Goal: Task Accomplishment & Management: Manage account settings

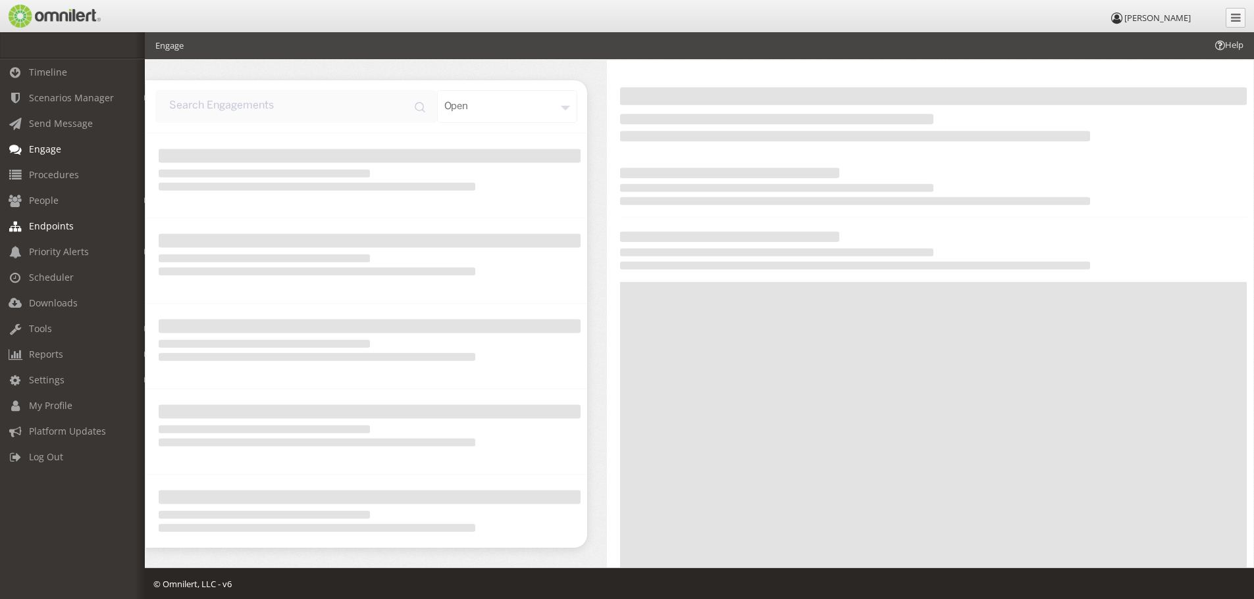
click at [50, 218] on link "Endpoints" at bounding box center [78, 226] width 157 height 26
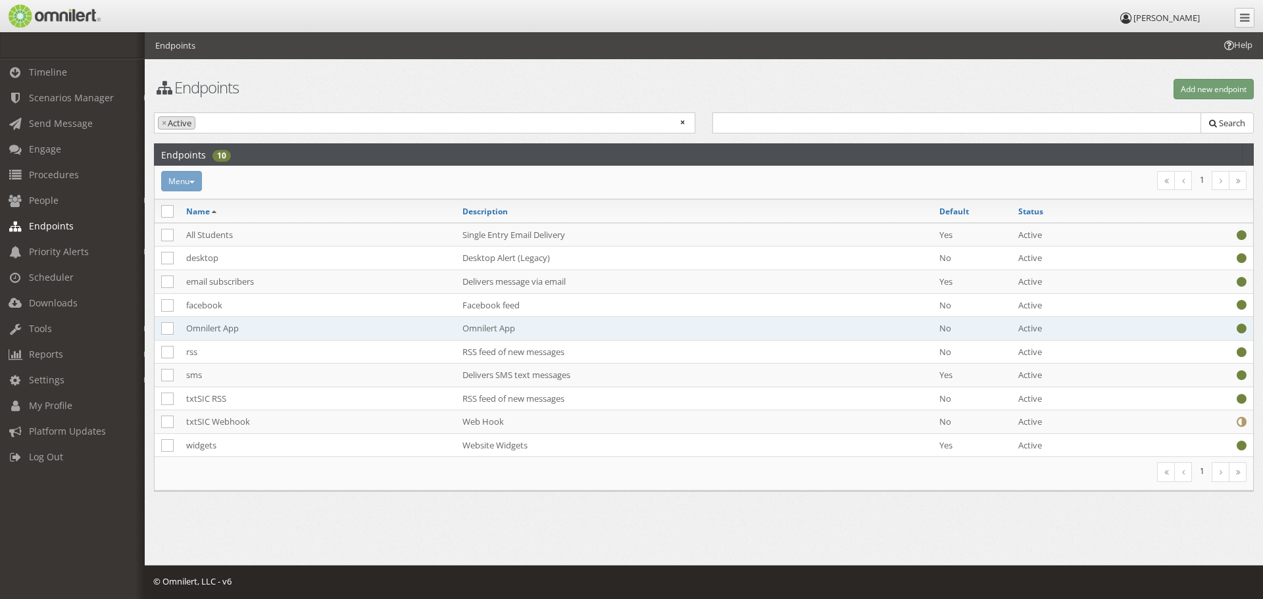
click at [230, 325] on td "Omnilert App" at bounding box center [318, 329] width 276 height 24
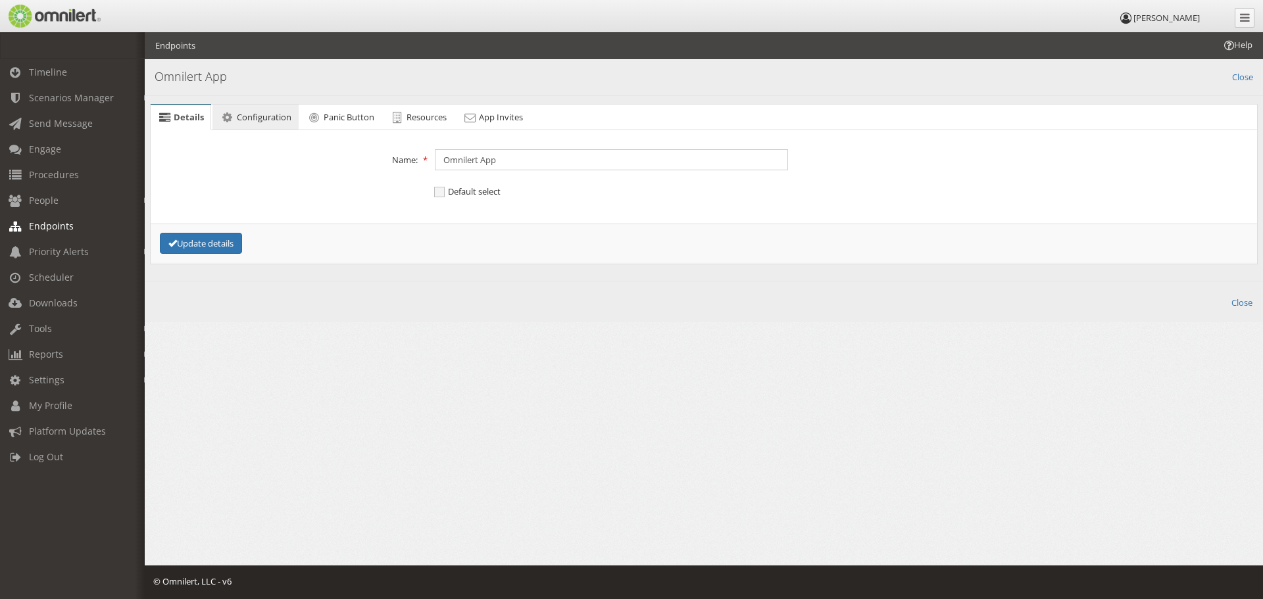
click at [258, 114] on span "Configuration" at bounding box center [264, 117] width 55 height 12
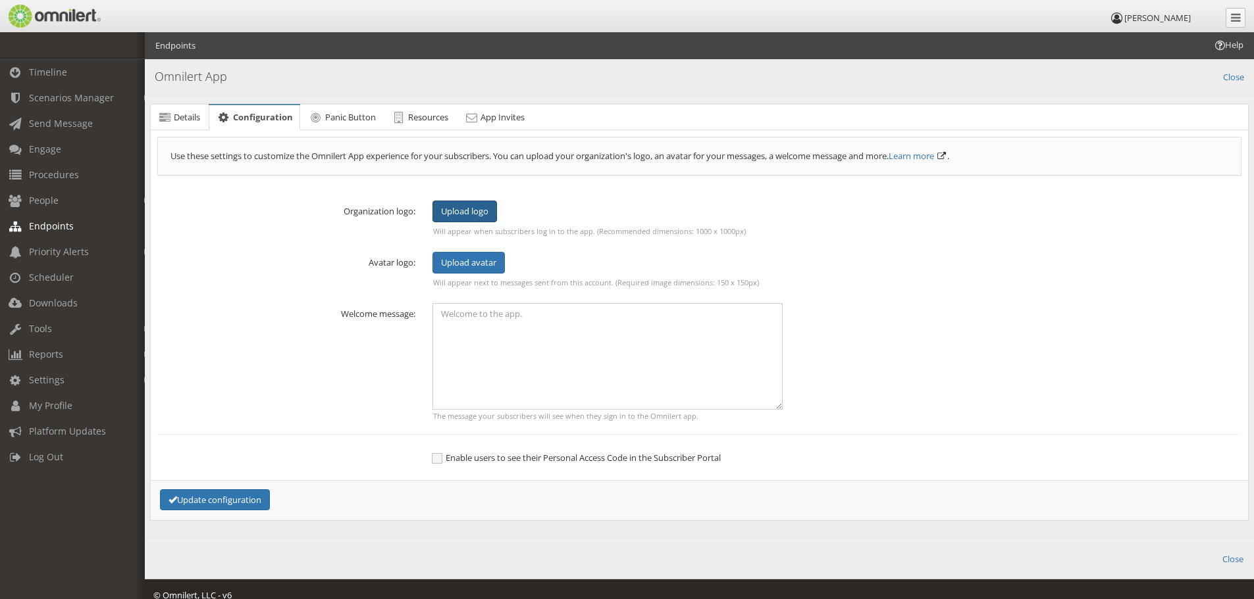
click at [459, 209] on span "Upload logo" at bounding box center [464, 211] width 47 height 12
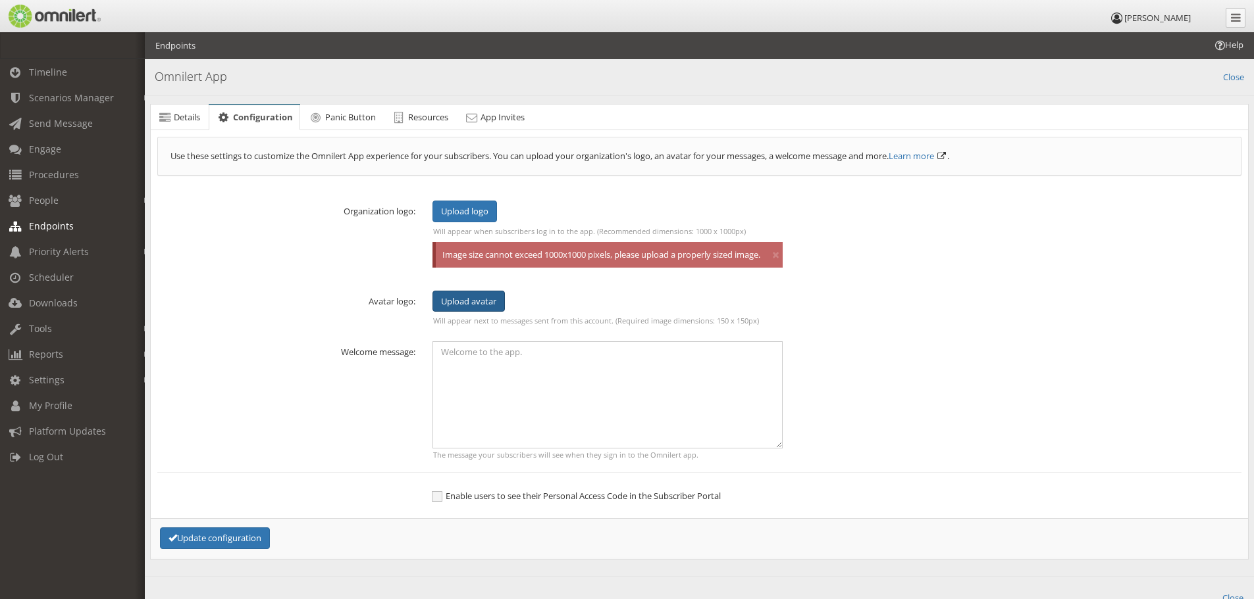
click at [476, 307] on span "Upload avatar" at bounding box center [468, 301] width 55 height 12
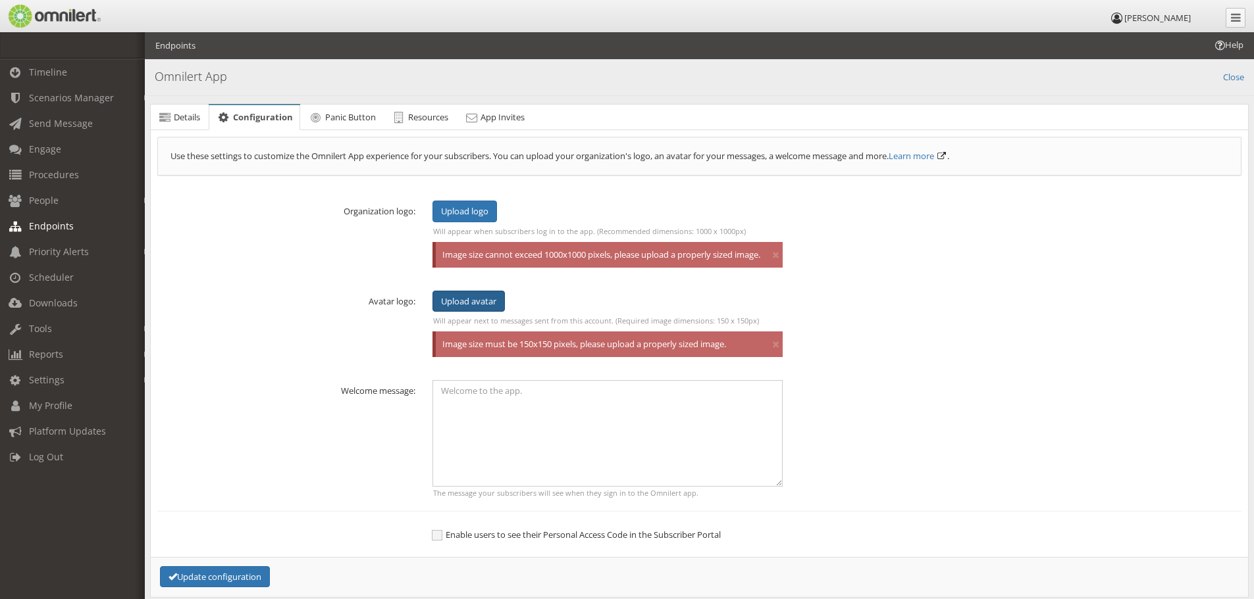
click at [493, 307] on div "Upload avatar" at bounding box center [468, 302] width 72 height 22
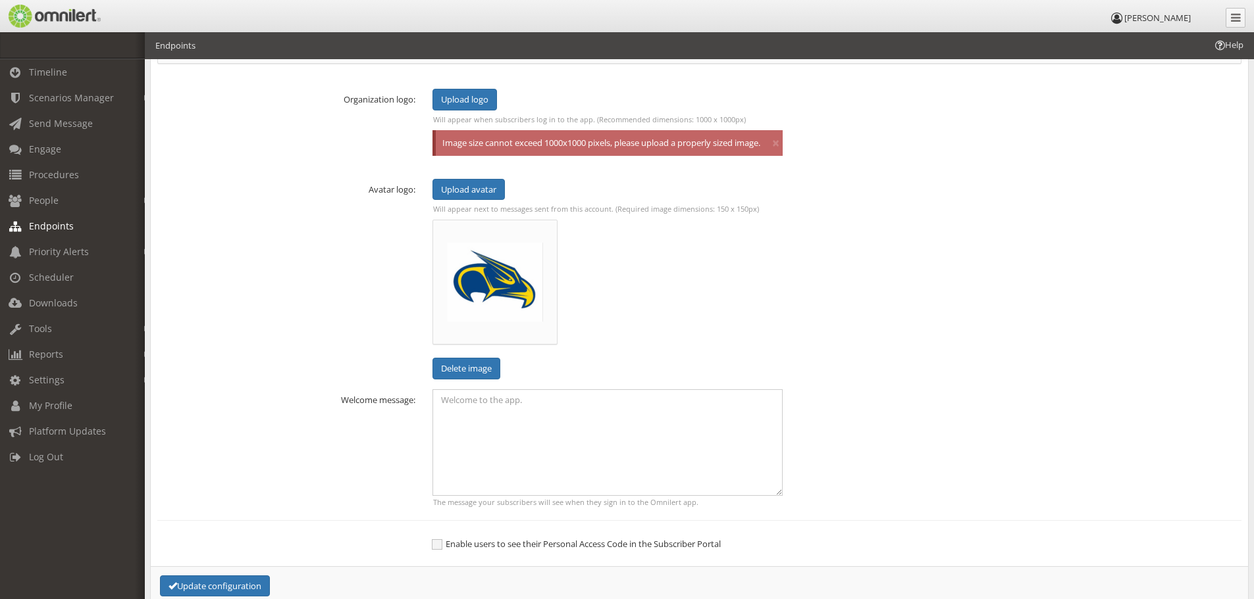
scroll to position [132, 0]
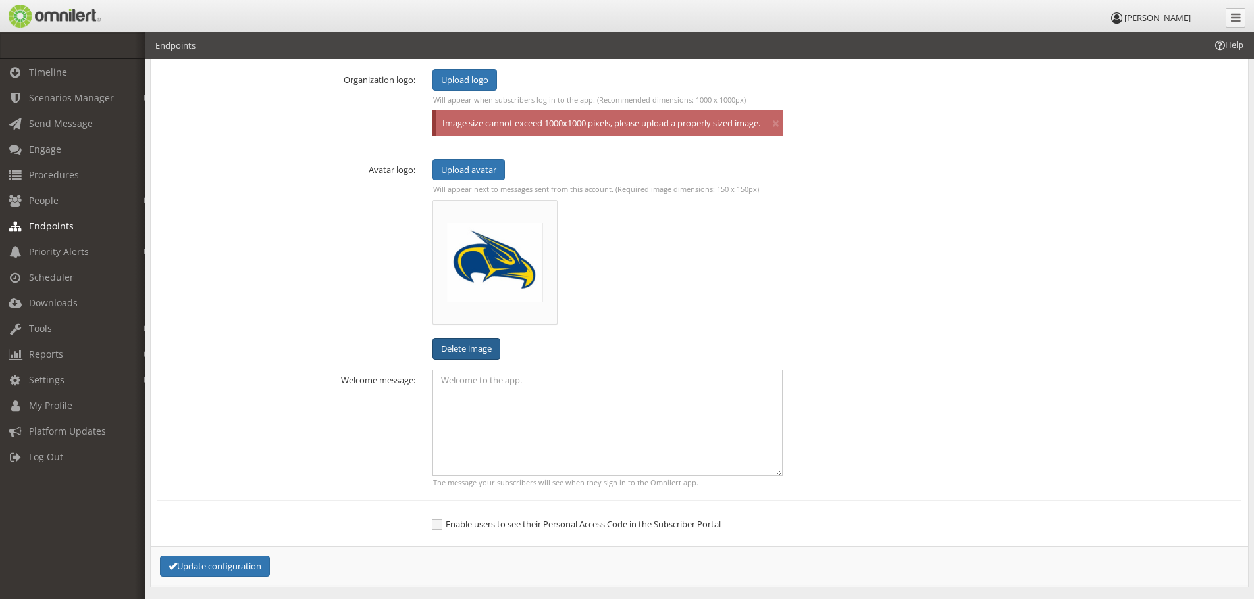
click at [467, 355] on button "Delete image" at bounding box center [466, 349] width 68 height 22
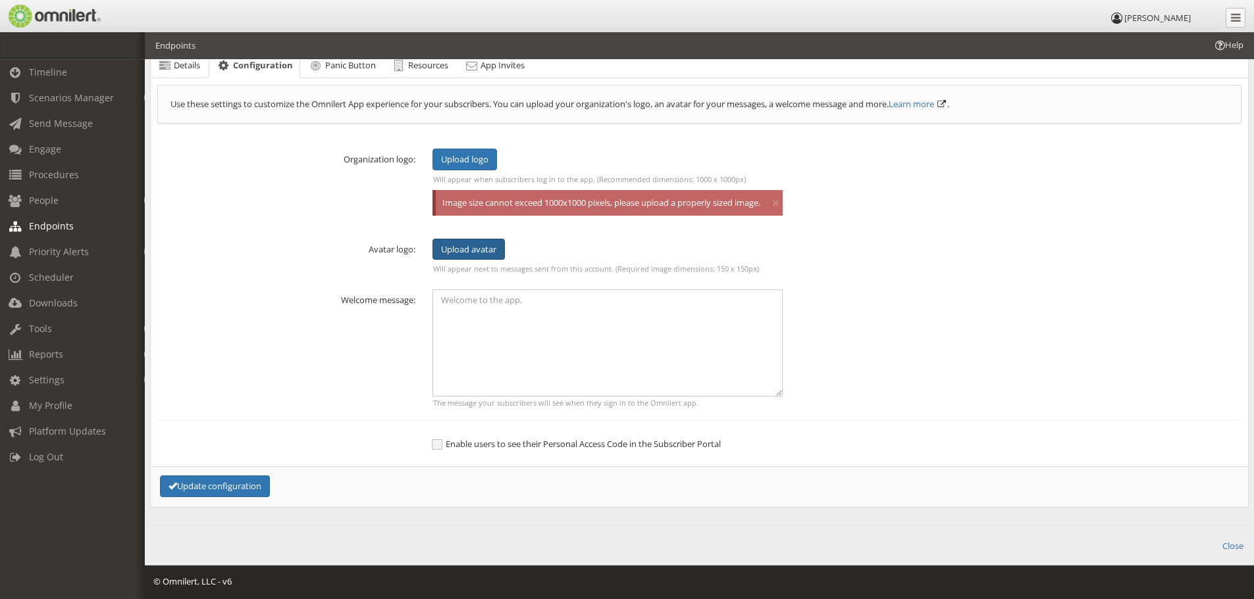
click at [499, 251] on div "Upload avatar" at bounding box center [468, 250] width 72 height 22
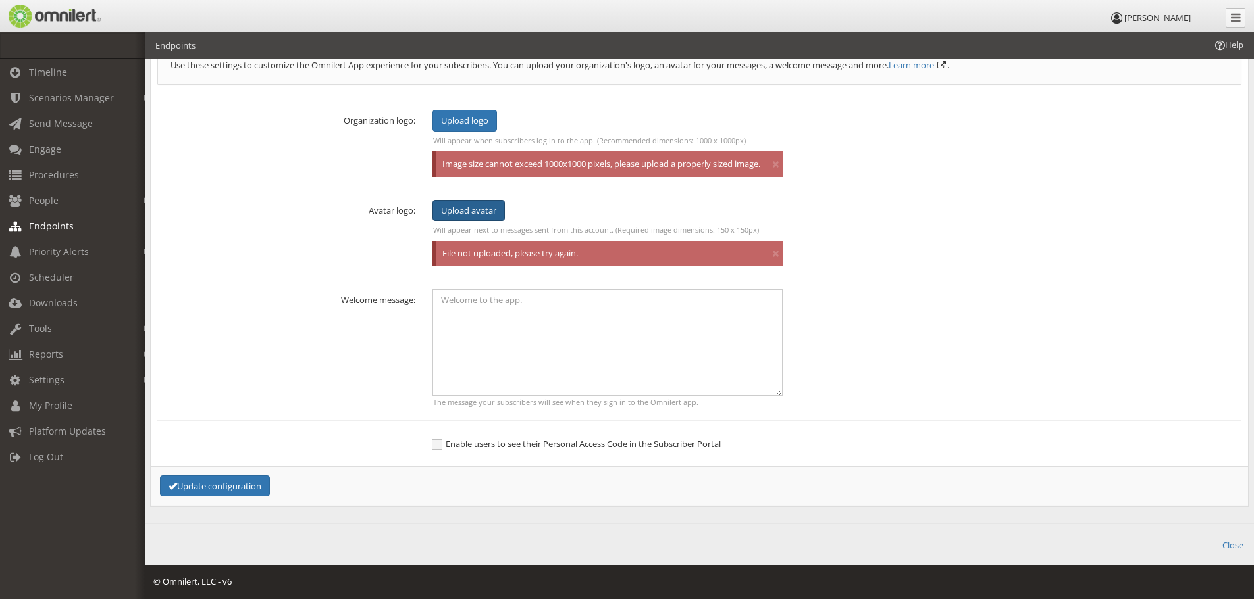
click at [444, 213] on span "Upload avatar" at bounding box center [468, 211] width 55 height 12
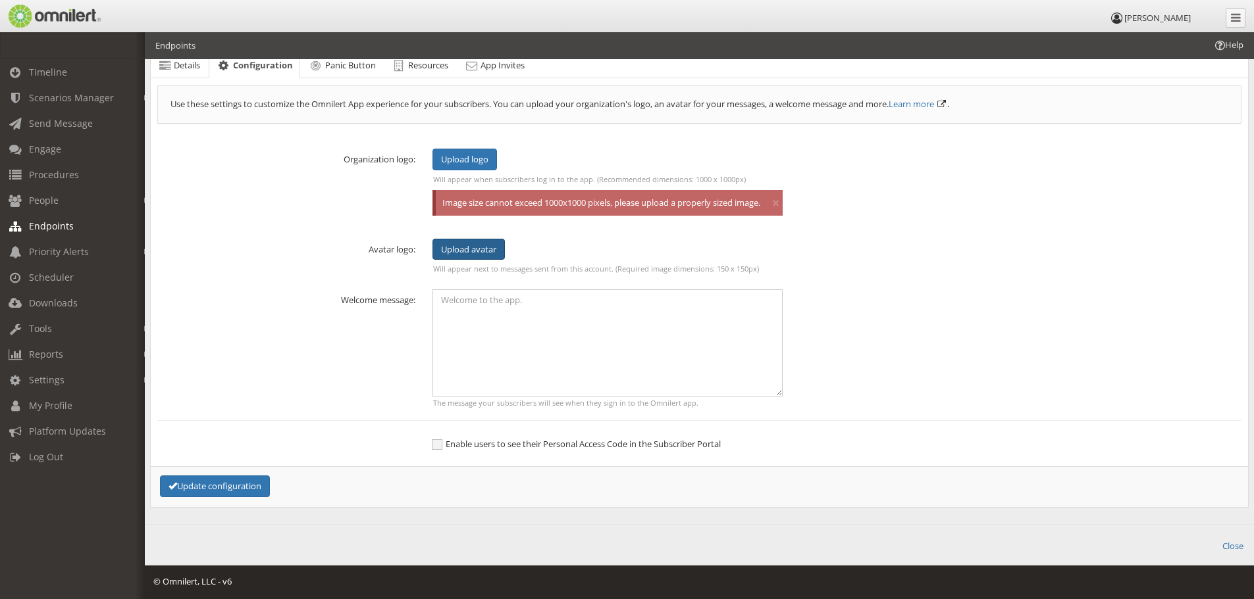
scroll to position [132, 0]
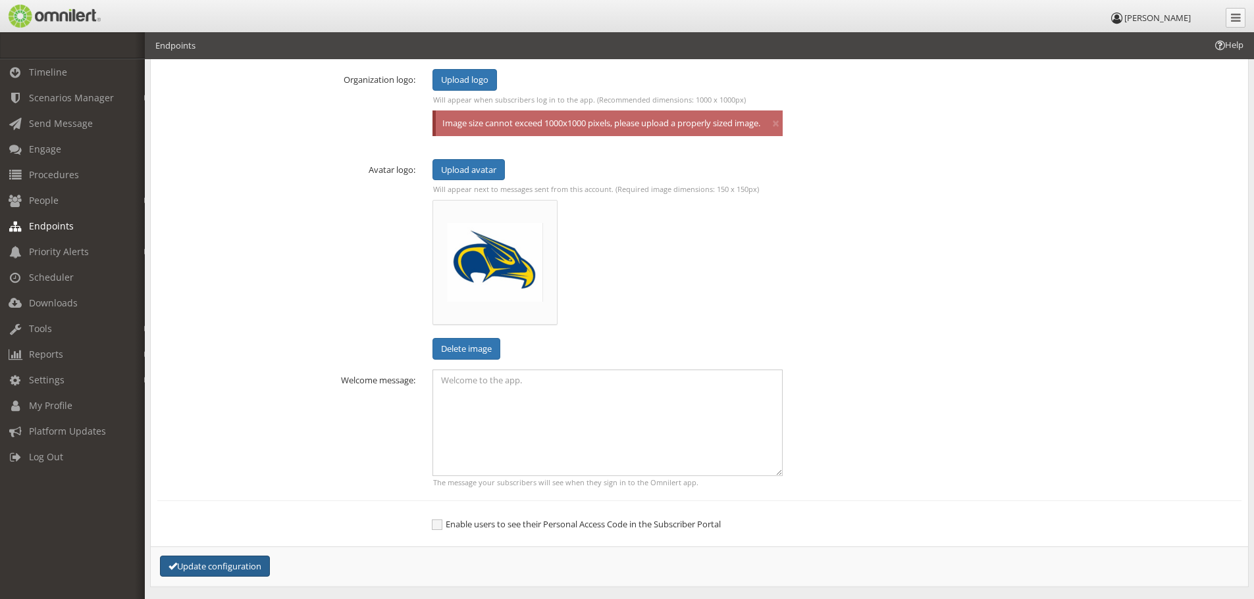
click at [224, 578] on button "Update configuration" at bounding box center [215, 567] width 110 height 22
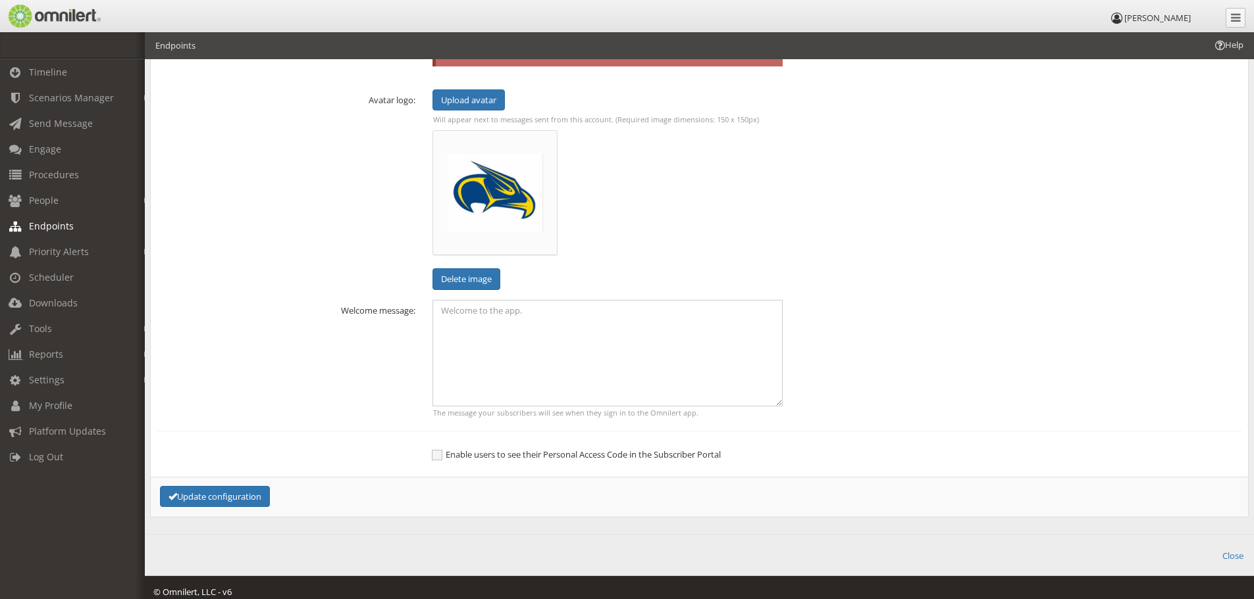
scroll to position [224, 0]
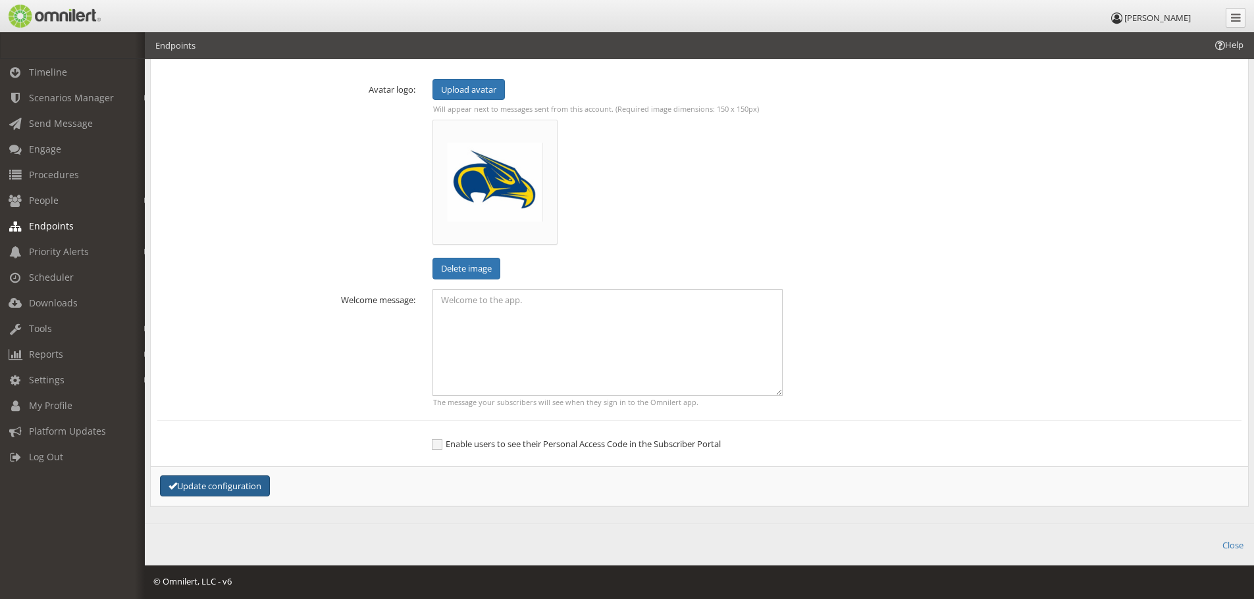
click at [226, 487] on button "Update configuration" at bounding box center [215, 487] width 110 height 22
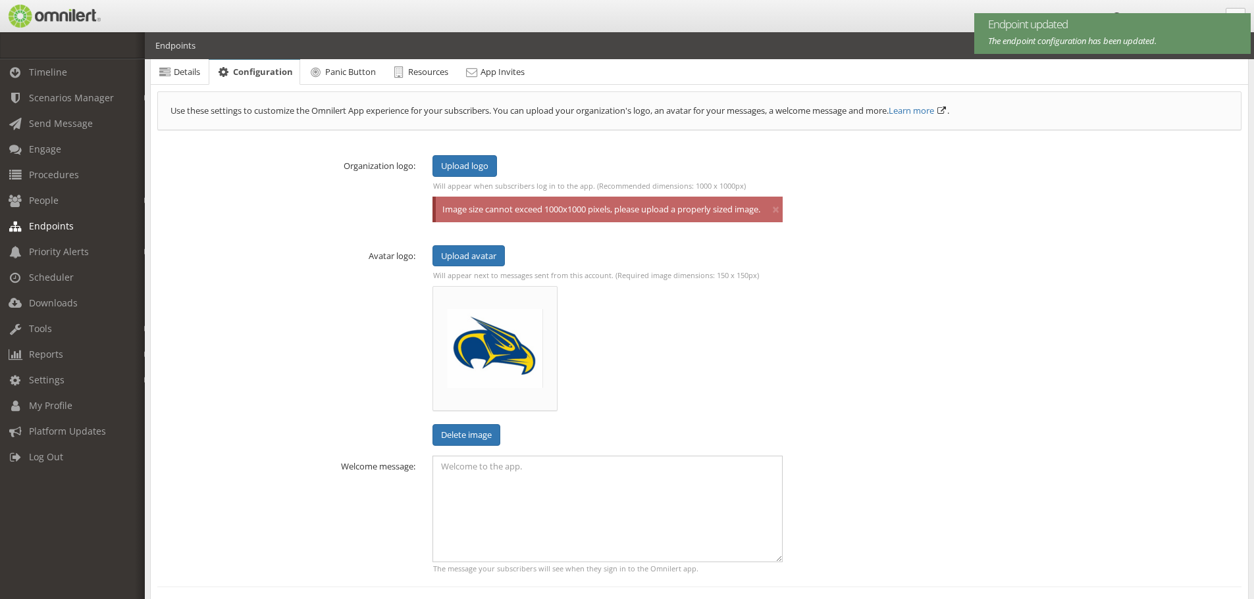
scroll to position [66, 0]
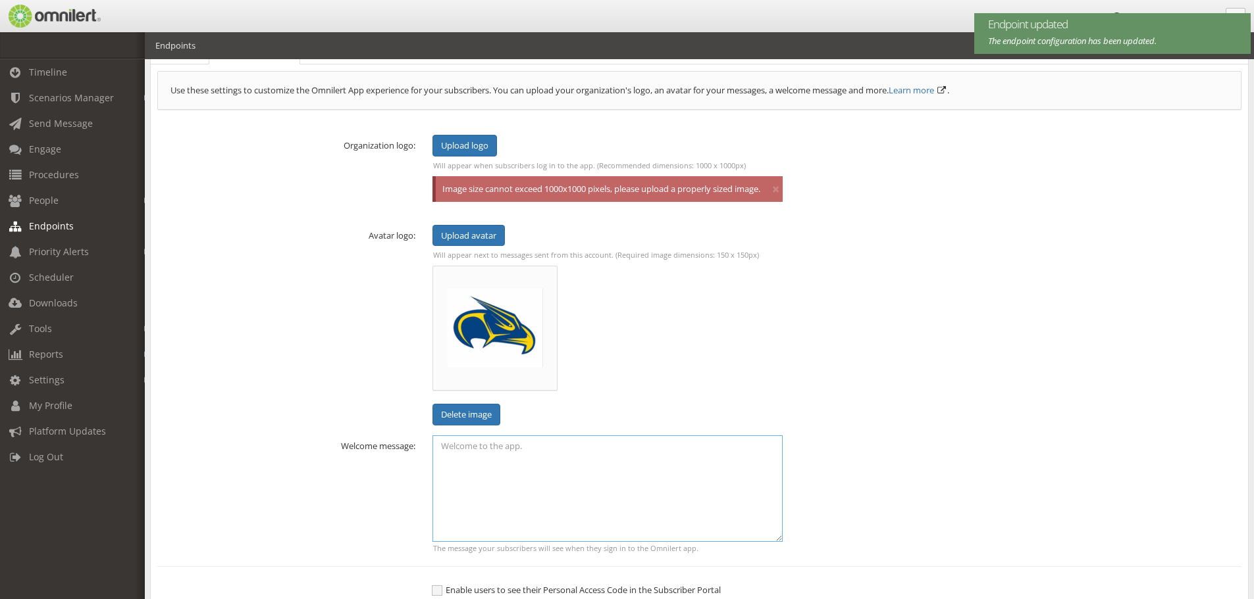
click at [511, 463] on textarea at bounding box center [607, 489] width 350 height 107
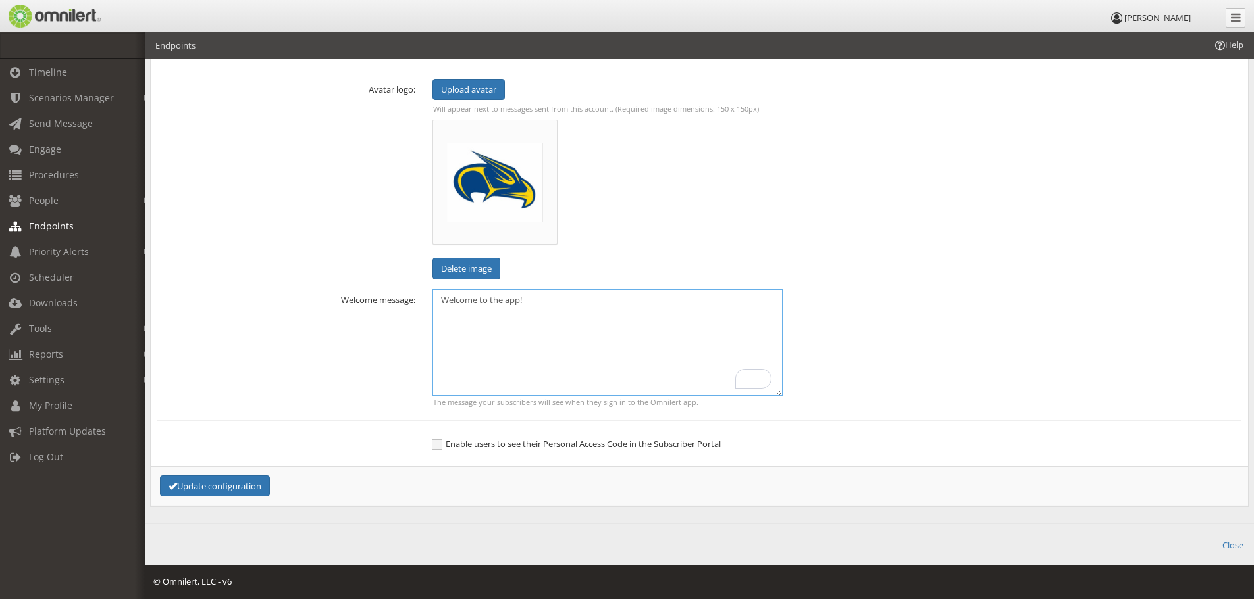
scroll to position [224, 0]
type textarea "Welcome to the app!"
click at [220, 490] on button "Update configuration" at bounding box center [215, 487] width 110 height 22
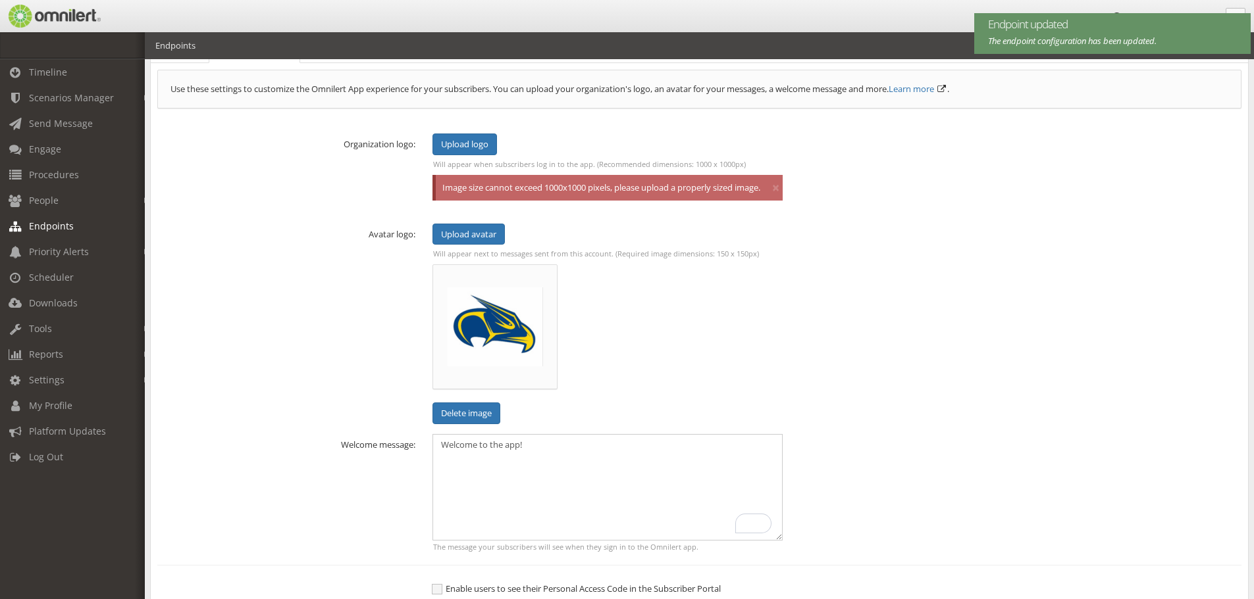
scroll to position [0, 0]
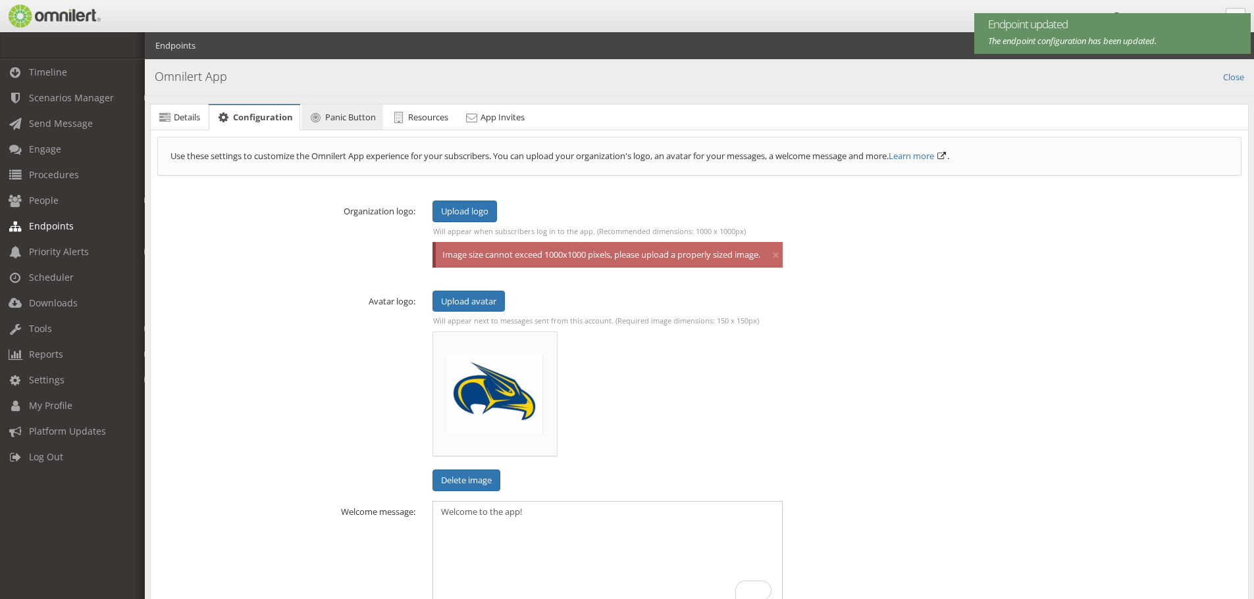
click at [344, 119] on span "Panic Button" at bounding box center [350, 117] width 51 height 12
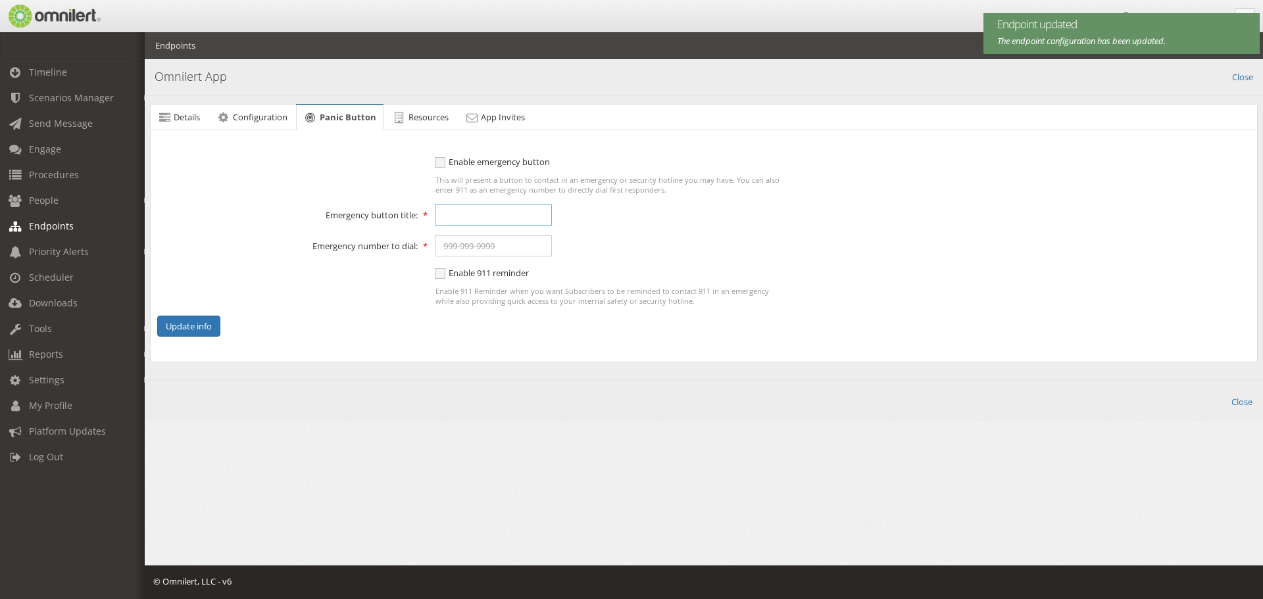
click at [450, 218] on input "text" at bounding box center [493, 215] width 117 height 21
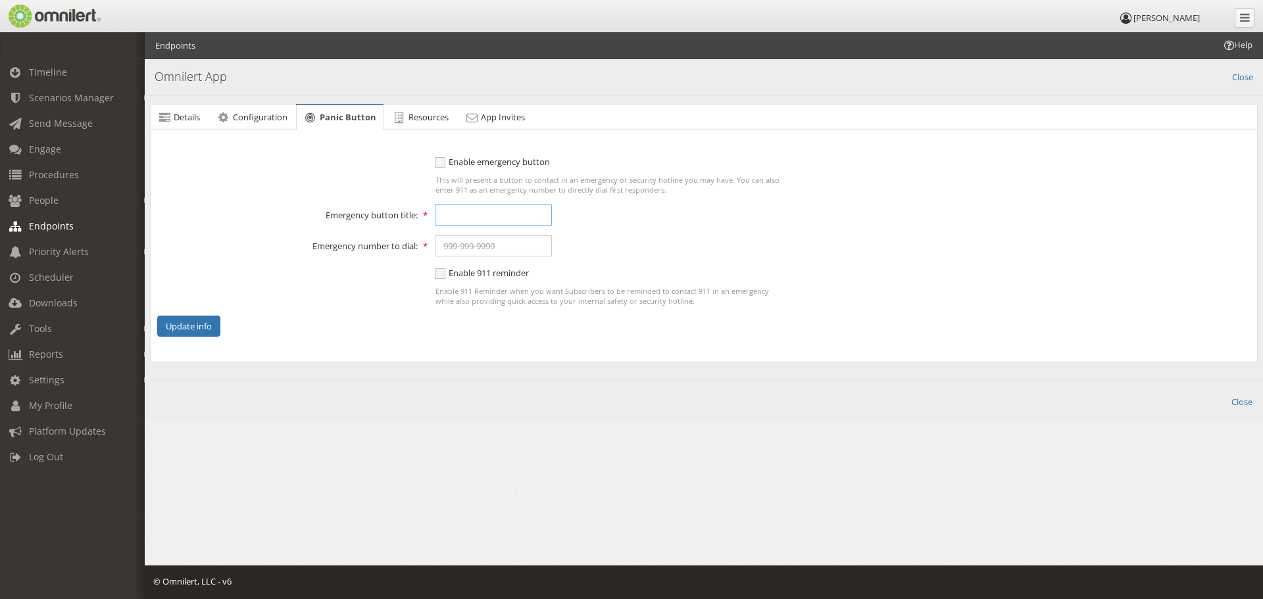
type input "Campus Security"
click at [486, 248] on input "text" at bounding box center [493, 246] width 117 height 21
type input "[PHONE_NUMBER], 2911"
click at [445, 272] on span "Enable 911 reminder" at bounding box center [482, 273] width 94 height 12
click at [445, 272] on input "Enable 911 reminder" at bounding box center [441, 275] width 12 height 16
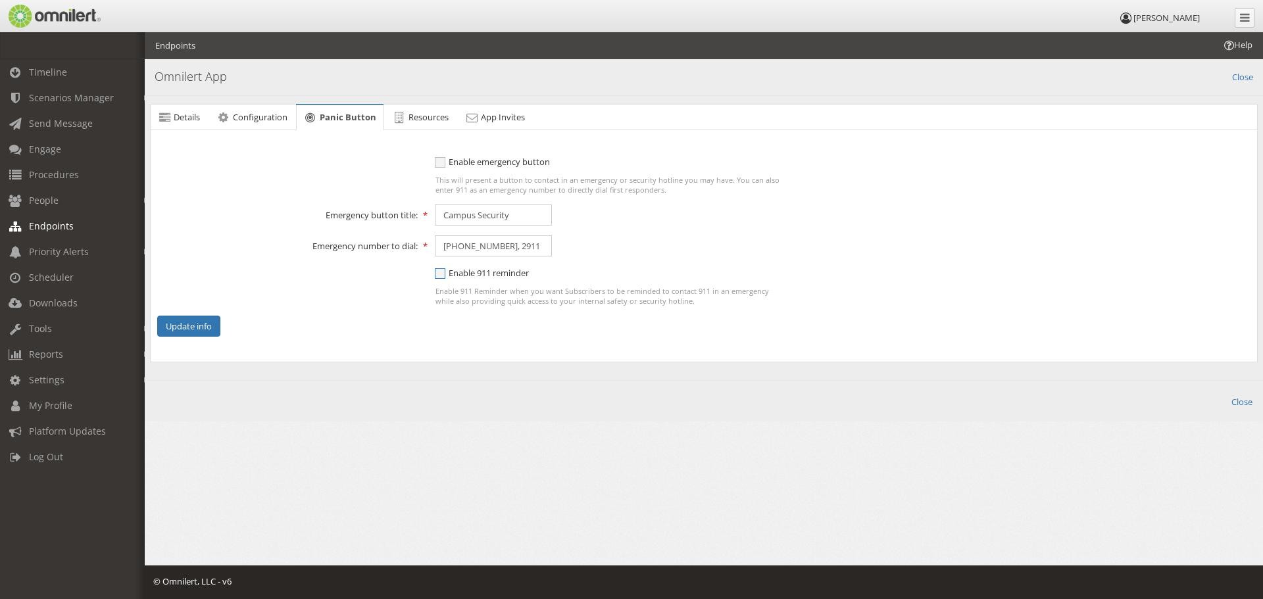
checkbox input "true"
click at [440, 163] on span "Enable emergency button" at bounding box center [492, 162] width 115 height 12
click at [440, 163] on input "Enable emergency button" at bounding box center [441, 163] width 12 height 16
checkbox input "true"
click at [189, 328] on button "Update info" at bounding box center [188, 327] width 63 height 22
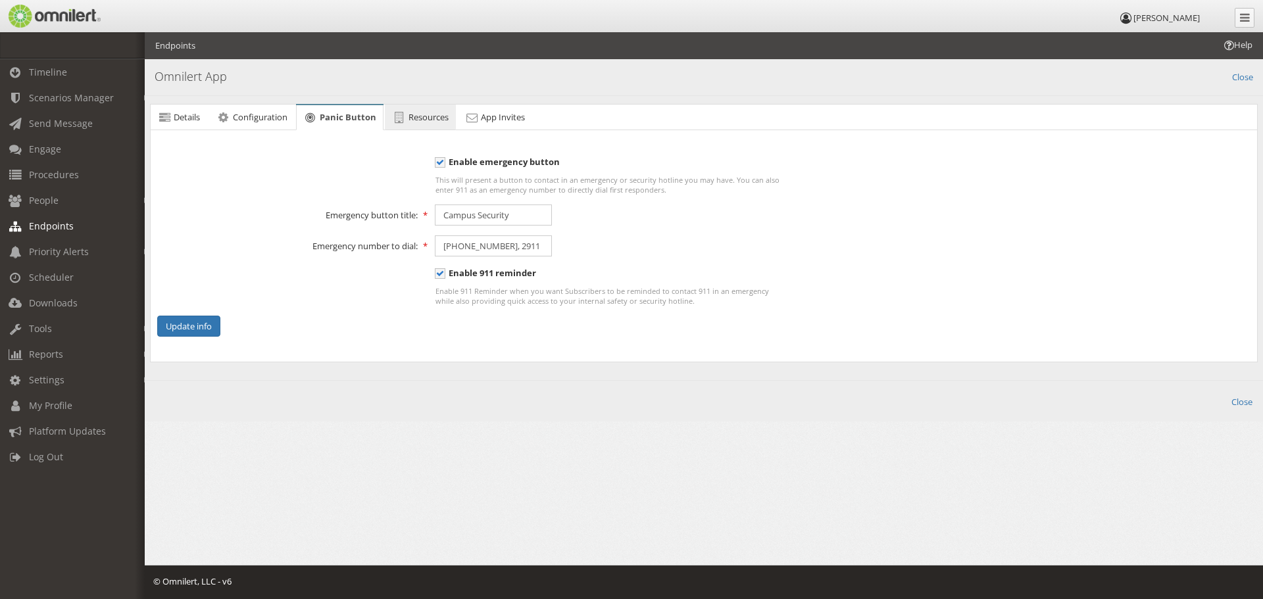
click at [408, 117] on link "Resources" at bounding box center [420, 118] width 71 height 26
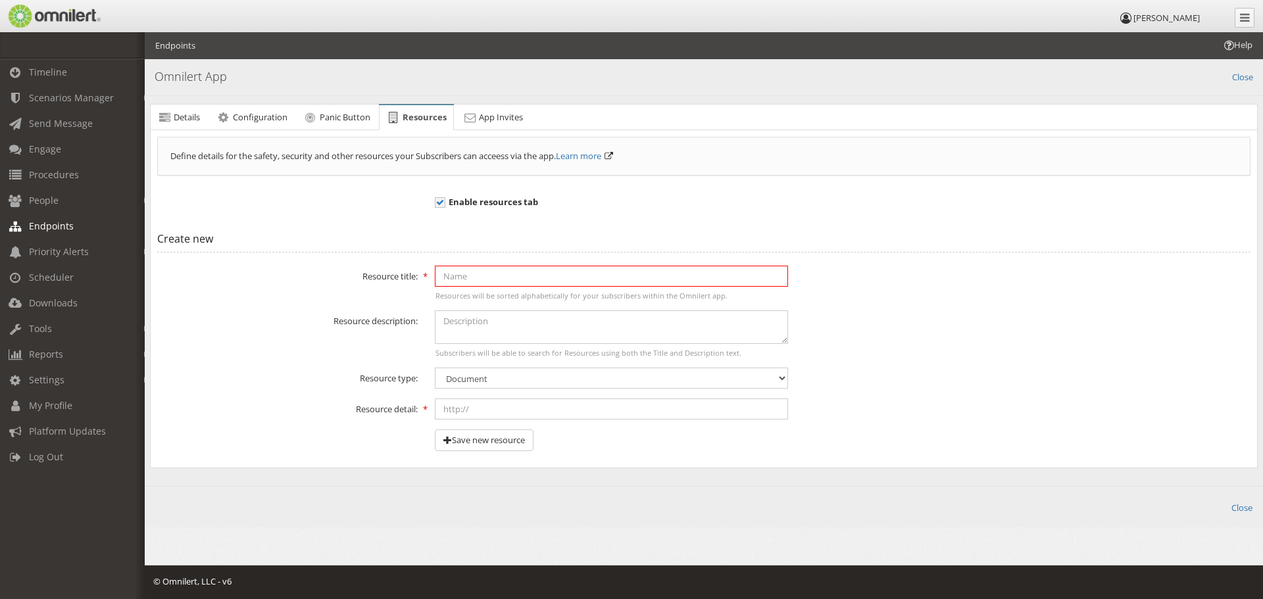
click at [543, 275] on input "text" at bounding box center [611, 276] width 353 height 21
type input "OmniLert Web Porta (Admins)"
click at [495, 405] on input "text" at bounding box center [611, 409] width 353 height 21
paste input "[URL][DOMAIN_NAME]"
type input "[URL][DOMAIN_NAME]"
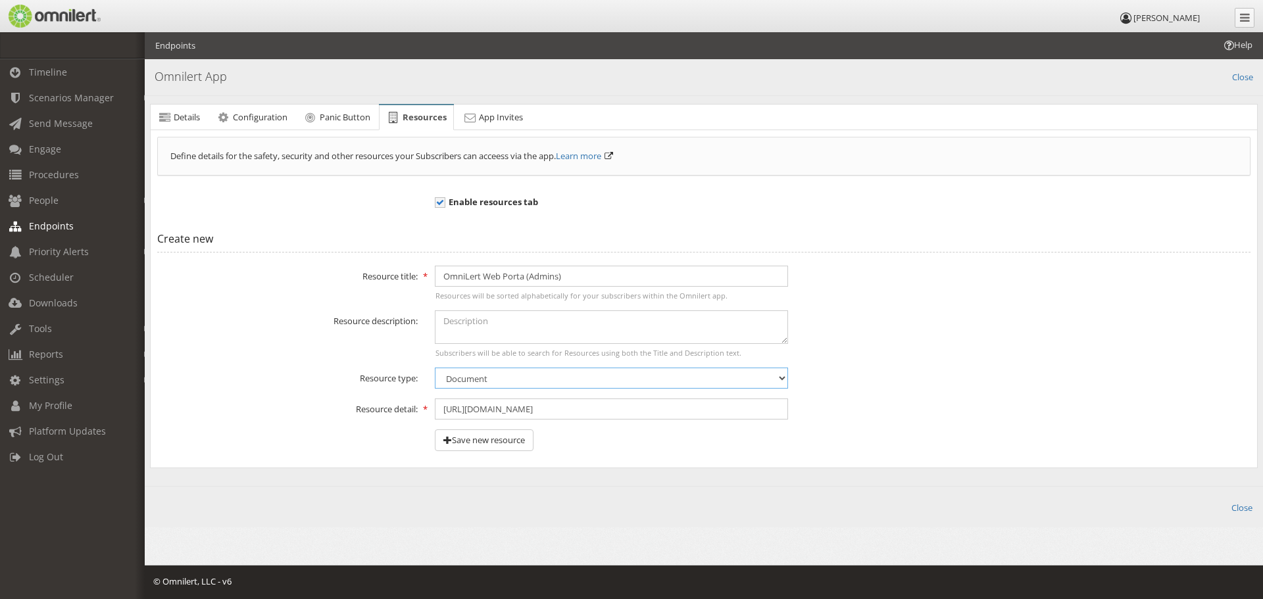
click at [498, 380] on select "Document PDF Image Video Link Phone" at bounding box center [611, 378] width 353 height 21
select select "link"
click at [435, 368] on select "Document PDF Image Video Link Phone" at bounding box center [611, 378] width 353 height 21
click at [523, 324] on textarea at bounding box center [611, 328] width 353 height 34
click at [500, 442] on button "Save new resource" at bounding box center [484, 441] width 99 height 22
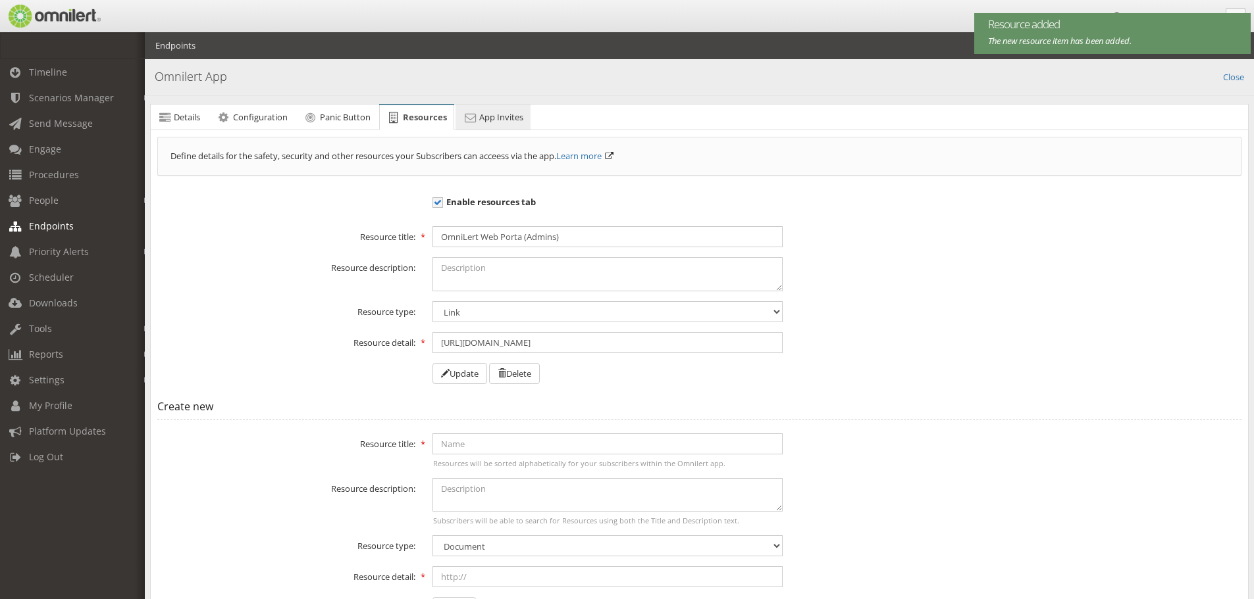
click at [510, 113] on span "App Invites" at bounding box center [501, 117] width 44 height 12
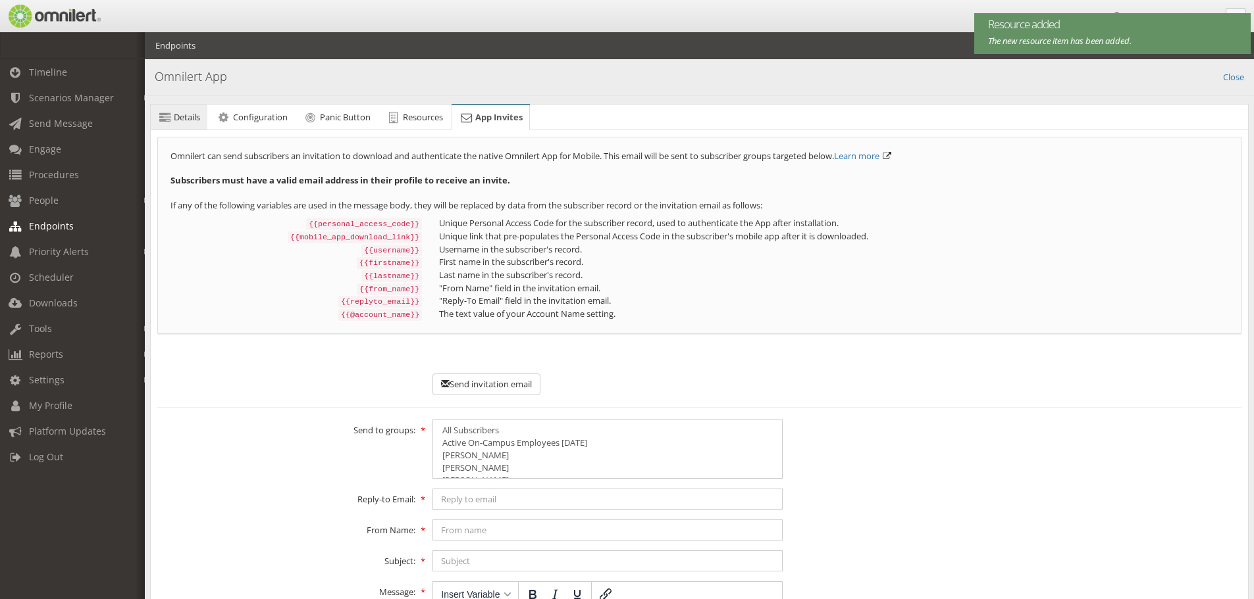
click at [183, 115] on span "Details" at bounding box center [187, 117] width 26 height 12
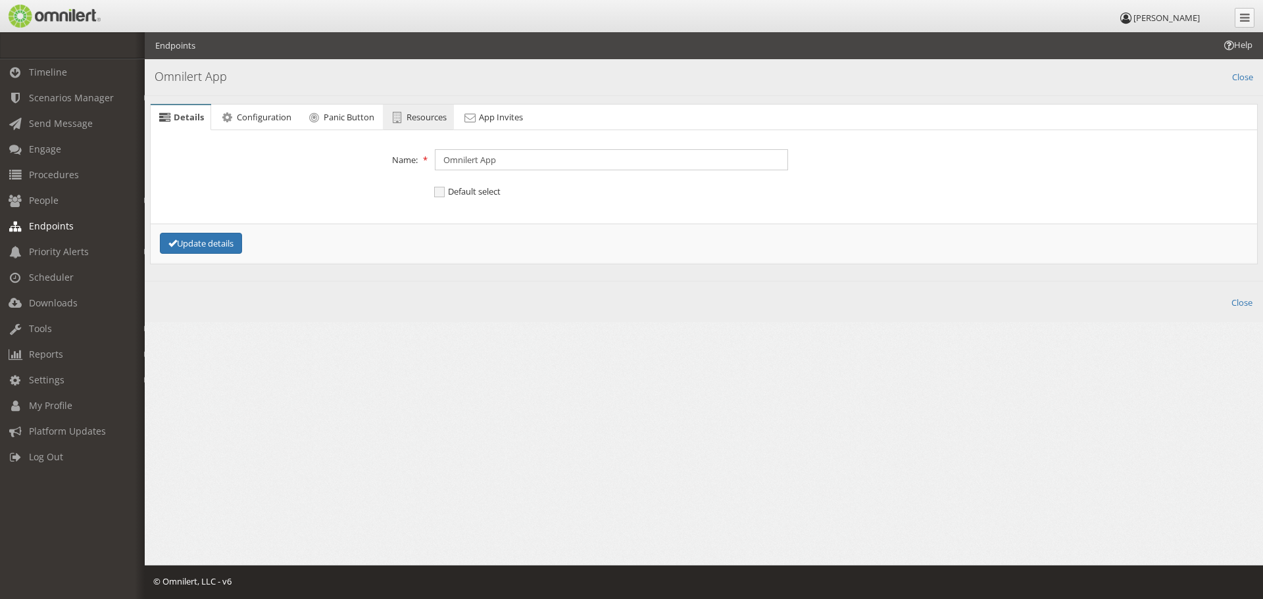
click at [440, 124] on link "Resources" at bounding box center [418, 118] width 71 height 26
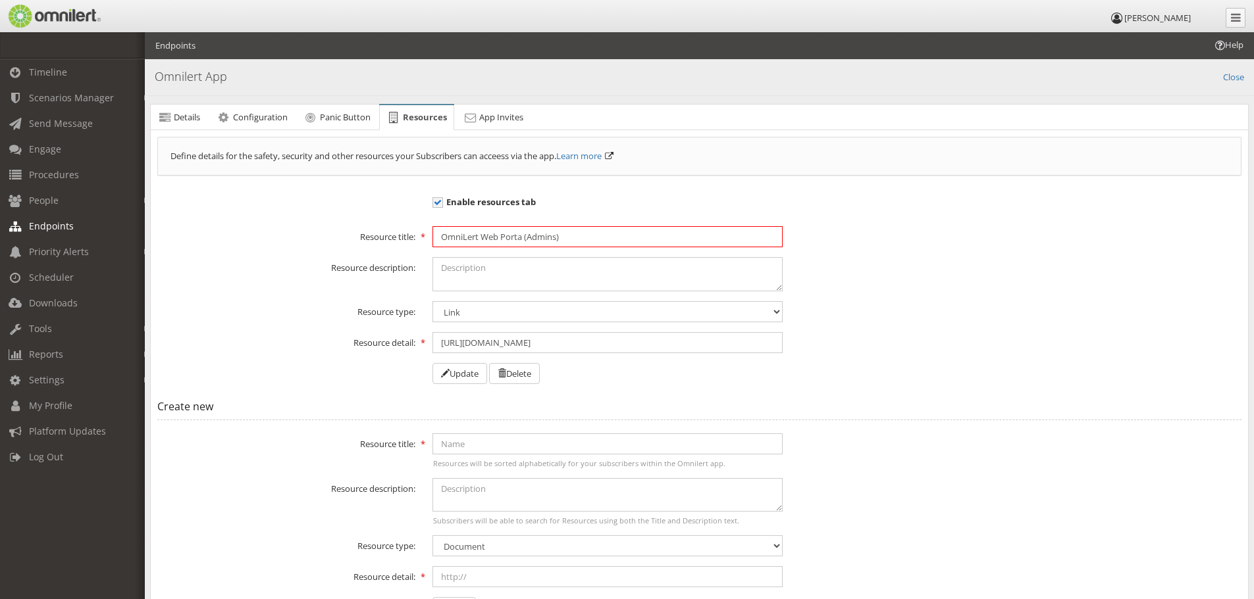
click at [524, 238] on input "OmniLert Web Porta (Admins)" at bounding box center [607, 236] width 350 height 21
drag, startPoint x: 524, startPoint y: 238, endPoint x: 484, endPoint y: 240, distance: 39.5
click at [484, 240] on input "OmniLert Web Porta (Admins)" at bounding box center [607, 236] width 350 height 21
type input "OmniLert for Admins"
click at [528, 251] on form "Resource title: OmniLert for Admins Resource description: Resource type: Docume…" at bounding box center [699, 305] width 1084 height 158
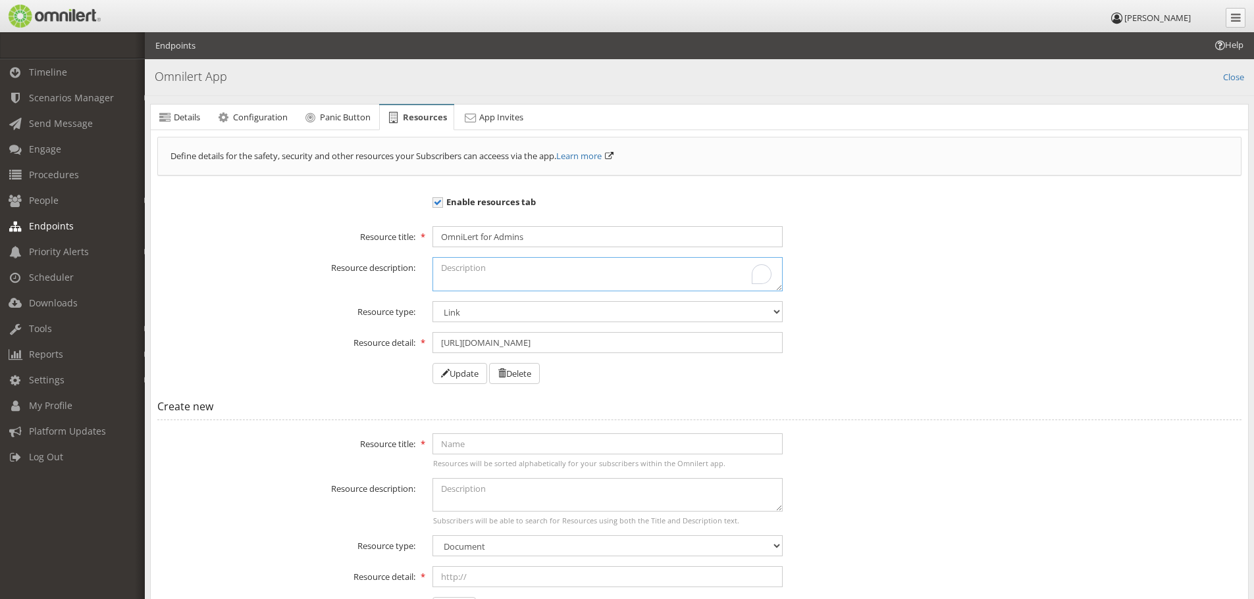
click at [534, 262] on textarea "To enrich screen reader interactions, please activate Accessibility in Grammarl…" at bounding box center [607, 274] width 350 height 34
type textarea "D"
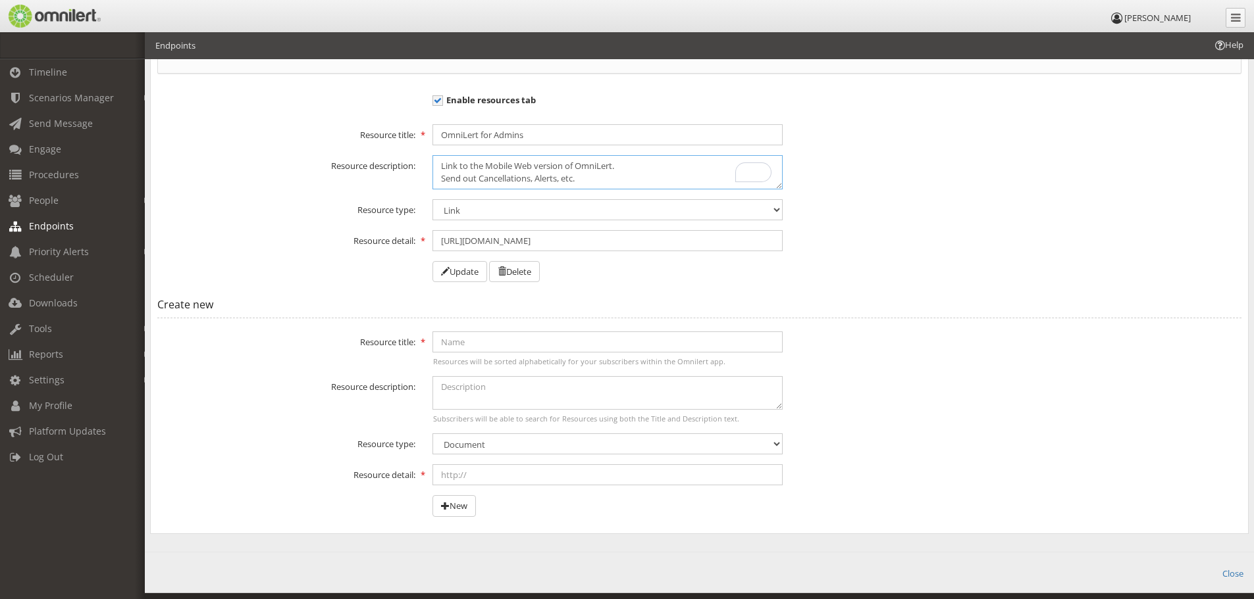
scroll to position [130, 0]
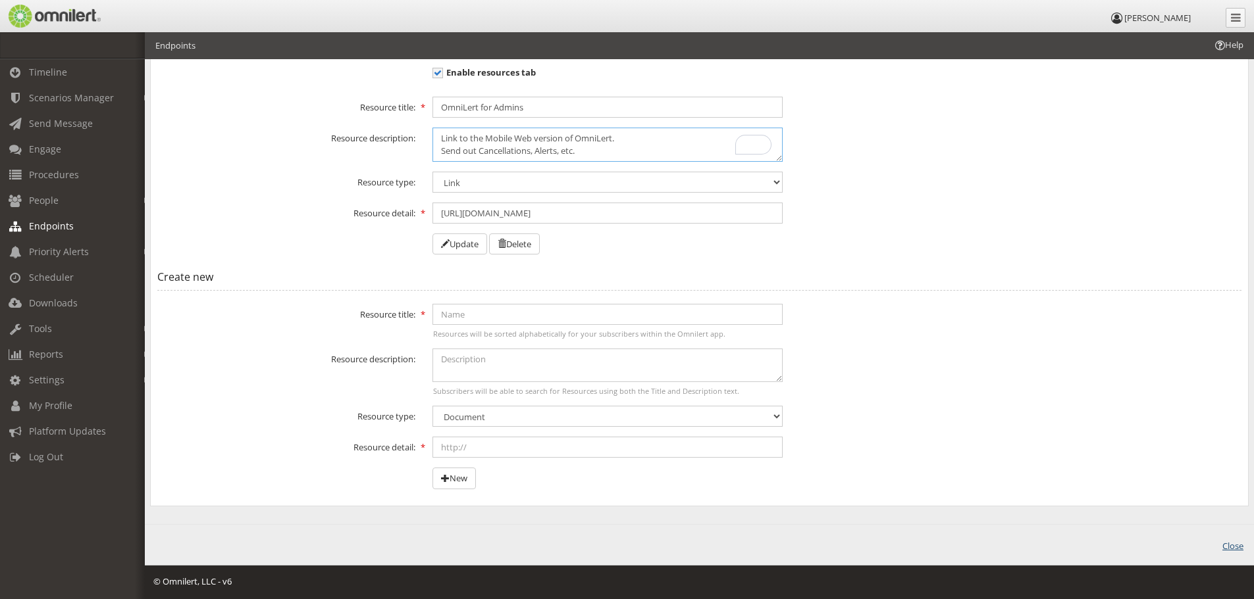
type textarea "Link to the Mobile Web version of OmniLert. Send out Cancellations, Alerts, etc."
click at [1236, 549] on link "Close" at bounding box center [1232, 545] width 21 height 15
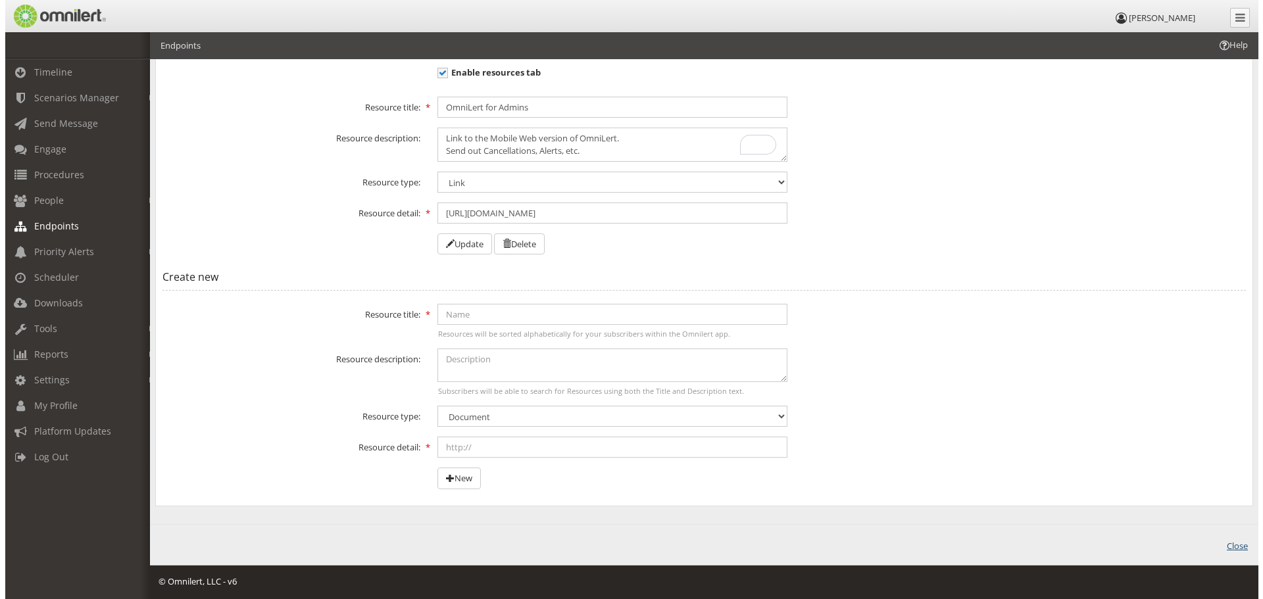
scroll to position [0, 0]
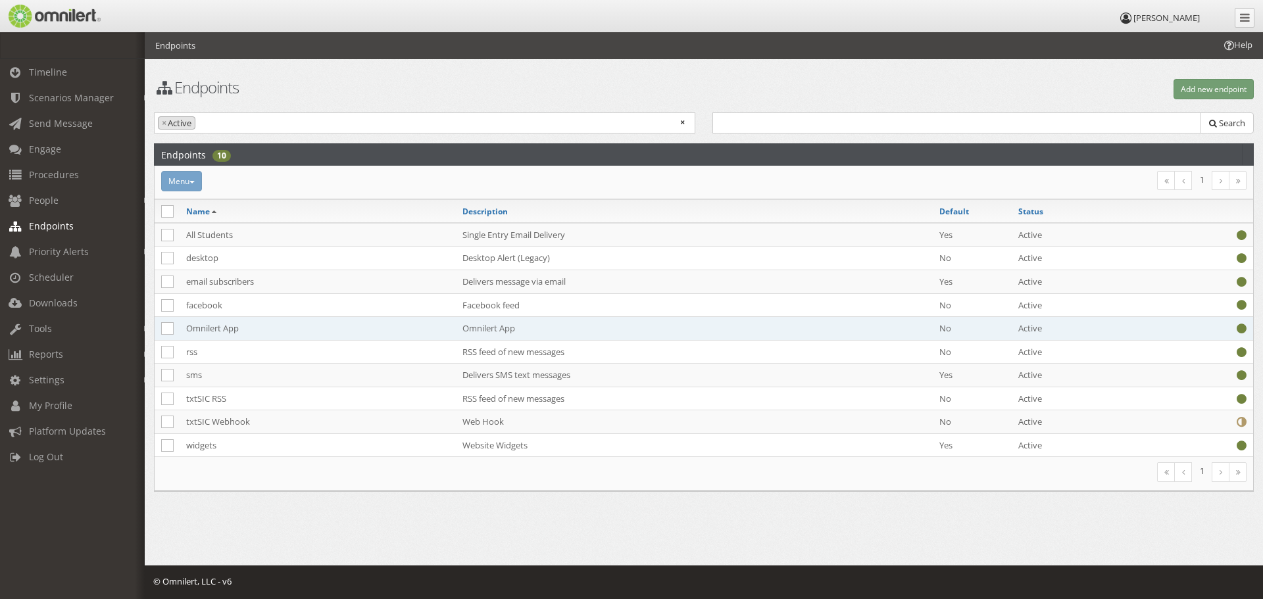
click at [215, 332] on td "Omnilert App" at bounding box center [318, 329] width 276 height 24
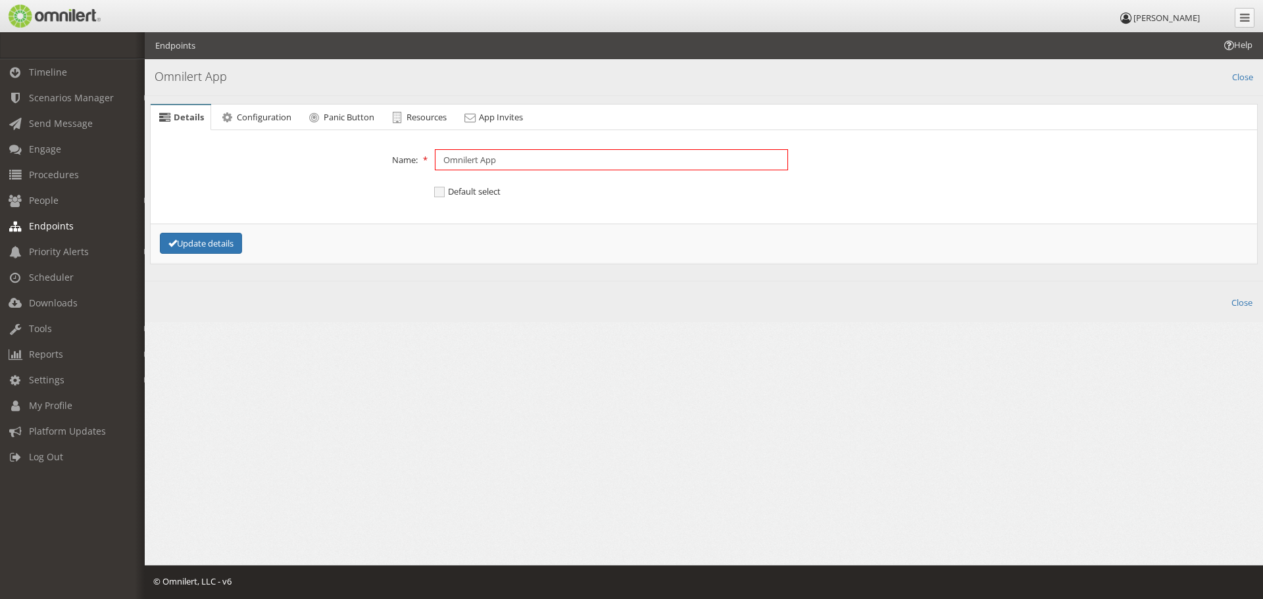
click at [497, 163] on input "Omnilert App" at bounding box center [611, 159] width 353 height 21
type input "SIC Omnilert App"
click at [440, 192] on span "Default select" at bounding box center [467, 192] width 66 height 12
click at [440, 192] on input "Default select" at bounding box center [441, 193] width 12 height 16
click at [440, 192] on span "Default select" at bounding box center [471, 192] width 74 height 12
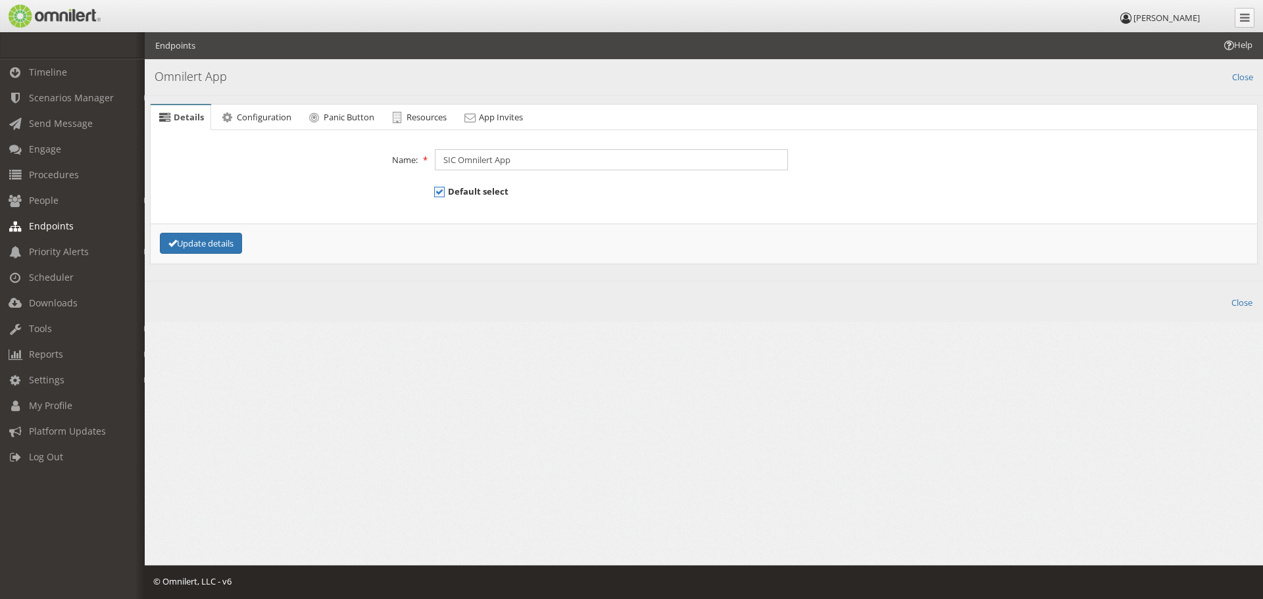
click at [440, 192] on input "Default select" at bounding box center [441, 193] width 12 height 16
checkbox input "false"
drag, startPoint x: 459, startPoint y: 159, endPoint x: 415, endPoint y: 163, distance: 44.2
click at [415, 163] on div "Name: SIC Omnilert App" at bounding box center [704, 159] width 1111 height 21
type input "Omnilert App"
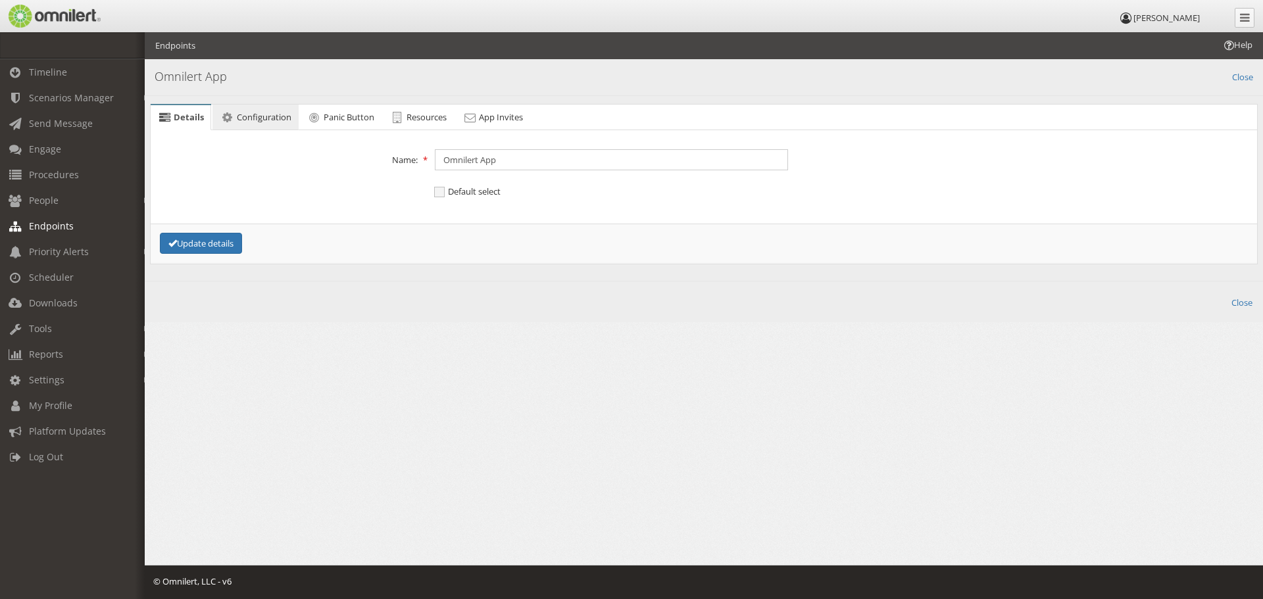
click at [290, 120] on span "Configuration" at bounding box center [264, 117] width 55 height 12
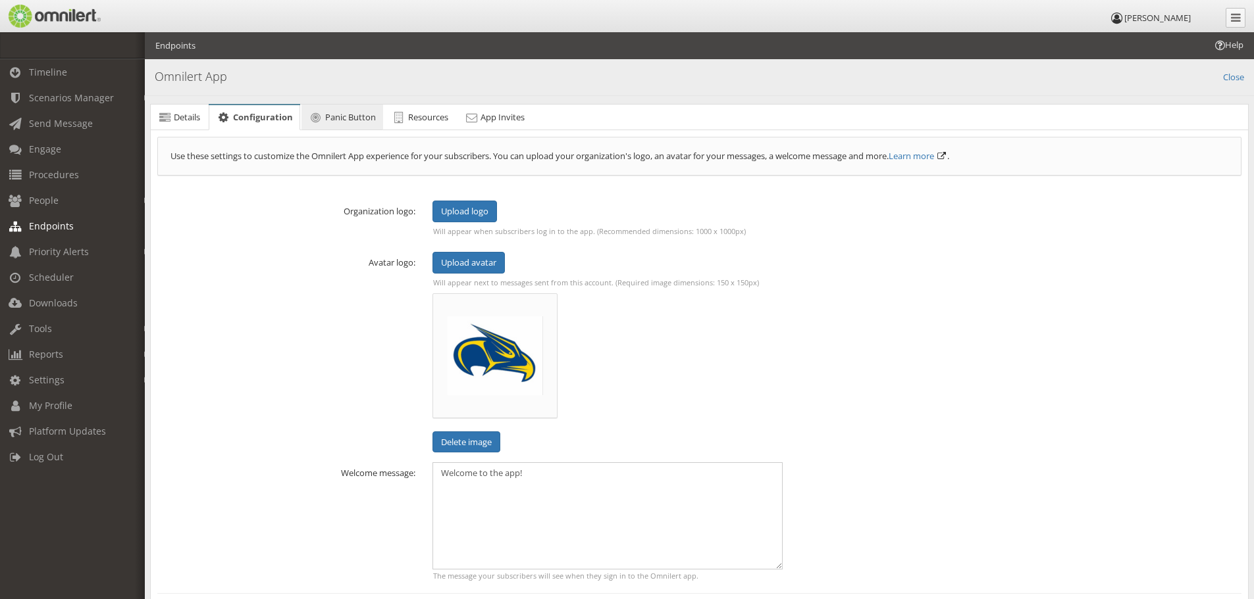
click at [359, 113] on span "Panic Button" at bounding box center [350, 117] width 51 height 12
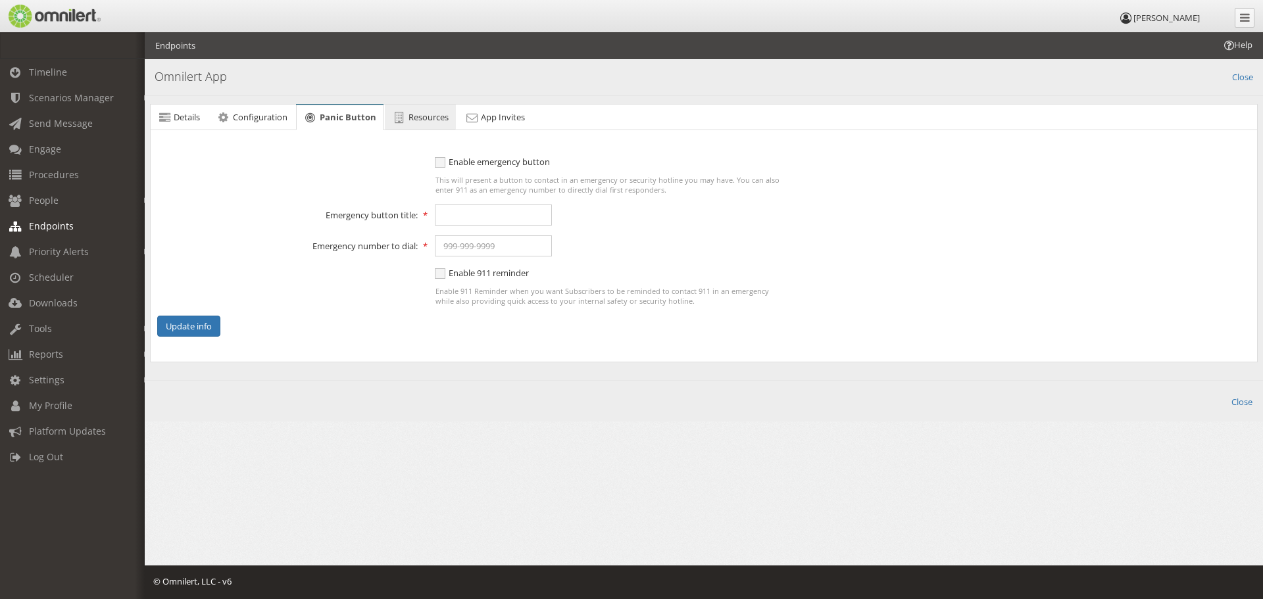
click at [421, 122] on span "Resources" at bounding box center [429, 117] width 40 height 12
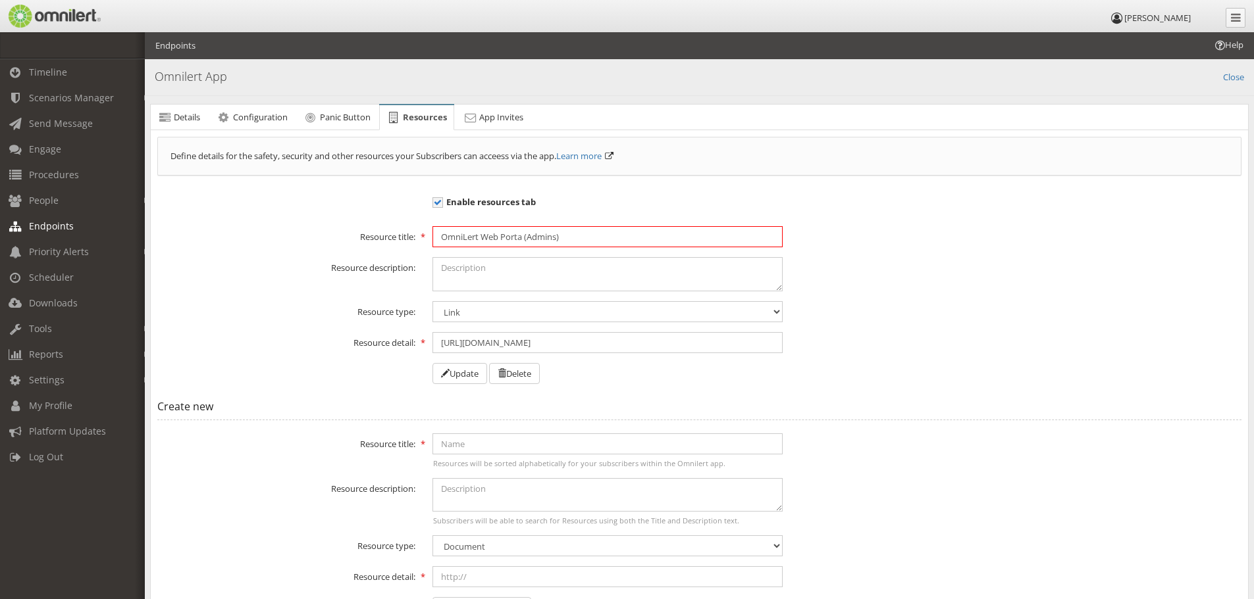
drag, startPoint x: 523, startPoint y: 239, endPoint x: 502, endPoint y: 247, distance: 22.7
click at [502, 247] on input "OmniLert Web Porta (Admins)" at bounding box center [607, 236] width 350 height 21
type input "OmniLert Web (Admins)"
click at [498, 257] on textarea at bounding box center [607, 274] width 350 height 34
type textarea "L"
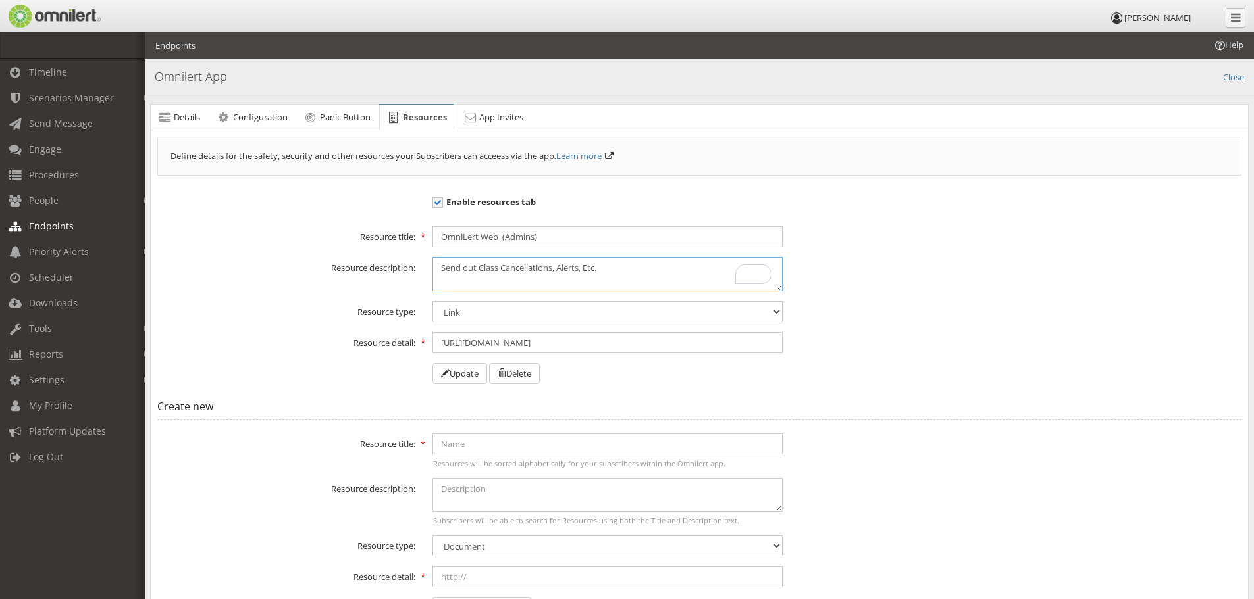
click at [476, 268] on textarea "Send out Class Cancellations, Alerts, Etc." at bounding box center [607, 274] width 350 height 34
type textarea "Send out Class Cancellations, Alerts, Etc."
click at [193, 118] on span "Details" at bounding box center [187, 117] width 26 height 12
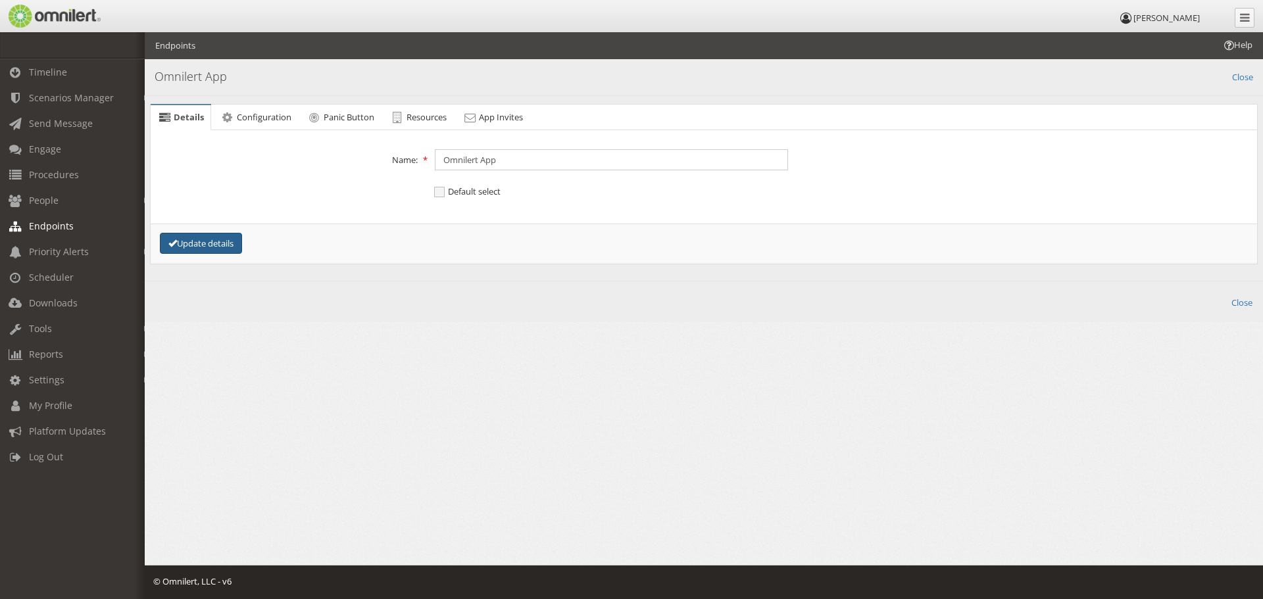
click at [212, 236] on button "Update details" at bounding box center [201, 244] width 82 height 22
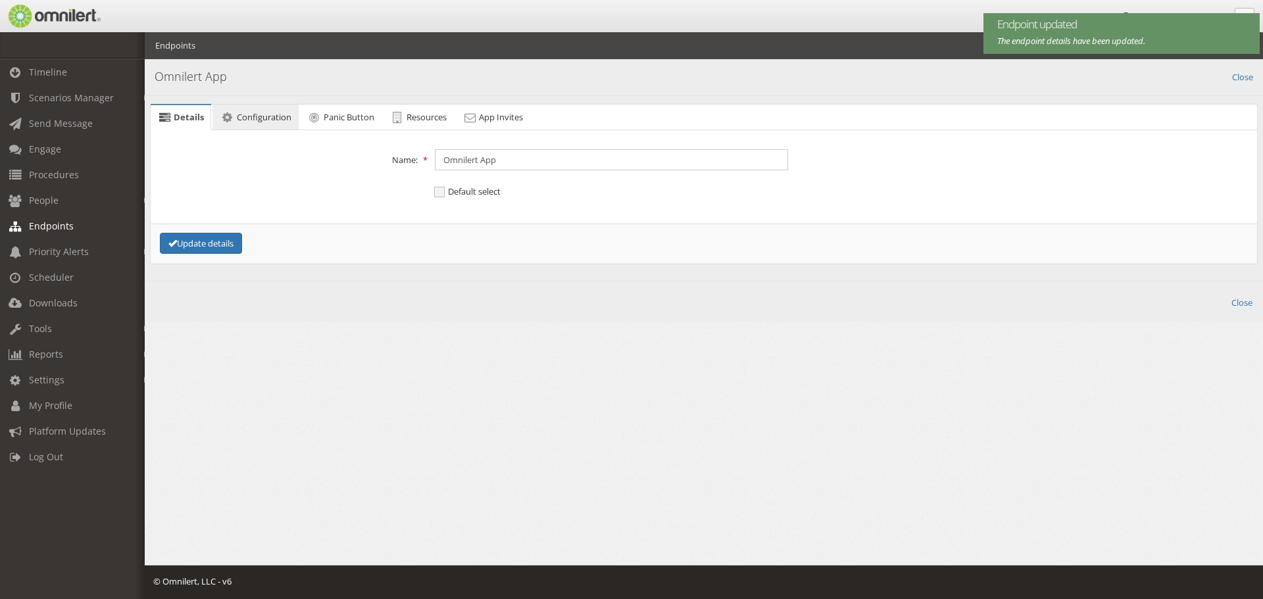
click at [278, 120] on span "Configuration" at bounding box center [264, 117] width 55 height 12
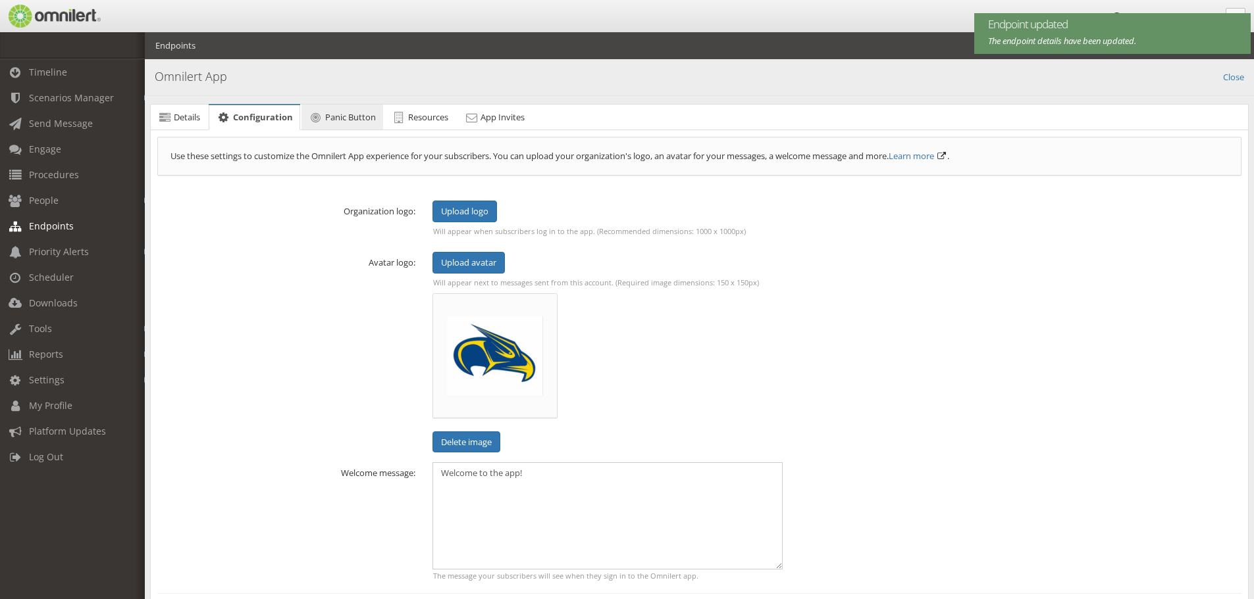
click at [336, 123] on link "Panic Button" at bounding box center [342, 118] width 82 height 26
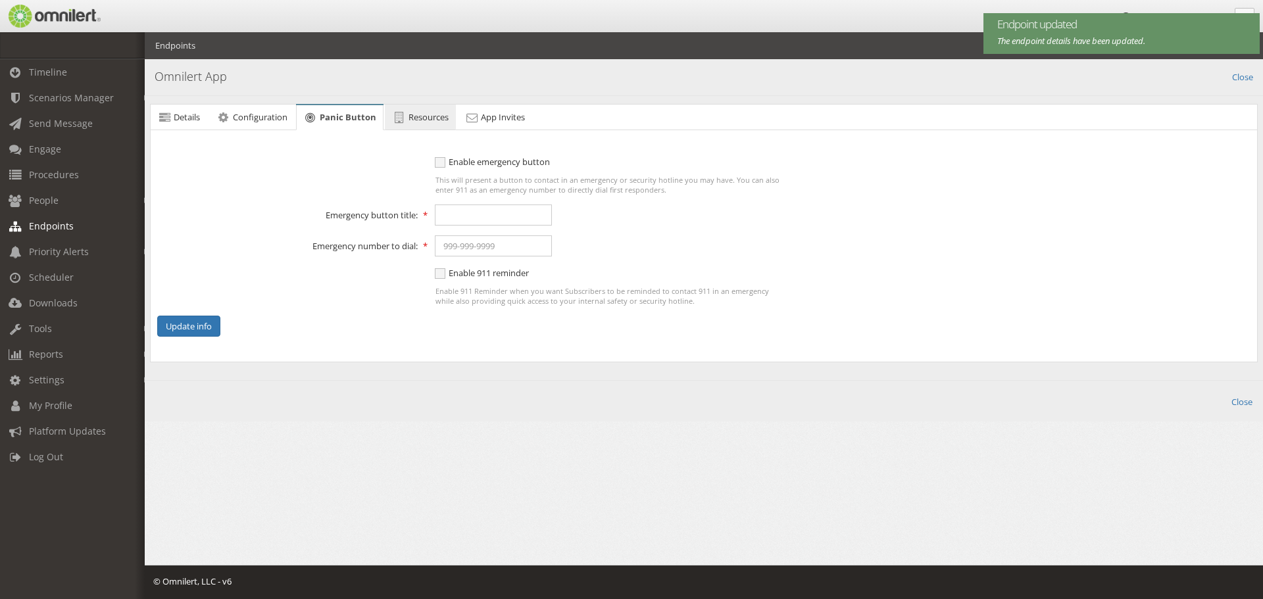
click at [411, 128] on link "Resources" at bounding box center [420, 118] width 71 height 26
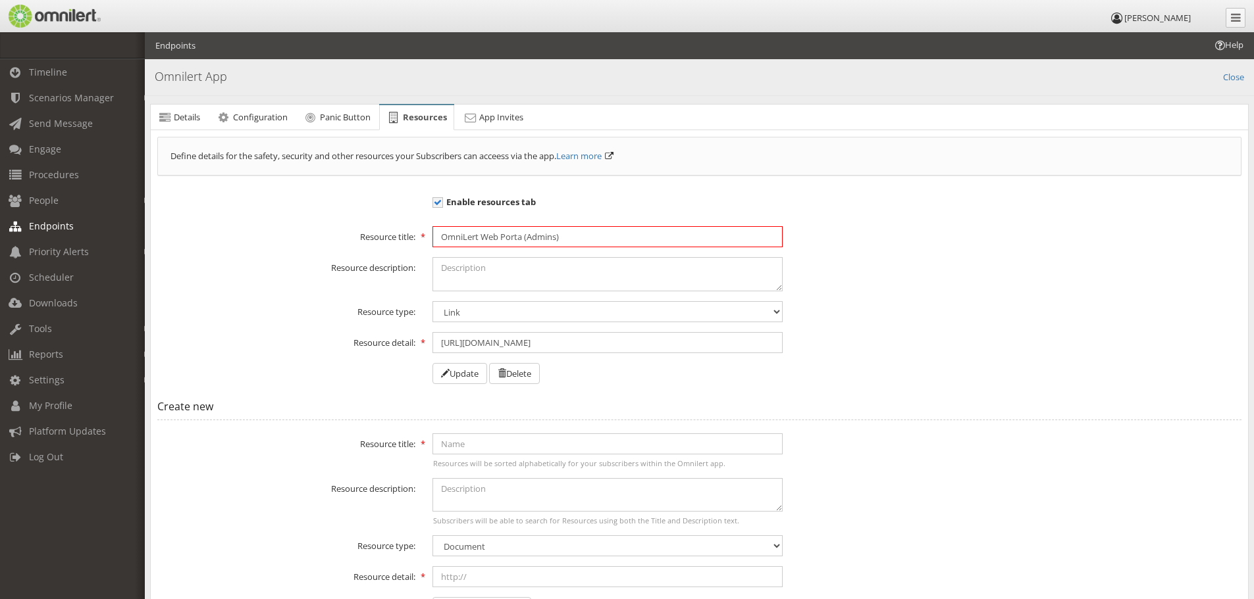
drag, startPoint x: 523, startPoint y: 237, endPoint x: 503, endPoint y: 241, distance: 20.8
click at [503, 241] on input "OmniLert Web Porta (Admins)" at bounding box center [607, 236] width 350 height 21
type input "OmniLert Web (Admins)"
click at [515, 274] on textarea at bounding box center [607, 274] width 350 height 34
type textarea "L"
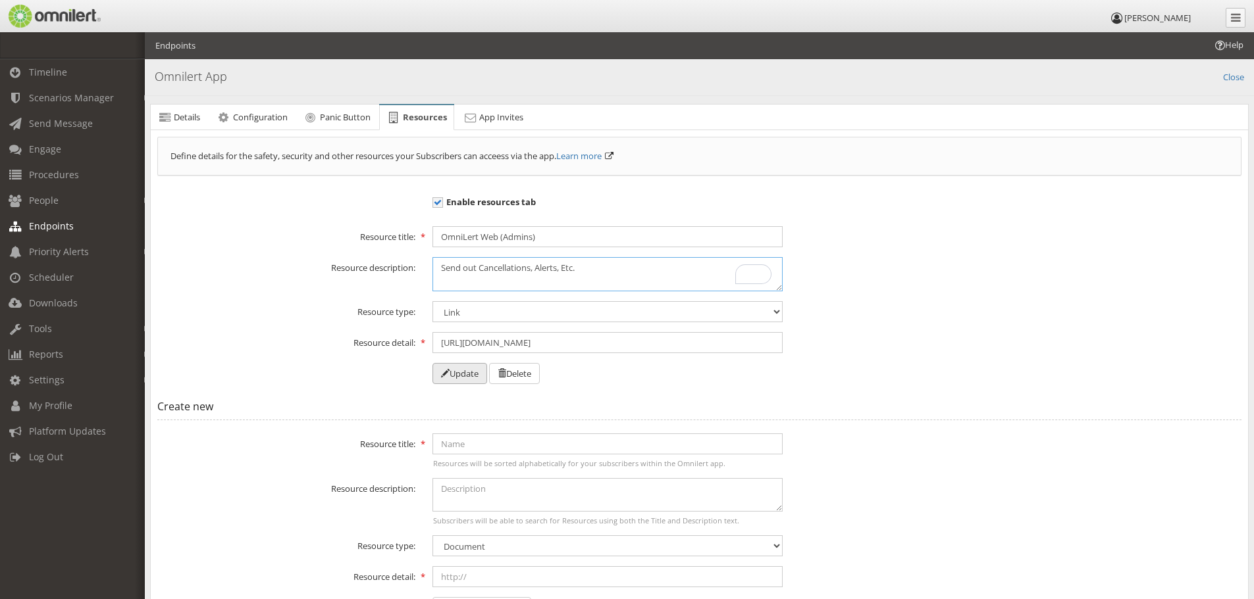
type textarea "Send out Cancellations, Alerts, Etc."
click at [463, 378] on button "Update" at bounding box center [459, 374] width 55 height 22
click at [613, 270] on textarea "Send out Cancellations, Alerts, Etc." at bounding box center [607, 274] width 350 height 34
click at [562, 268] on textarea "Send out Cancellations, Alerts, Etc." at bounding box center [607, 274] width 350 height 34
type textarea "Send out Cancellations, Alerts, and Messages"
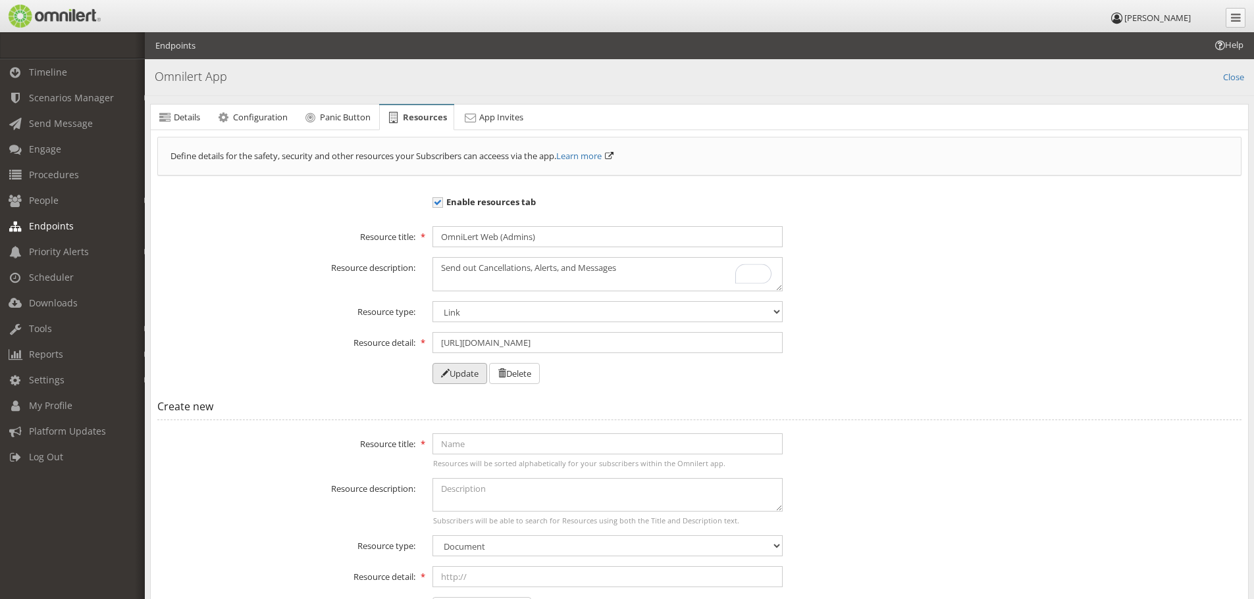
click at [471, 377] on button "Update" at bounding box center [459, 374] width 55 height 22
click at [563, 238] on input "OmniLert Web (Admins)" at bounding box center [607, 236] width 350 height 21
click at [532, 236] on input "OmniLert Web (Admins)" at bounding box center [607, 236] width 350 height 21
click at [634, 269] on textarea "Send out Cancellations, Alerts, and Messages" at bounding box center [607, 274] width 350 height 34
click at [583, 240] on input "OmniLert Web (Admins)" at bounding box center [607, 236] width 350 height 21
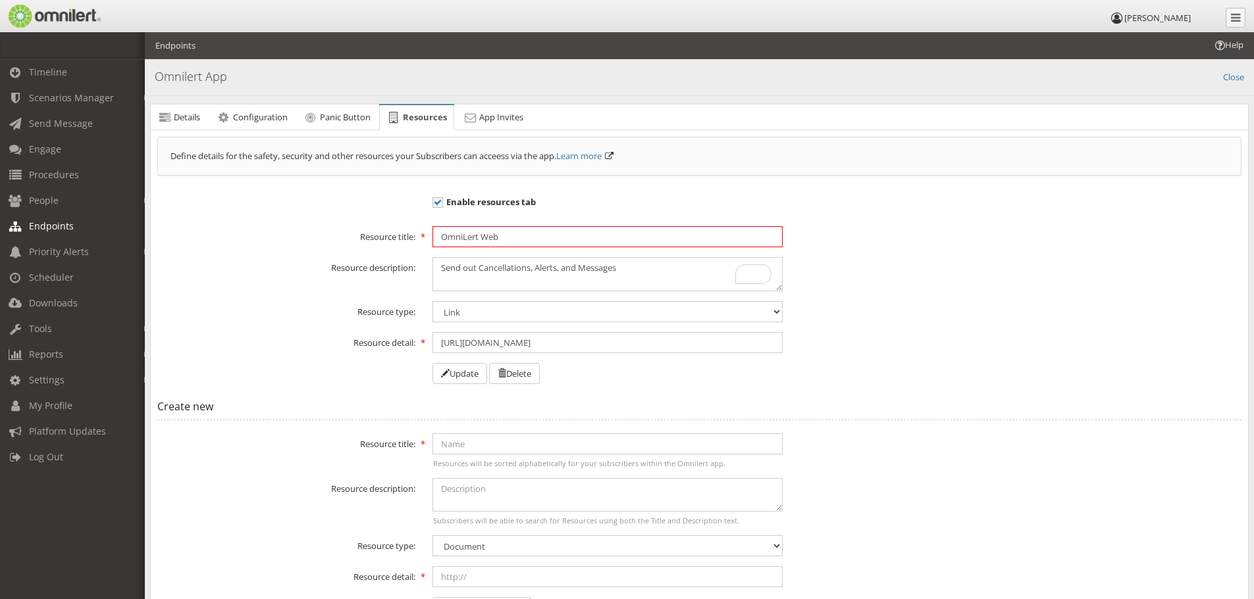
type input "OmniLert Web"
click at [672, 259] on textarea "Send out Cancellations, Alerts, and Messages" at bounding box center [607, 274] width 350 height 34
click at [563, 270] on textarea "Send out Cancellations, Alerts, and Messages" at bounding box center [607, 274] width 350 height 34
click at [583, 267] on textarea "Send out Cancellations, Alerts, and Messages" at bounding box center [607, 274] width 350 height 34
click at [614, 270] on textarea "Send out Cancellations, Alerts, and Messages" at bounding box center [607, 274] width 350 height 34
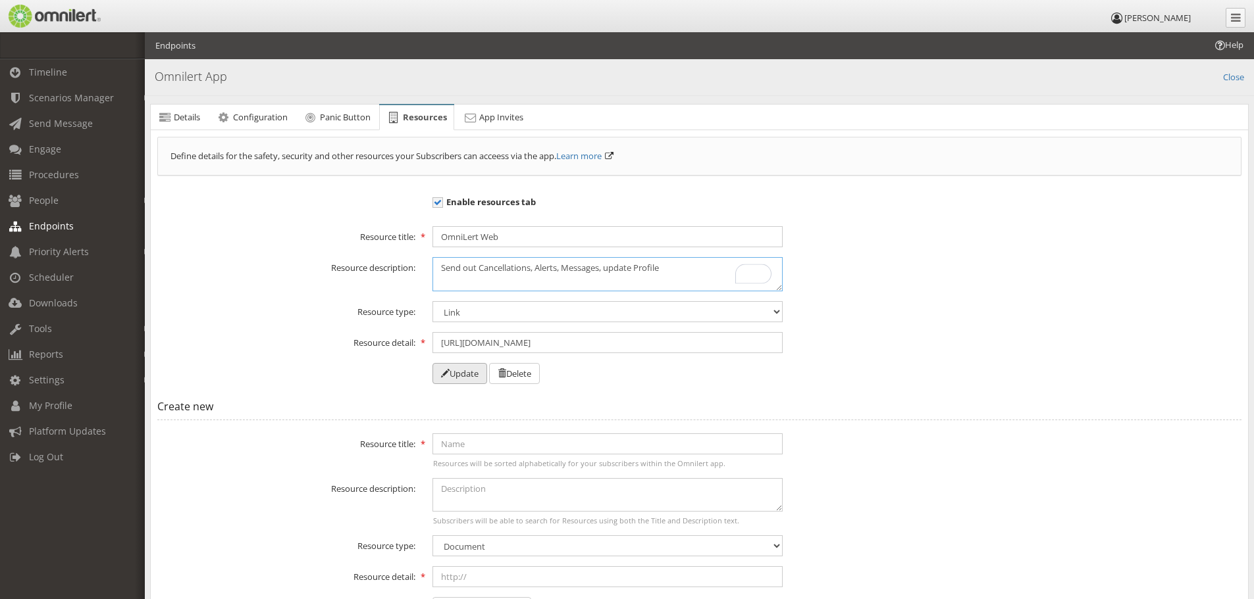
type textarea "Send out Cancellations, Alerts, Messages, update Profile"
click at [458, 380] on button "Update" at bounding box center [459, 374] width 55 height 22
click at [349, 120] on span "Panic Button" at bounding box center [345, 117] width 51 height 12
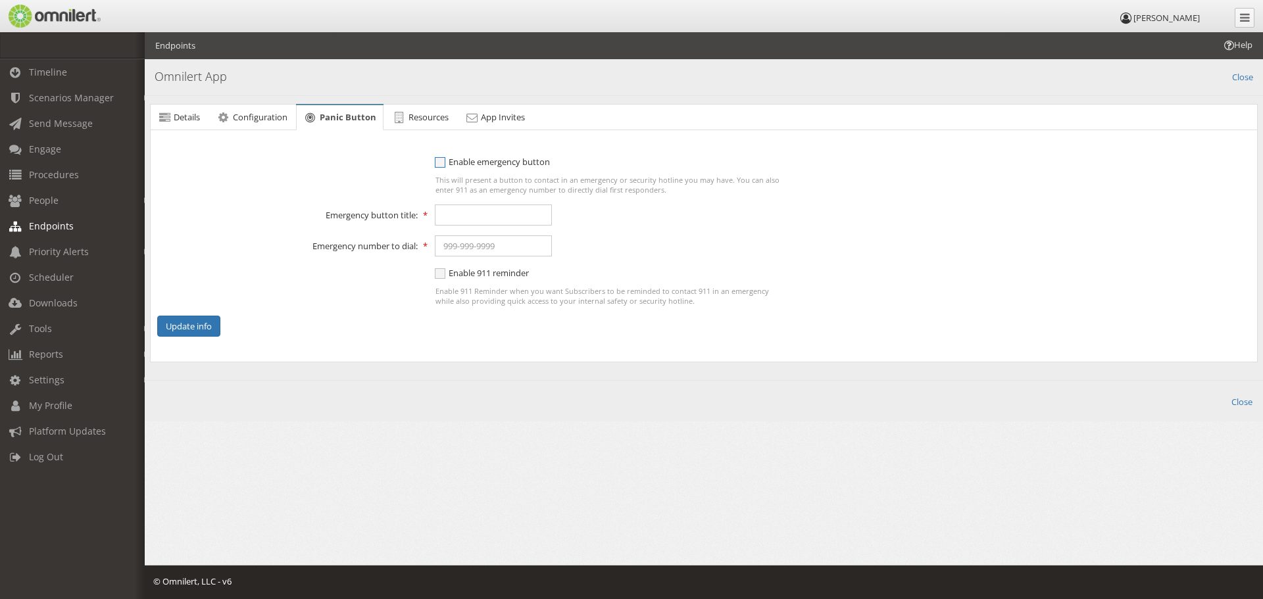
click at [441, 166] on span "Enable emergency button" at bounding box center [492, 162] width 115 height 12
click at [441, 166] on input "Enable emergency button" at bounding box center [441, 163] width 12 height 16
checkbox input "true"
click at [467, 217] on input "text" at bounding box center [493, 215] width 117 height 21
type input "Campus Security"
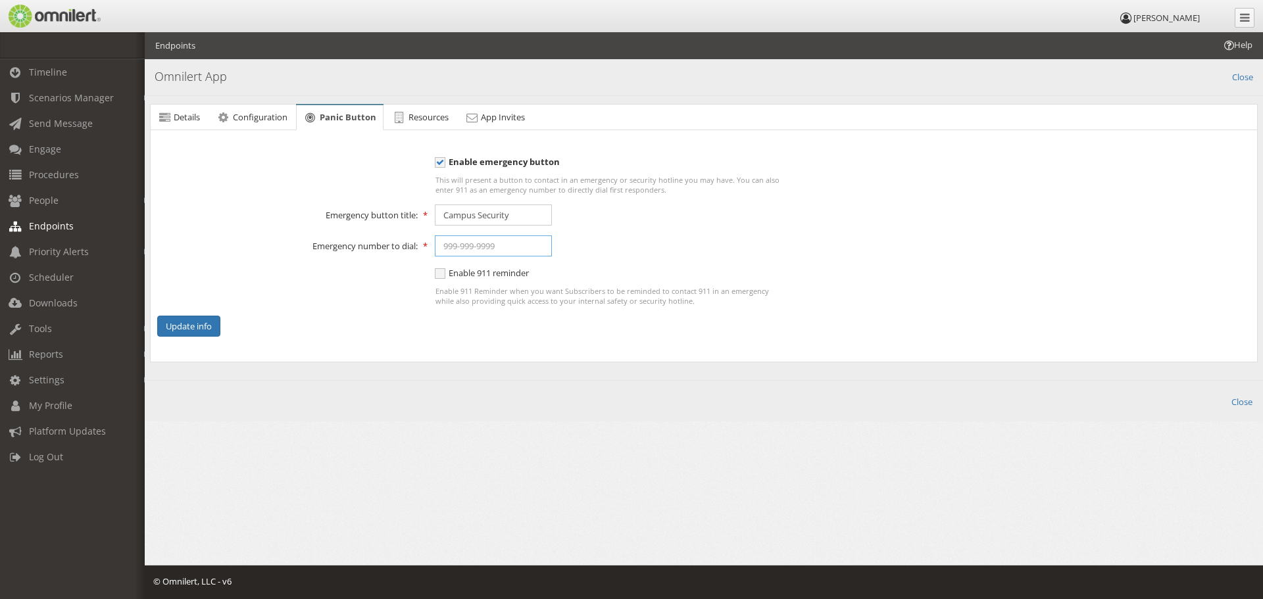
click at [490, 241] on input "text" at bounding box center [493, 246] width 117 height 21
type input "[PHONE_NUMBER], 2911"
click at [438, 271] on span "Enable 911 reminder" at bounding box center [482, 273] width 94 height 12
click at [438, 271] on input "Enable 911 reminder" at bounding box center [441, 275] width 12 height 16
checkbox input "true"
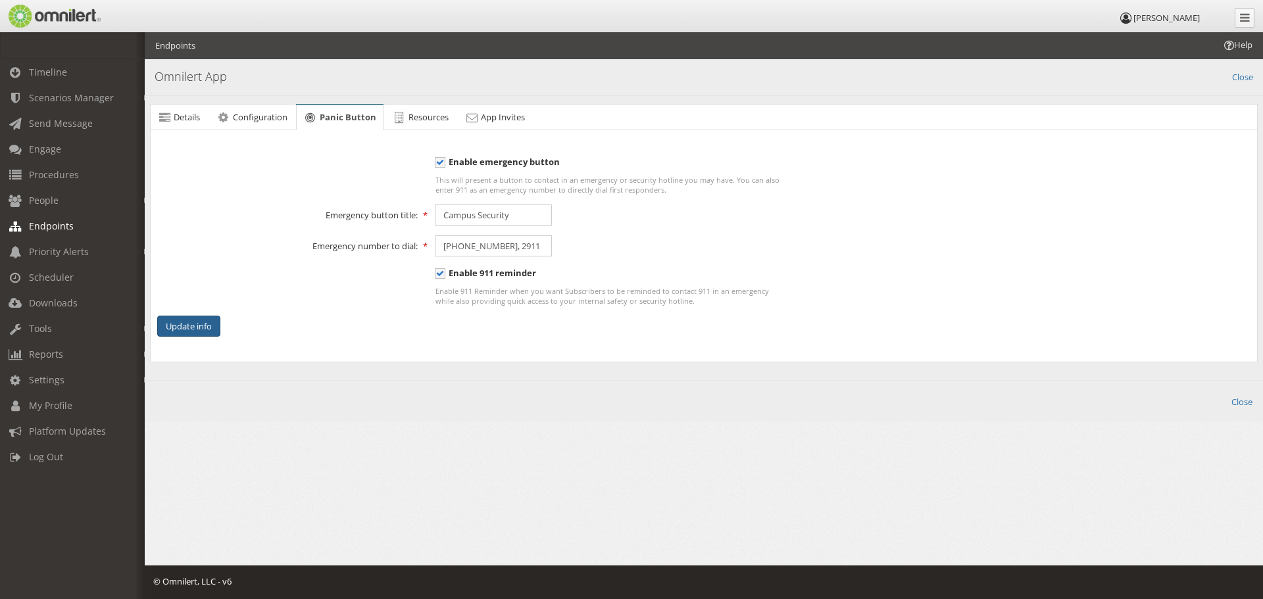
click at [208, 330] on button "Update info" at bounding box center [188, 327] width 63 height 22
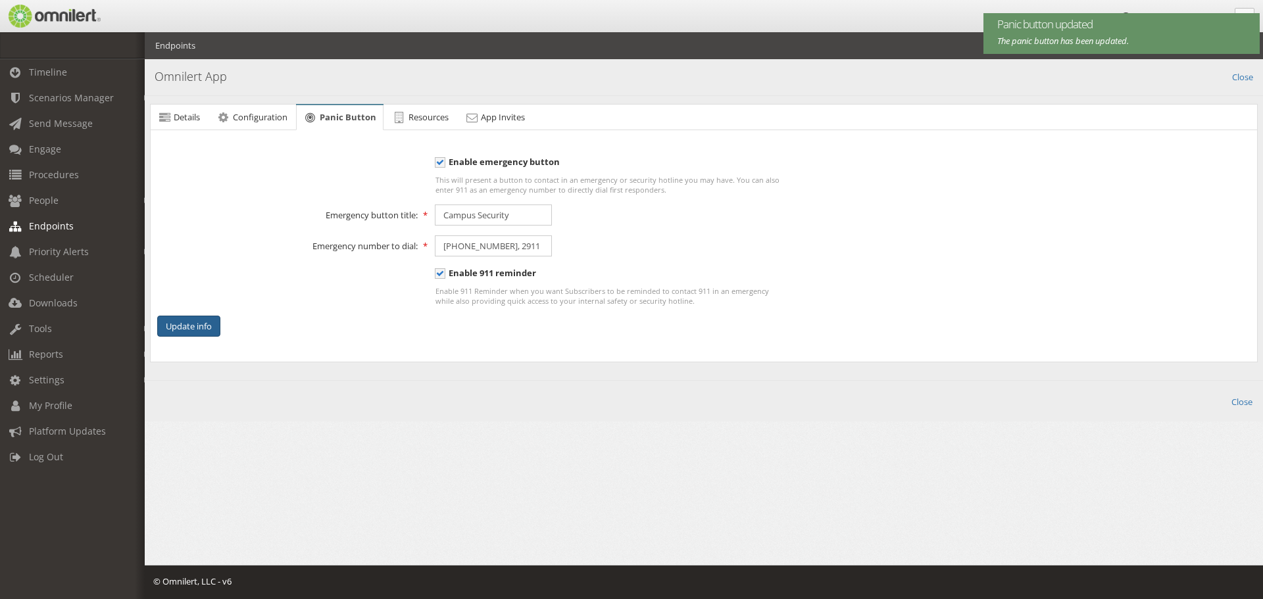
click at [208, 330] on button "Update info" at bounding box center [188, 327] width 63 height 22
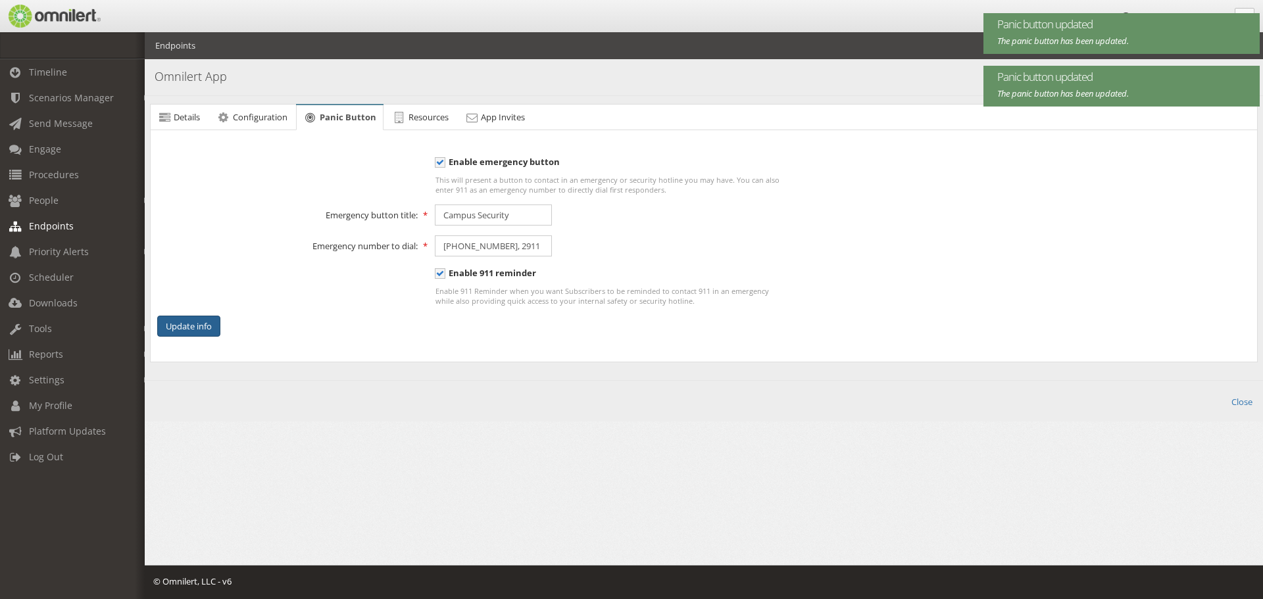
click at [208, 330] on button "Update info" at bounding box center [188, 327] width 63 height 22
click at [255, 120] on span "Configuration" at bounding box center [260, 117] width 55 height 12
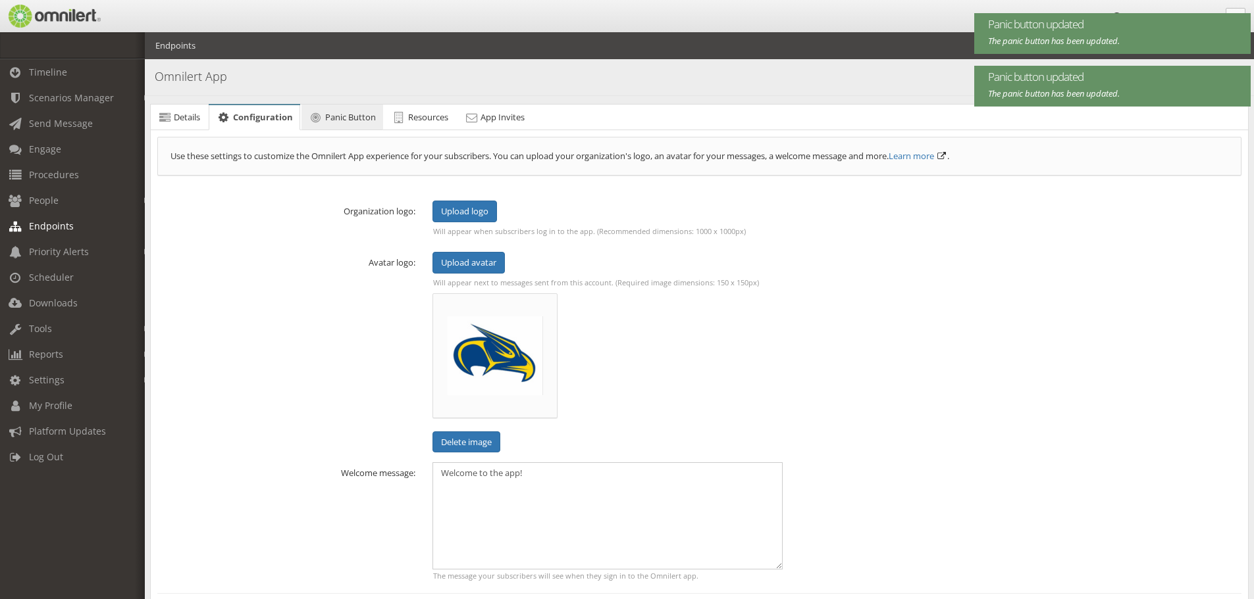
click at [331, 119] on span "Panic Button" at bounding box center [350, 117] width 51 height 12
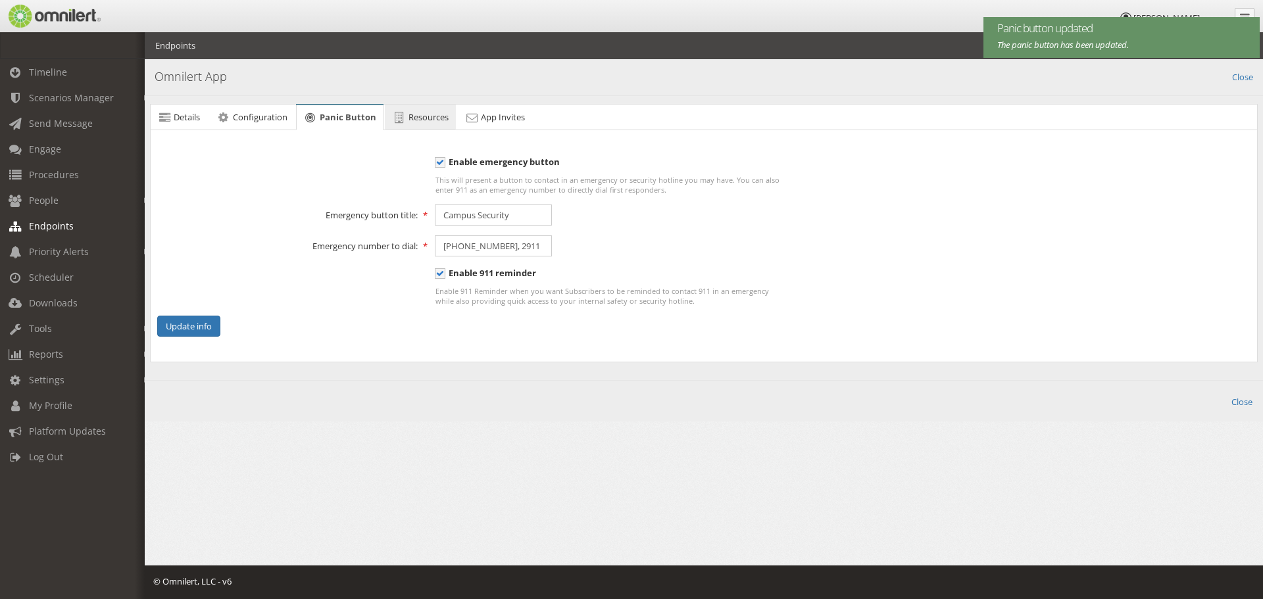
click at [431, 120] on span "Resources" at bounding box center [429, 117] width 40 height 12
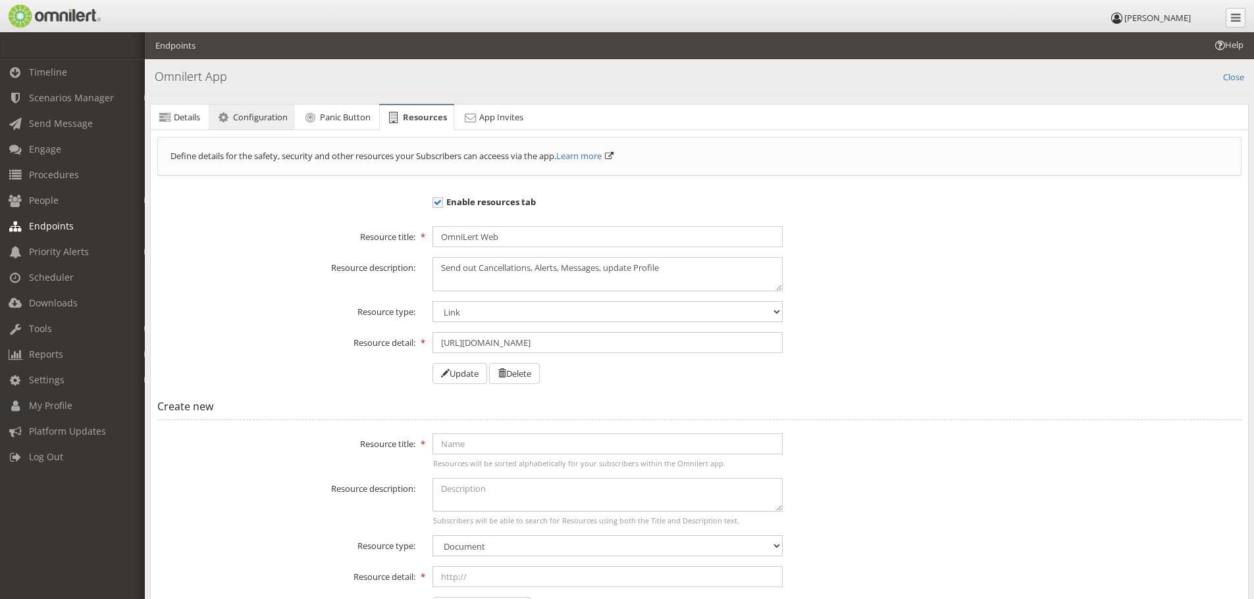
click at [280, 114] on span "Configuration" at bounding box center [260, 117] width 55 height 12
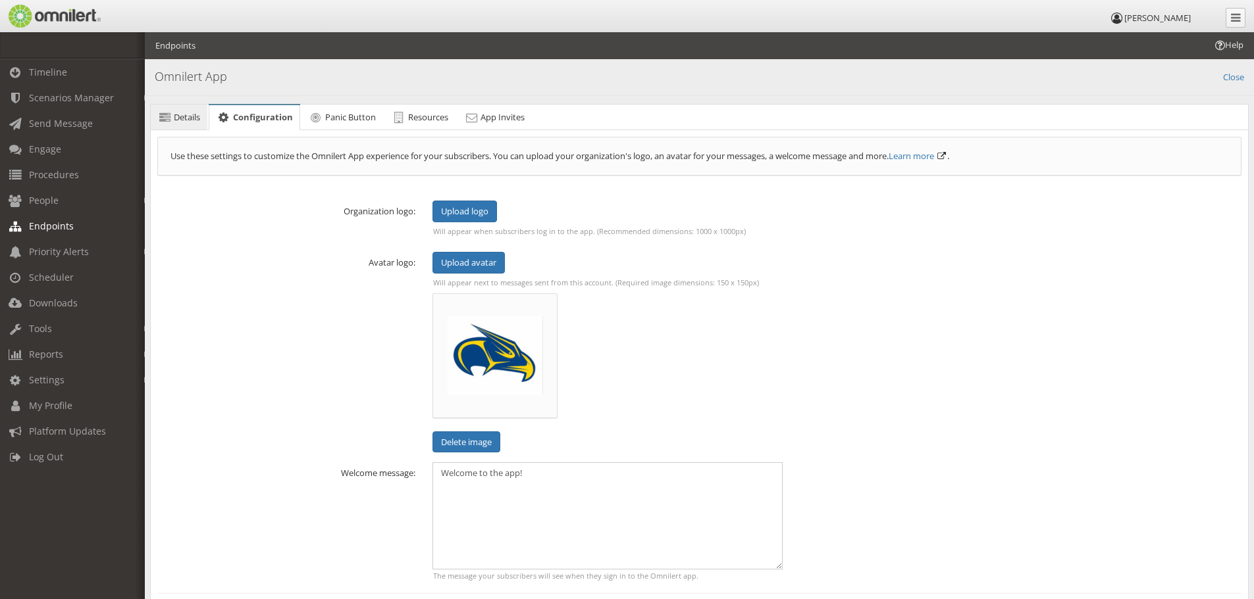
click at [173, 111] on link "Details" at bounding box center [179, 118] width 57 height 26
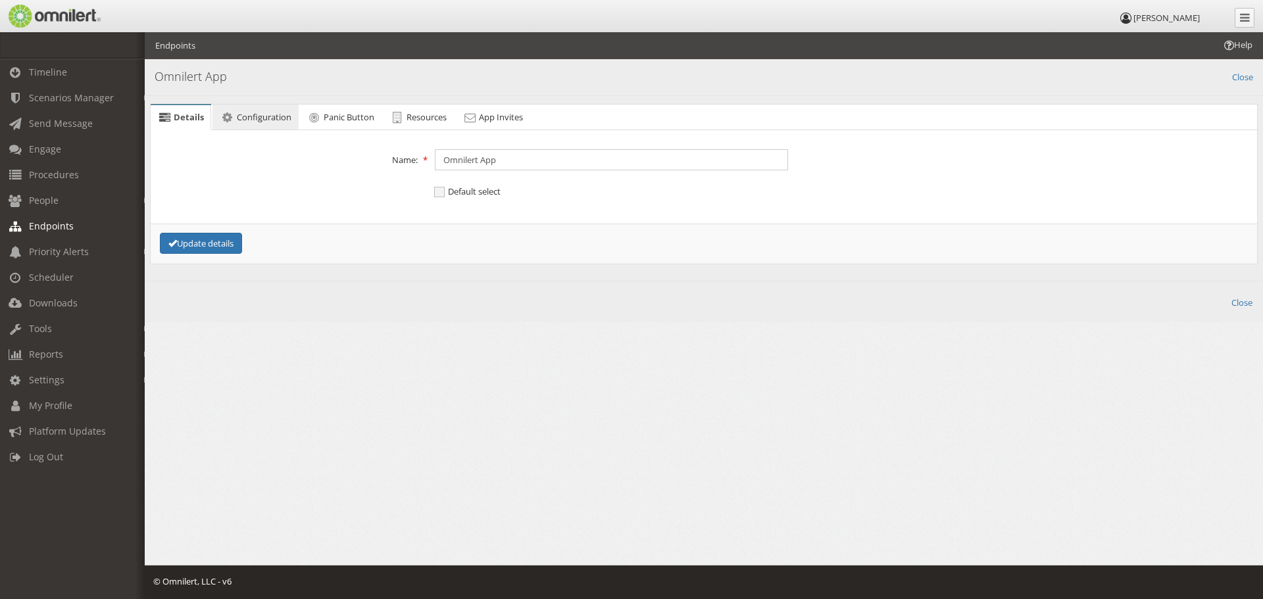
click at [240, 114] on span "Configuration" at bounding box center [264, 117] width 55 height 12
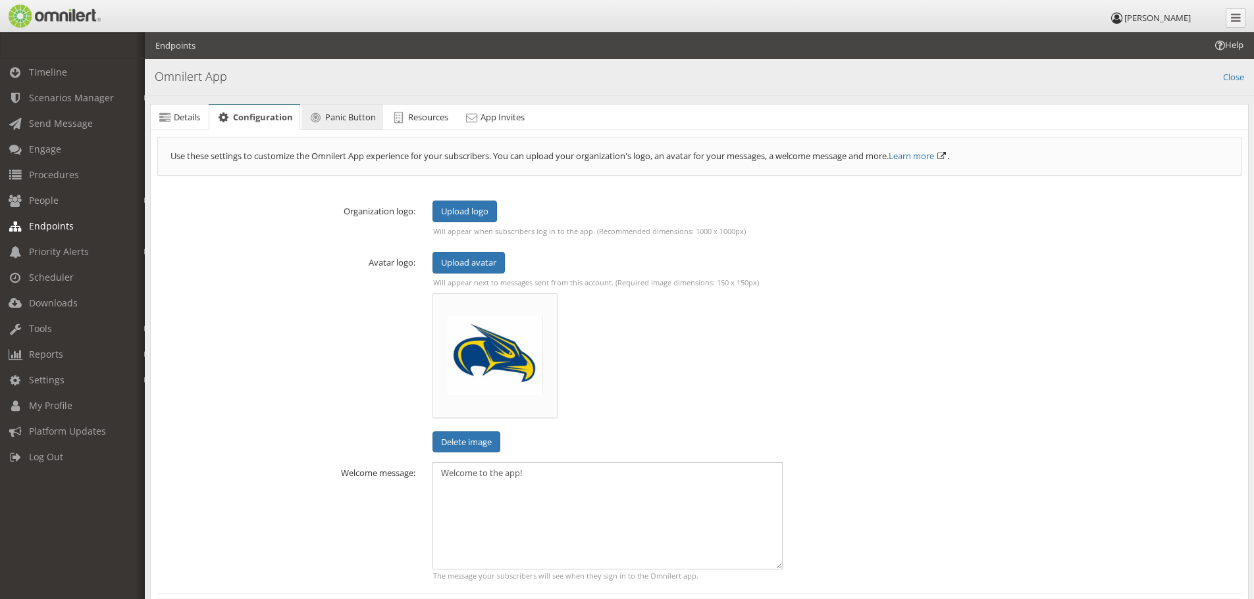
click at [321, 115] on icon at bounding box center [316, 117] width 14 height 9
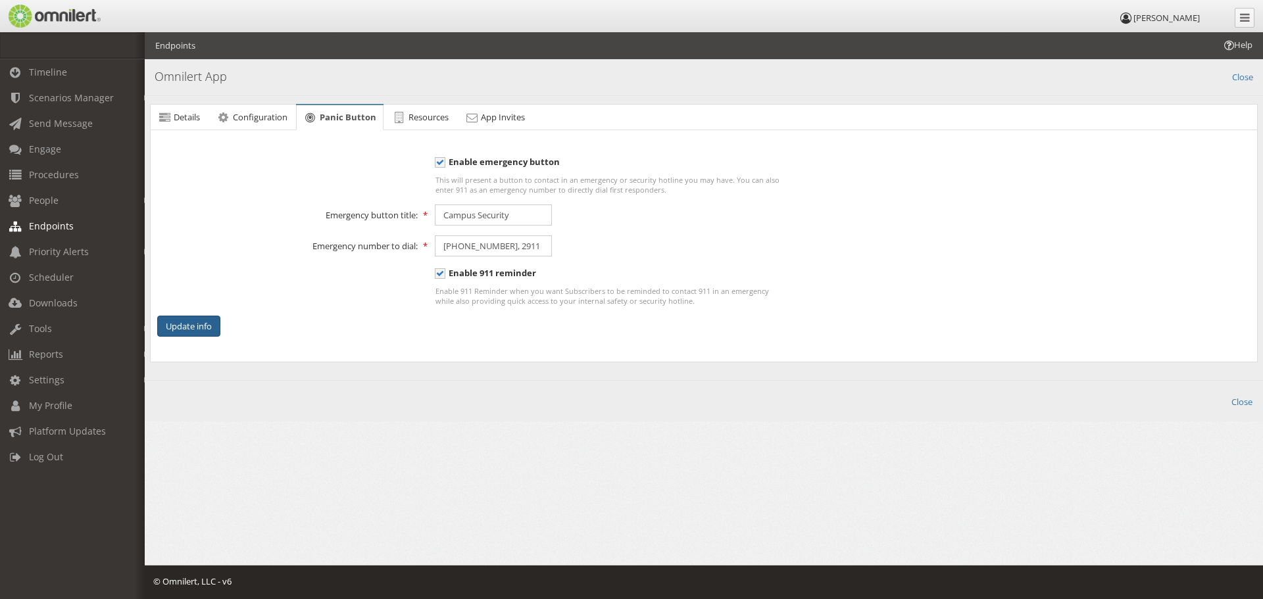
click at [197, 322] on button "Update info" at bounding box center [188, 327] width 63 height 22
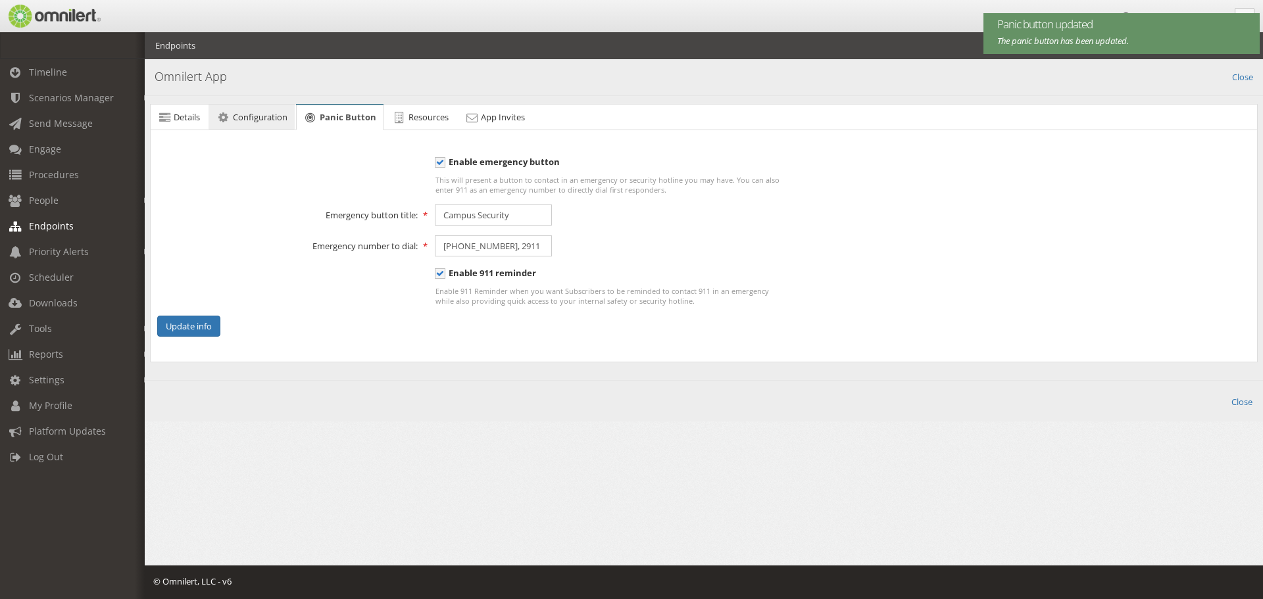
click at [259, 115] on span "Configuration" at bounding box center [260, 117] width 55 height 12
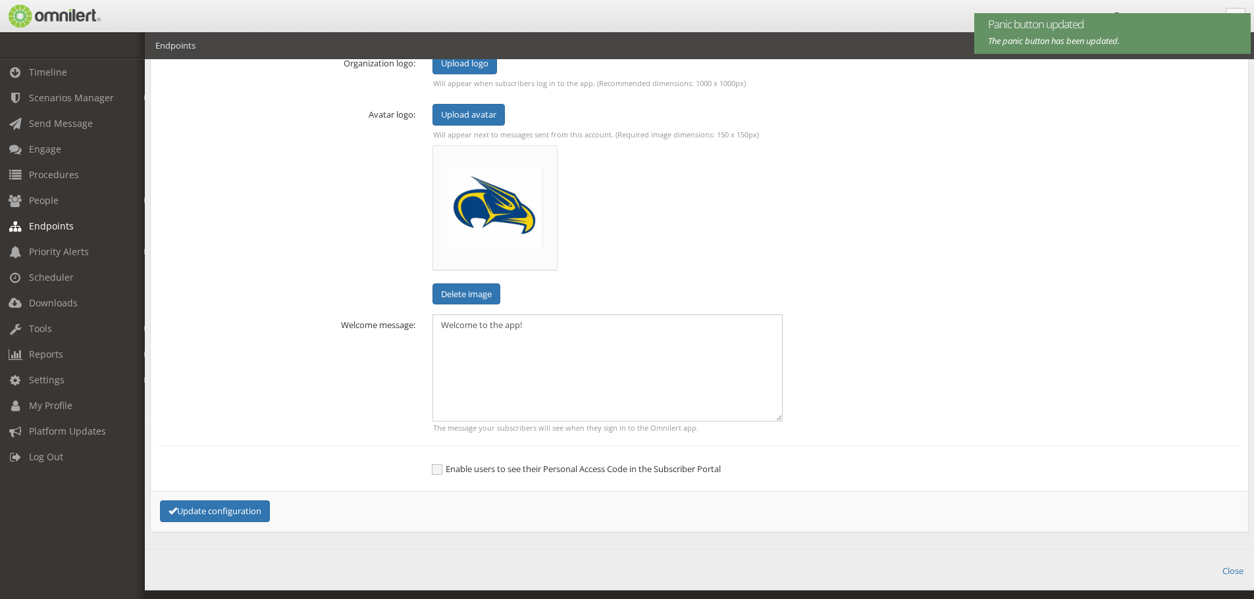
scroll to position [173, 0]
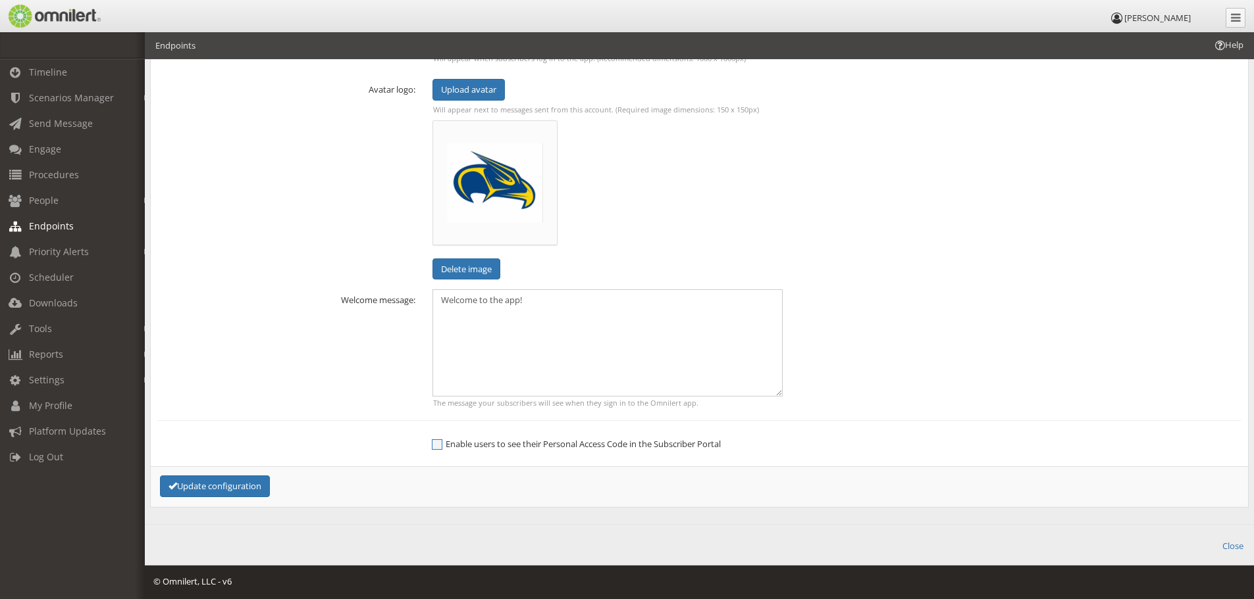
click at [436, 447] on span "Enable users to see their Personal Access Code in the Subscriber Portal" at bounding box center [576, 444] width 289 height 12
click at [436, 447] on input "Enable users to see their Personal Access Code in the Subscriber Portal" at bounding box center [438, 446] width 12 height 16
checkbox input "true"
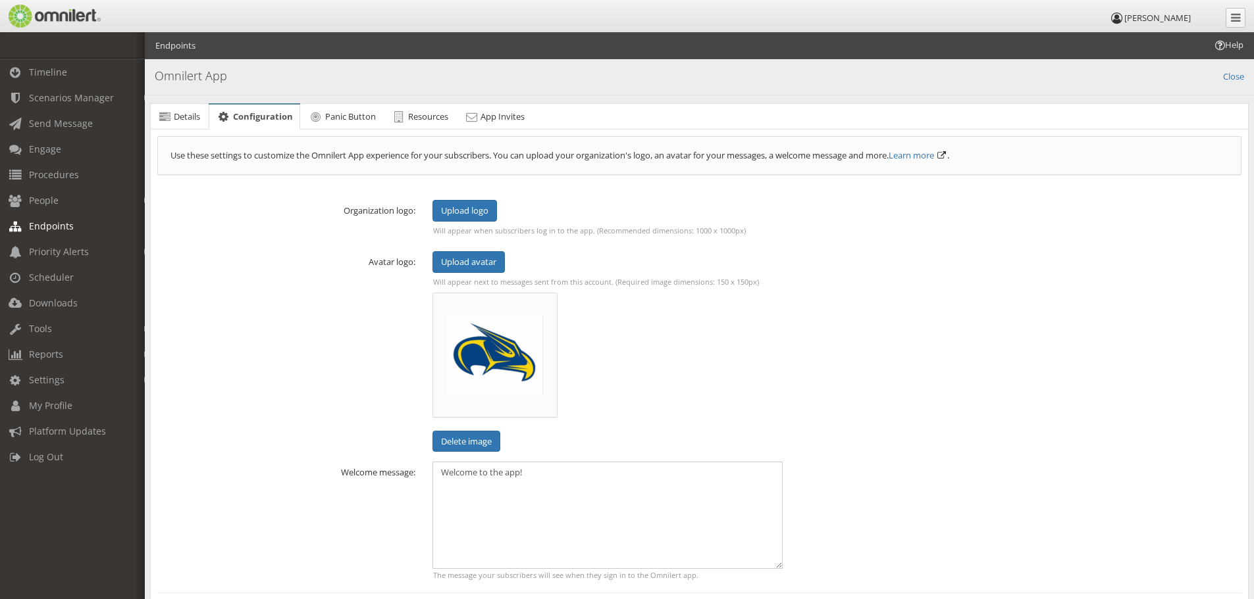
scroll to position [0, 0]
click at [459, 211] on span "Upload logo" at bounding box center [464, 211] width 47 height 12
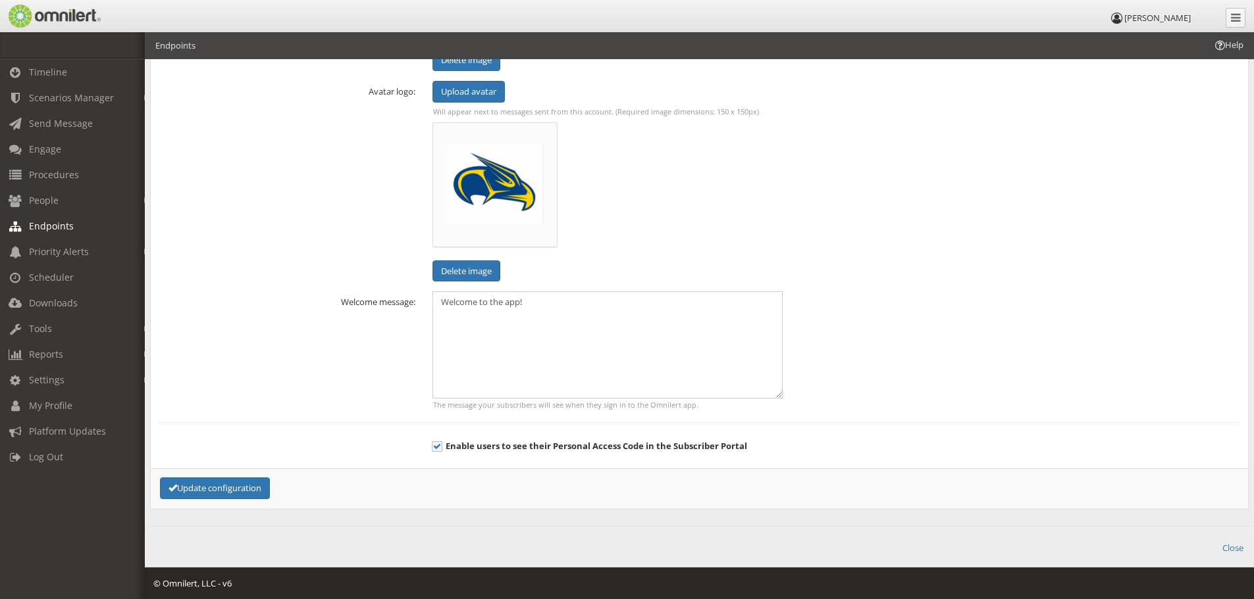
scroll to position [331, 0]
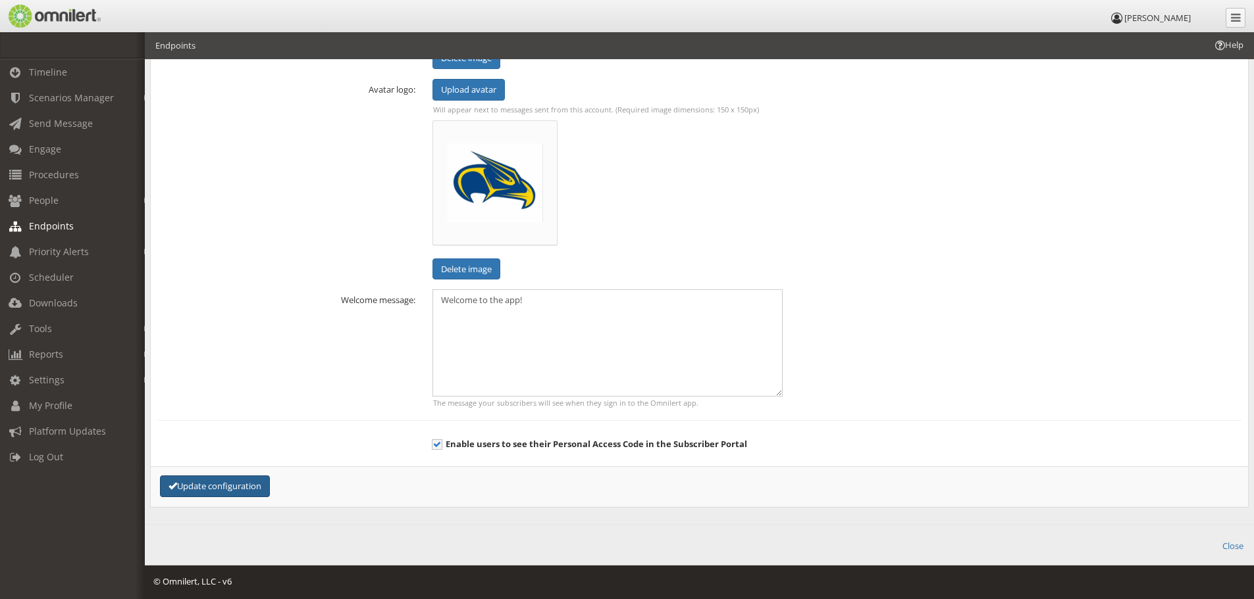
click at [234, 482] on button "Update configuration" at bounding box center [215, 487] width 110 height 22
click at [251, 486] on button "Update configuration" at bounding box center [215, 487] width 110 height 22
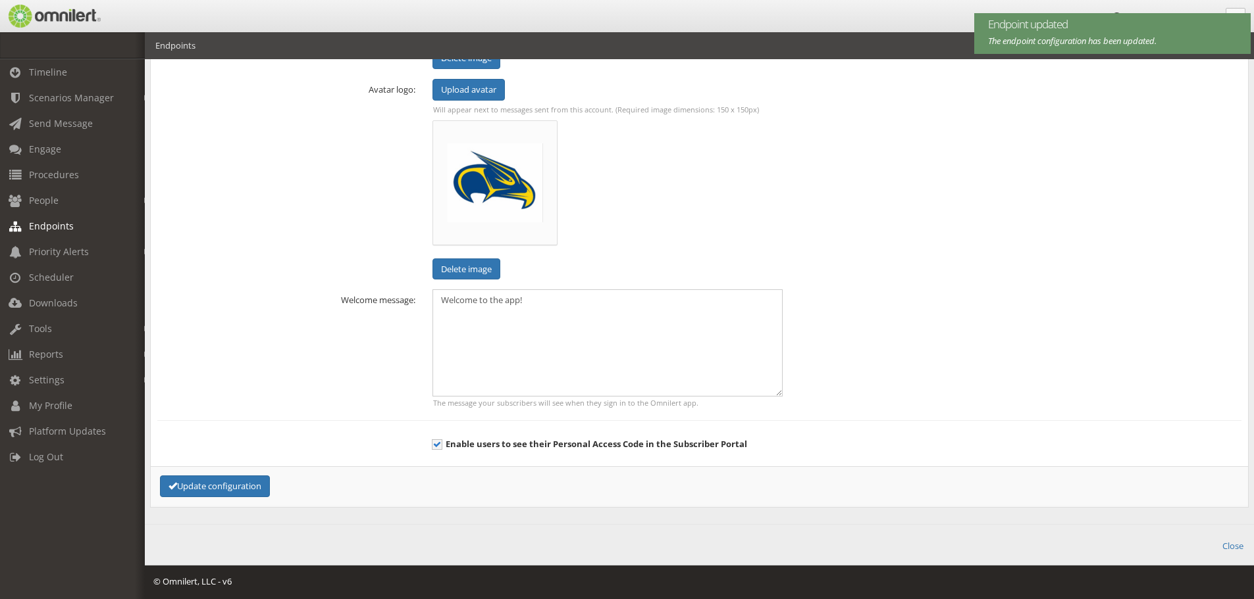
scroll to position [0, 0]
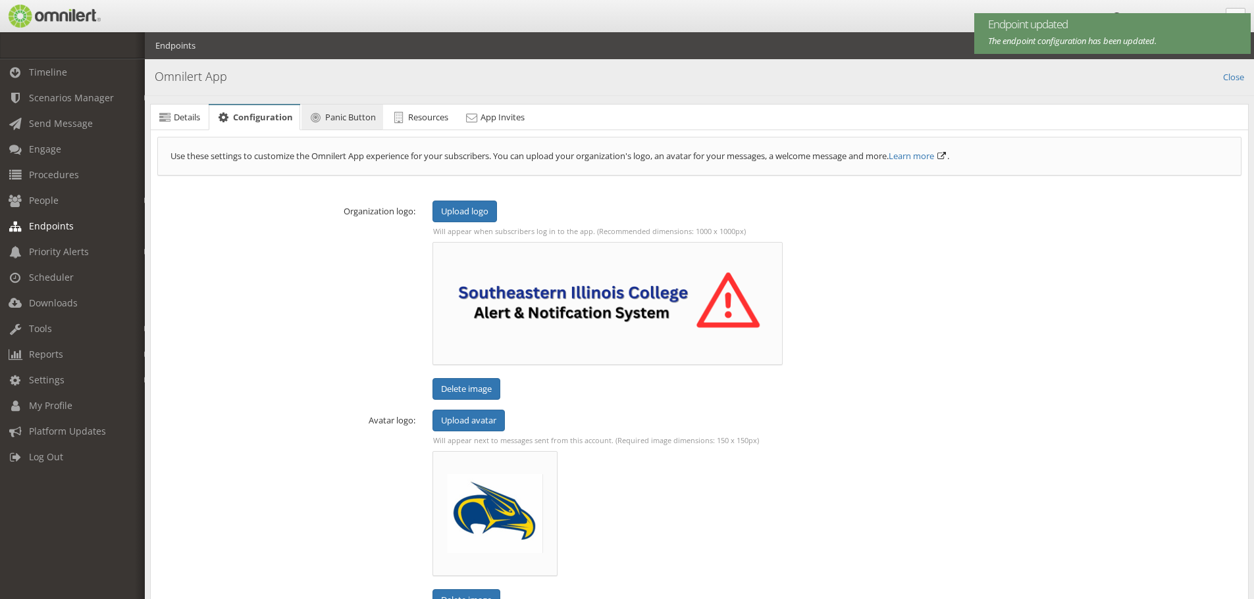
click at [334, 124] on link "Panic Button" at bounding box center [342, 118] width 82 height 26
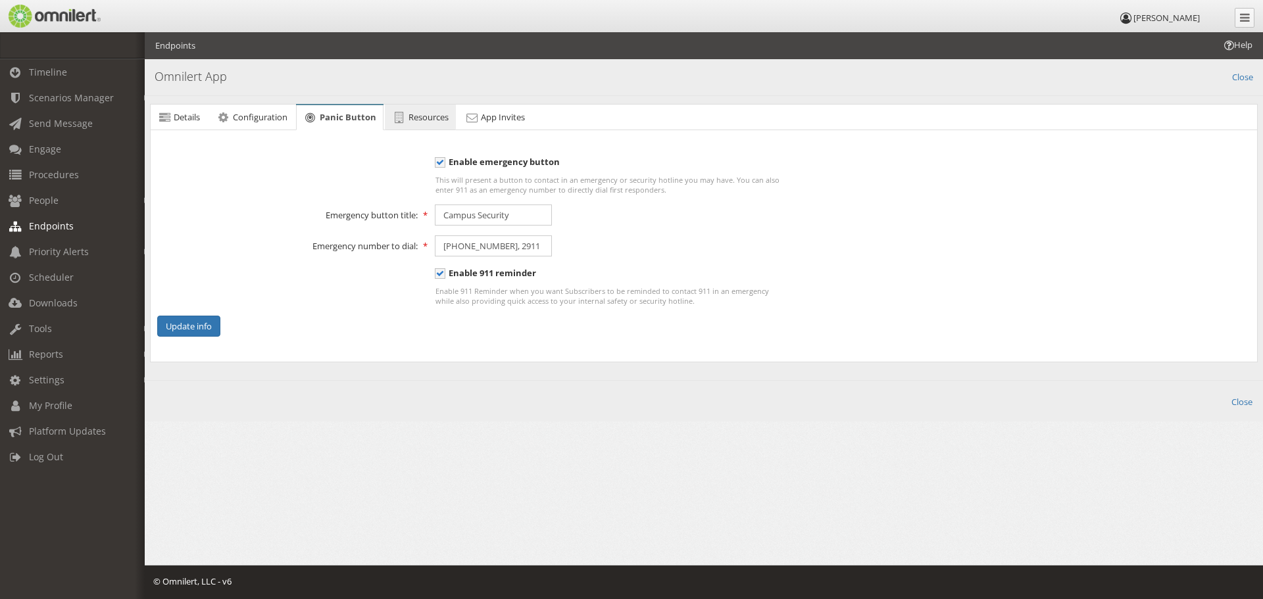
click at [413, 113] on span "Resources" at bounding box center [429, 117] width 40 height 12
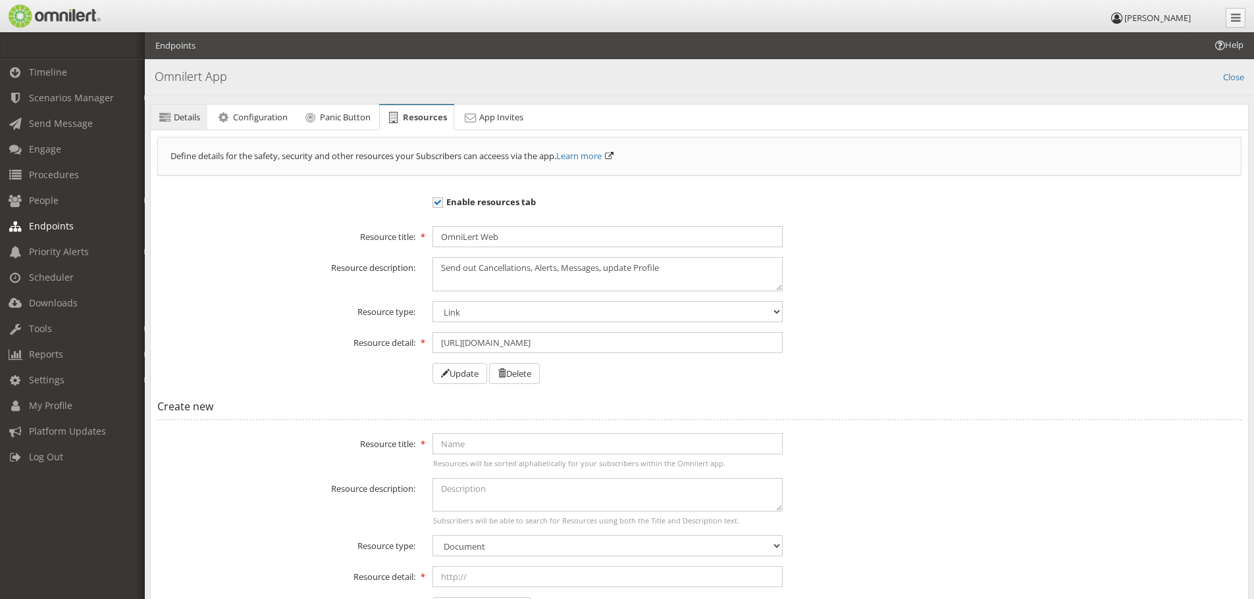
click at [176, 116] on span "Details" at bounding box center [187, 117] width 26 height 12
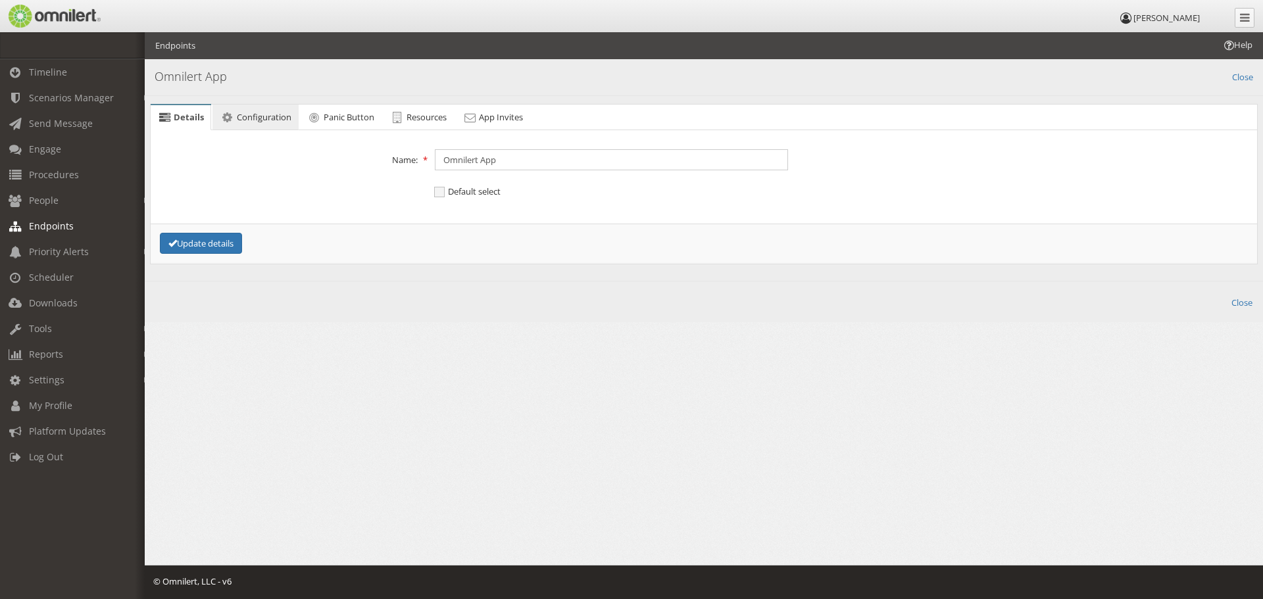
click at [245, 120] on span "Configuration" at bounding box center [264, 117] width 55 height 12
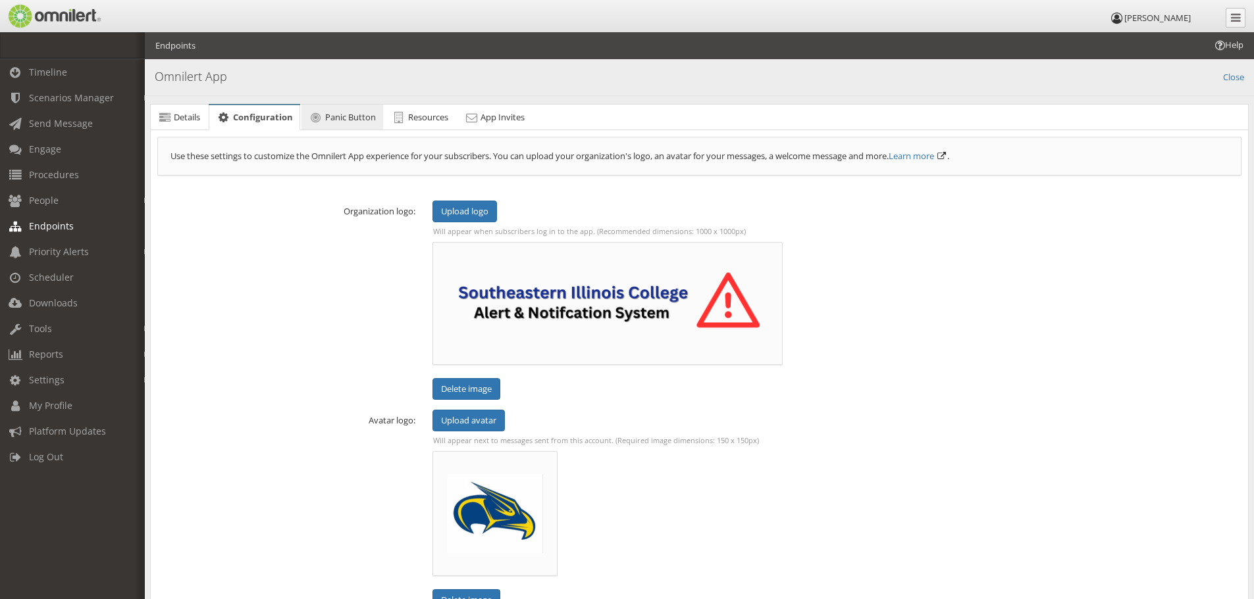
click at [355, 111] on span "Panic Button" at bounding box center [350, 117] width 51 height 12
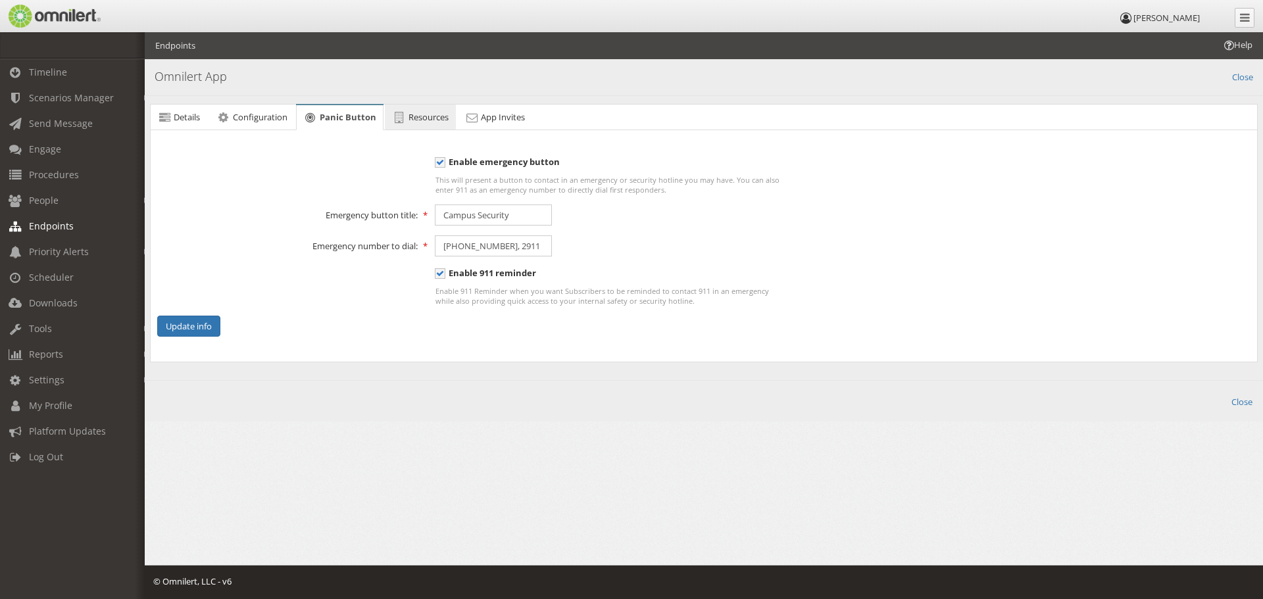
click at [421, 113] on span "Resources" at bounding box center [429, 117] width 40 height 12
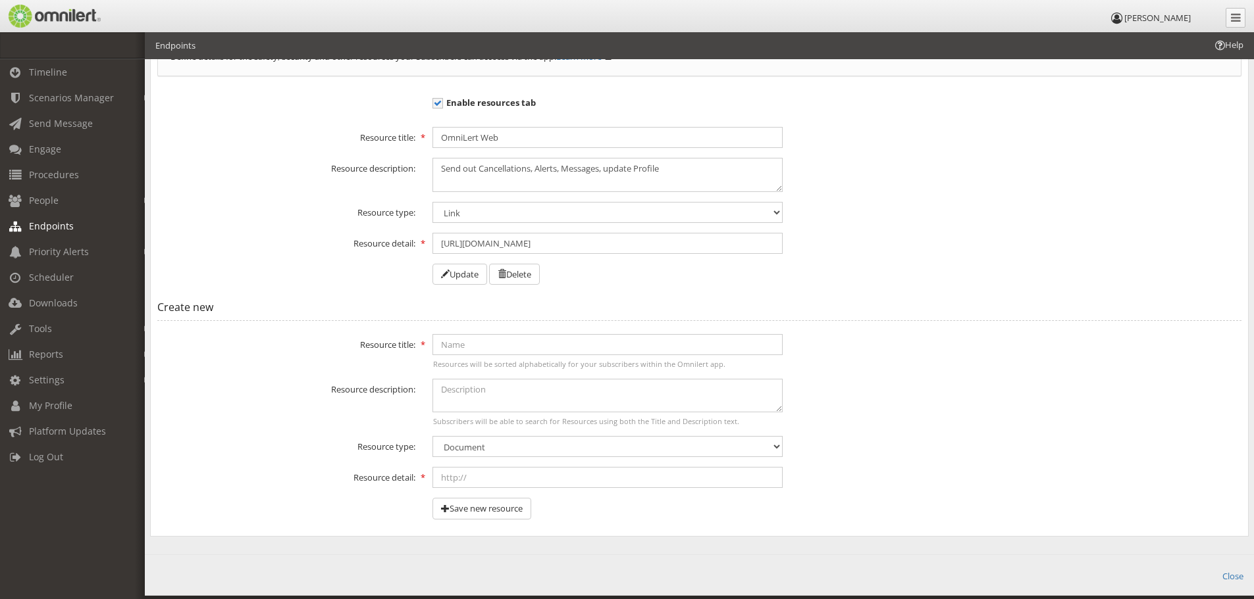
scroll to position [130, 0]
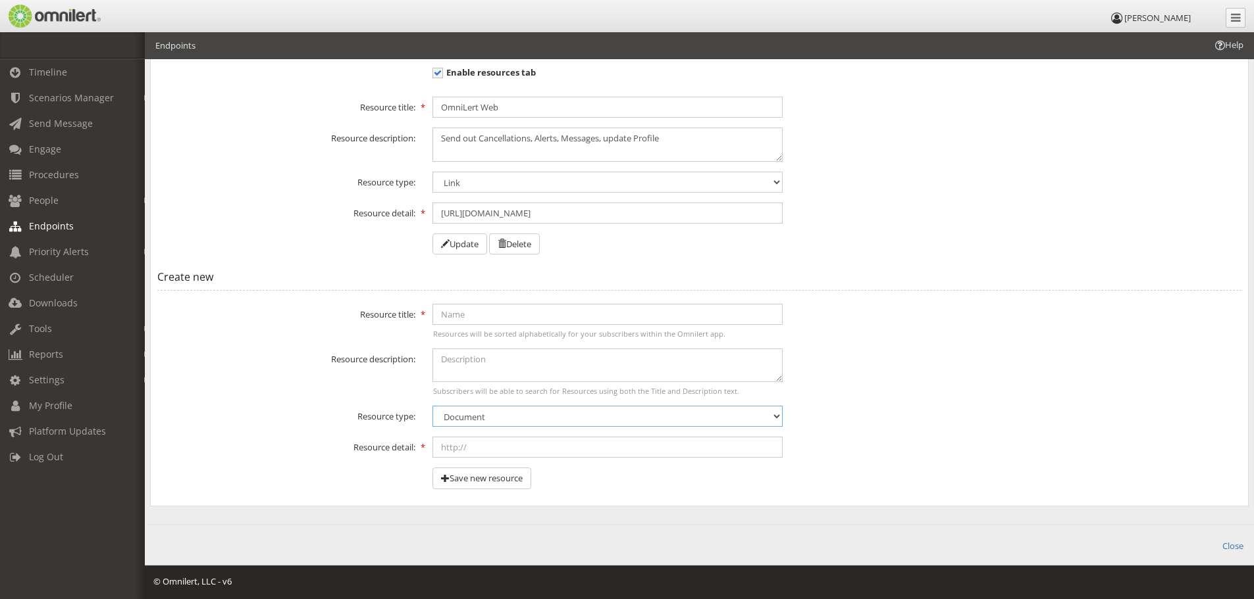
click at [515, 418] on select "Document PDF Image Video Link Phone" at bounding box center [607, 416] width 350 height 21
select select "phone"
click at [432, 406] on select "Document PDF Image Video Link Phone" at bounding box center [607, 416] width 350 height 21
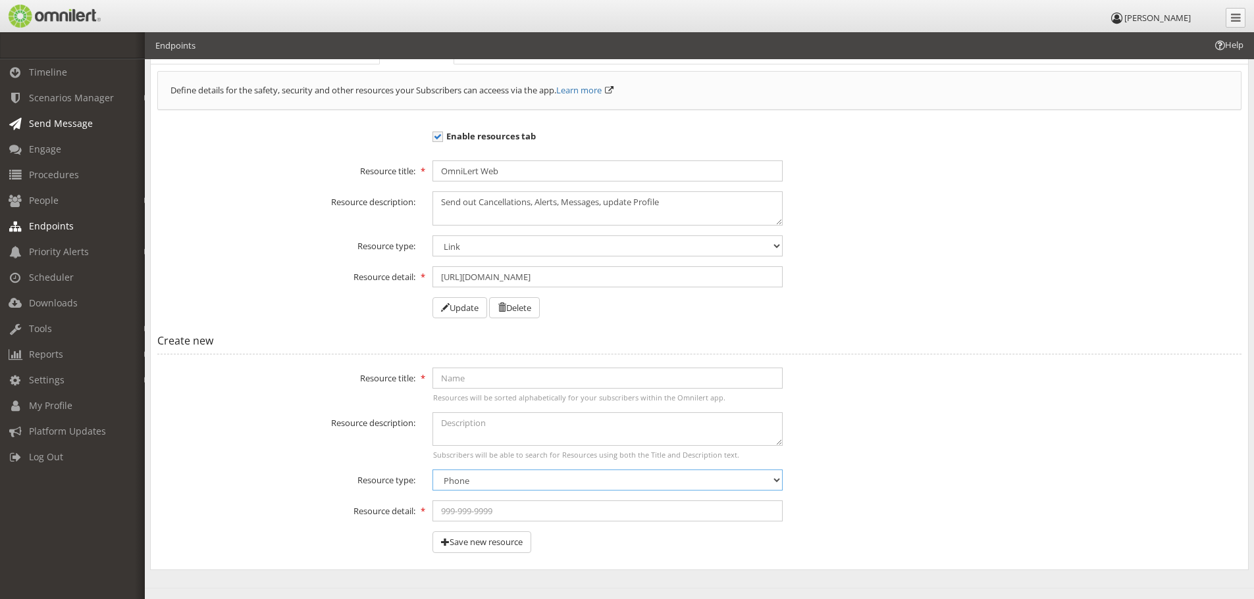
scroll to position [65, 0]
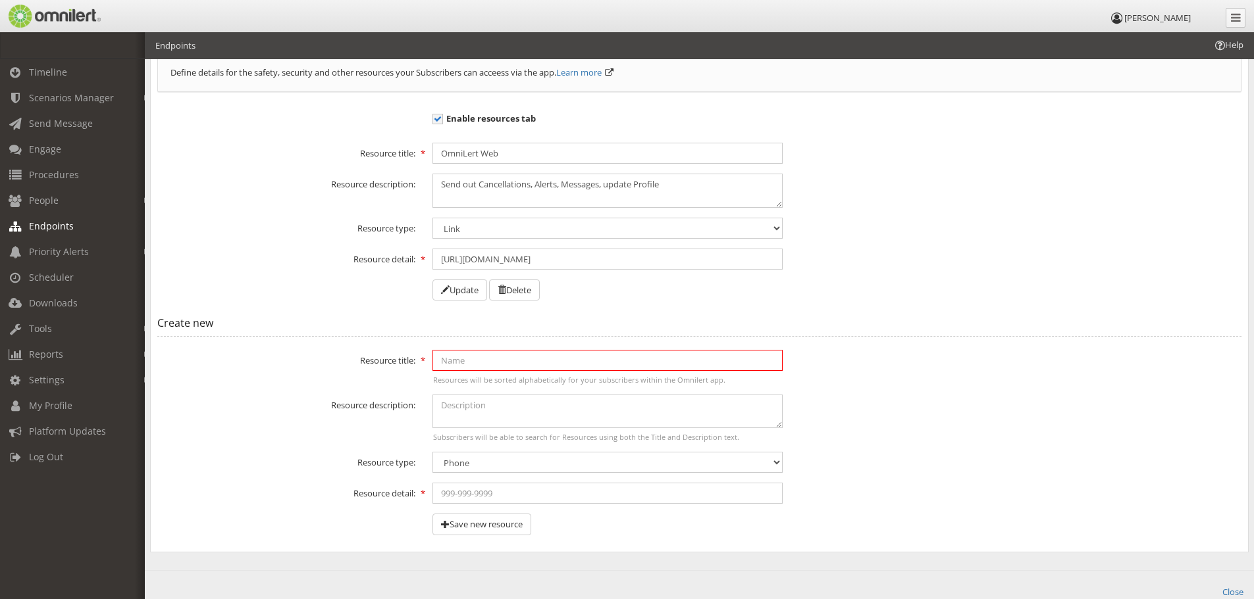
click at [522, 373] on div "Resources will be sorted alphabetically for your subscribers within the Omniler…" at bounding box center [607, 367] width 367 height 35
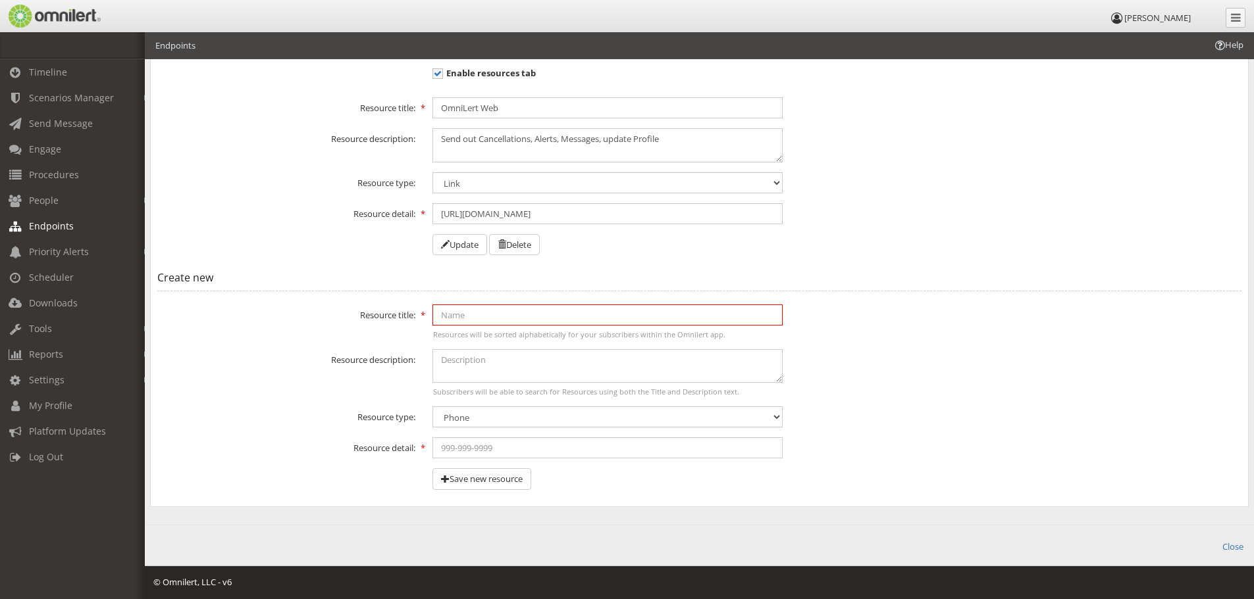
scroll to position [130, 0]
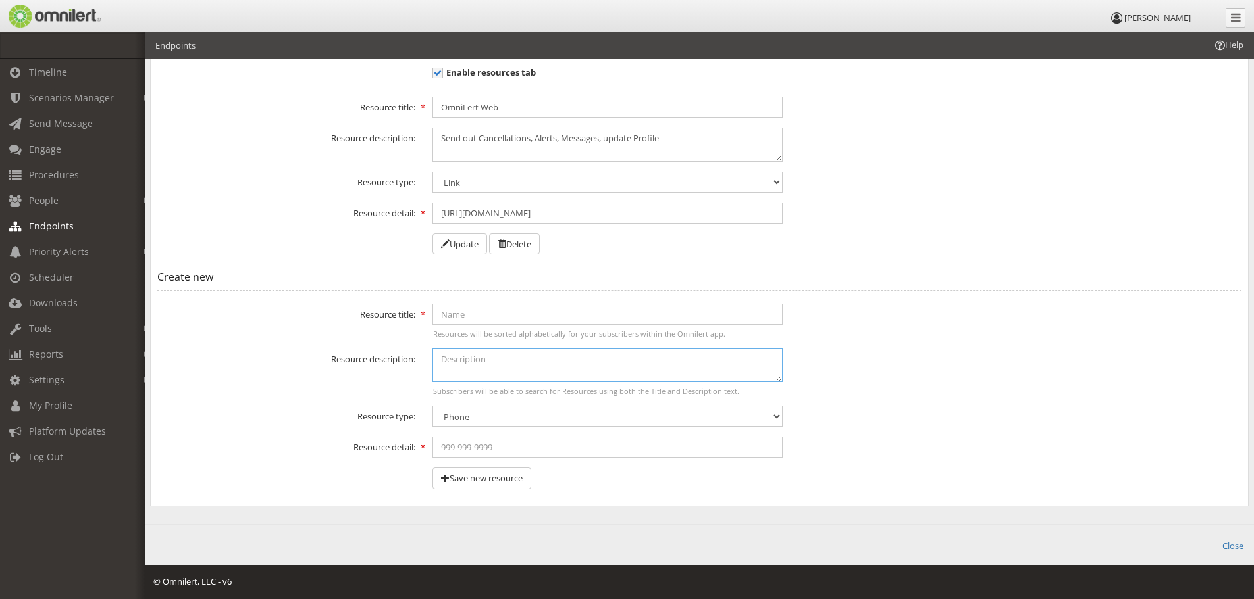
click at [499, 367] on textarea at bounding box center [607, 366] width 350 height 34
drag, startPoint x: 497, startPoint y: 437, endPoint x: 499, endPoint y: 444, distance: 6.7
click at [499, 442] on input "text" at bounding box center [607, 447] width 350 height 21
paste input "[PHONE_NUMBER]"
type input "[PHONE_NUMBER]"
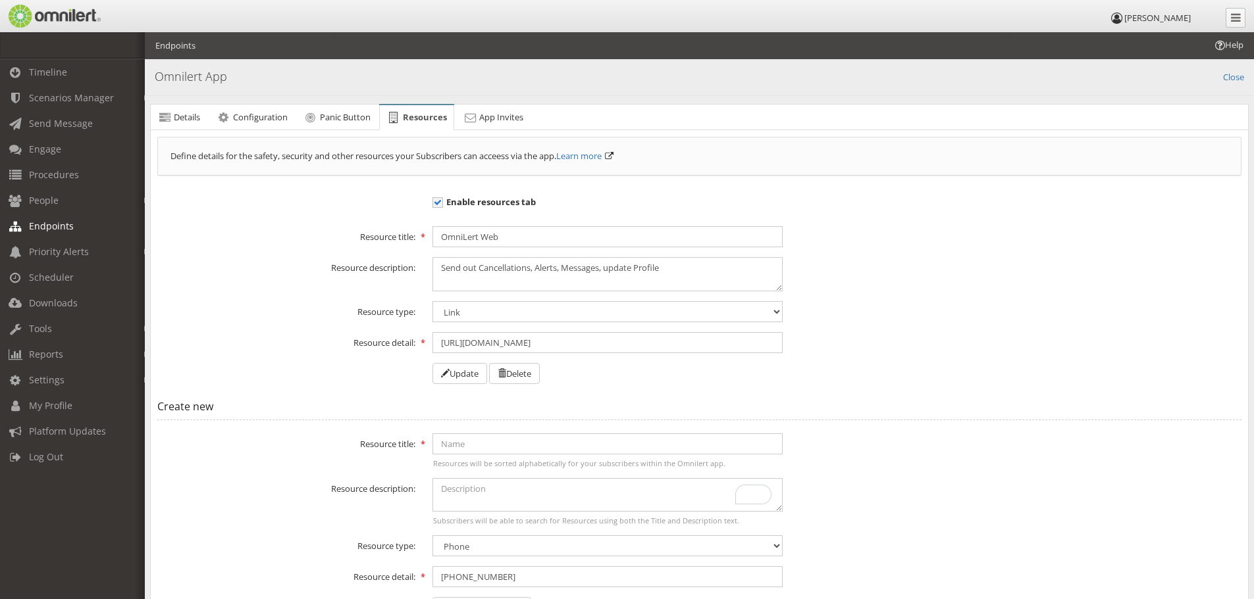
select select "phone"
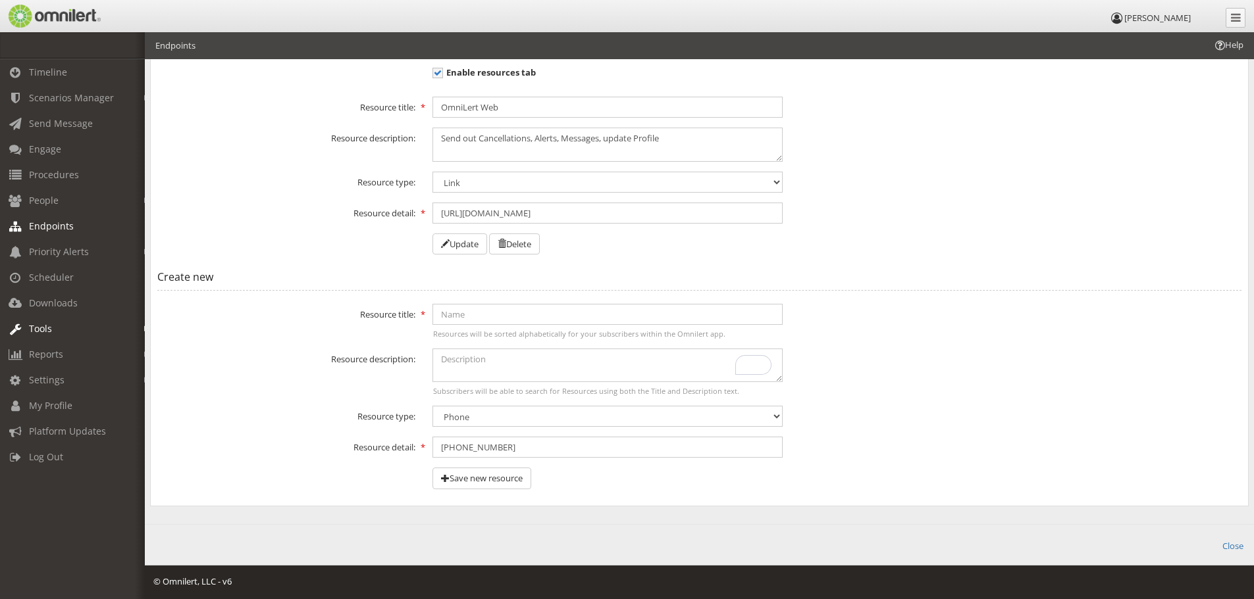
type input "[PHONE_NUMBER]"
click at [549, 320] on input "text" at bounding box center [607, 314] width 350 height 21
paste input "Harrisburg Fire Department"
type input "Harrisburg Fire Department"
click at [483, 479] on button "Save new resource" at bounding box center [481, 479] width 99 height 22
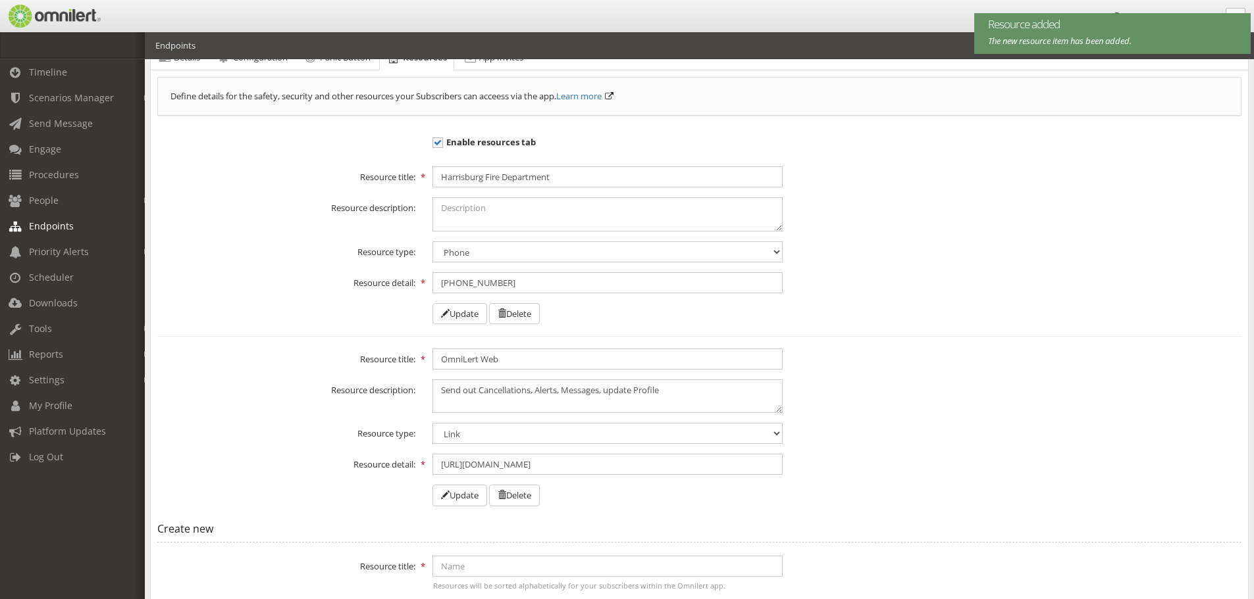
scroll to position [59, 0]
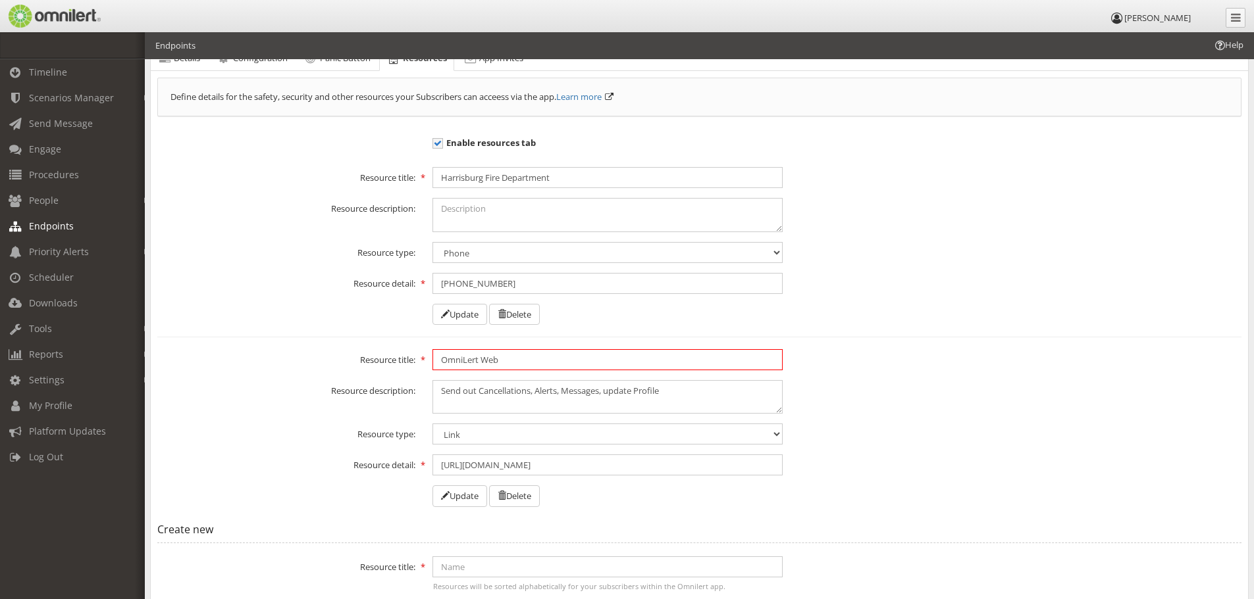
click at [442, 361] on input "OmniLert Web" at bounding box center [607, 359] width 350 height 21
click at [530, 359] on input "*OmniLert Web" at bounding box center [607, 359] width 350 height 21
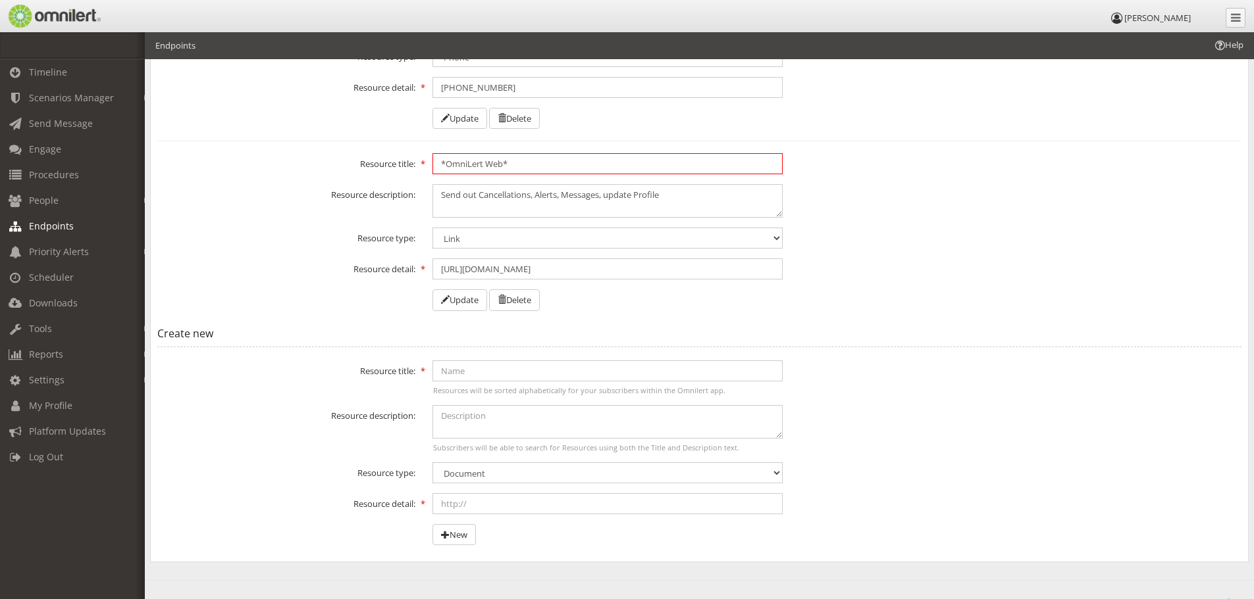
scroll to position [256, 0]
type input "*OmniLert Web*"
click at [472, 307] on button "Update" at bounding box center [459, 300] width 55 height 22
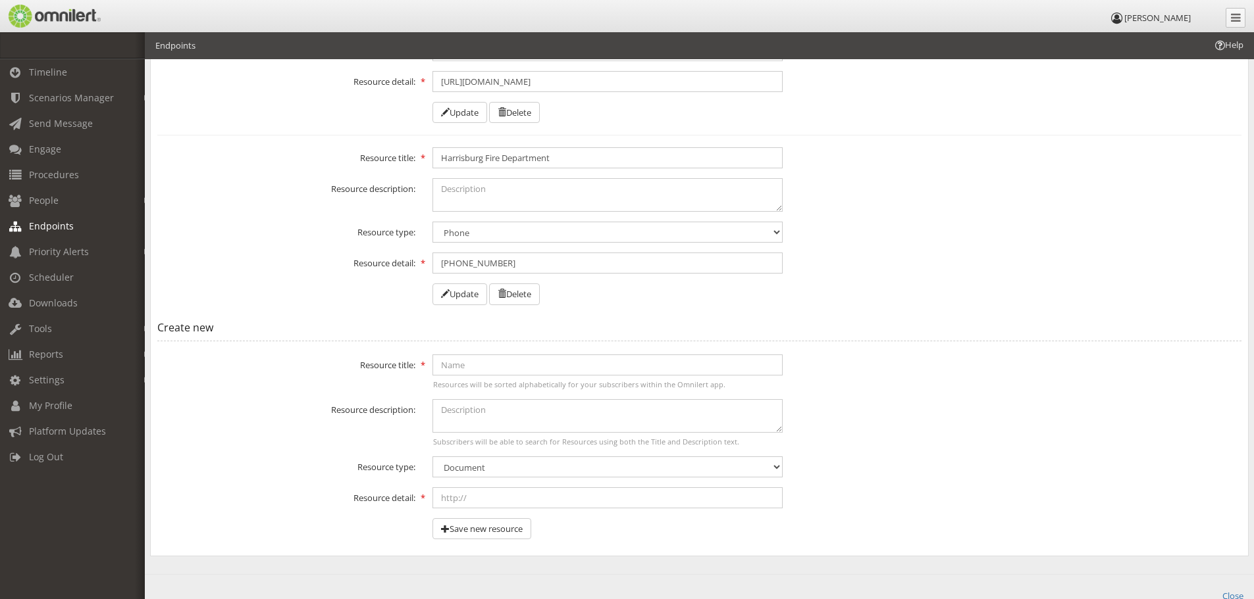
scroll to position [262, 0]
click at [494, 467] on select "Document PDF Image Video Link Phone" at bounding box center [607, 466] width 350 height 21
select select "phone"
click at [432, 456] on select "Document PDF Image Video Link Phone" at bounding box center [607, 466] width 350 height 21
click at [477, 503] on input "text" at bounding box center [607, 497] width 350 height 21
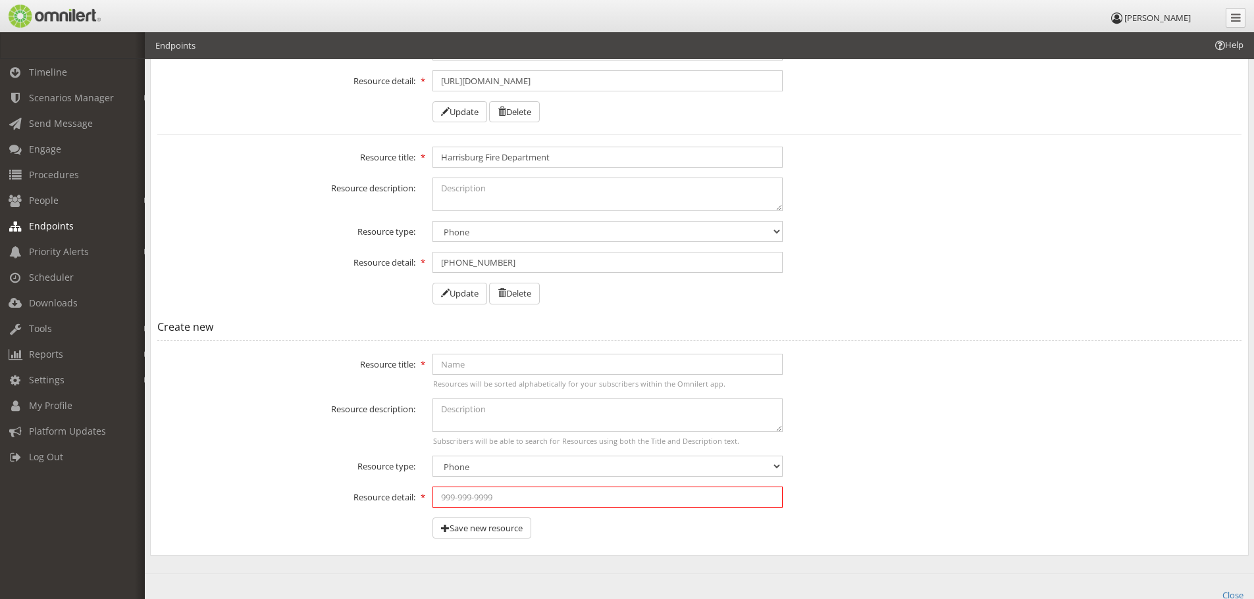
paste input "(618) 253-7671"
type input "(618) 253-7671"
click at [491, 369] on input "text" at bounding box center [607, 364] width 350 height 21
type input "Harrisburg Medical Center"
click at [513, 530] on button "Save new resource" at bounding box center [481, 529] width 99 height 22
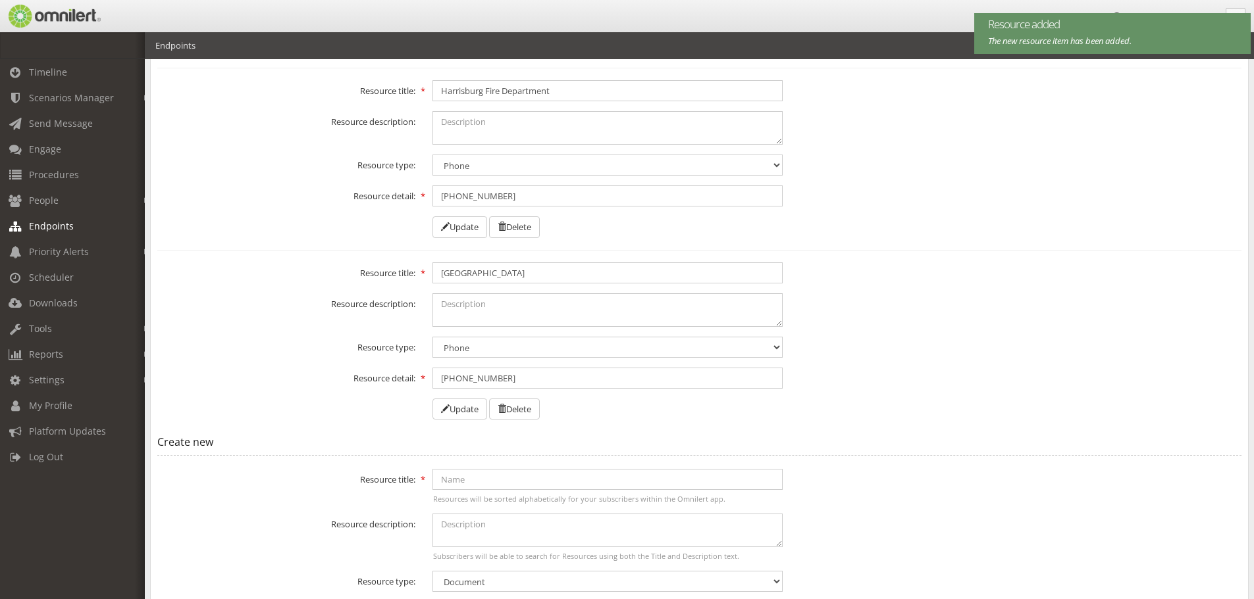
scroll to position [329, 0]
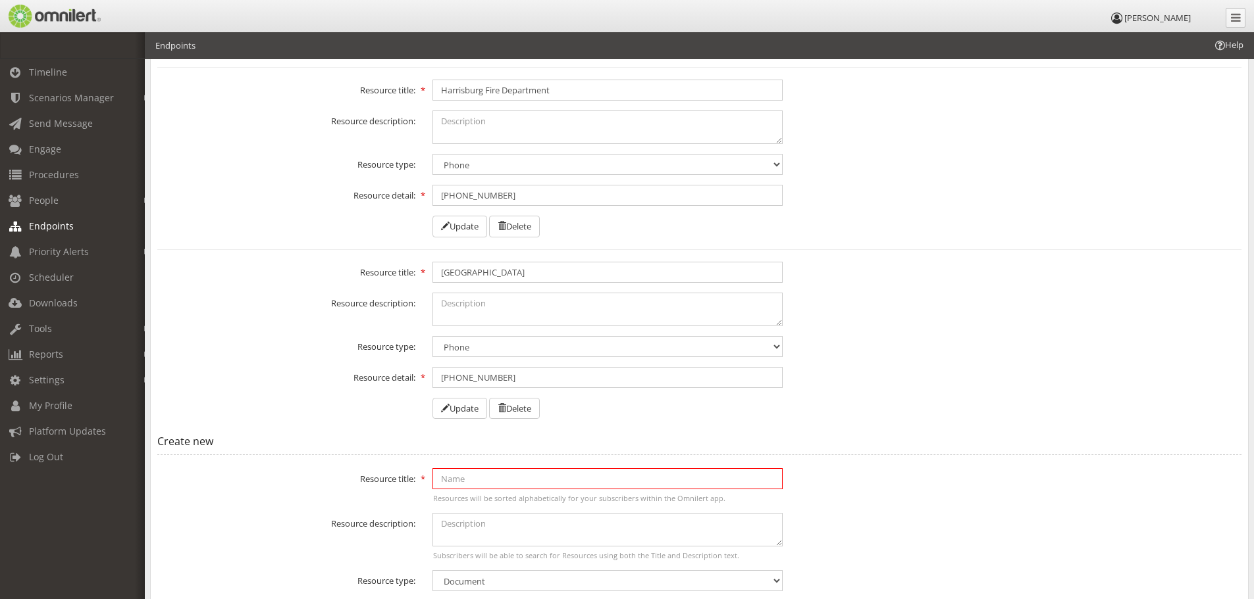
click at [479, 476] on input "text" at bounding box center [607, 479] width 350 height 21
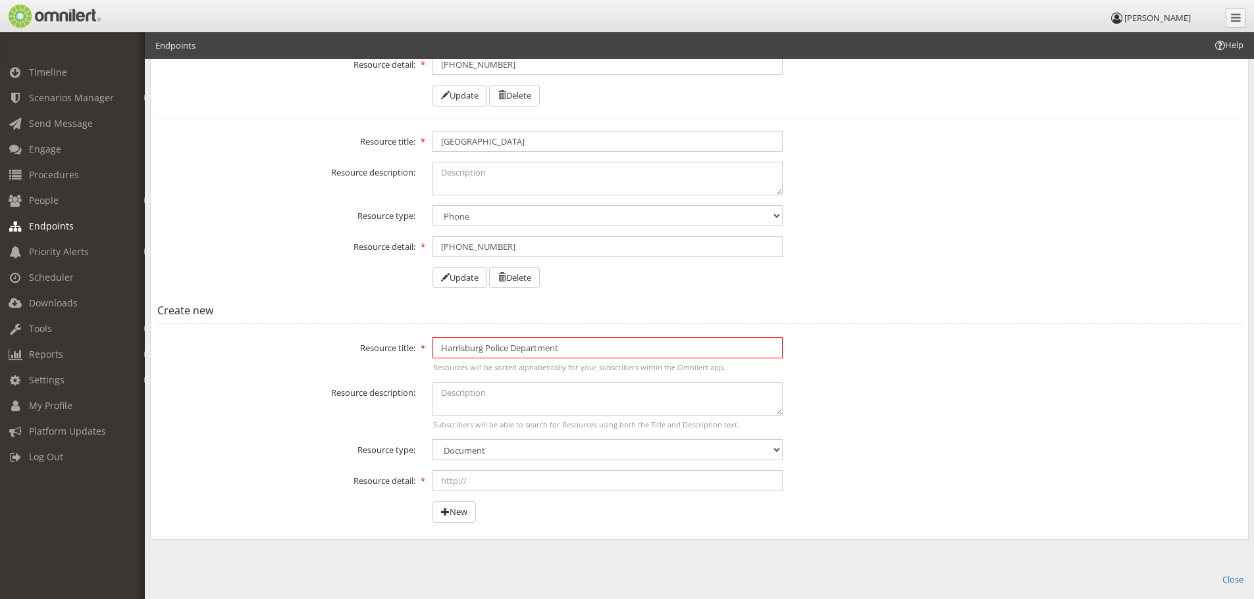
scroll to position [461, 0]
type input "Harrisburg Police Department"
click at [494, 448] on select "Document PDF Image Video Link Phone" at bounding box center [607, 449] width 350 height 21
click at [494, 453] on select "Document PDF Image Video Link Phone" at bounding box center [607, 449] width 350 height 21
select select "phone"
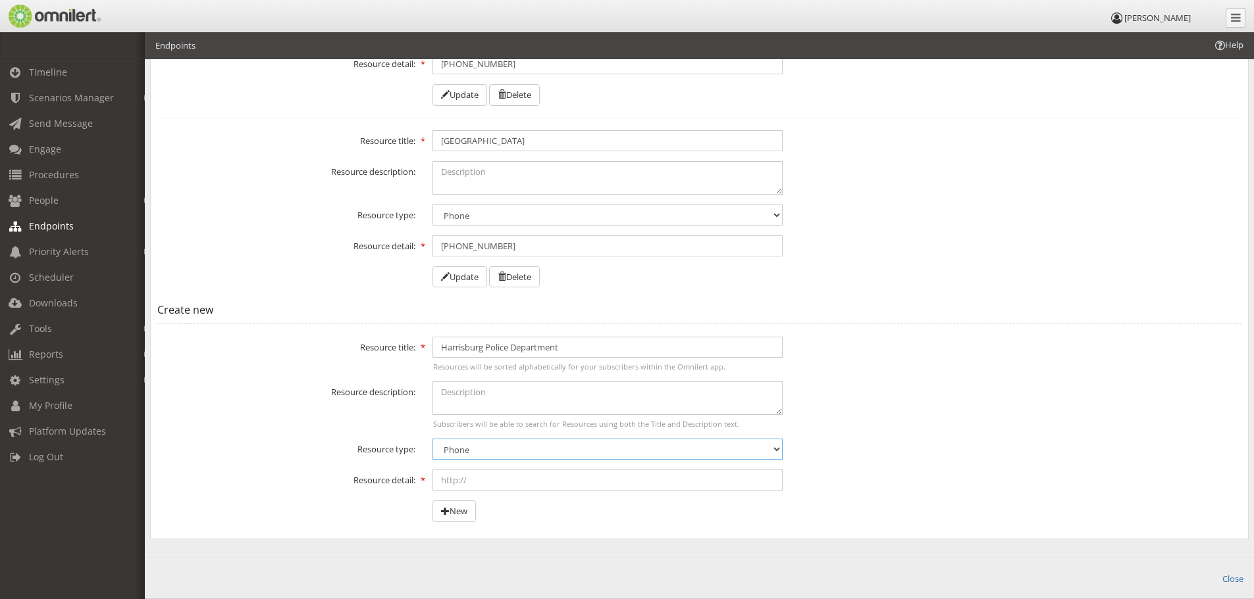
click at [432, 439] on select "Document PDF Image Video Link Phone" at bounding box center [607, 449] width 350 height 21
click at [476, 482] on input "text" at bounding box center [607, 480] width 350 height 21
paste input "(618) 252-4528"
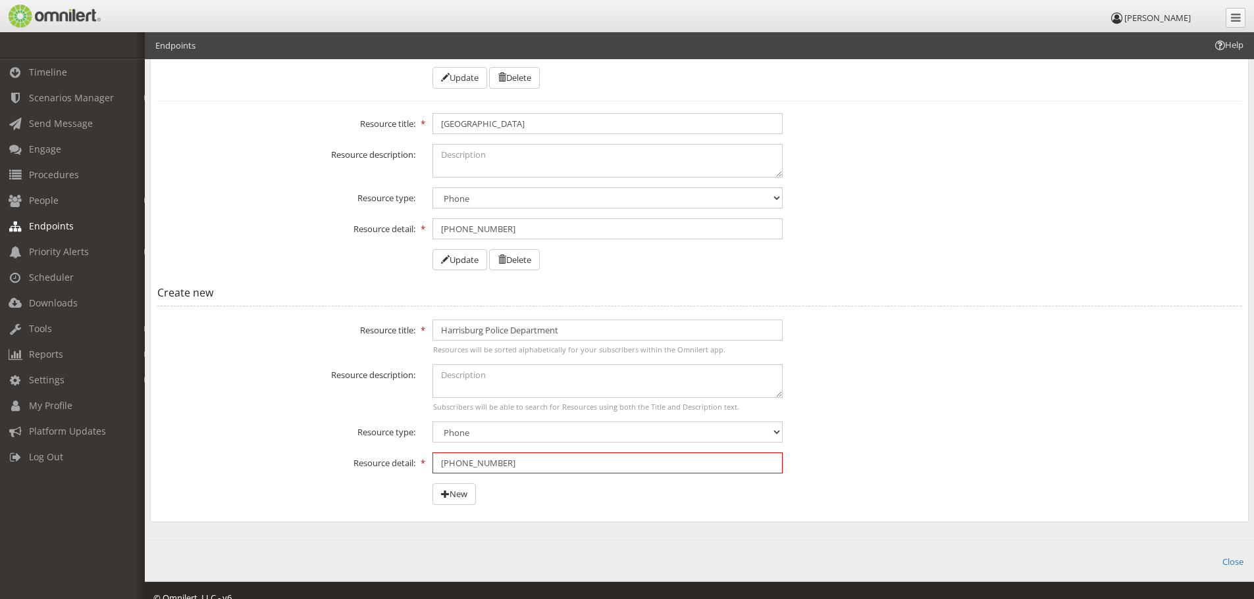
scroll to position [494, 0]
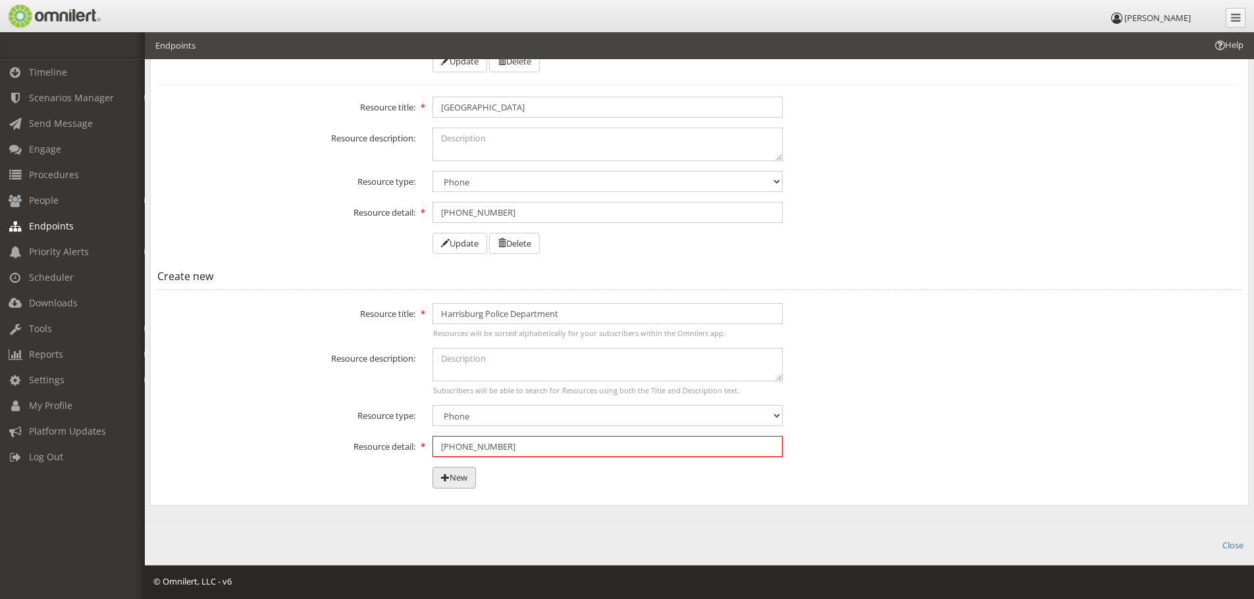
type input "(618) 252-4528"
drag, startPoint x: 459, startPoint y: 478, endPoint x: 469, endPoint y: 480, distance: 10.9
click at [461, 478] on button "New" at bounding box center [453, 478] width 43 height 22
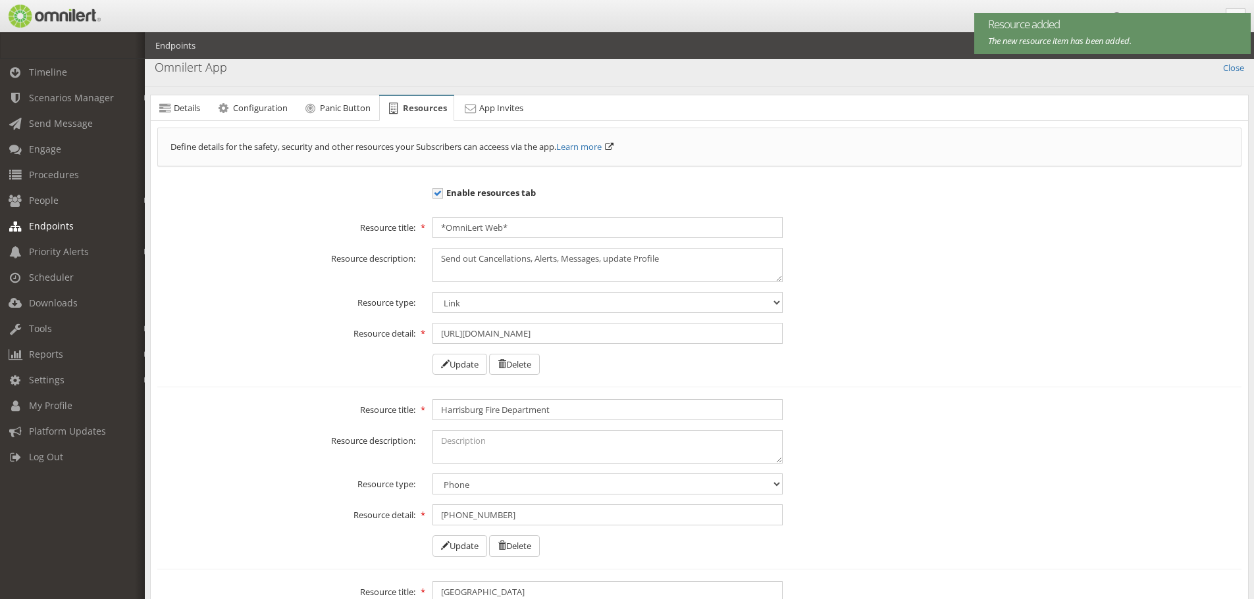
scroll to position [0, 0]
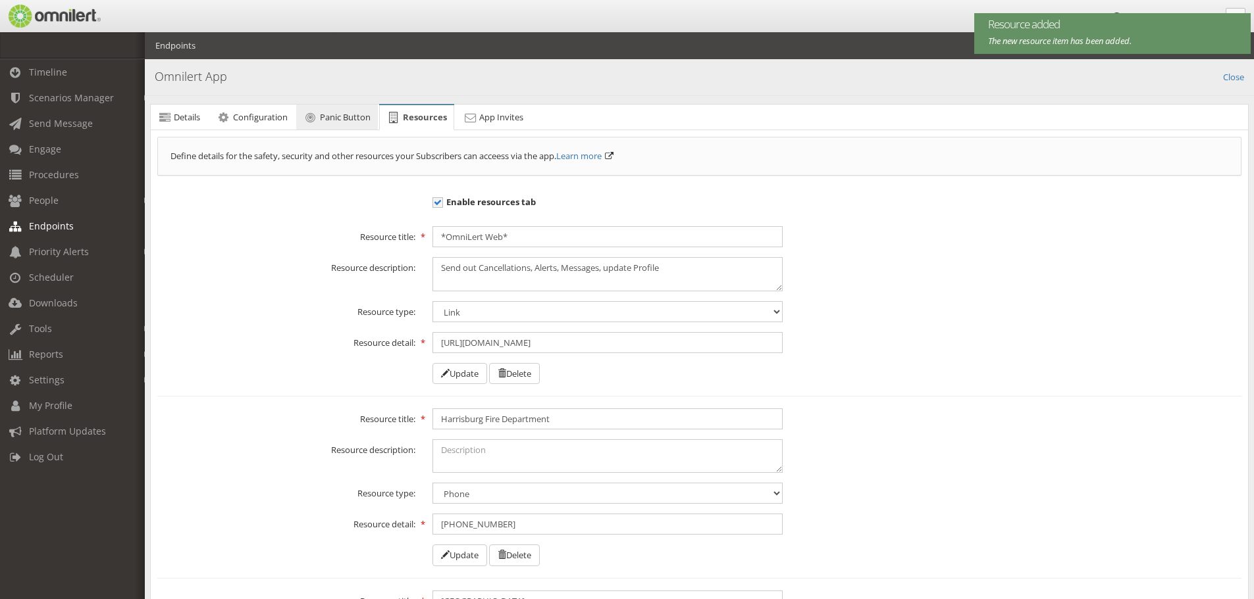
click at [347, 116] on span "Panic Button" at bounding box center [345, 117] width 51 height 12
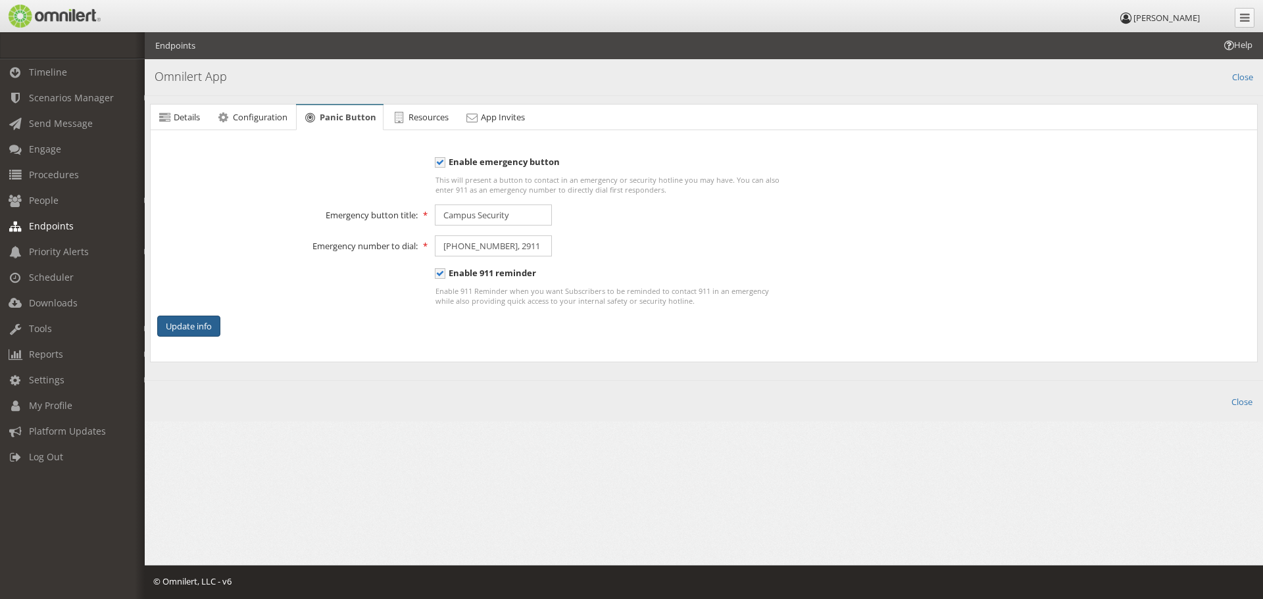
click at [192, 331] on button "Update info" at bounding box center [188, 327] width 63 height 22
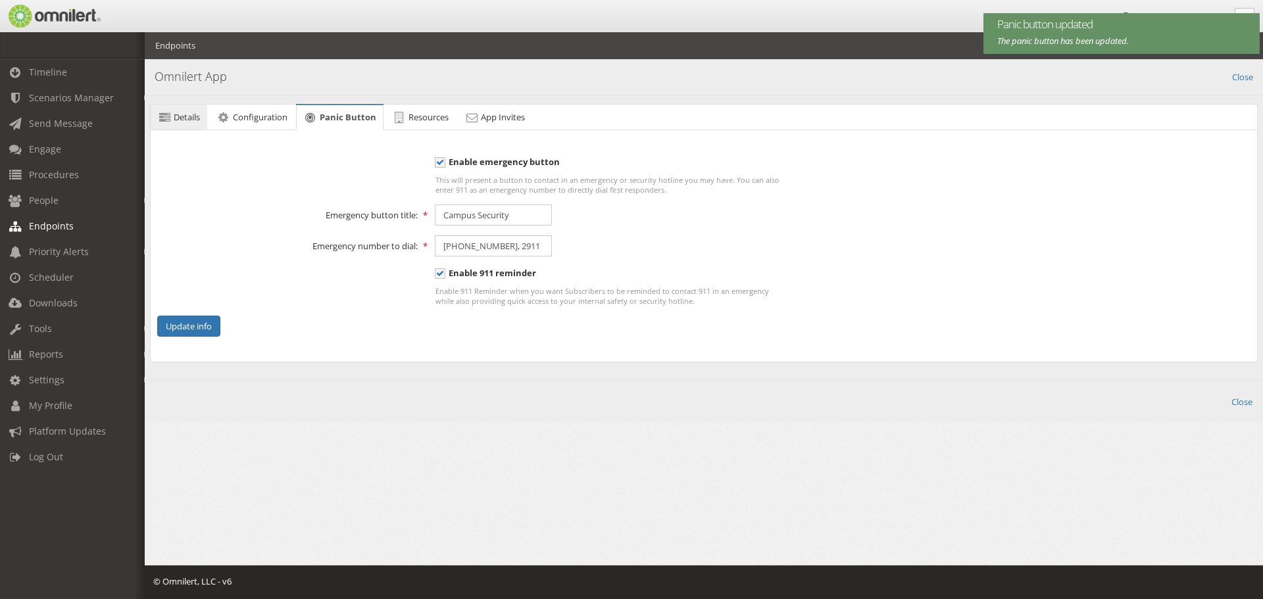
click at [174, 121] on span "Details" at bounding box center [187, 117] width 26 height 12
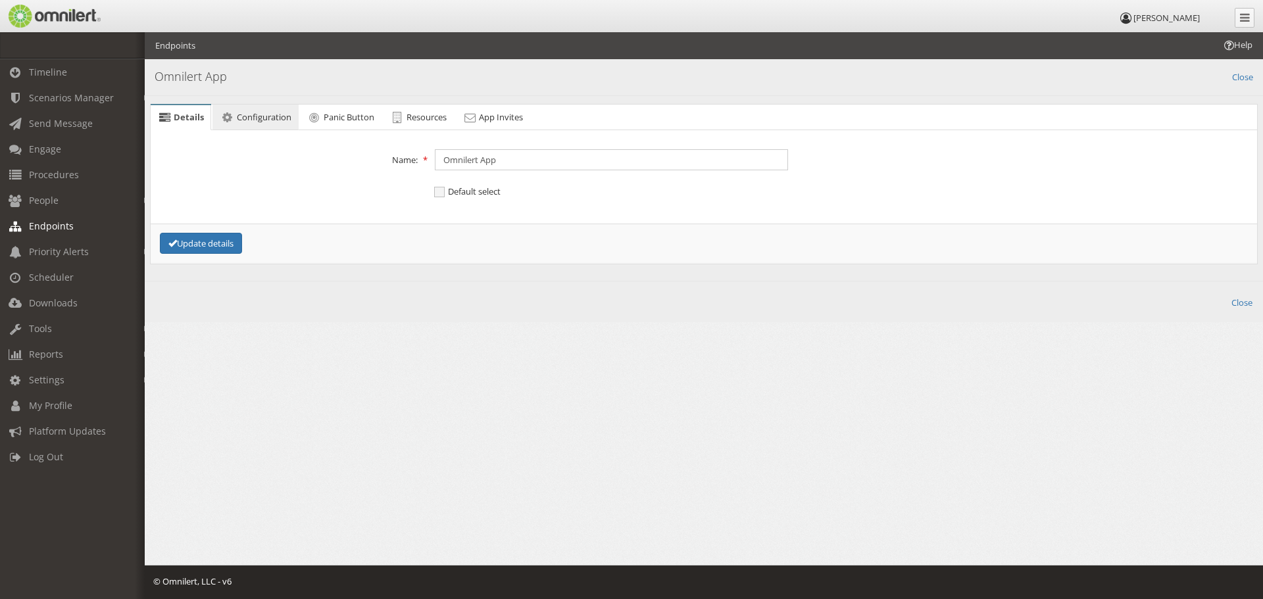
click at [254, 118] on span "Configuration" at bounding box center [264, 117] width 55 height 12
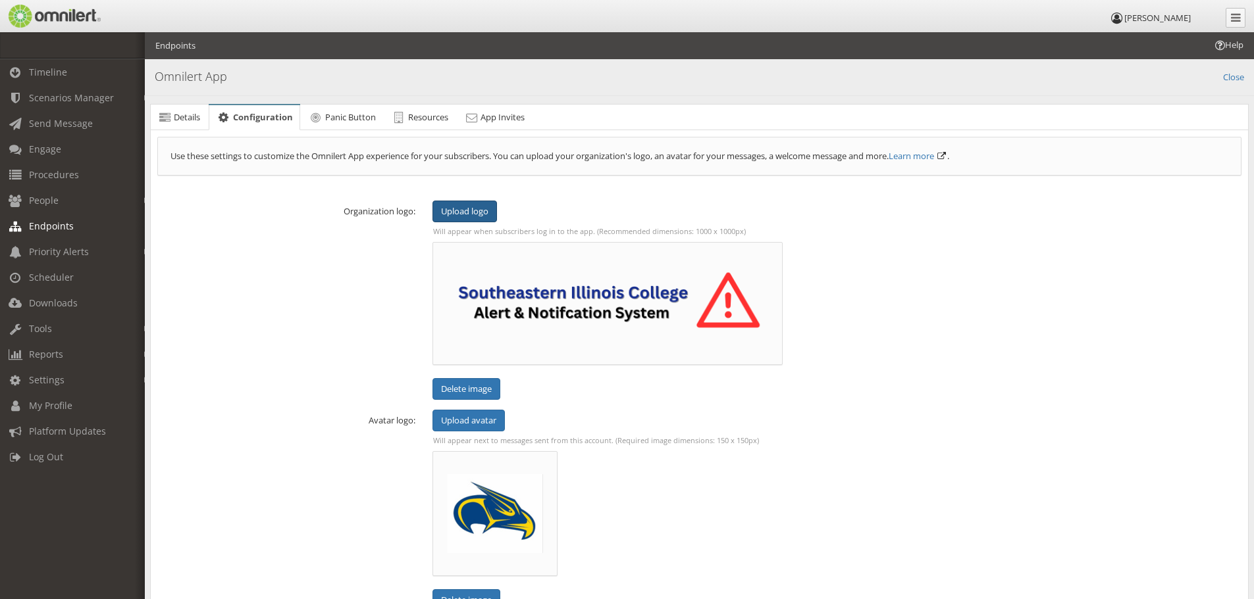
click at [461, 213] on span "Upload logo" at bounding box center [464, 211] width 47 height 12
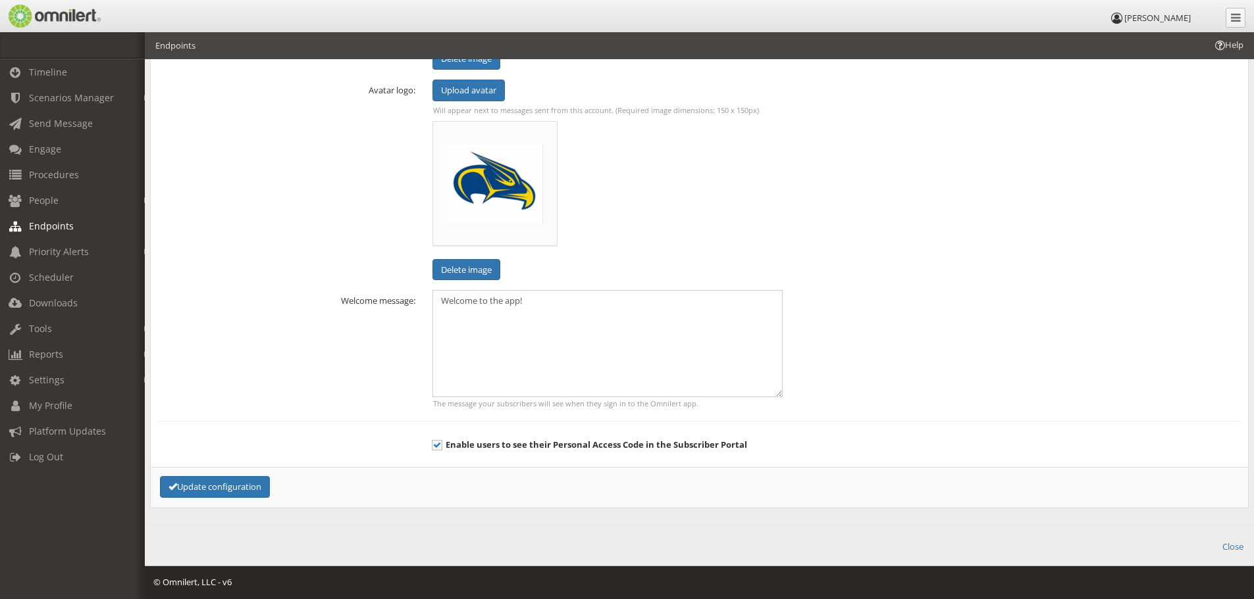
scroll to position [331, 0]
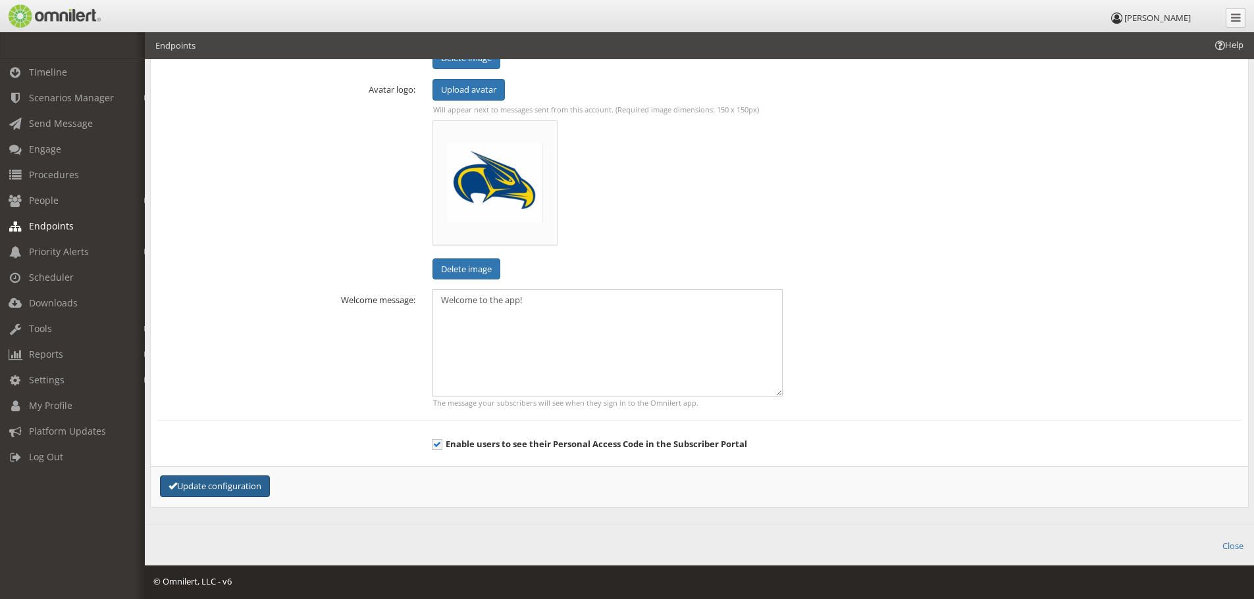
click at [225, 490] on button "Update configuration" at bounding box center [215, 487] width 110 height 22
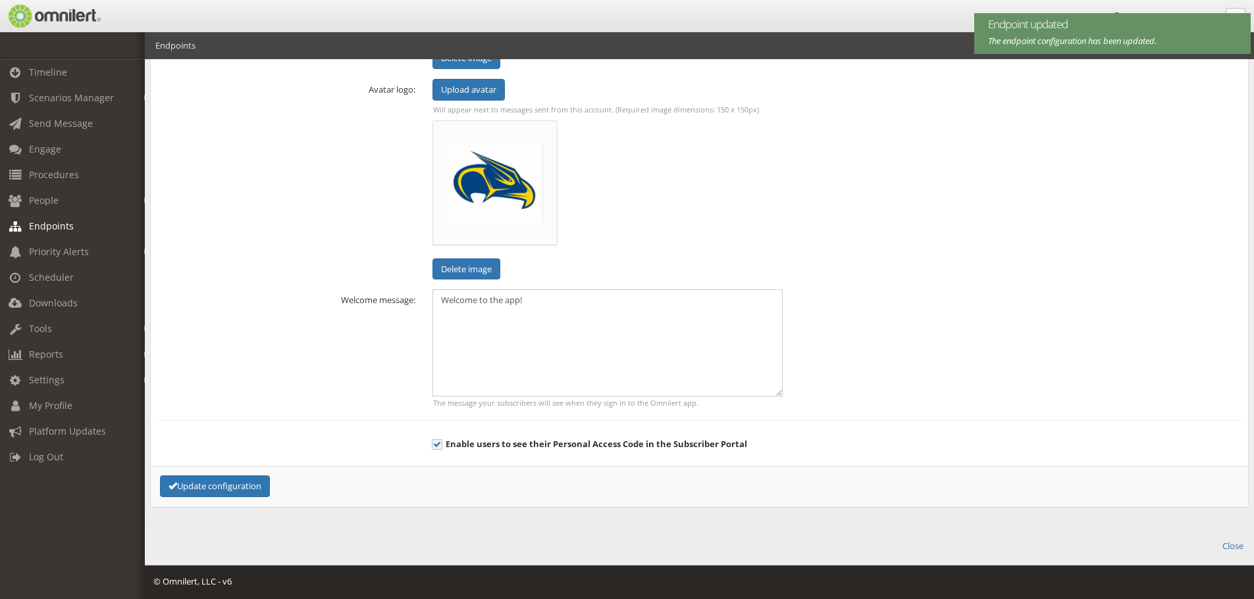
scroll to position [0, 0]
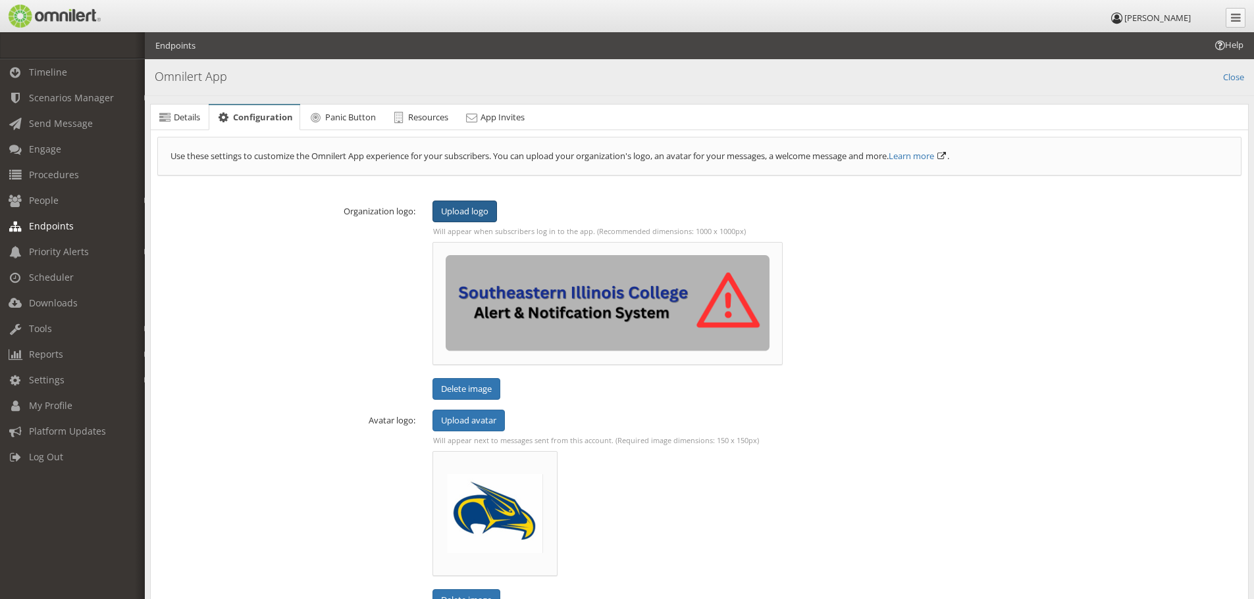
click at [465, 210] on span "Upload logo" at bounding box center [464, 211] width 47 height 12
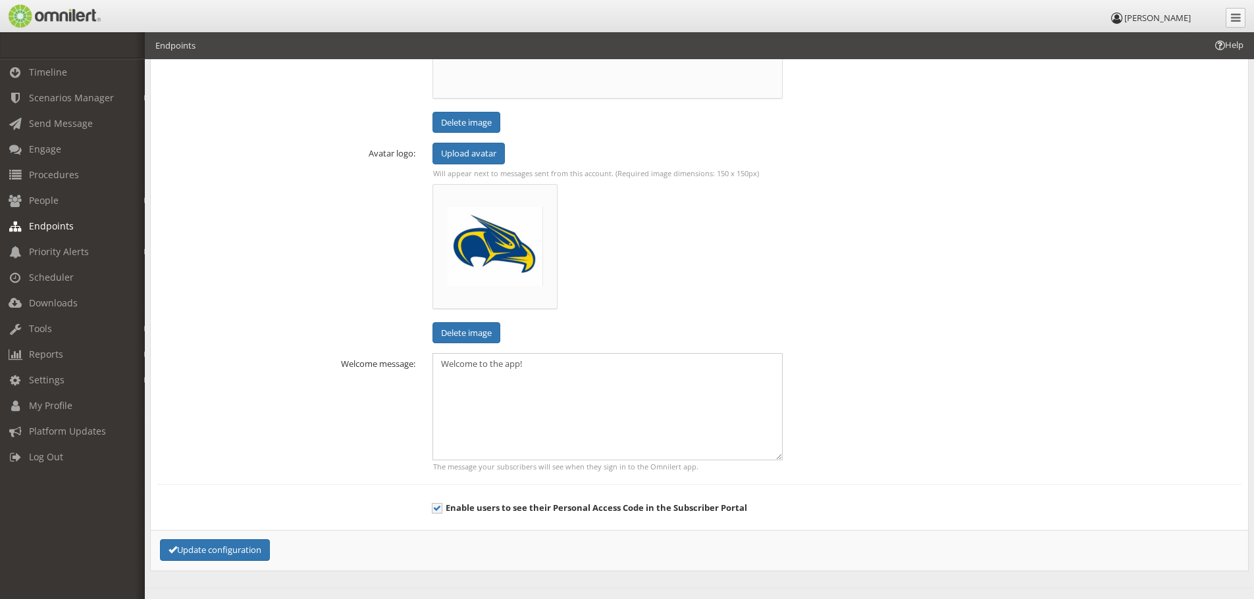
scroll to position [558, 0]
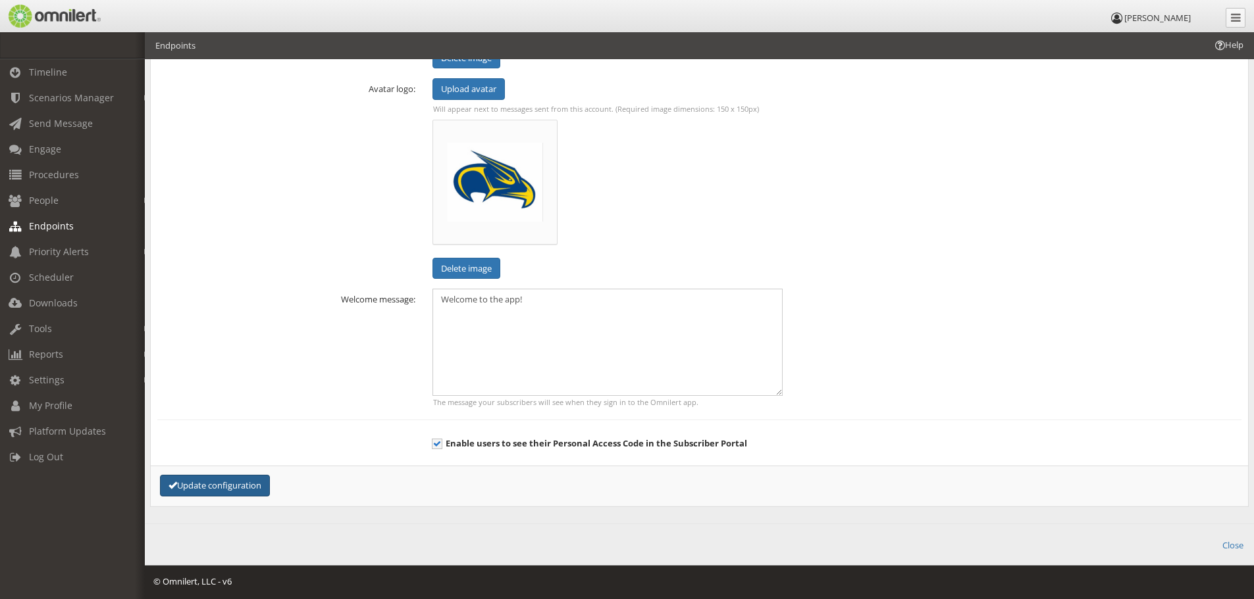
click at [251, 485] on button "Update configuration" at bounding box center [215, 486] width 110 height 22
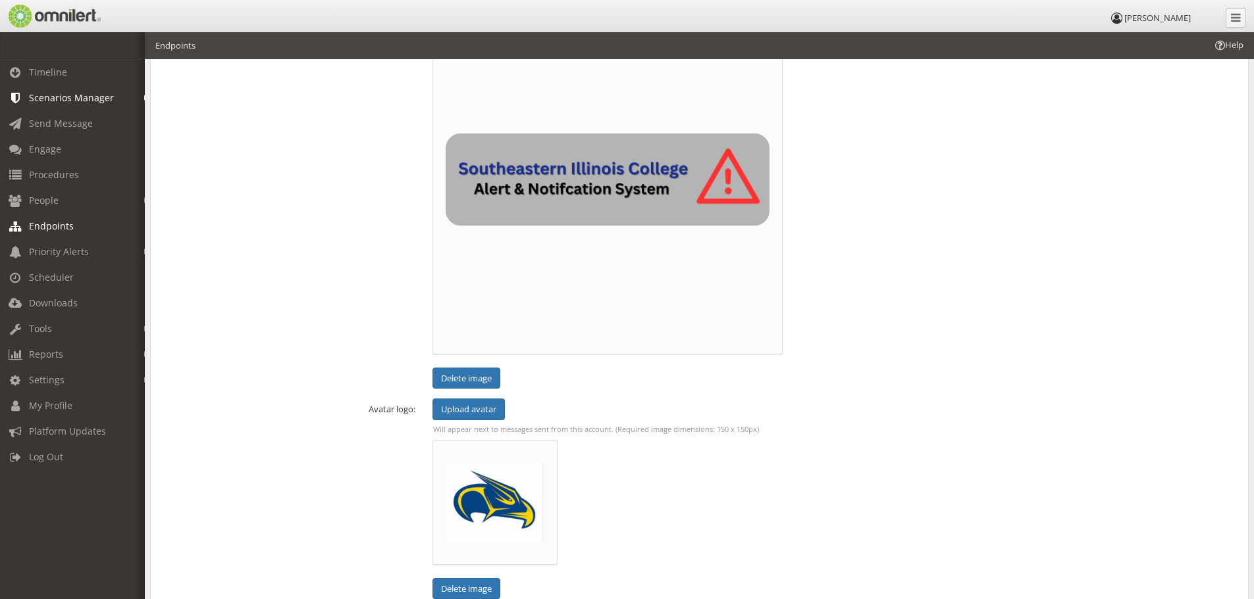
scroll to position [229, 0]
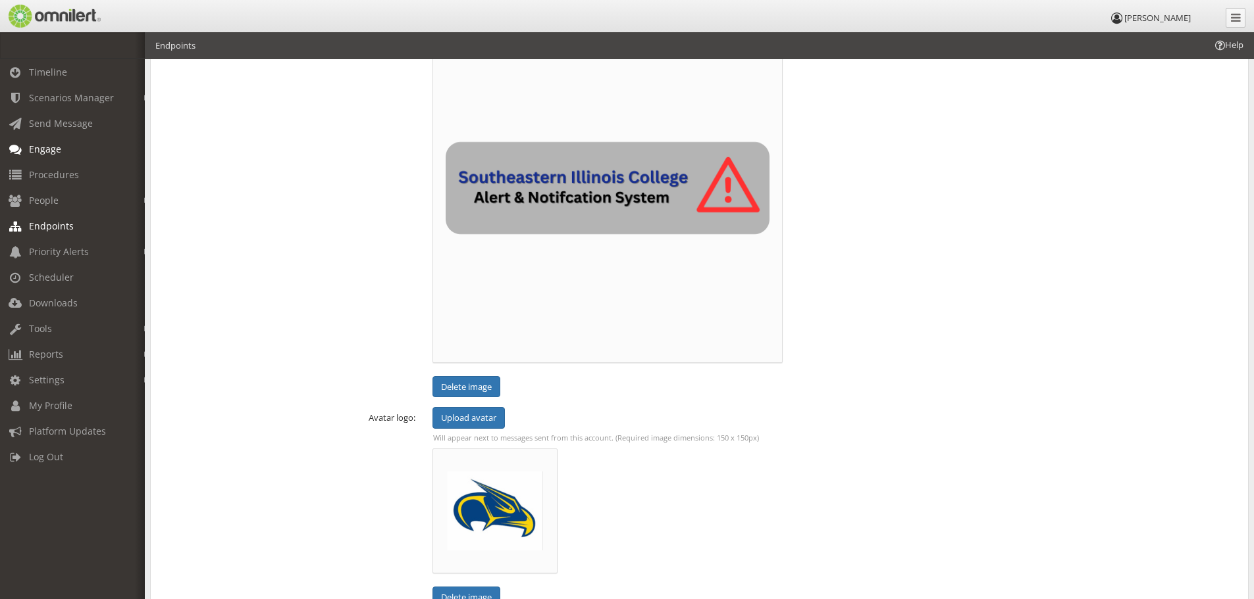
click at [55, 145] on span "Engage" at bounding box center [45, 149] width 32 height 13
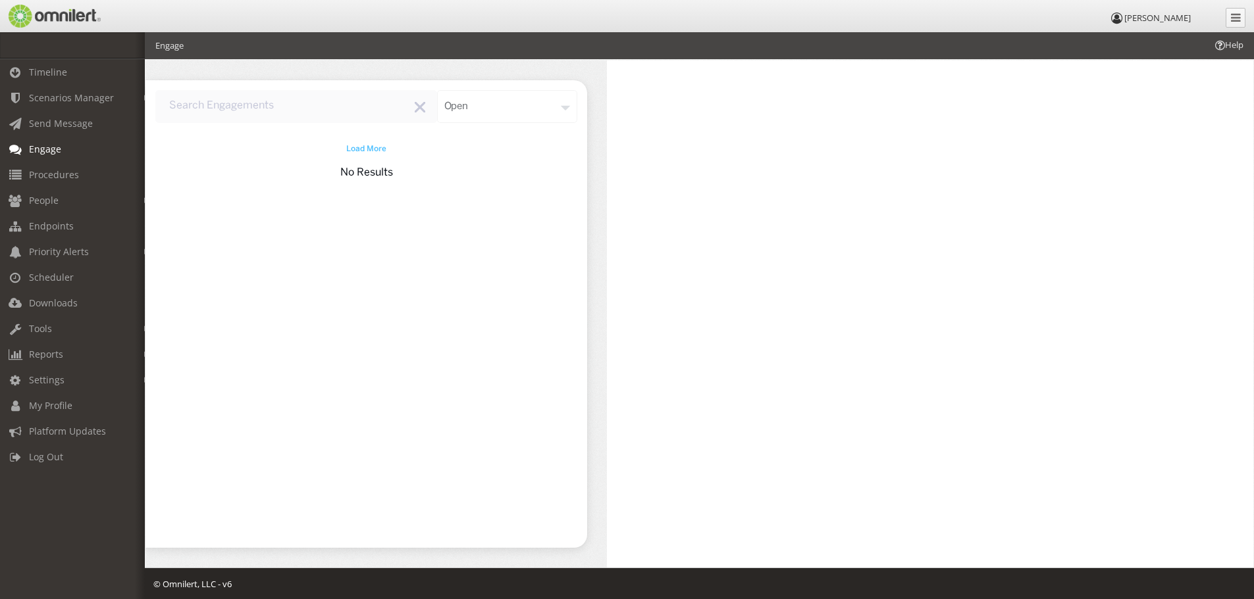
click at [373, 151] on span "Load More" at bounding box center [366, 149] width 40 height 12
click at [486, 101] on div "open" at bounding box center [507, 106] width 141 height 33
click at [507, 259] on div "Template" at bounding box center [528, 254] width 97 height 28
click at [520, 106] on div "template" at bounding box center [507, 106] width 141 height 33
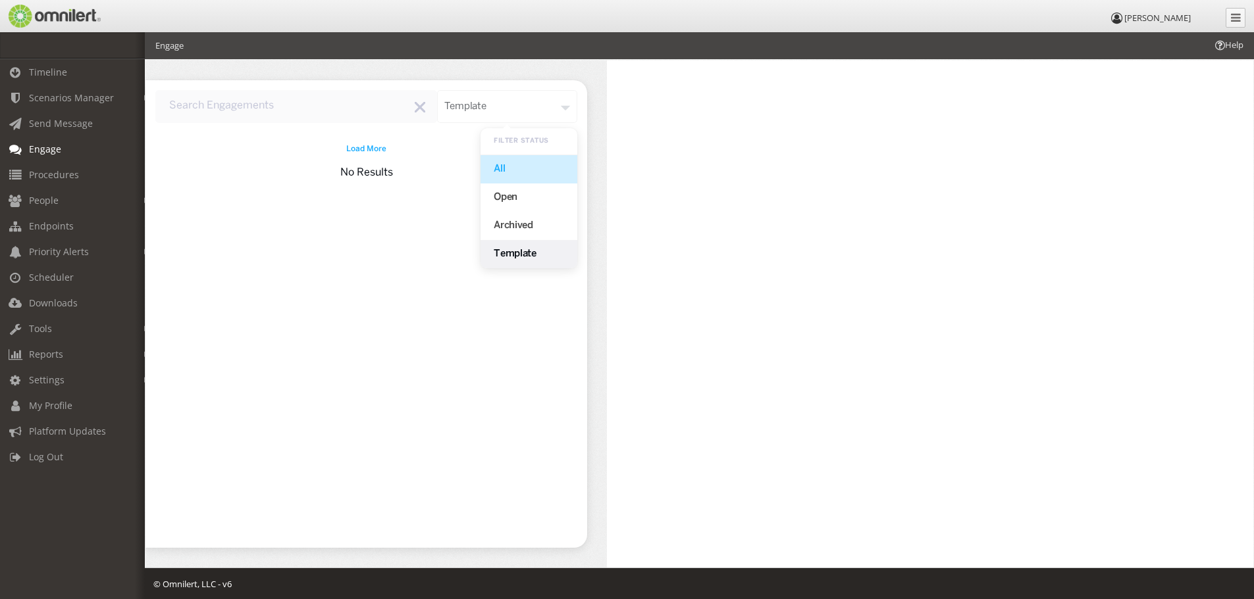
click at [509, 171] on div "All" at bounding box center [528, 169] width 97 height 28
click at [72, 122] on span "Send Message" at bounding box center [61, 123] width 64 height 13
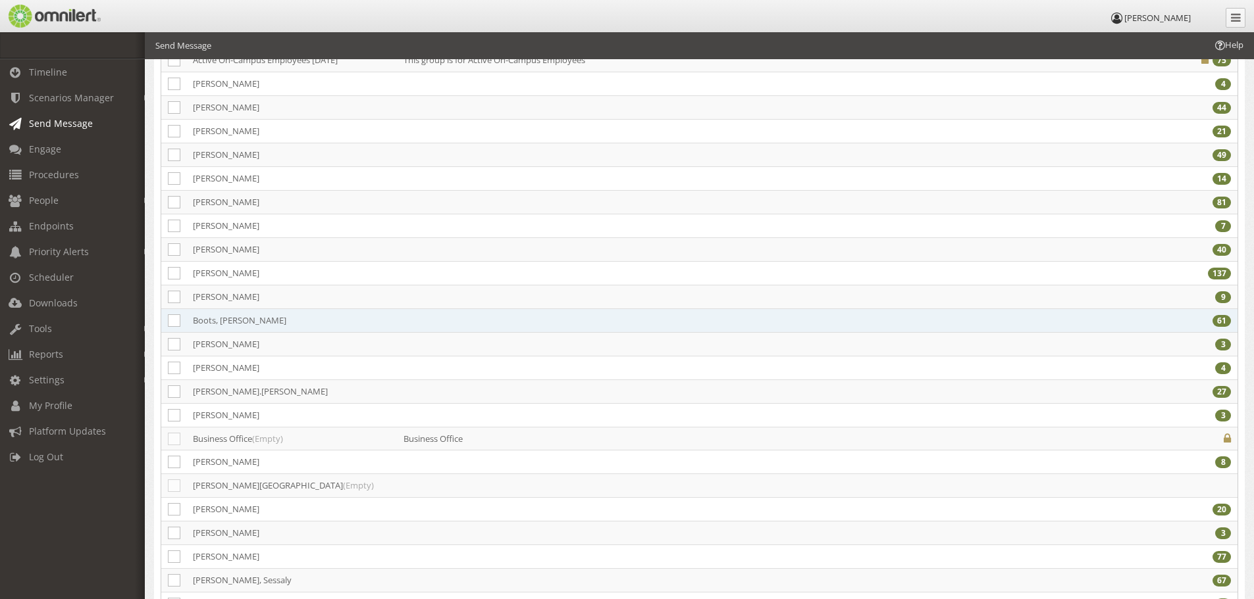
scroll to position [197, 0]
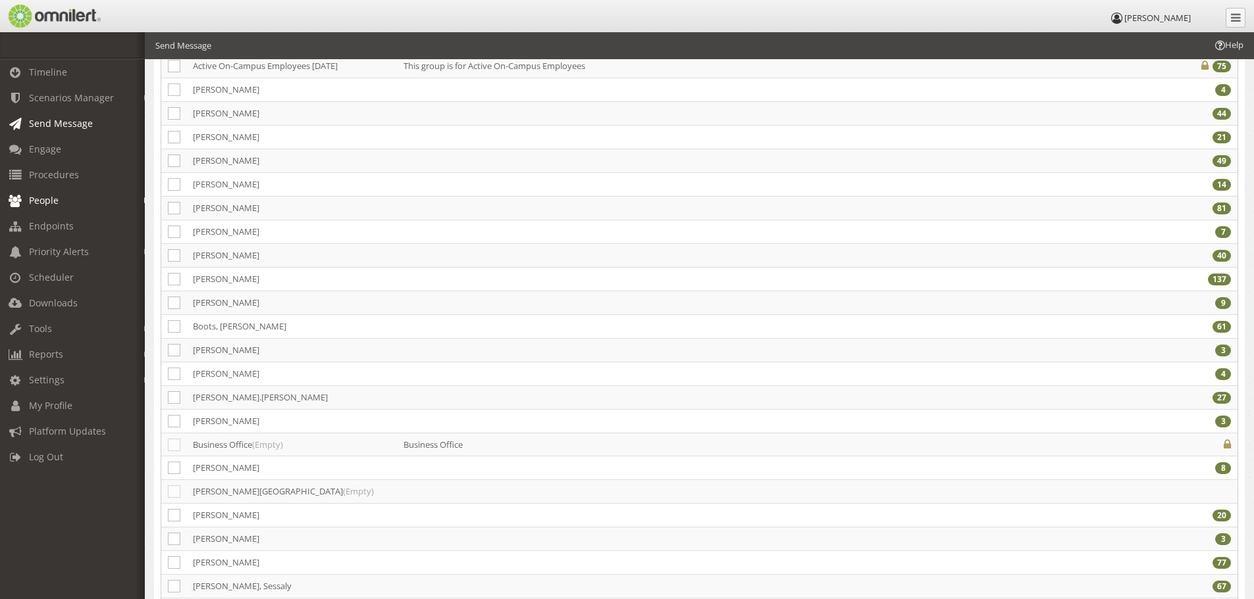
click at [53, 205] on span "People" at bounding box center [44, 200] width 30 height 13
click at [46, 228] on link "Subscribers" at bounding box center [78, 229] width 157 height 22
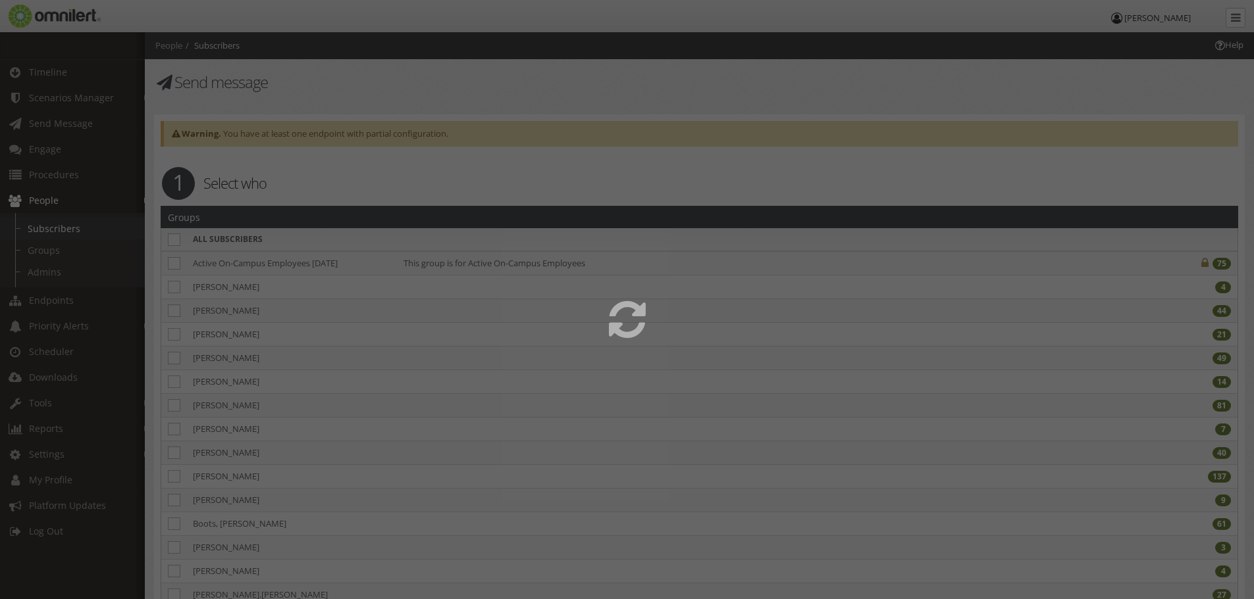
select select
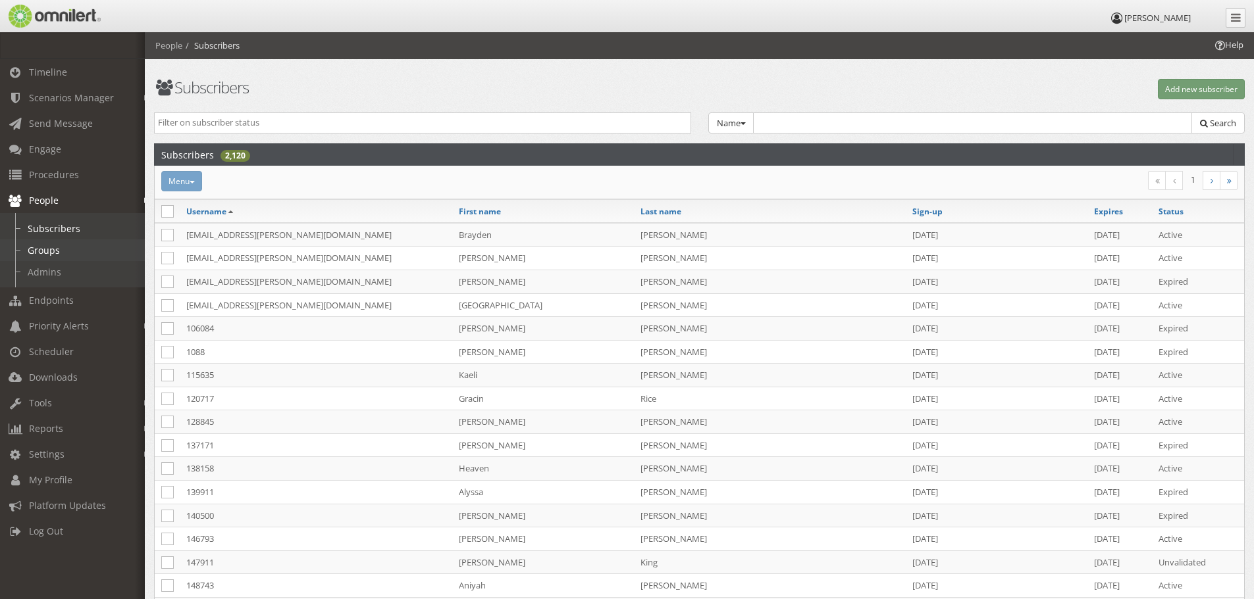
click at [47, 245] on link "Groups" at bounding box center [78, 251] width 157 height 22
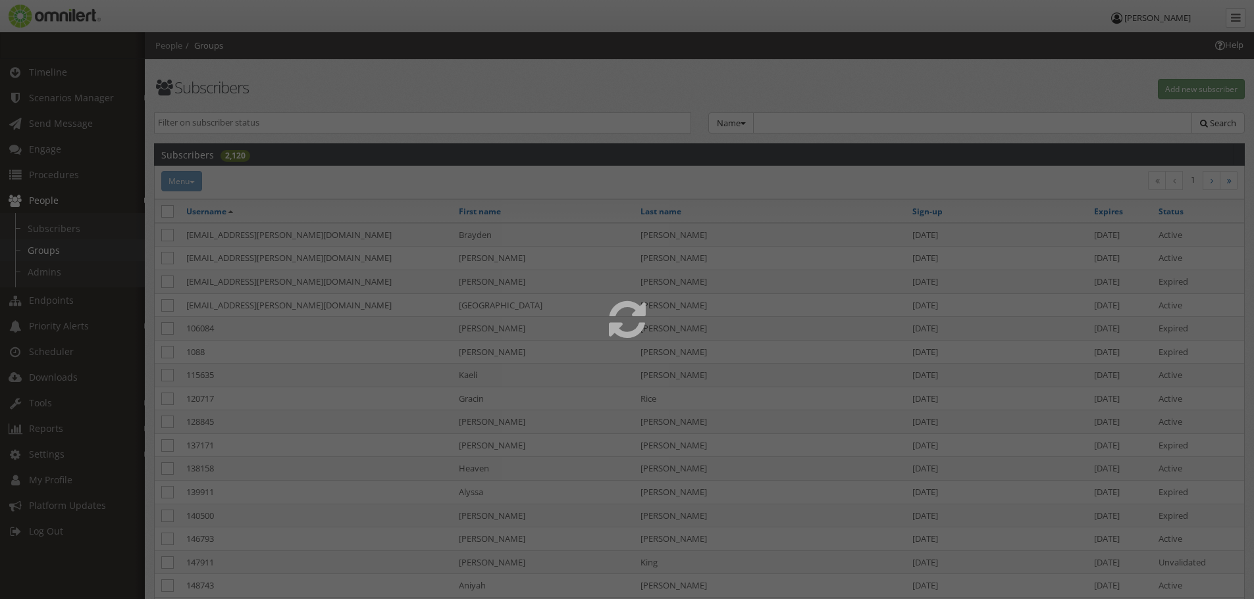
select select
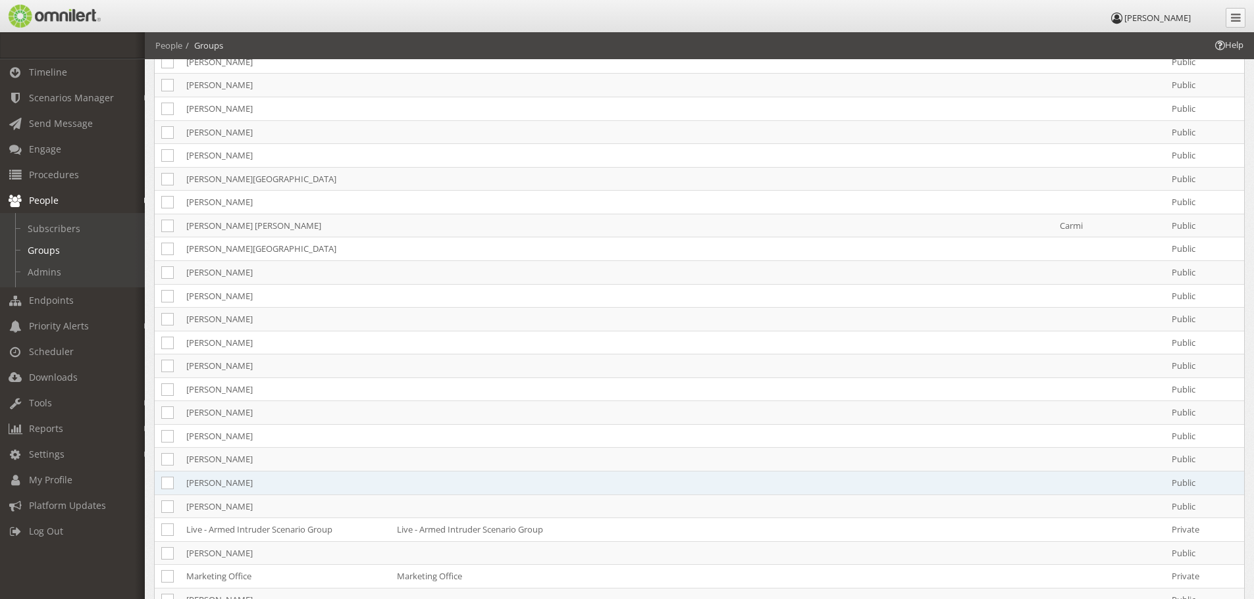
scroll to position [890, 0]
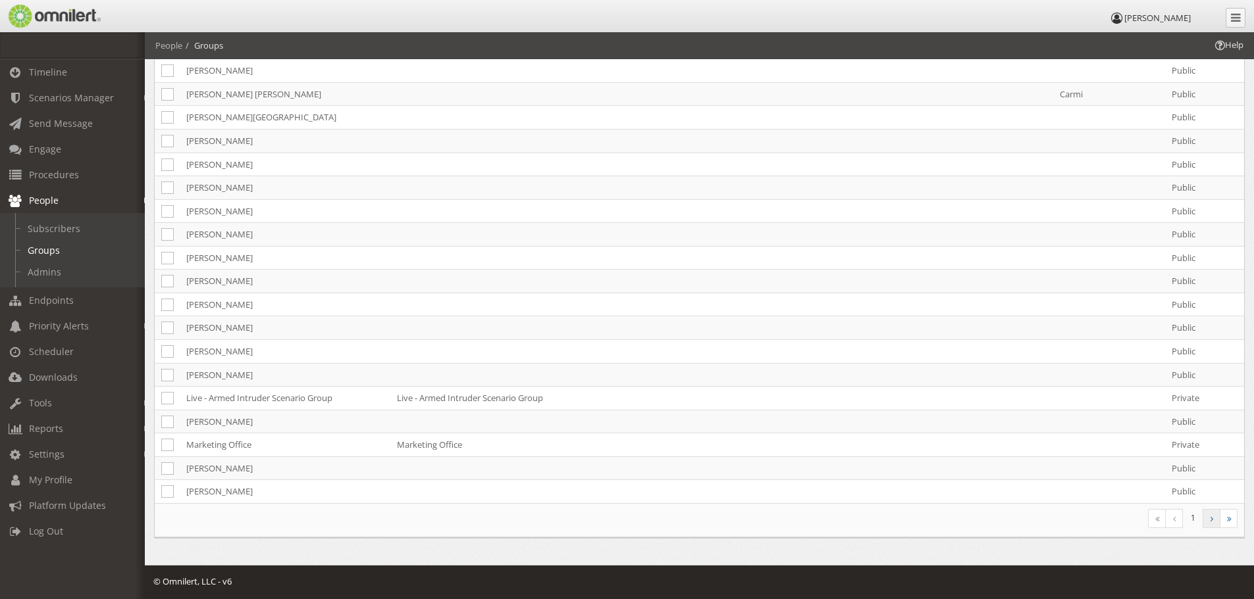
click at [1210, 515] on icon at bounding box center [1211, 519] width 3 height 8
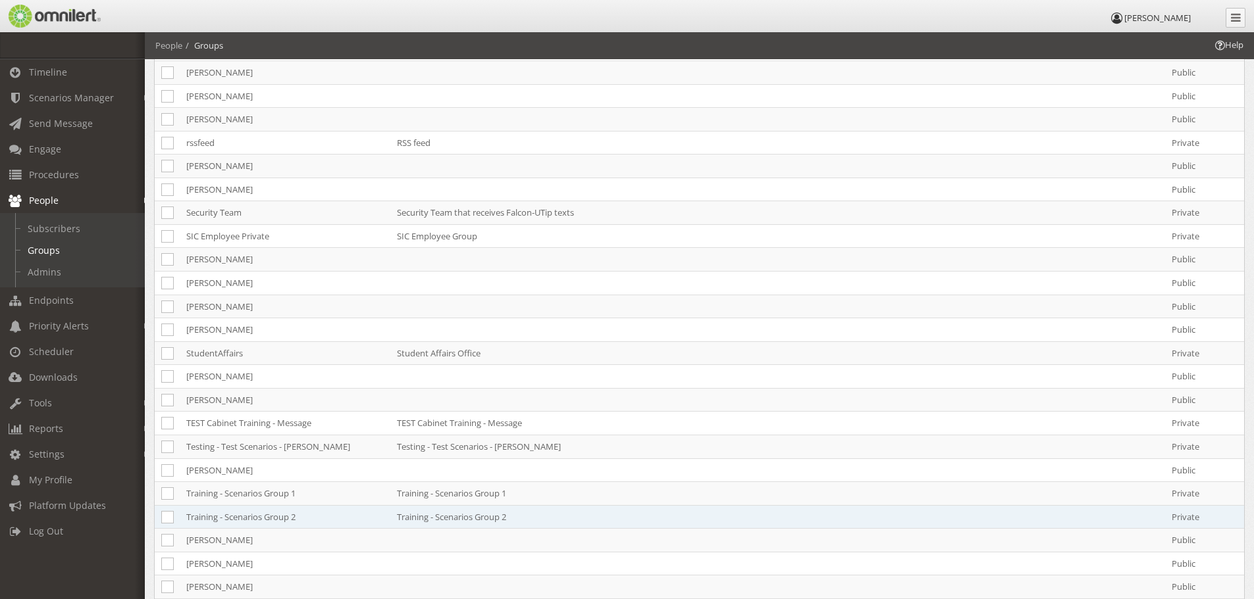
scroll to position [532, 0]
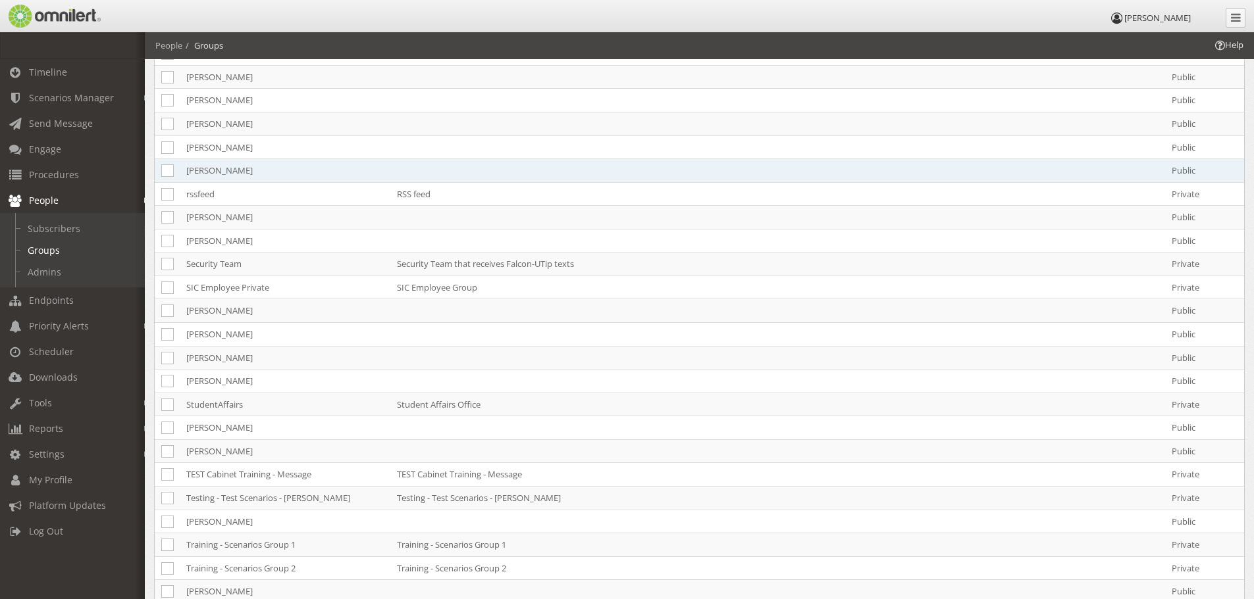
click at [203, 170] on td "[PERSON_NAME]" at bounding box center [285, 171] width 211 height 24
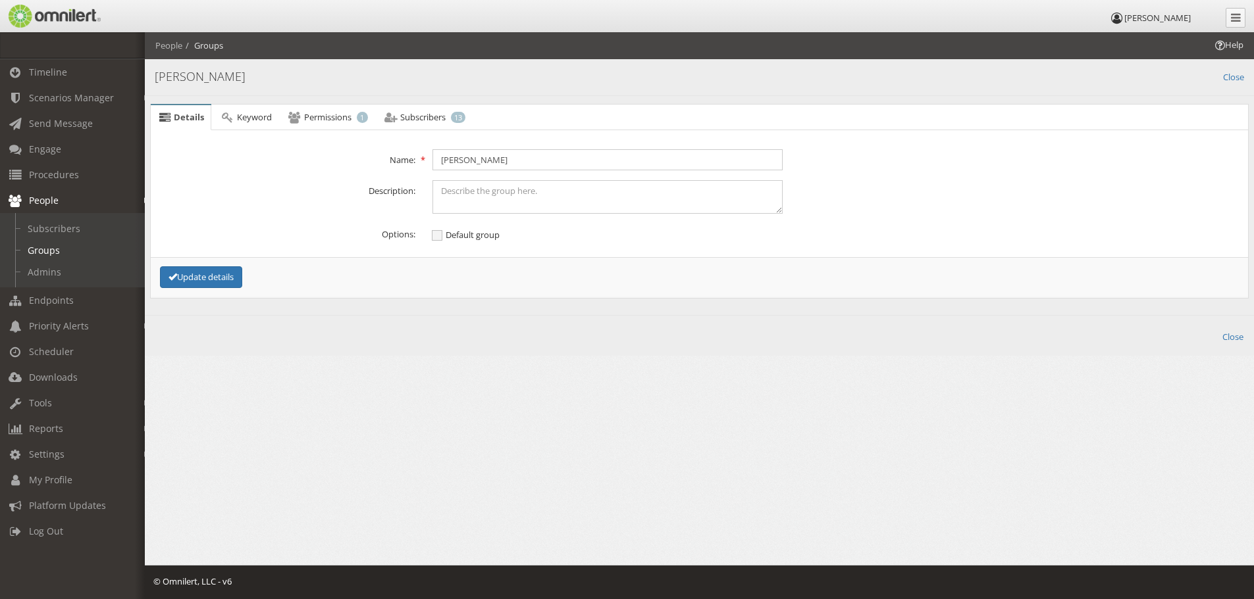
scroll to position [0, 0]
click at [461, 117] on span "13" at bounding box center [458, 117] width 14 height 11
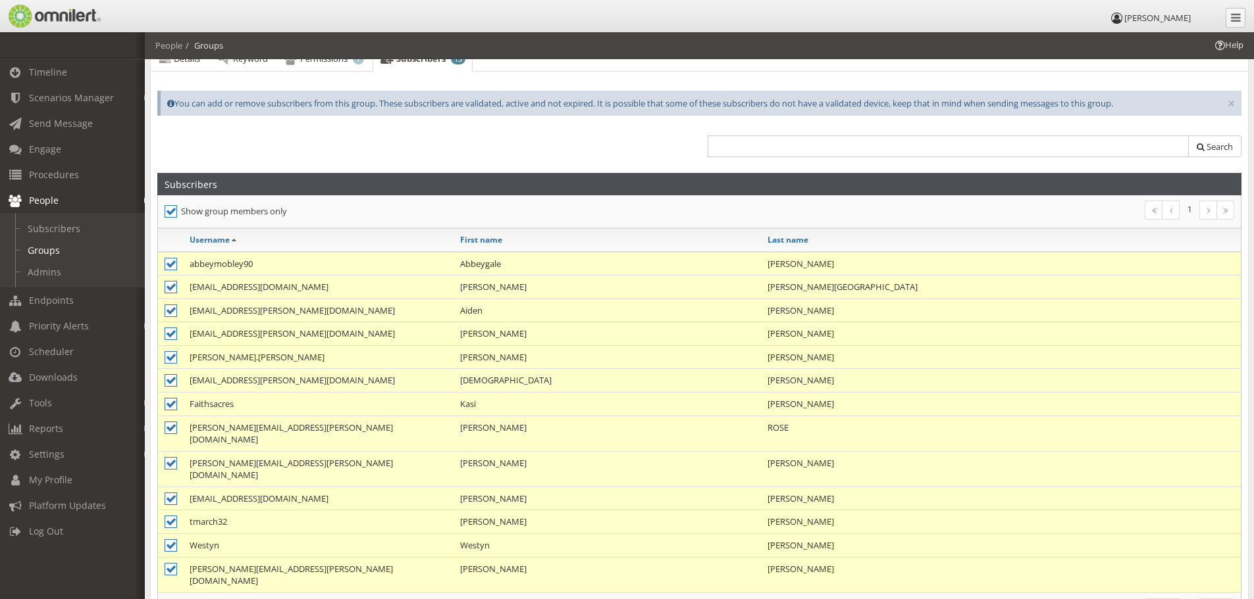
scroll to position [132, 0]
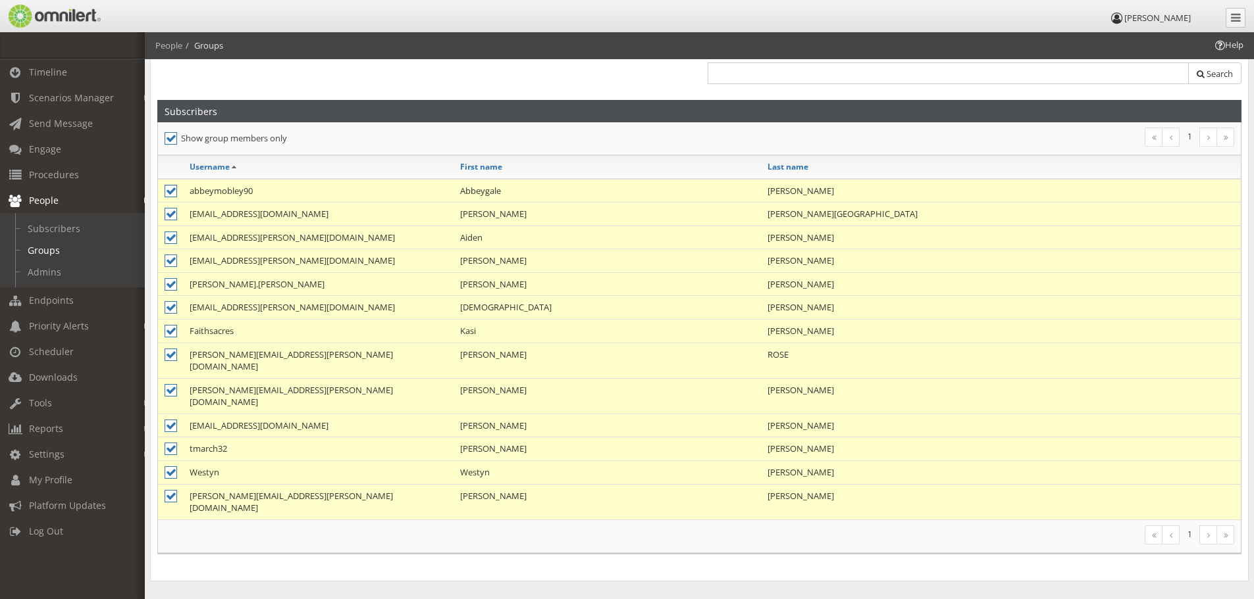
click at [173, 191] on icon at bounding box center [171, 191] width 13 height 13
checkbox input "false"
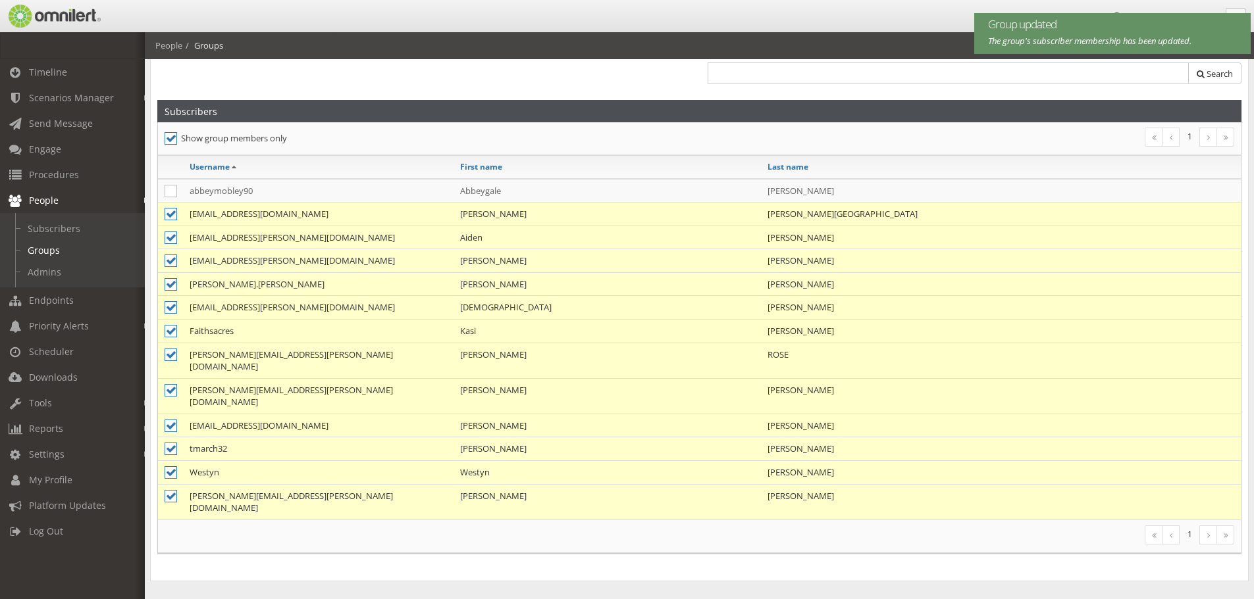
click at [170, 210] on icon at bounding box center [171, 214] width 13 height 13
checkbox input "false"
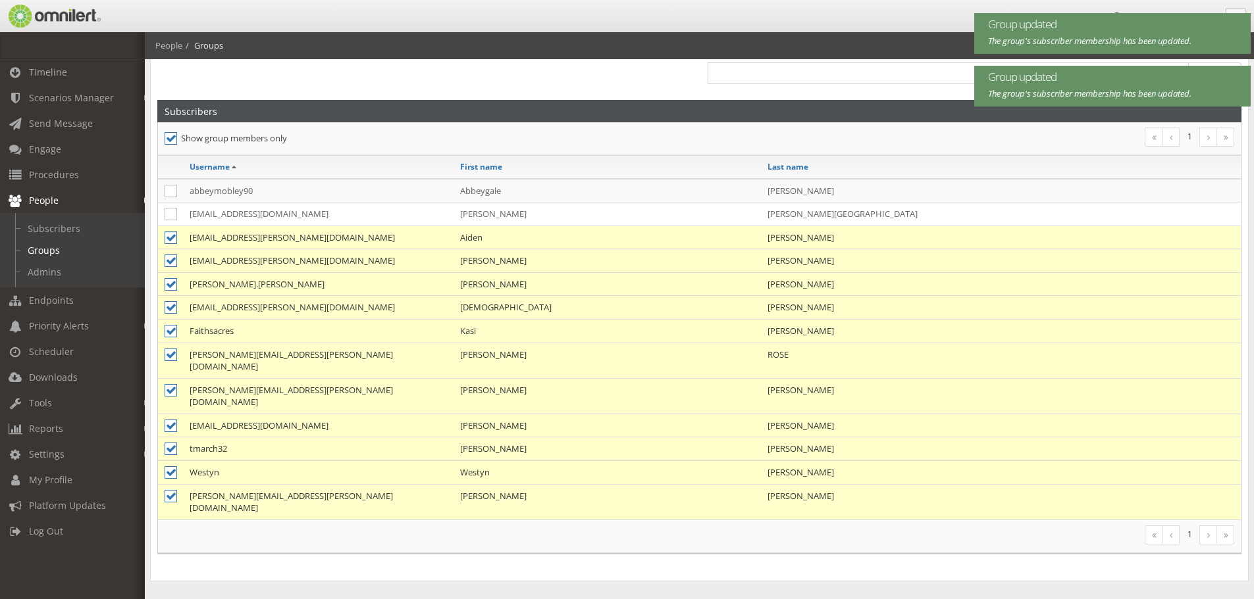
click at [168, 243] on icon at bounding box center [171, 238] width 13 height 13
checkbox input "false"
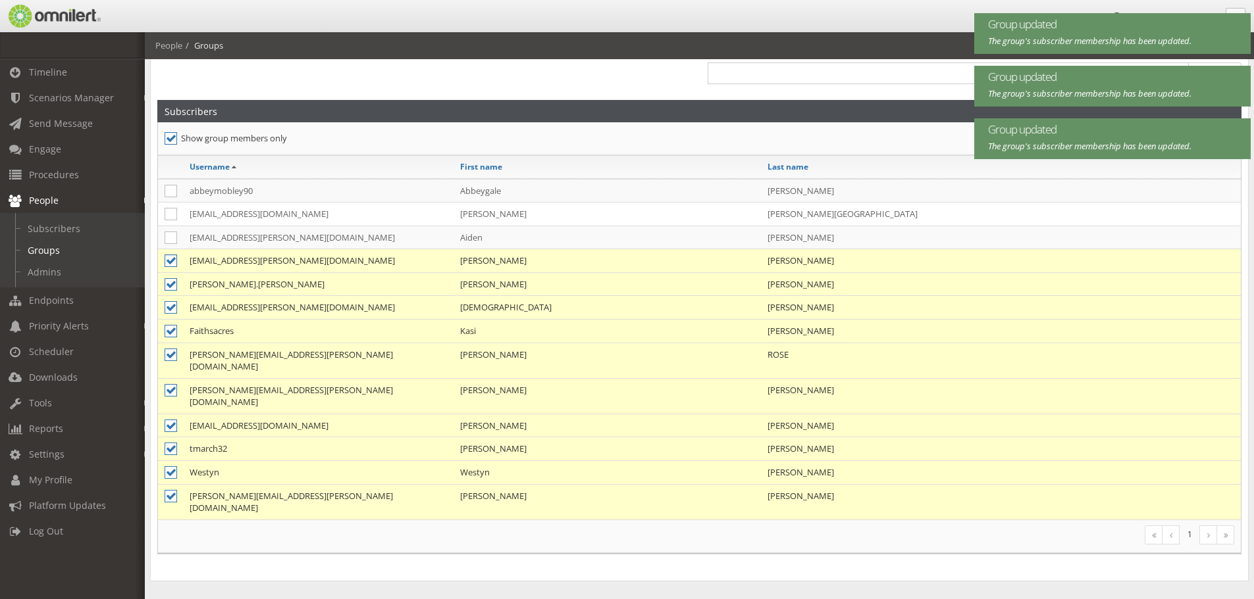
click at [169, 261] on icon at bounding box center [171, 261] width 13 height 13
checkbox input "false"
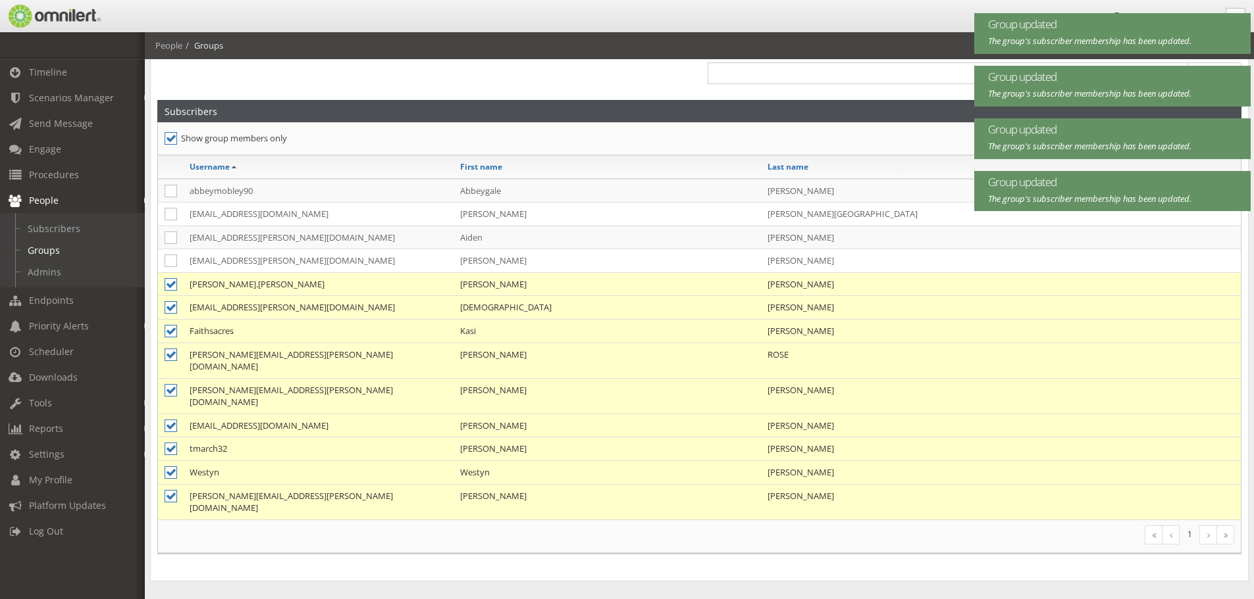
click at [168, 312] on icon at bounding box center [171, 307] width 13 height 13
checkbox input "false"
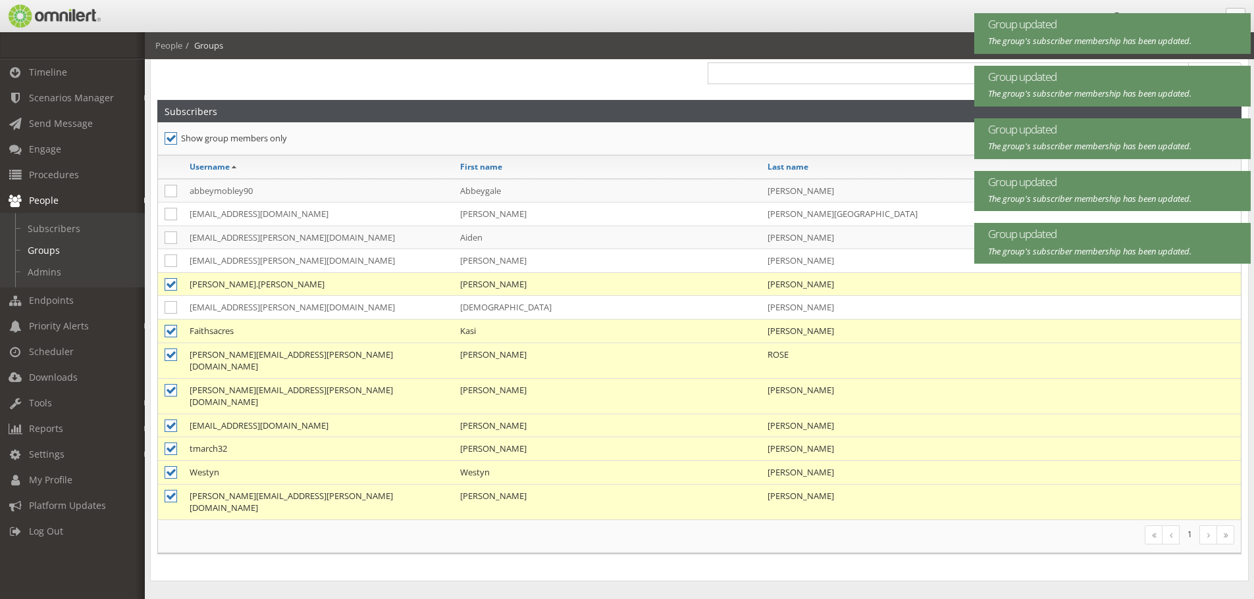
click at [166, 332] on icon at bounding box center [171, 331] width 13 height 13
checkbox input "false"
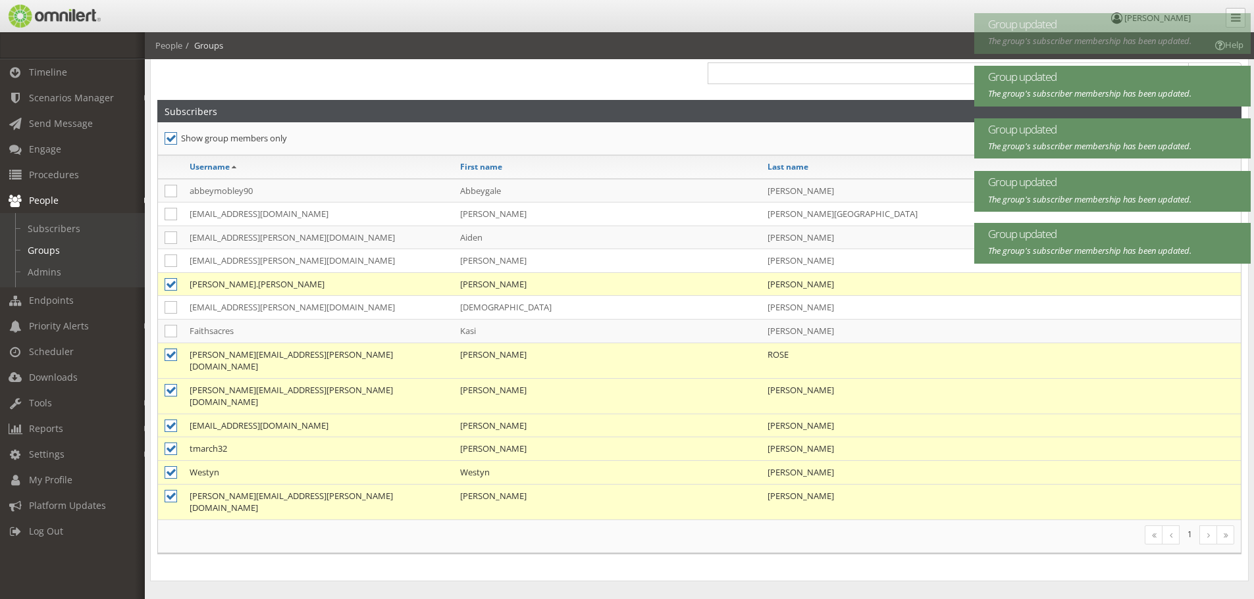
click at [168, 352] on icon at bounding box center [171, 355] width 13 height 13
checkbox input "false"
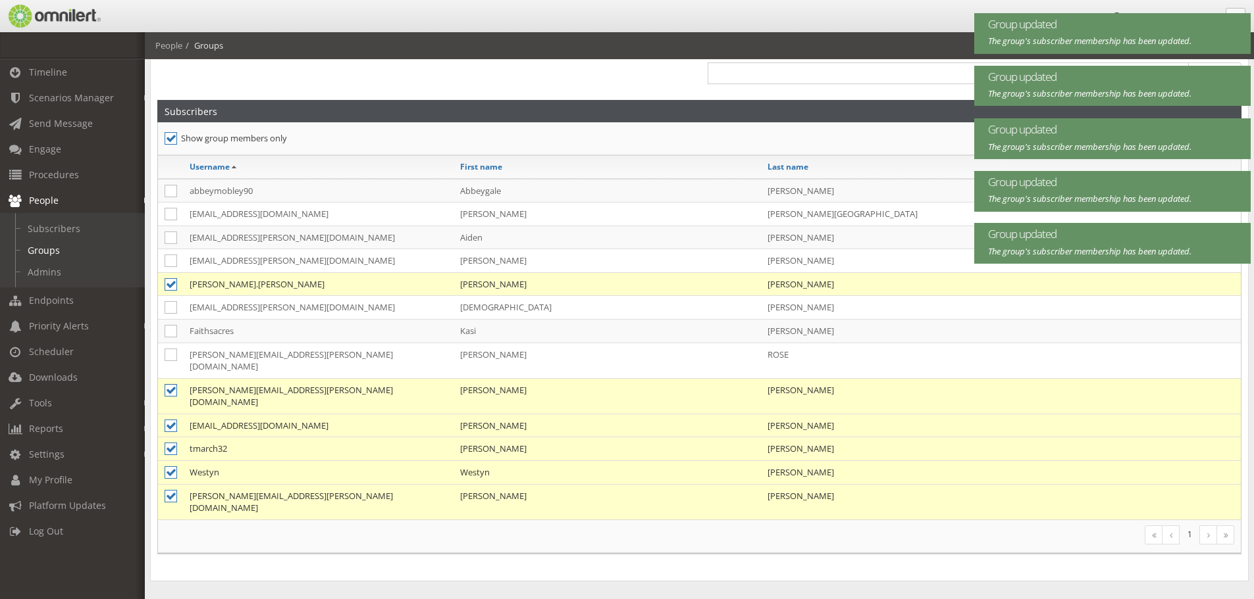
click at [172, 384] on icon at bounding box center [171, 390] width 13 height 13
checkbox input "false"
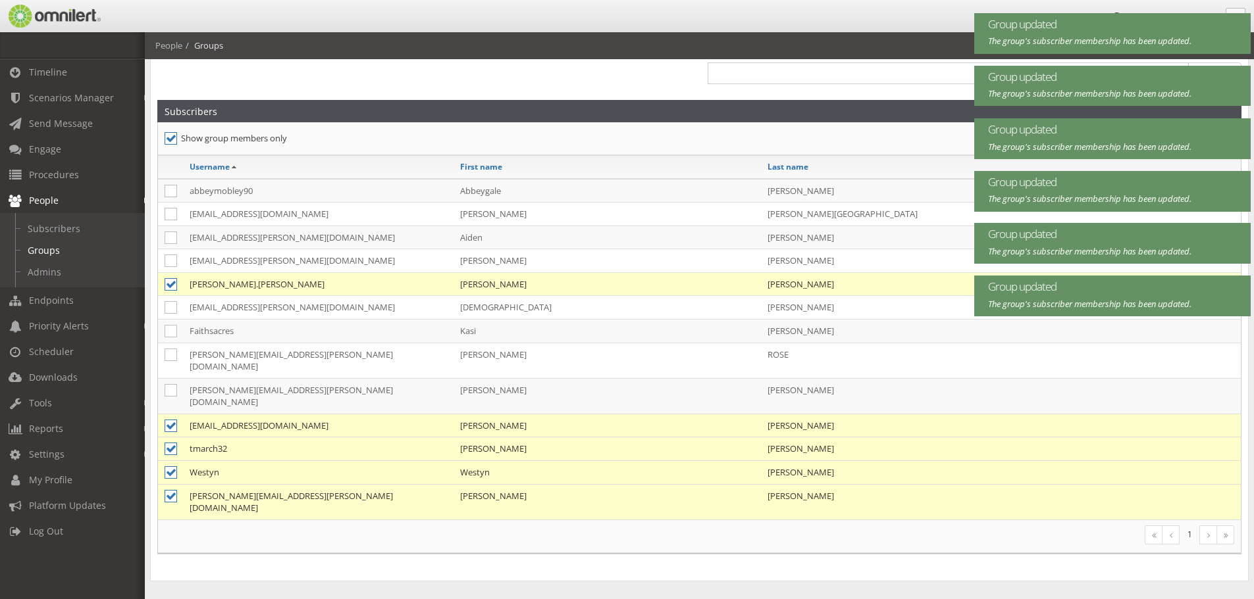
click at [163, 414] on td at bounding box center [170, 426] width 25 height 24
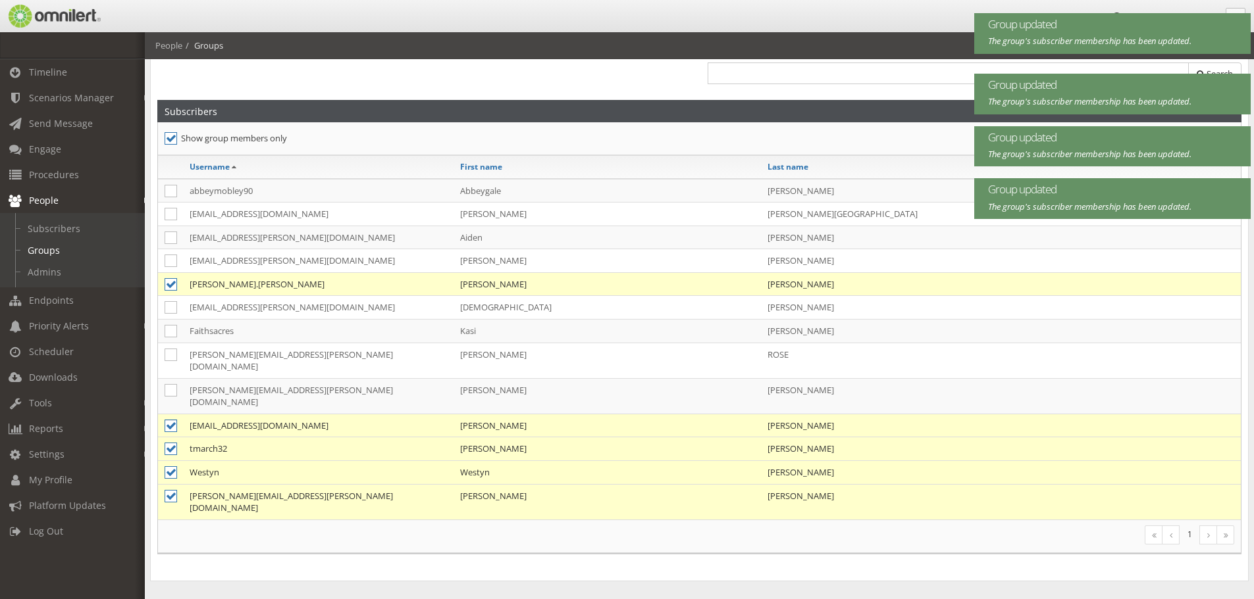
click at [173, 420] on icon at bounding box center [171, 426] width 13 height 13
checkbox input "false"
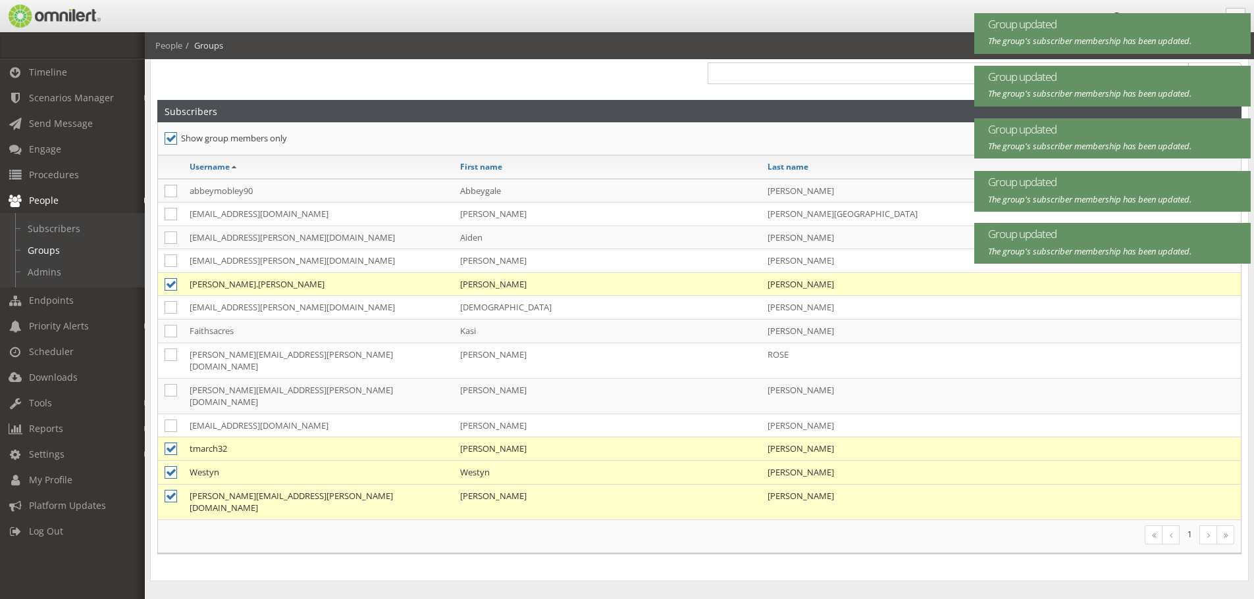
click at [172, 443] on icon at bounding box center [171, 449] width 13 height 13
checkbox input "false"
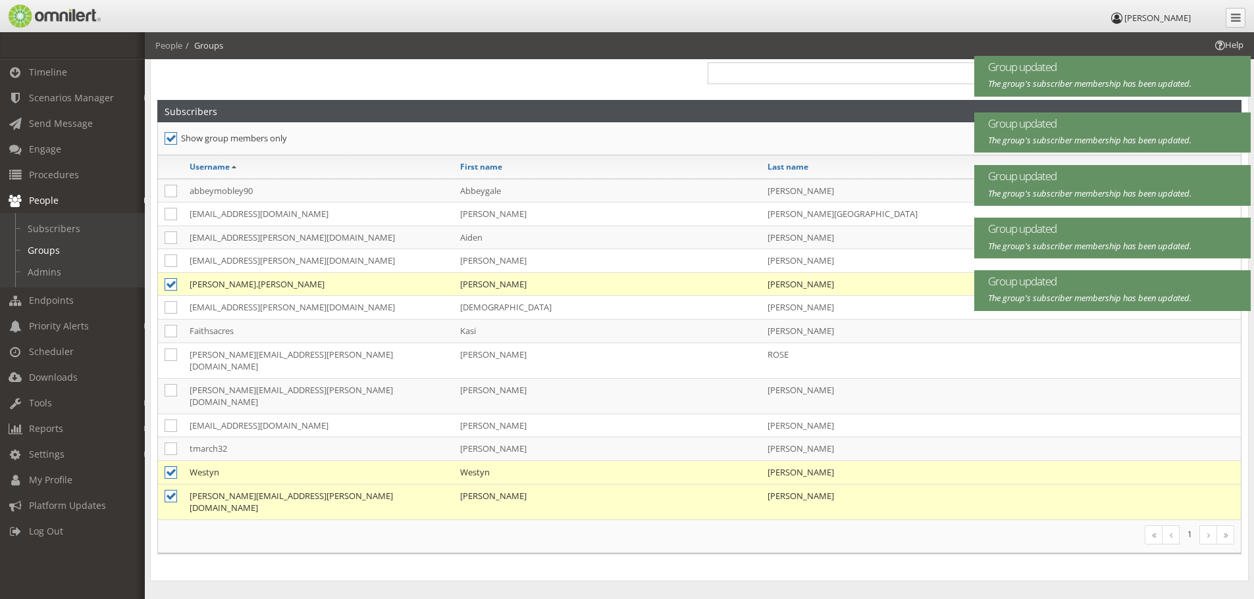
click at [171, 467] on icon at bounding box center [171, 473] width 13 height 13
checkbox input "false"
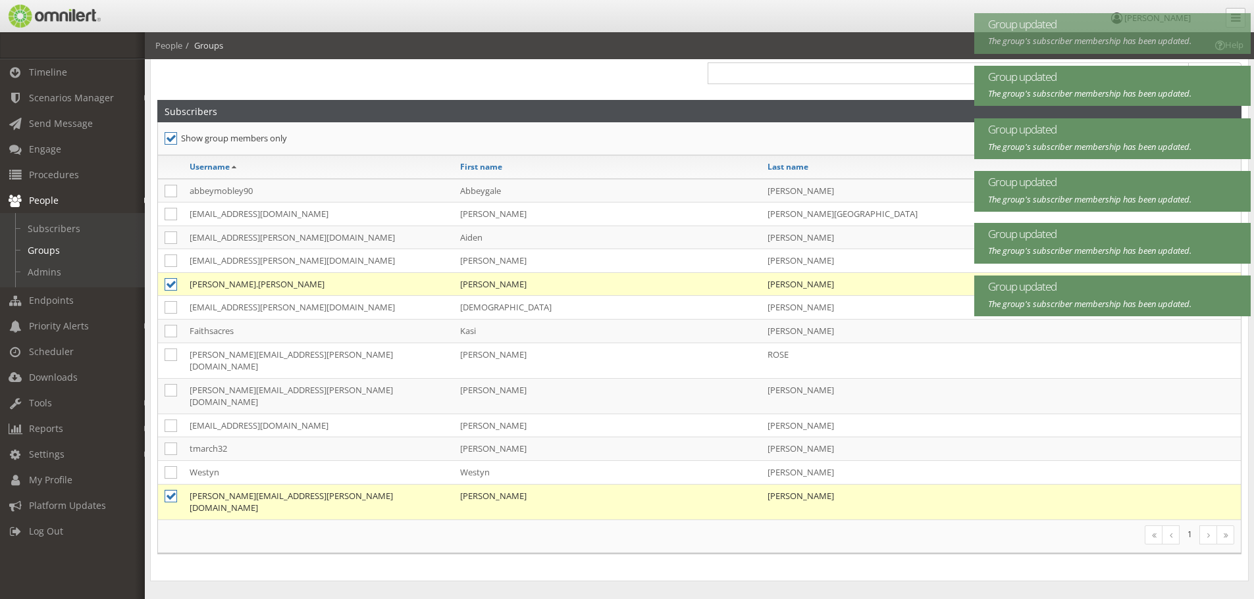
click at [168, 490] on icon at bounding box center [171, 496] width 13 height 13
checkbox input "false"
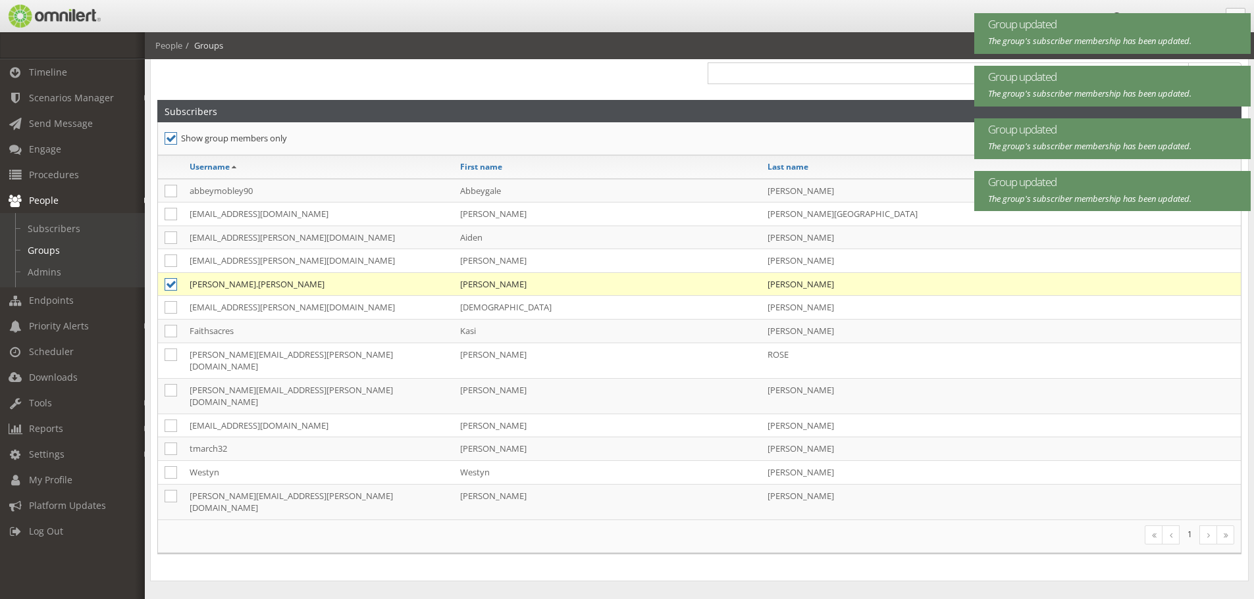
click at [550, 85] on div at bounding box center [424, 77] width 551 height 43
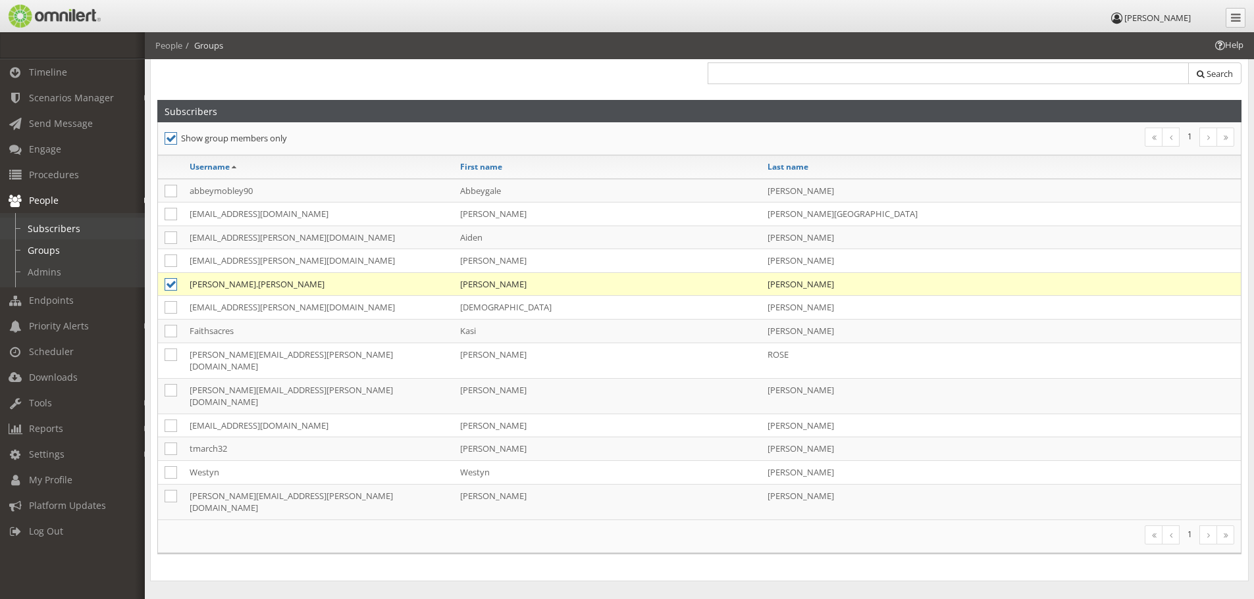
click at [78, 230] on link "Subscribers" at bounding box center [78, 229] width 157 height 22
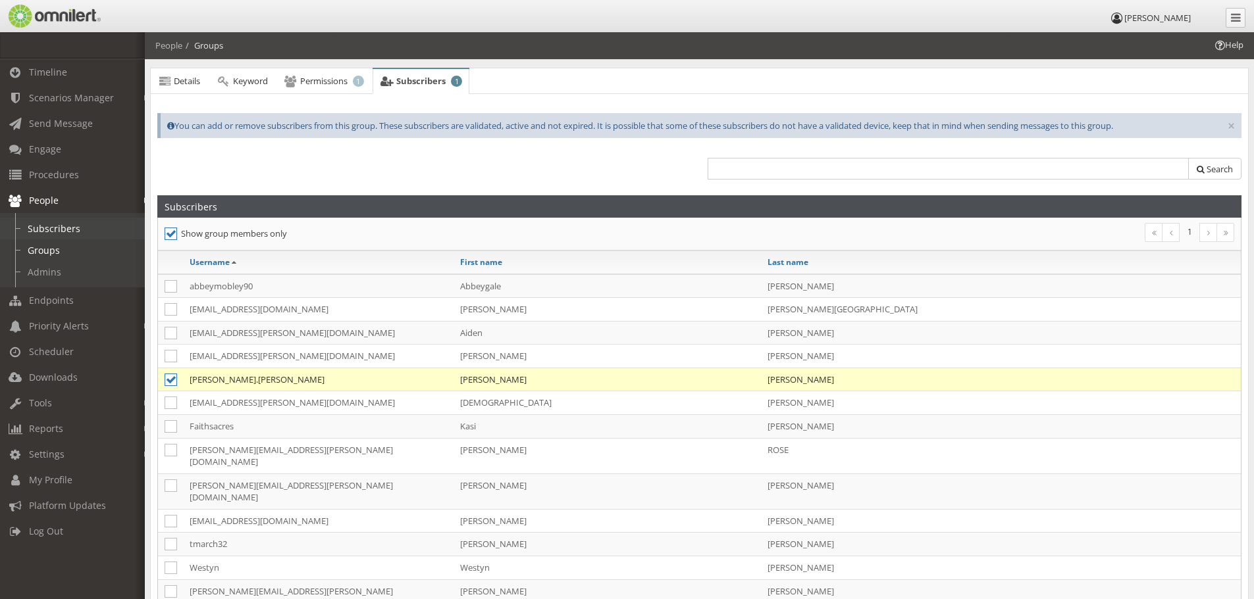
select select
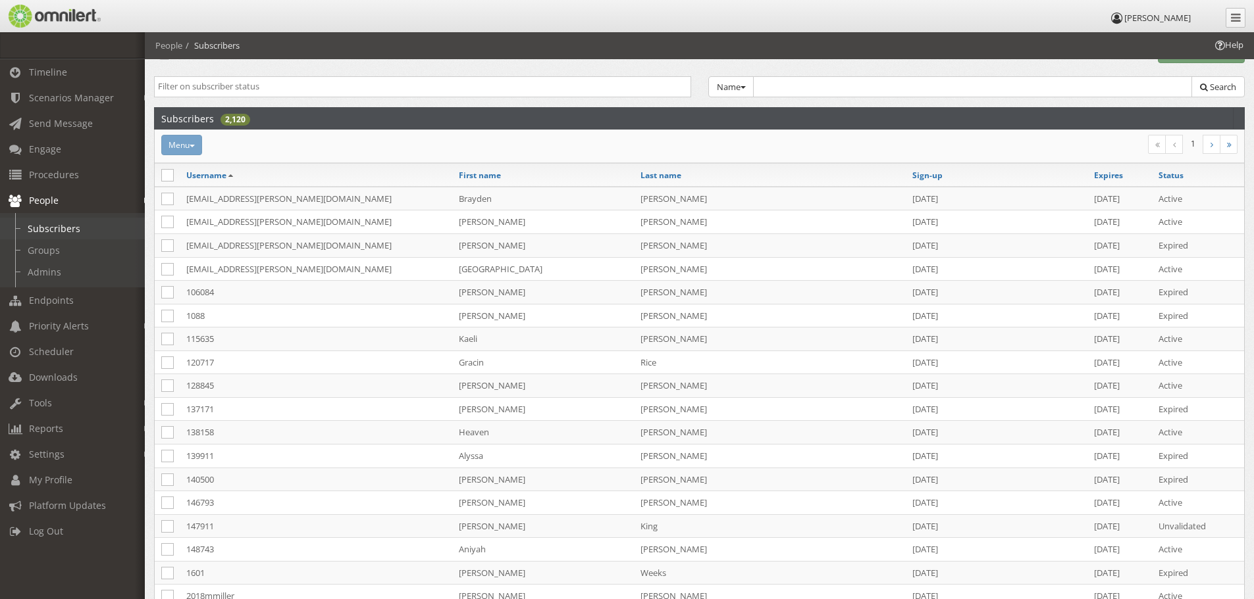
scroll to position [0, 0]
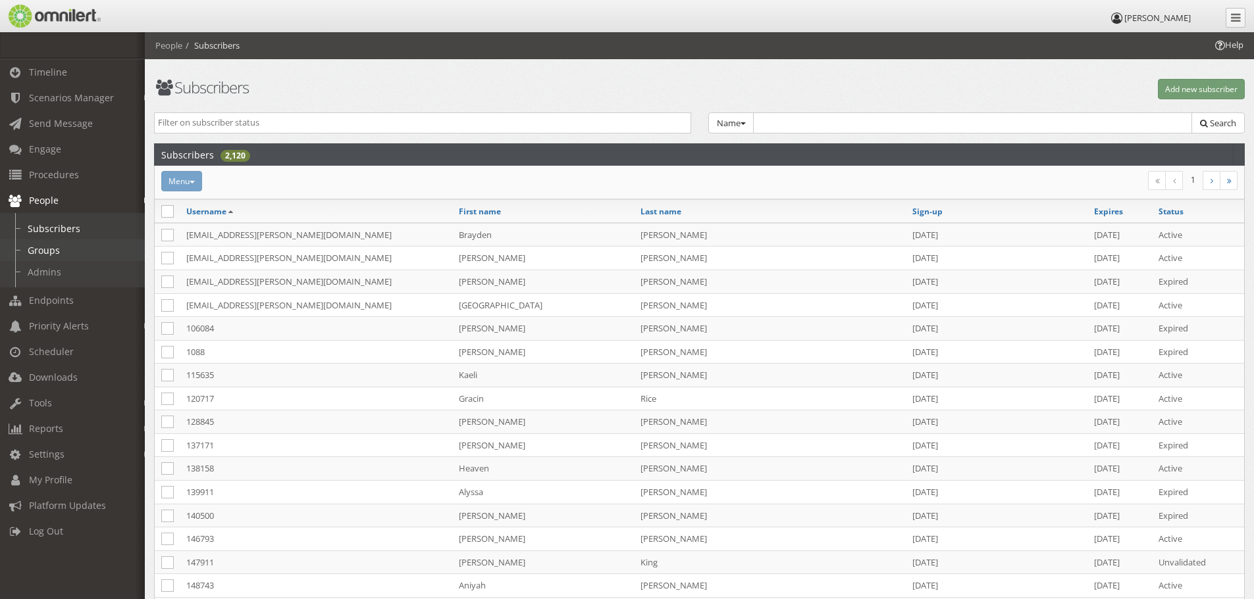
click at [58, 246] on link "Groups" at bounding box center [78, 251] width 157 height 22
select select
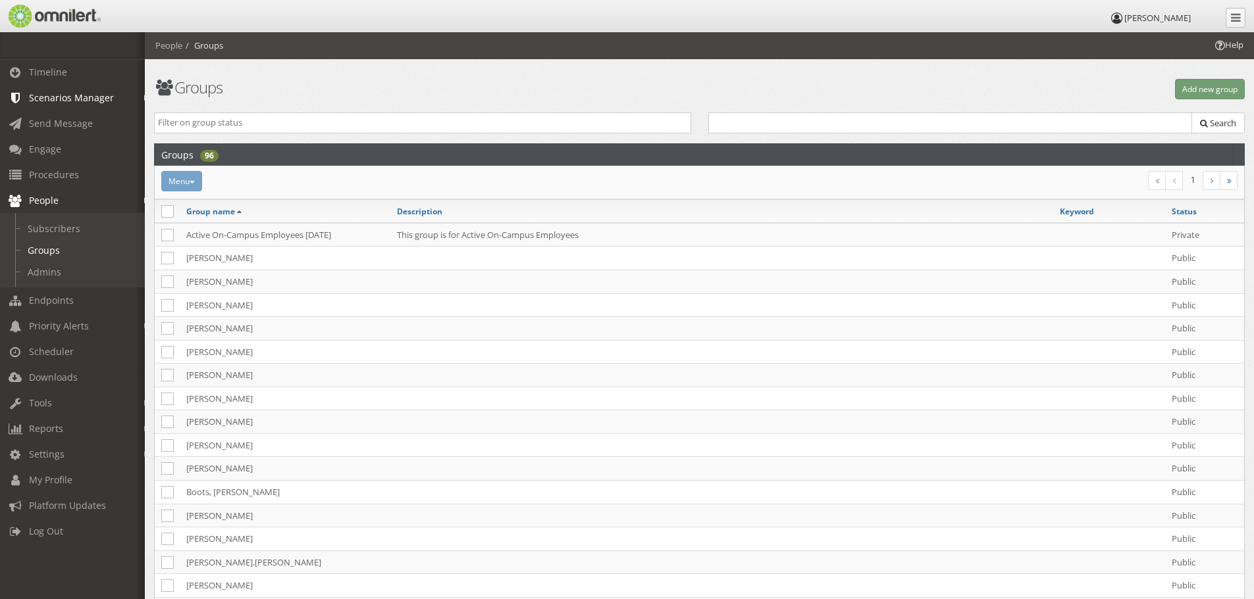
click at [59, 87] on link "Scenarios Manager" at bounding box center [78, 98] width 157 height 26
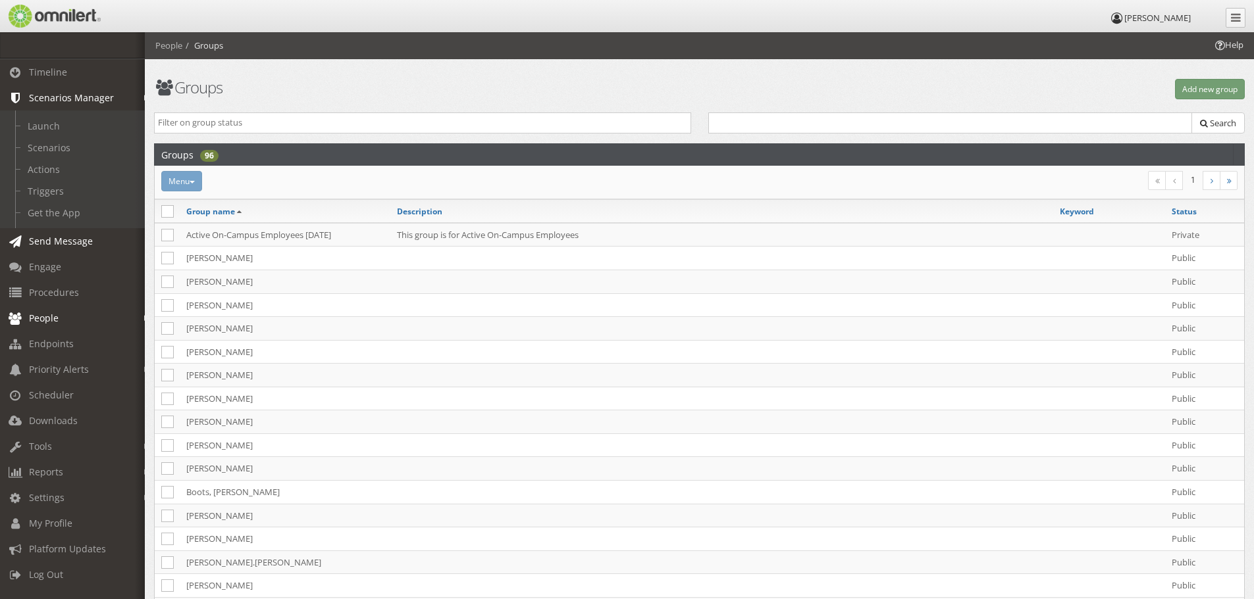
click at [46, 243] on span "Send Message" at bounding box center [61, 241] width 64 height 13
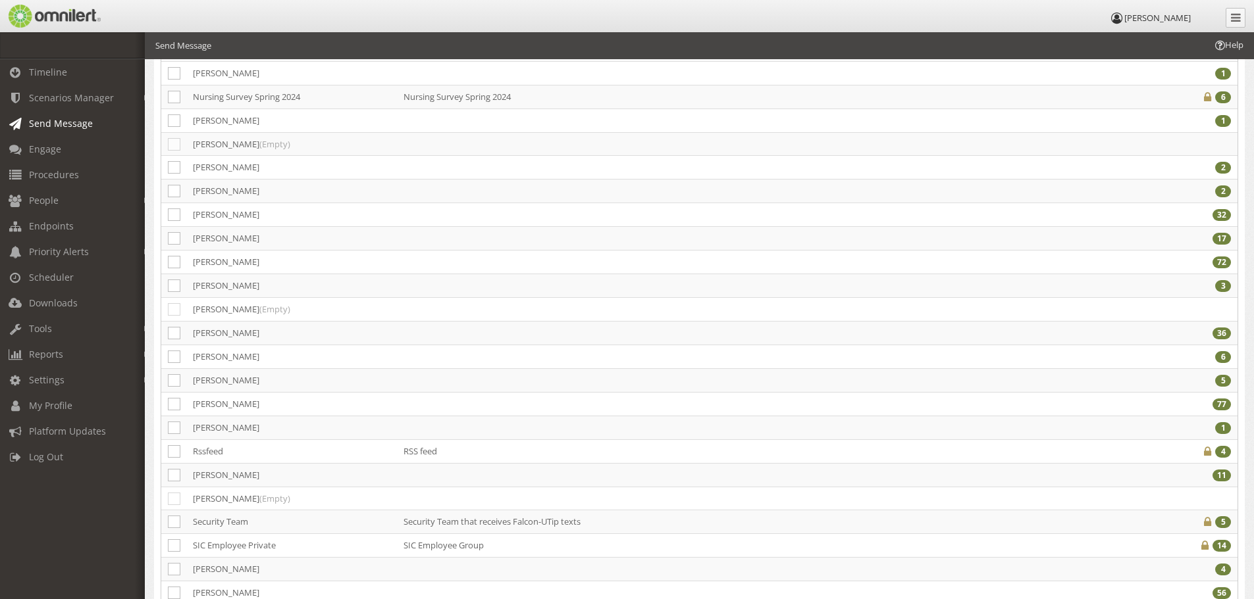
scroll to position [1514, 0]
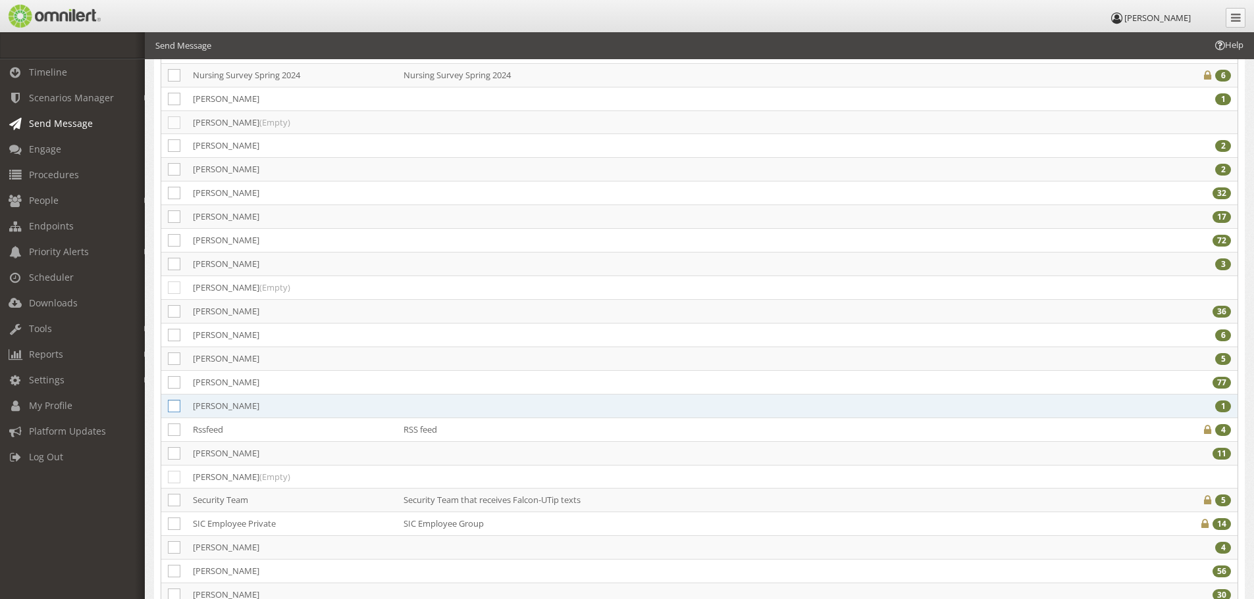
click at [176, 405] on icon at bounding box center [174, 406] width 13 height 13
checkbox input "true"
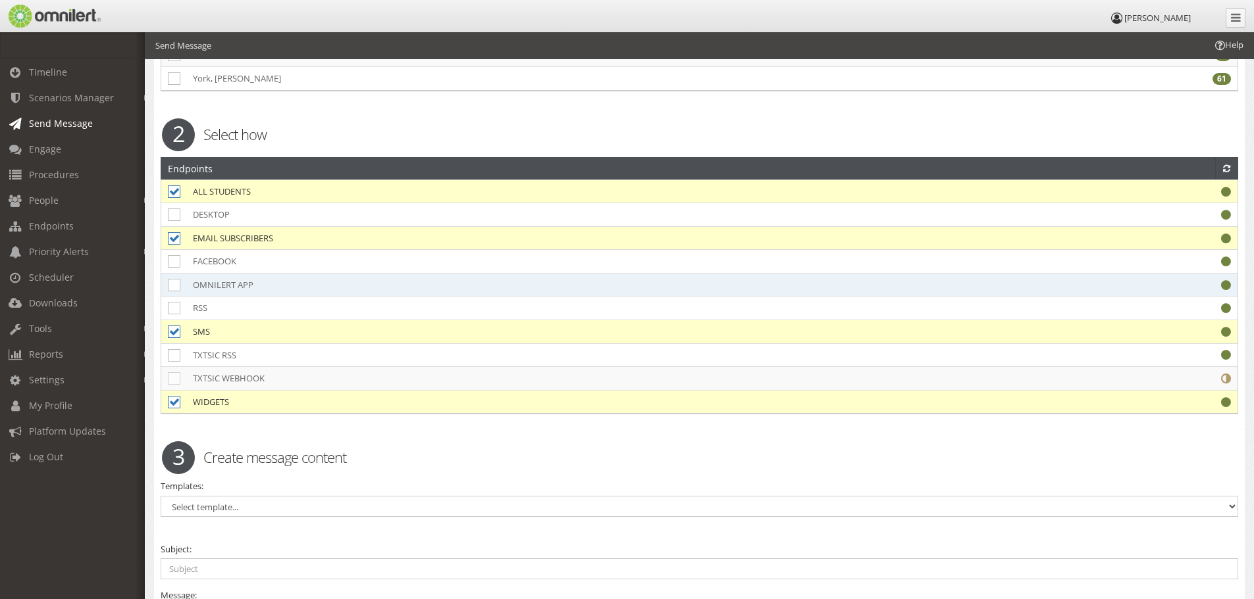
scroll to position [2501, 0]
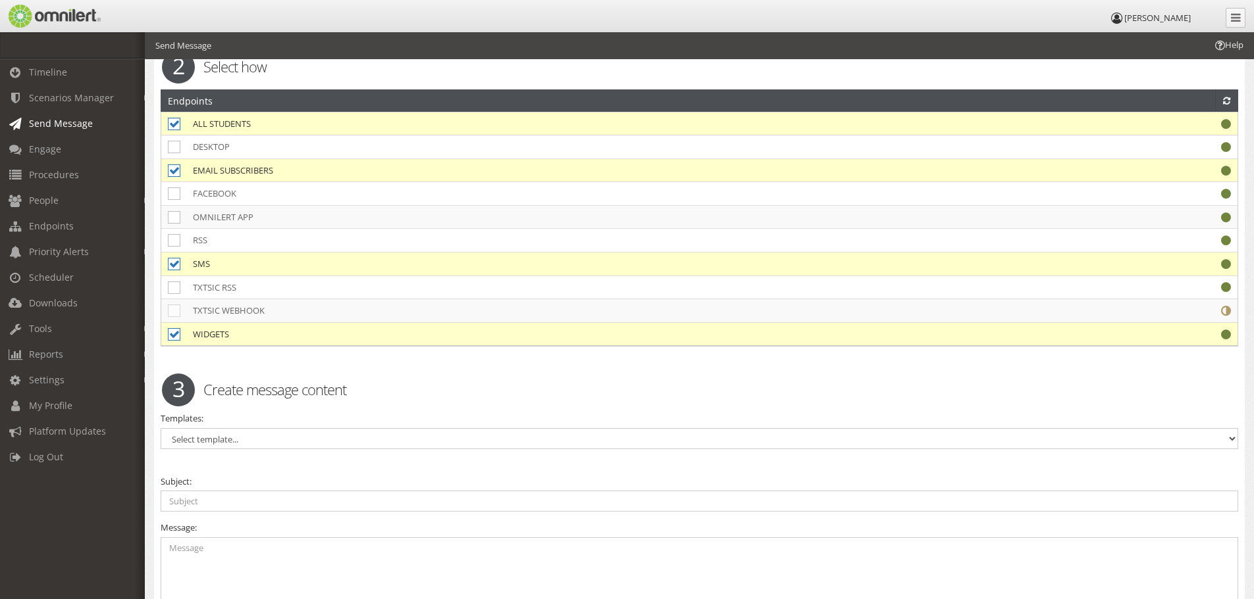
click at [170, 125] on icon at bounding box center [174, 124] width 13 height 13
checkbox input "false"
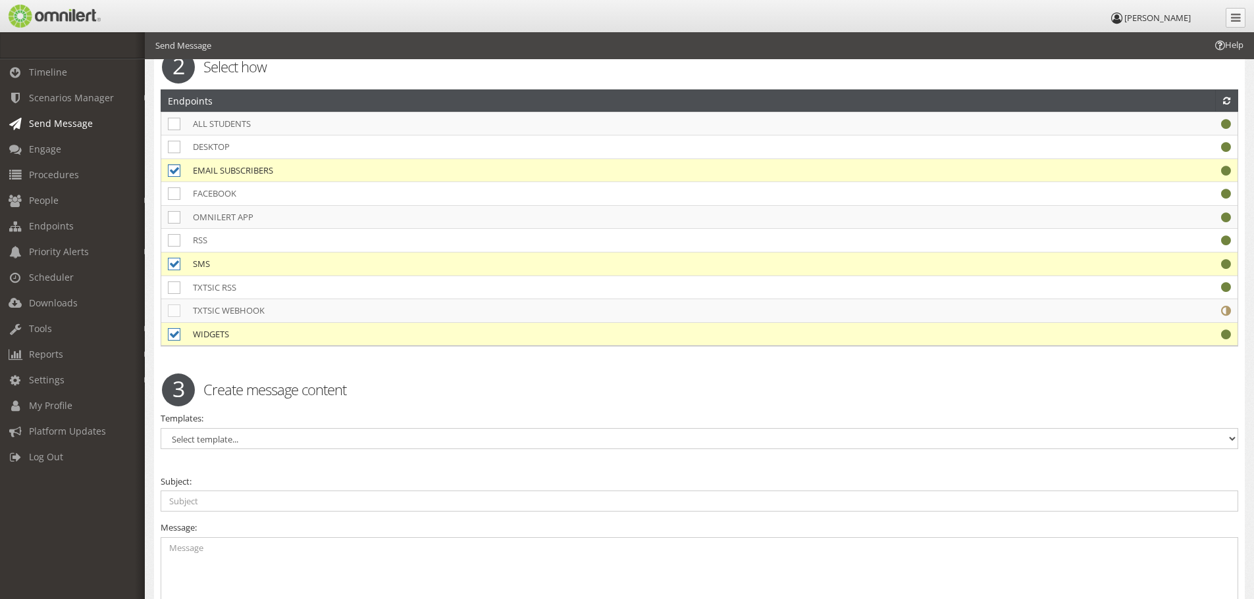
click at [174, 168] on icon at bounding box center [174, 171] width 13 height 13
checkbox input "false"
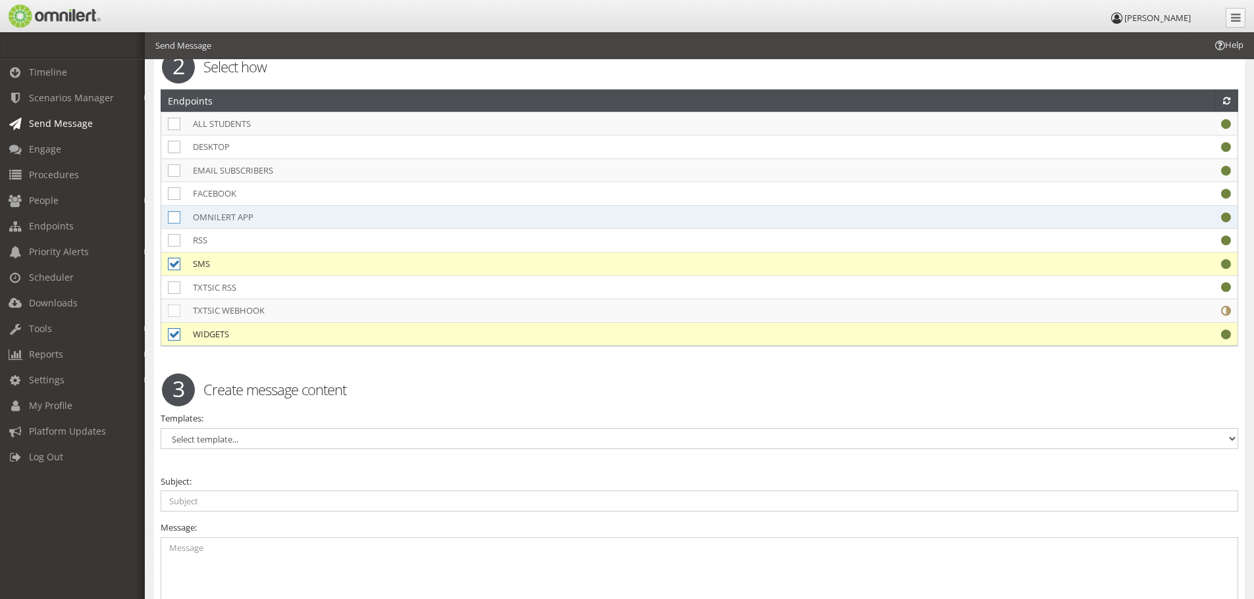
click at [176, 219] on icon at bounding box center [174, 217] width 13 height 13
checkbox input "true"
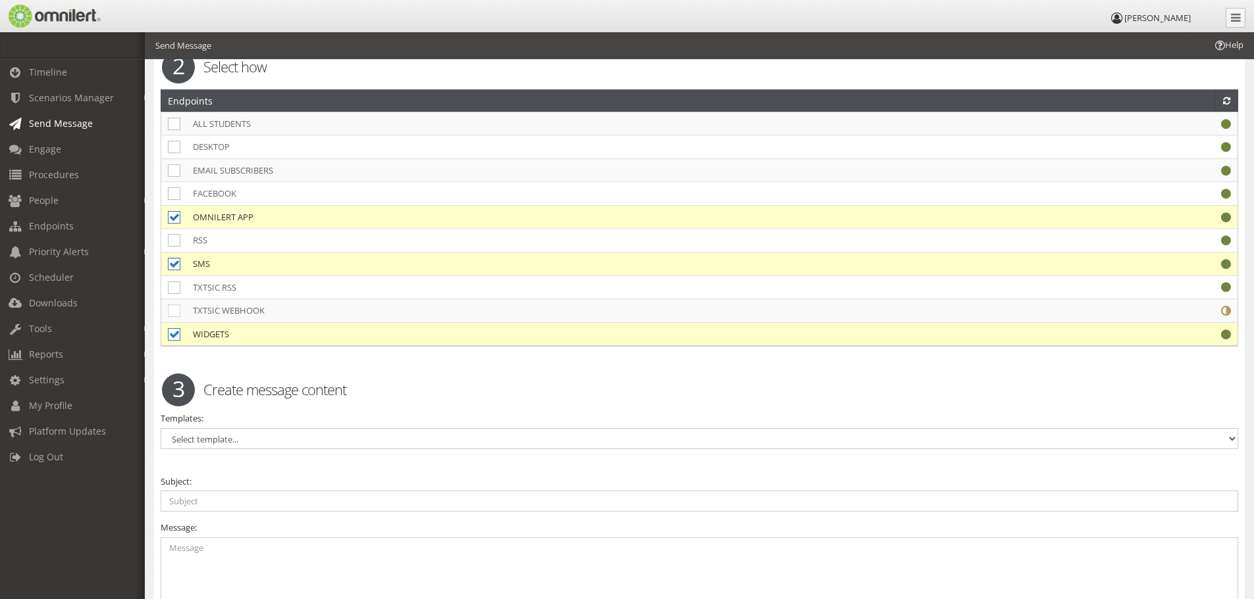
click at [176, 266] on icon at bounding box center [174, 264] width 13 height 13
checkbox input "false"
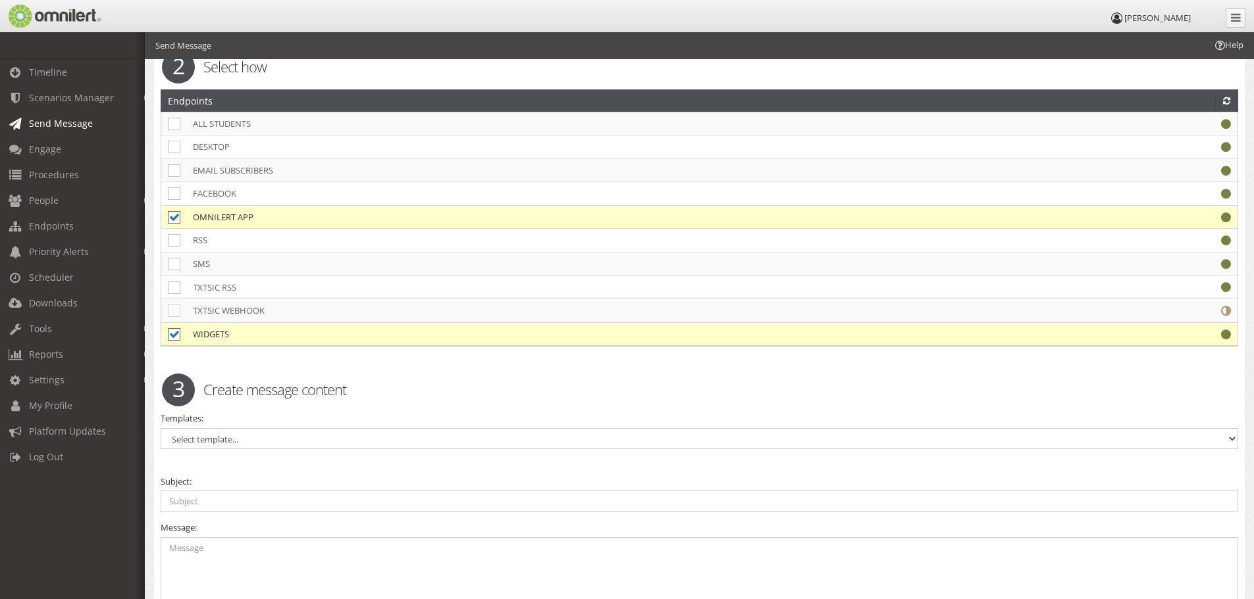
click at [177, 336] on icon at bounding box center [174, 334] width 13 height 13
checkbox input "false"
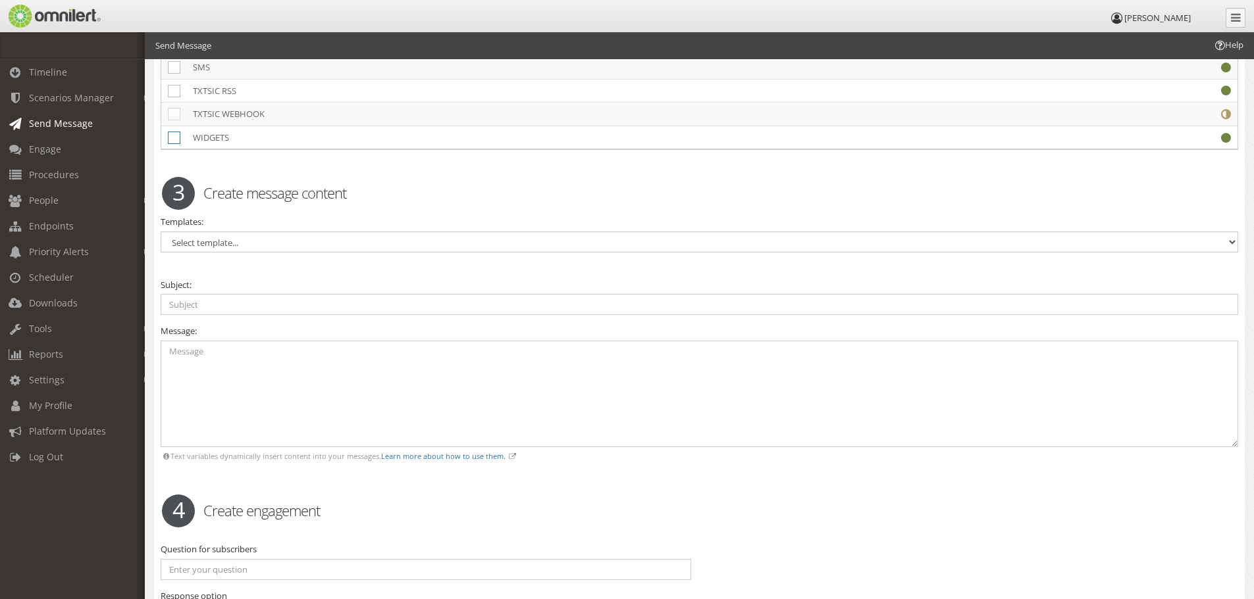
scroll to position [2698, 0]
click at [222, 303] on input "text" at bounding box center [699, 303] width 1077 height 21
type input "Test Message Only"
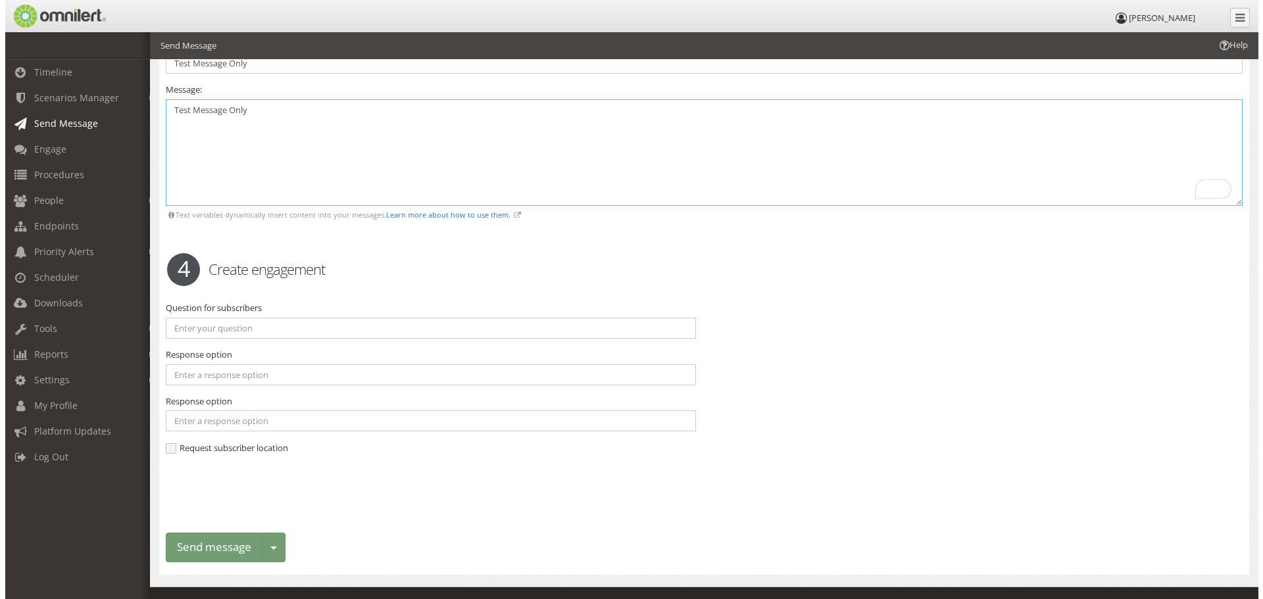
scroll to position [2961, 0]
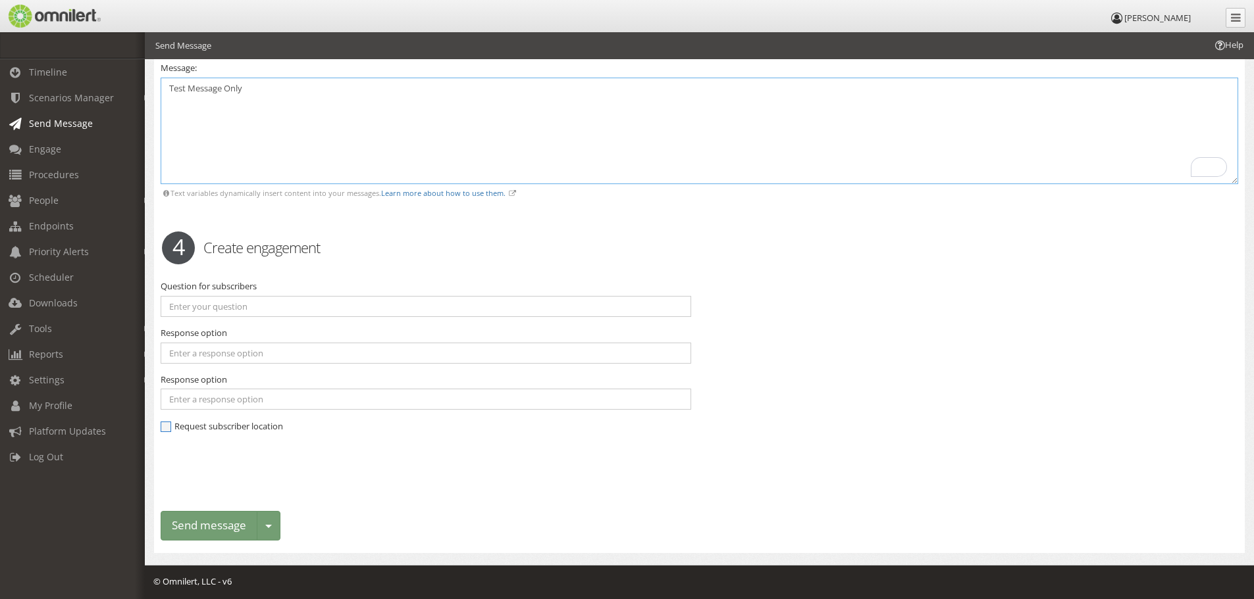
type textarea "Test Message Only"
click at [201, 430] on span "Request subscriber location" at bounding box center [222, 427] width 122 height 12
click at [172, 430] on input "Request subscriber location" at bounding box center [167, 428] width 12 height 12
checkbox input "true"
click at [212, 520] on button "Send message" at bounding box center [209, 526] width 97 height 30
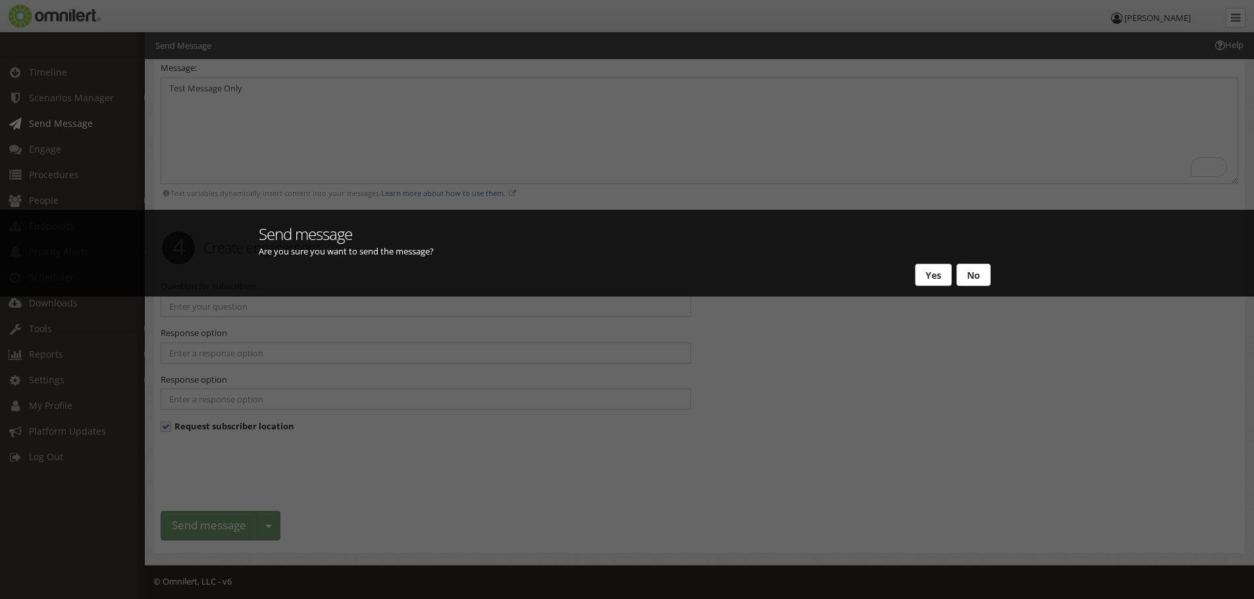
click at [925, 276] on button "Yes" at bounding box center [933, 275] width 37 height 22
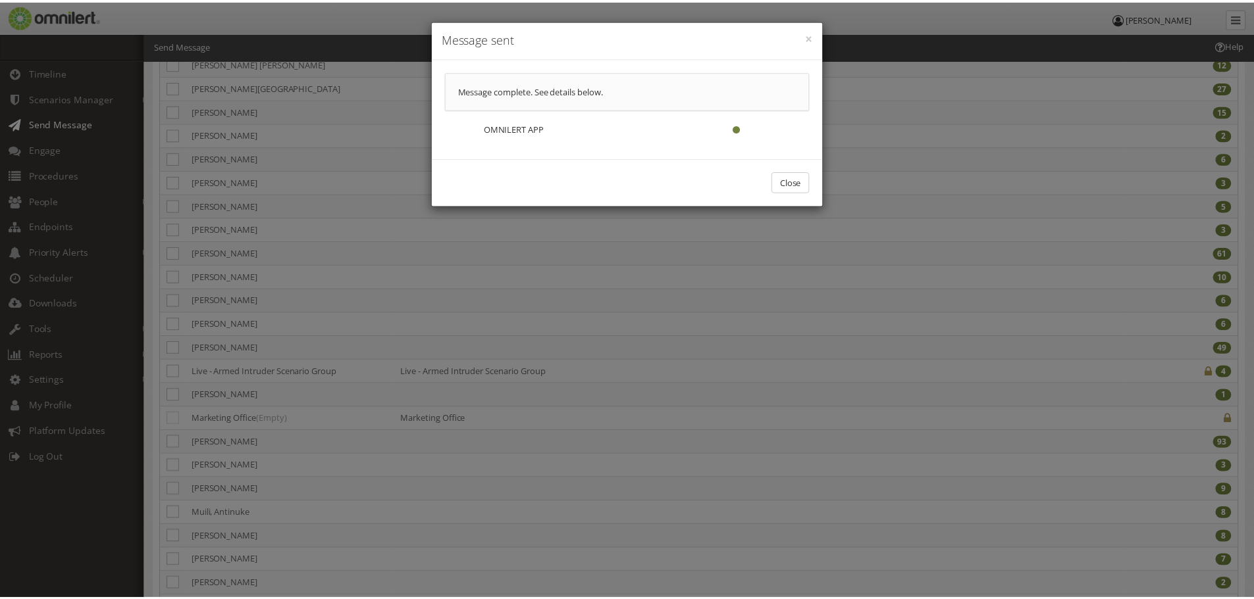
scroll to position [0, 0]
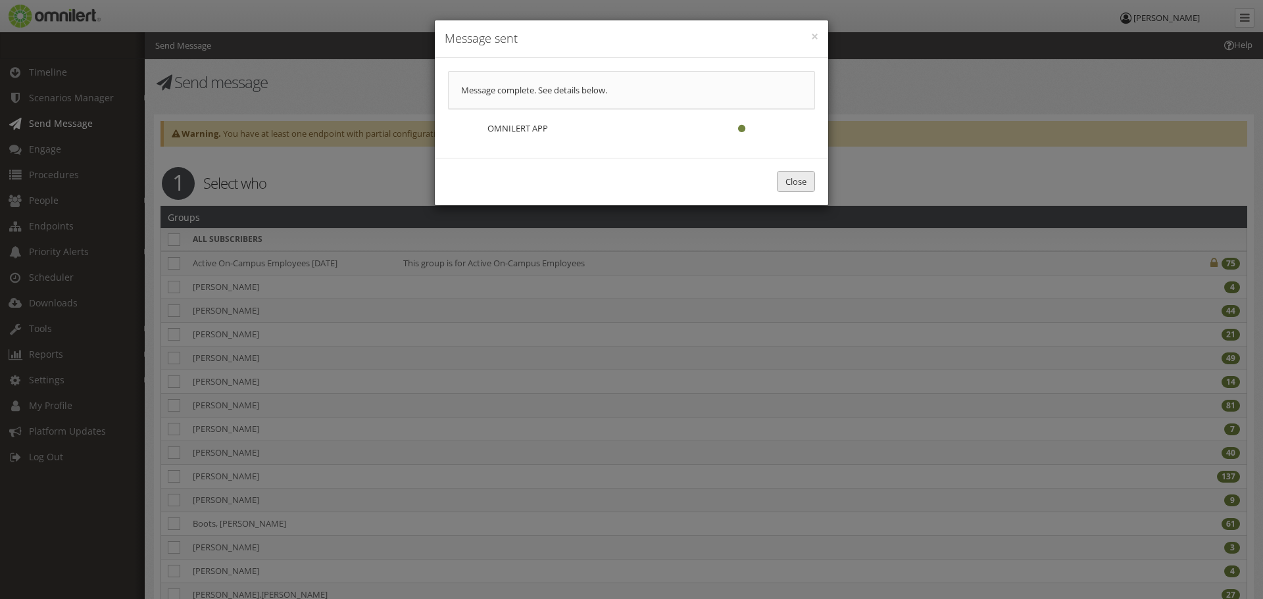
click at [800, 189] on button "Close" at bounding box center [796, 182] width 38 height 22
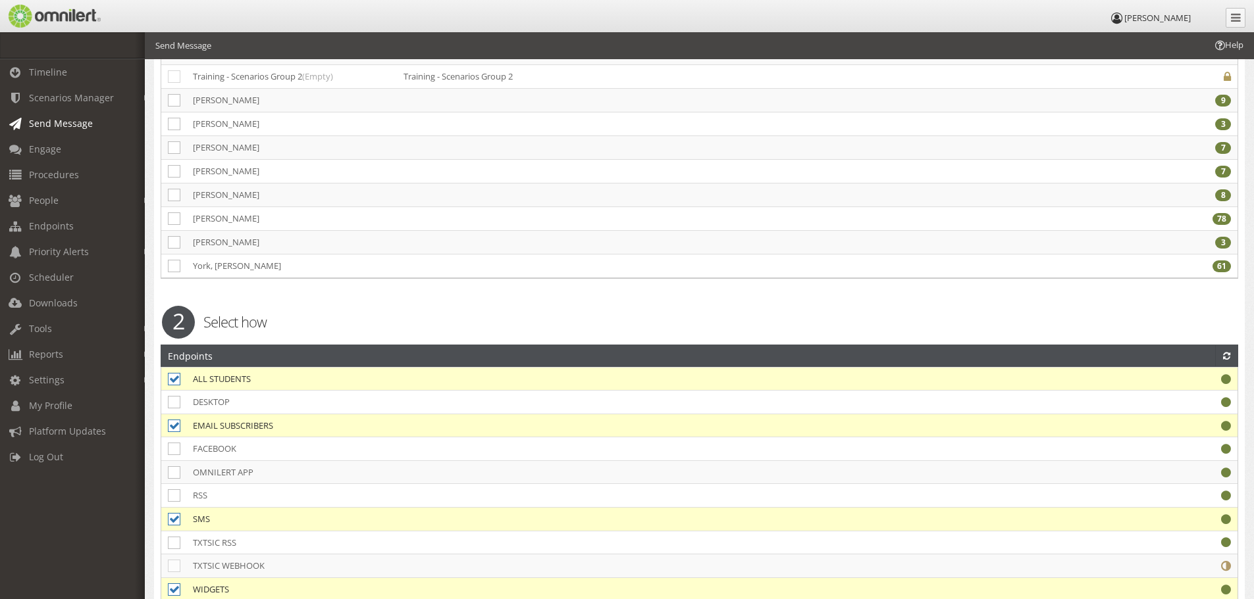
scroll to position [2299, 0]
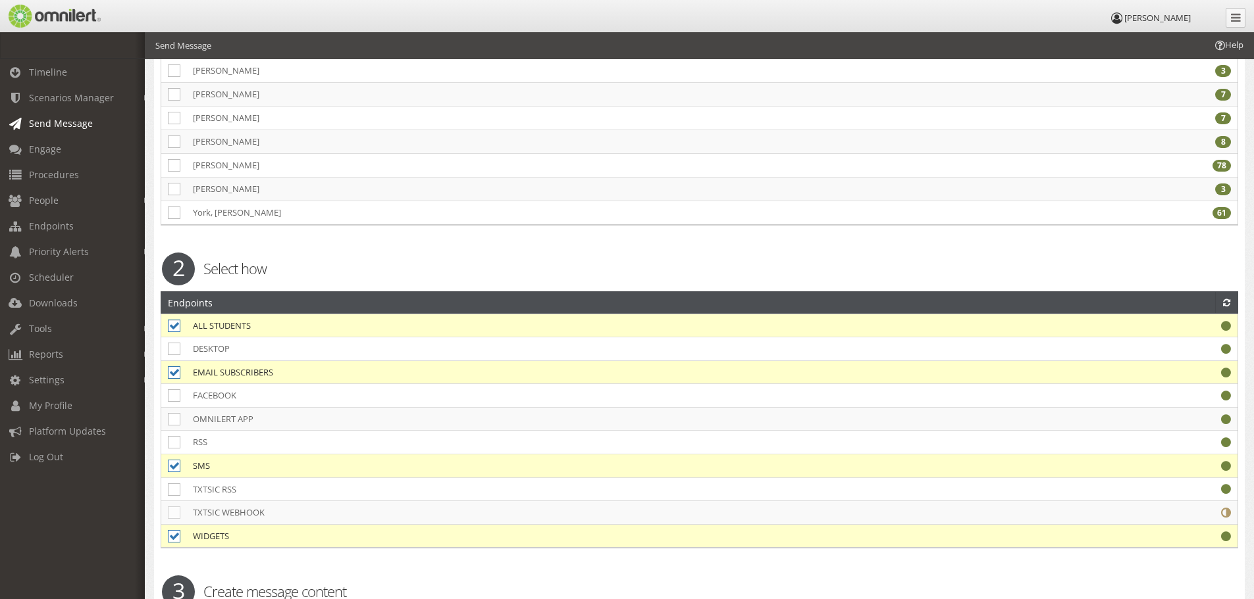
click at [178, 325] on icon at bounding box center [174, 326] width 13 height 13
checkbox input "false"
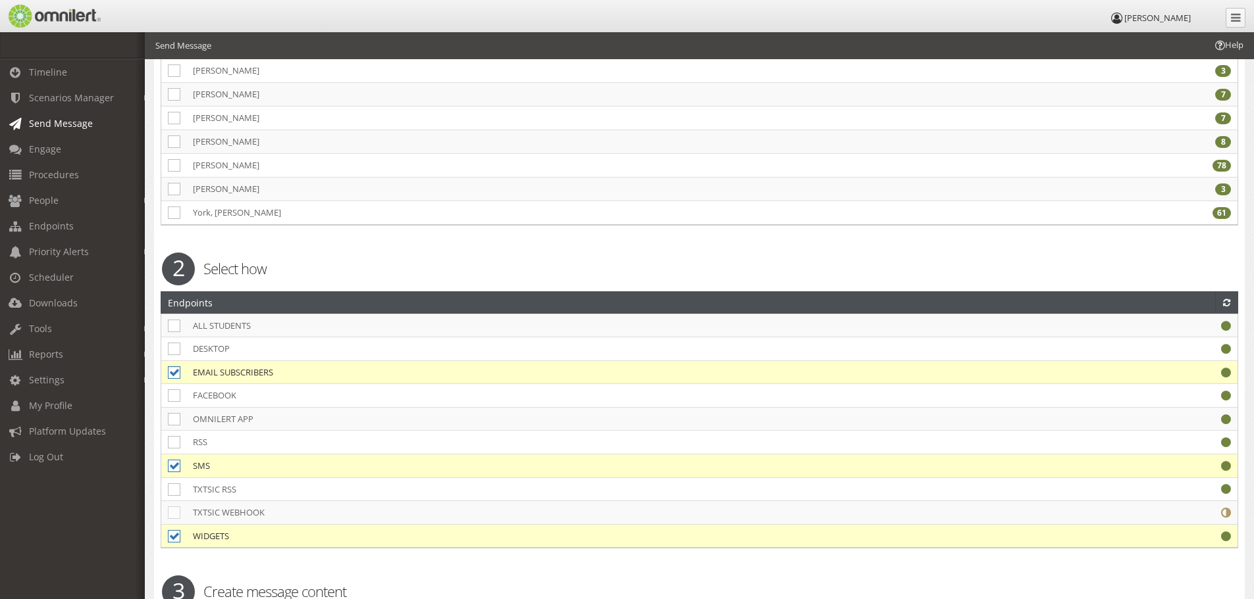
click at [174, 372] on icon at bounding box center [174, 373] width 13 height 13
checkbox input "false"
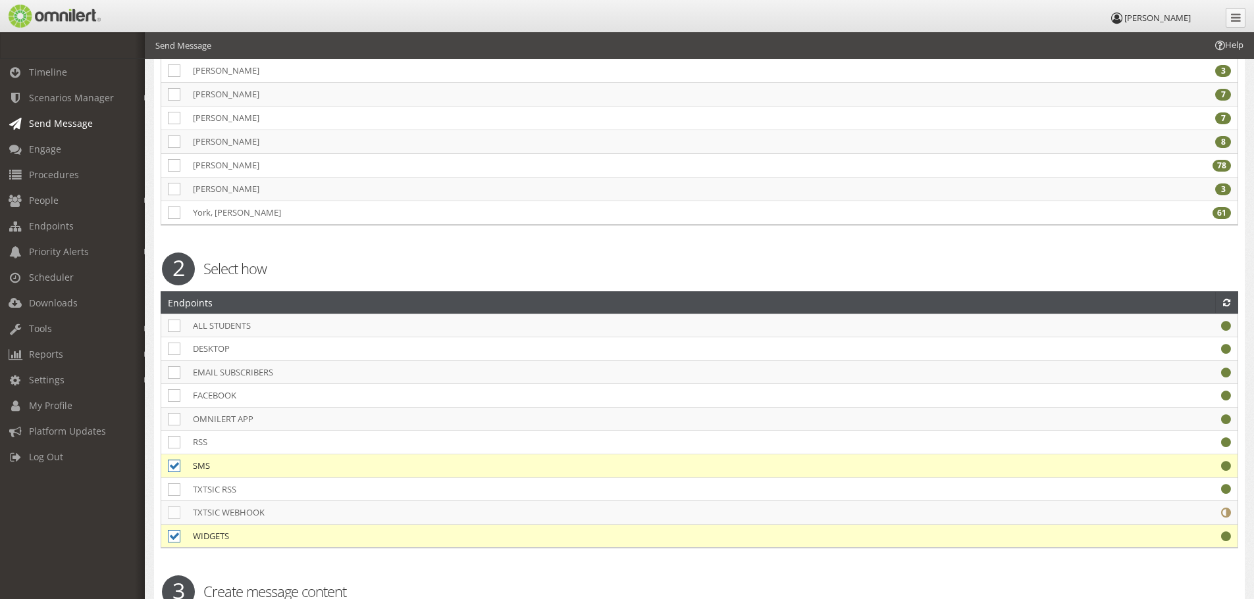
click at [174, 466] on icon at bounding box center [174, 466] width 13 height 13
checkbox input "false"
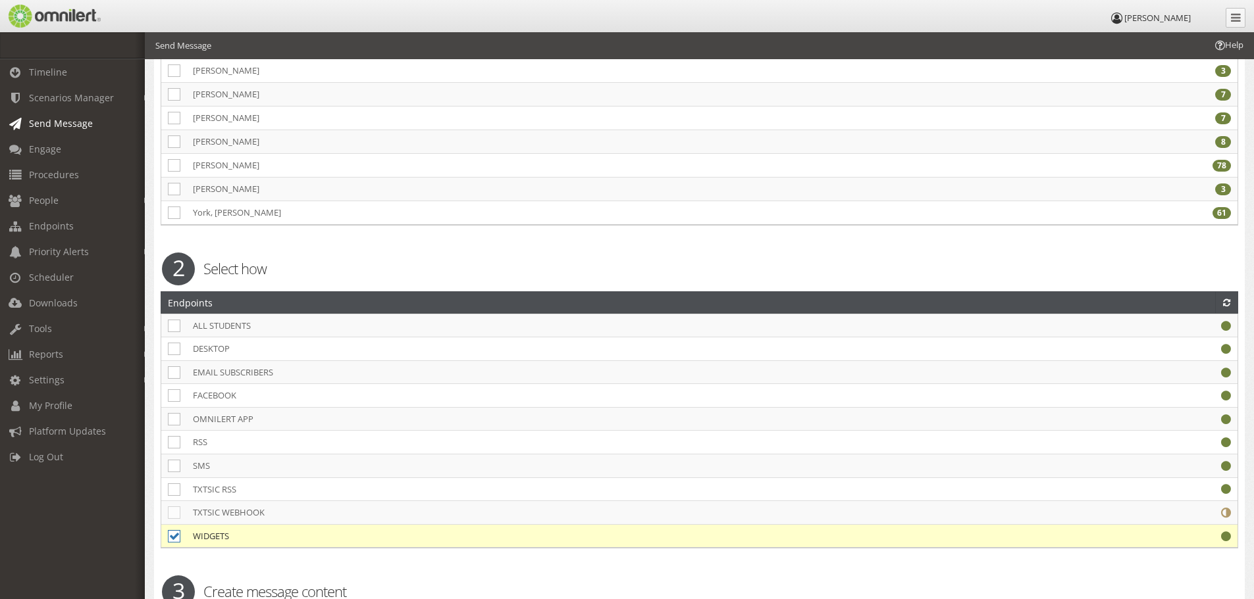
click at [178, 534] on icon at bounding box center [174, 536] width 13 height 13
checkbox input "false"
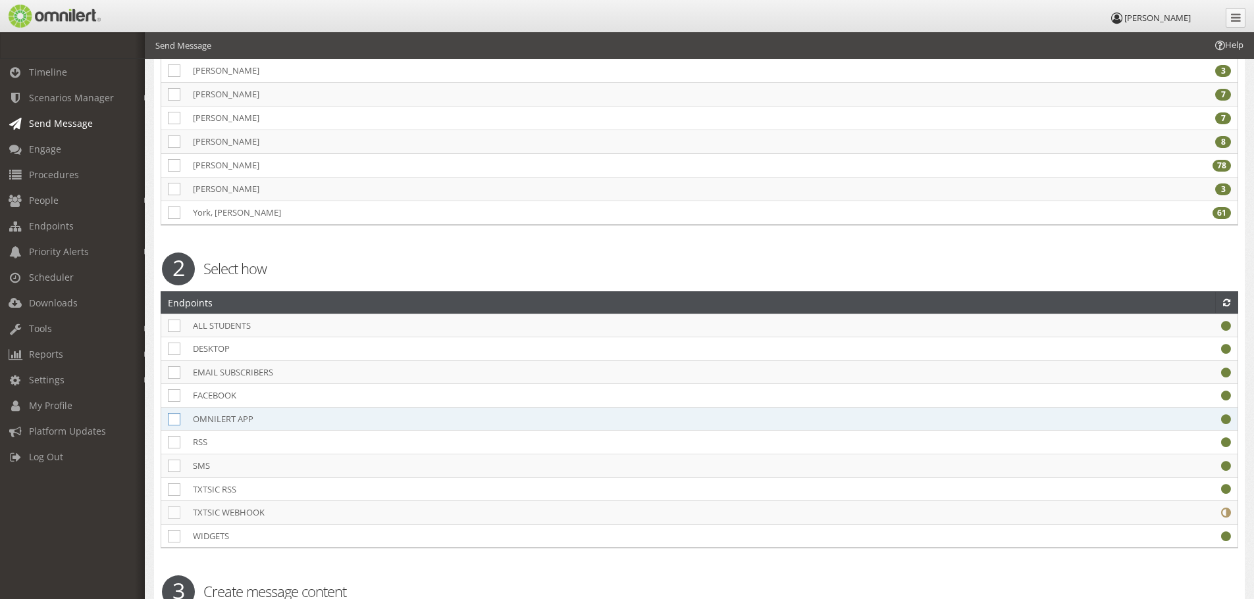
click at [173, 422] on icon at bounding box center [174, 419] width 13 height 13
checkbox input "true"
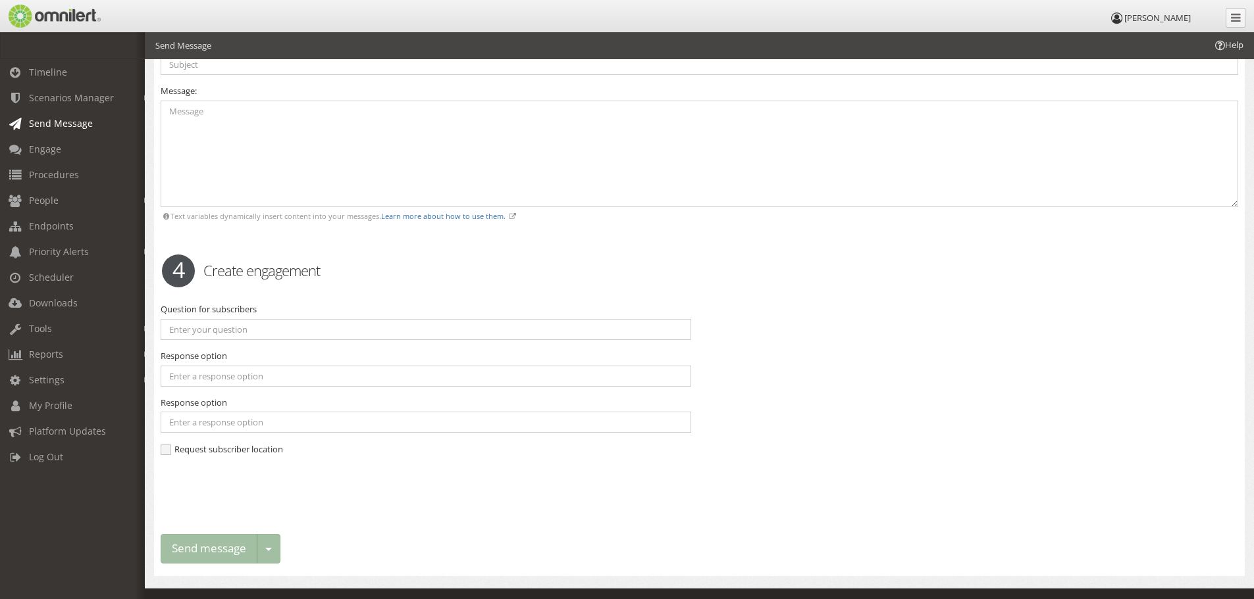
scroll to position [2957, 0]
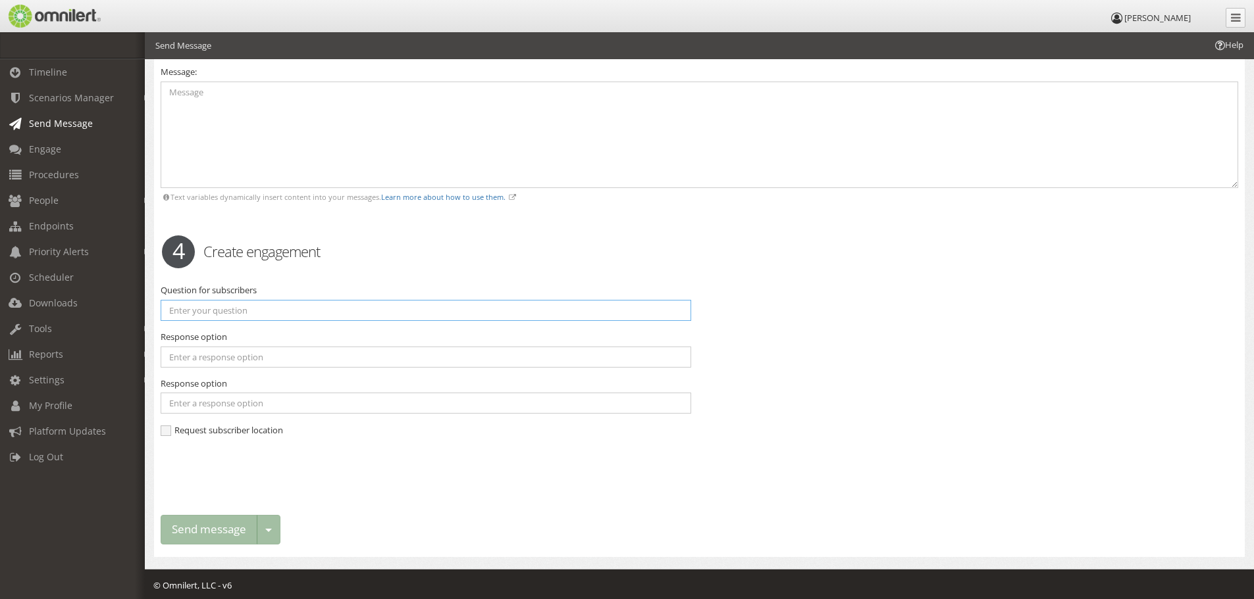
click at [284, 311] on input "text" at bounding box center [426, 310] width 530 height 21
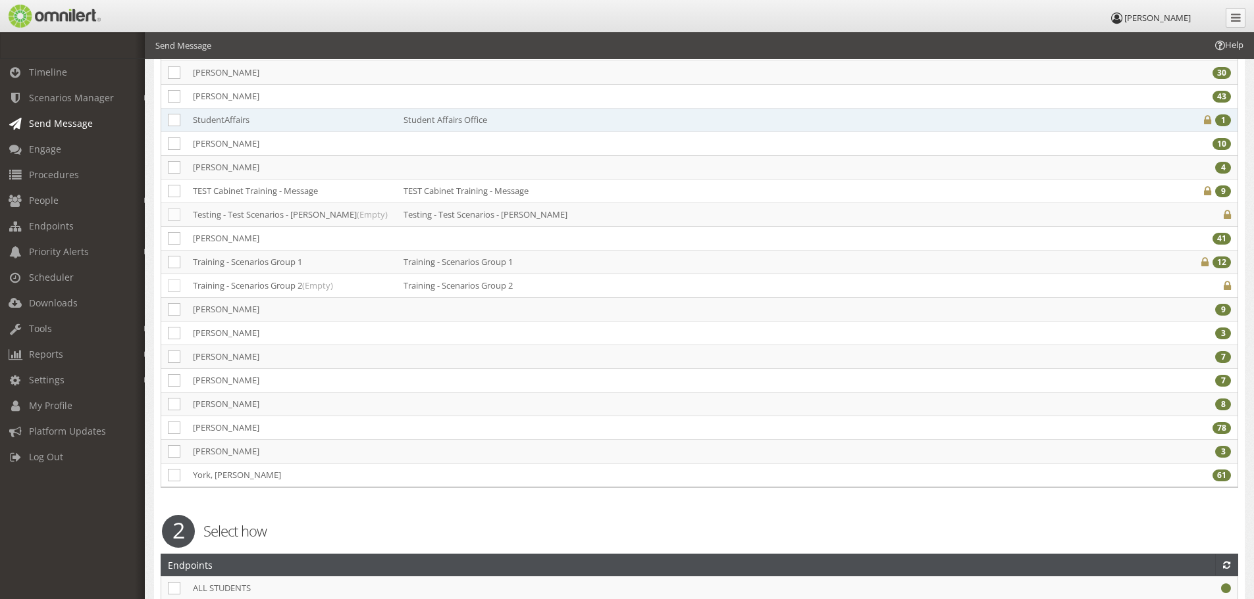
scroll to position [2035, 0]
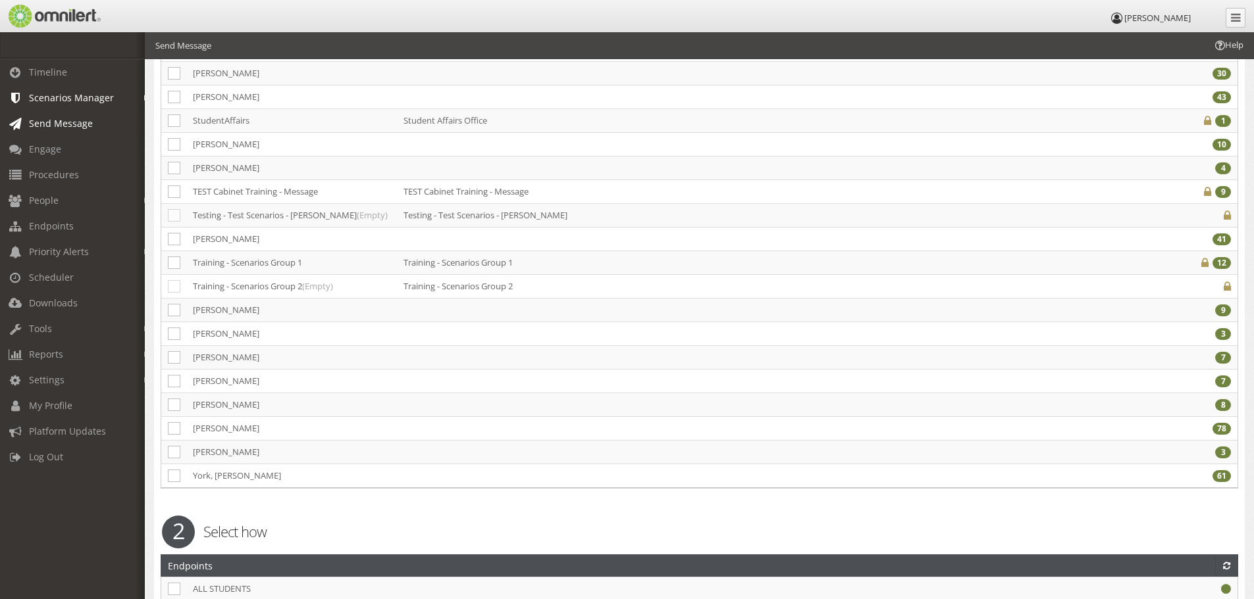
click at [86, 100] on span "Scenarios Manager" at bounding box center [71, 97] width 85 height 13
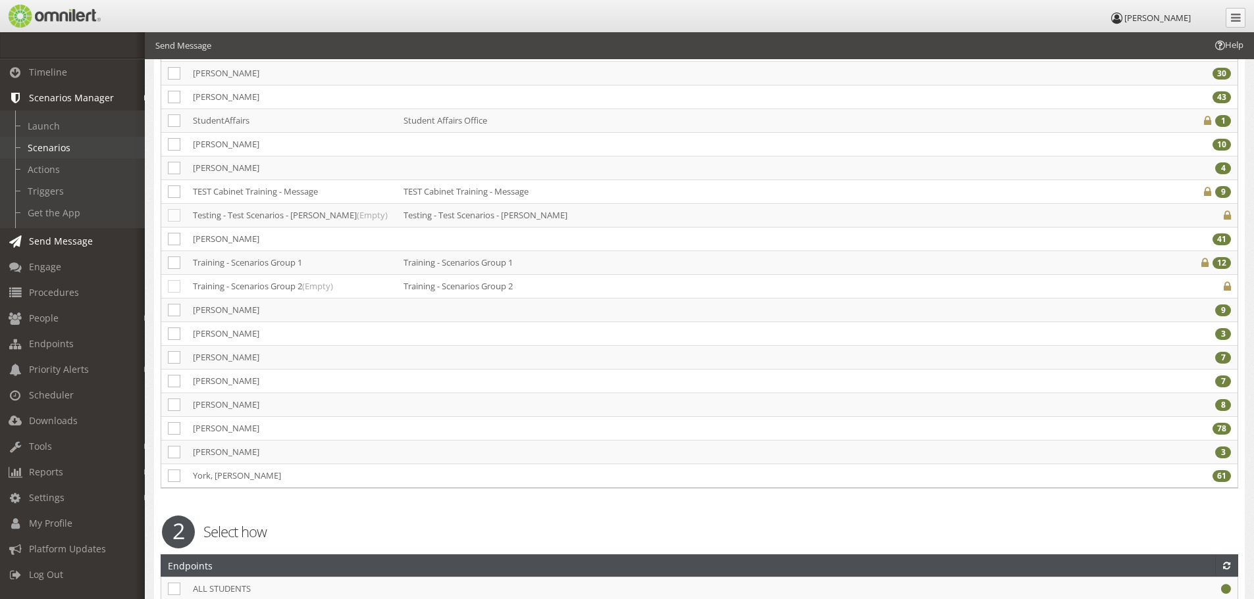
click at [34, 143] on link "Scenarios" at bounding box center [78, 148] width 157 height 22
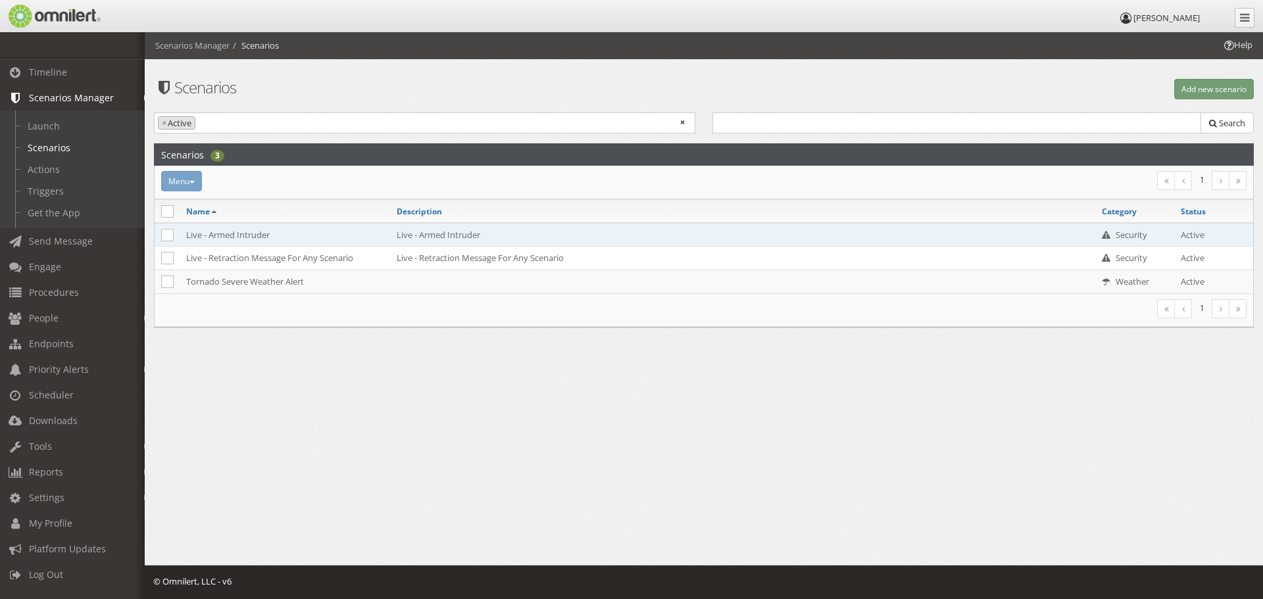
click at [224, 232] on td "Live - Armed Intruder" at bounding box center [285, 235] width 211 height 24
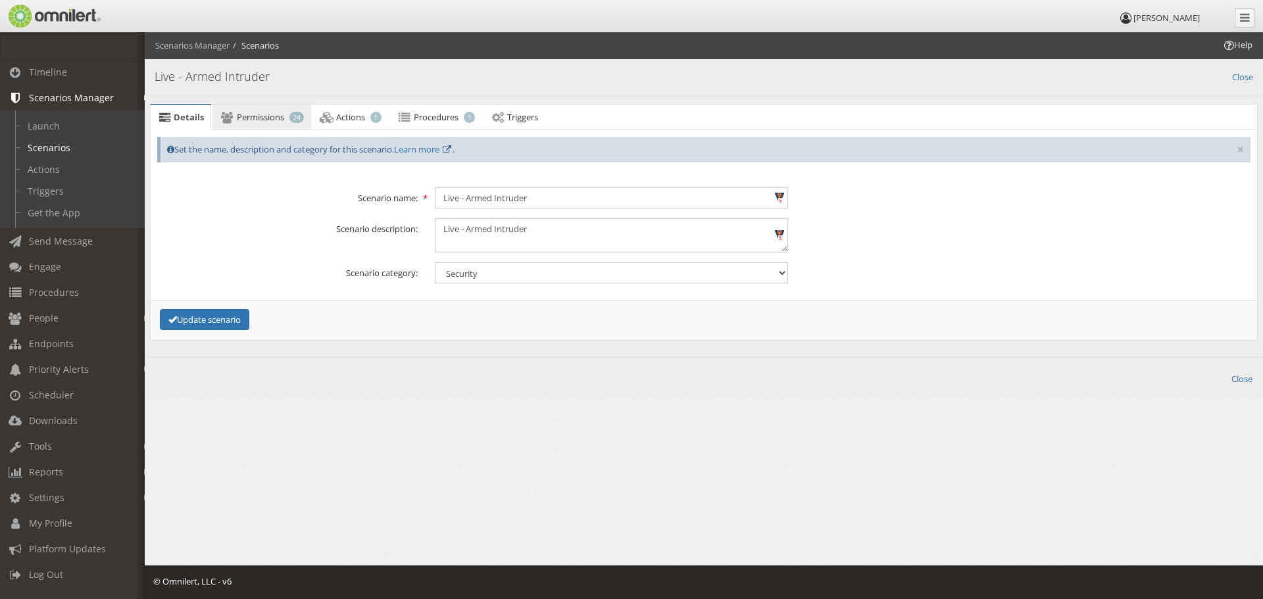
click at [248, 116] on span "Permissions" at bounding box center [260, 117] width 47 height 12
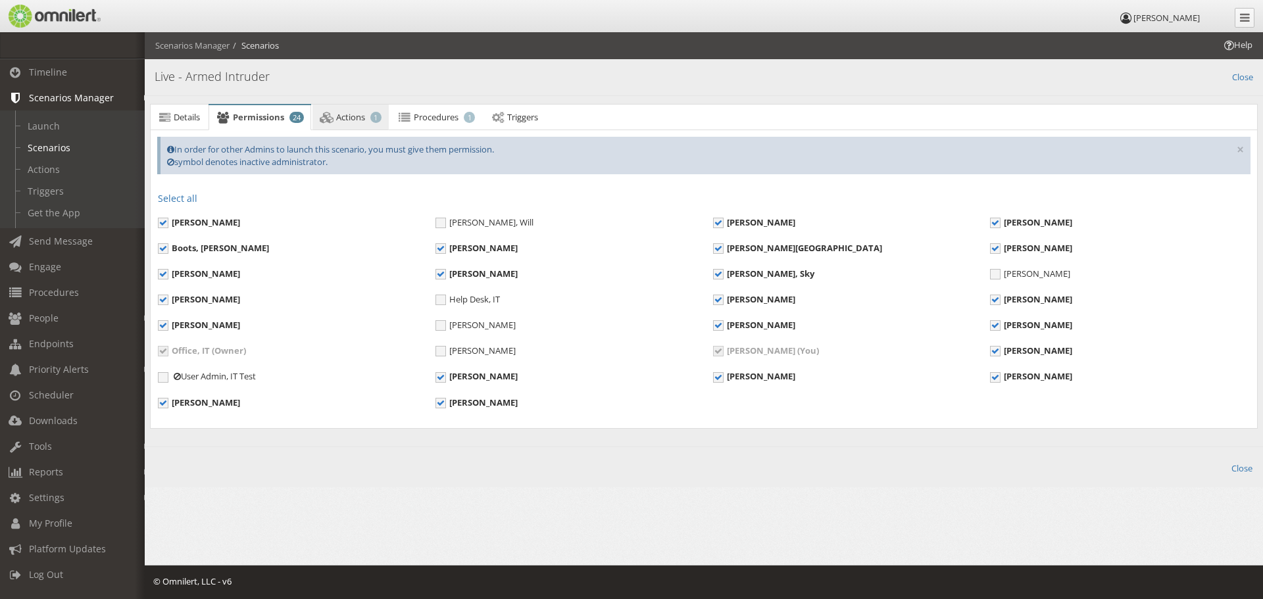
click at [365, 118] on span "Actions" at bounding box center [350, 117] width 29 height 12
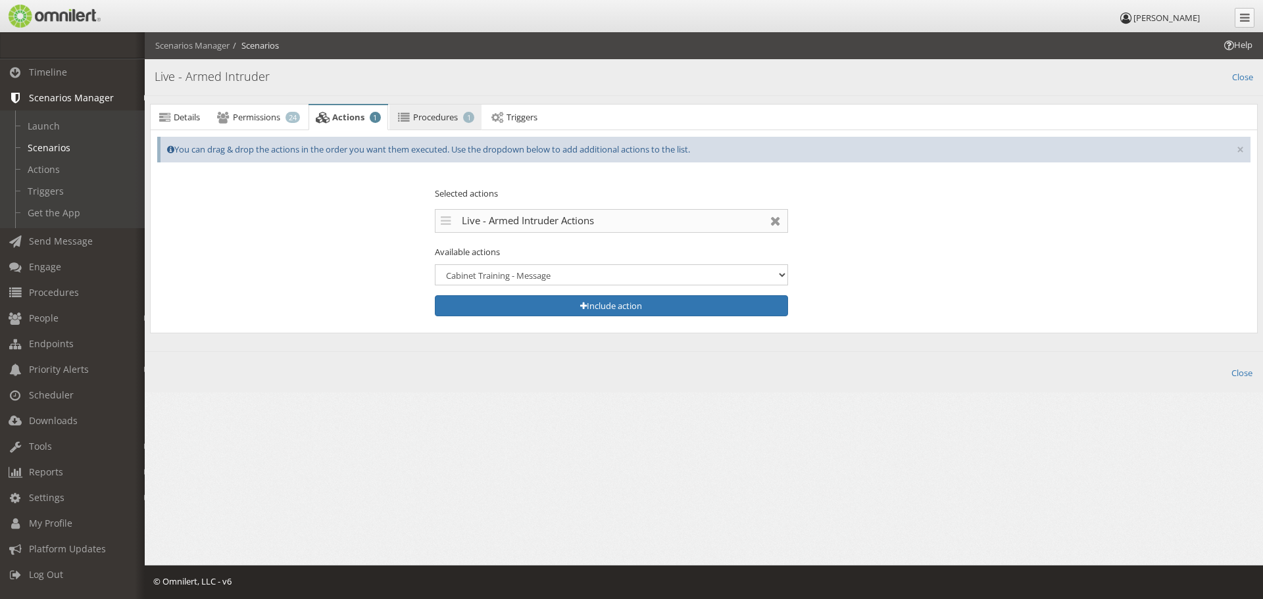
click at [423, 119] on span "Procedures" at bounding box center [435, 117] width 45 height 12
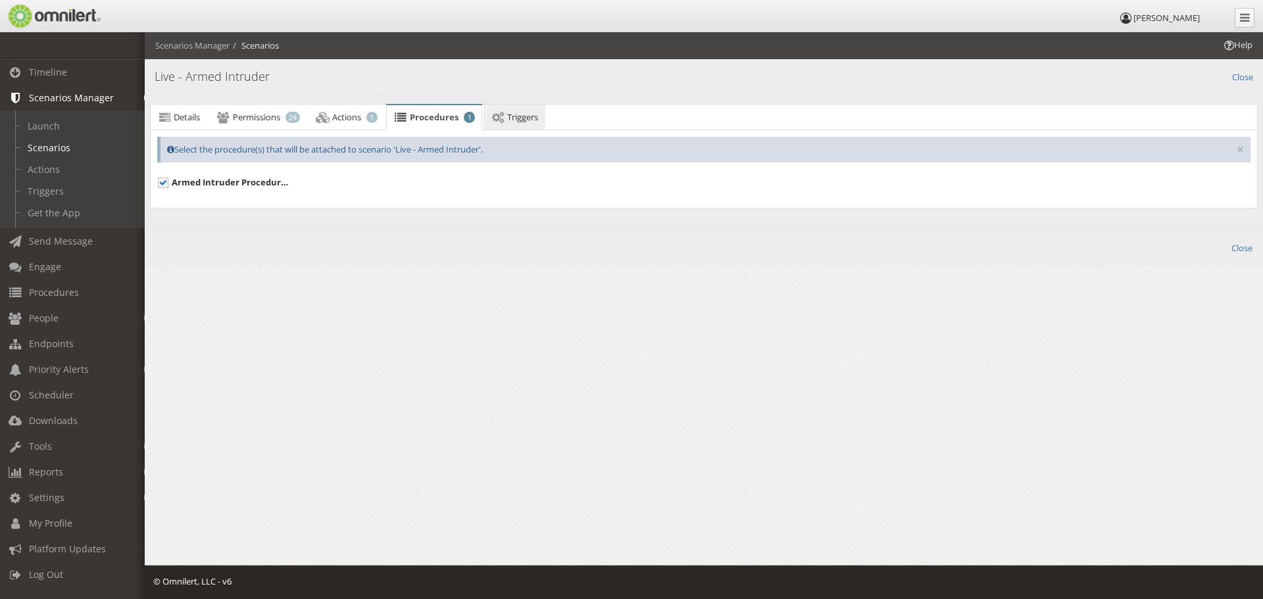
click at [521, 121] on span "Triggers" at bounding box center [522, 117] width 31 height 12
click at [200, 120] on span "Details" at bounding box center [187, 117] width 26 height 12
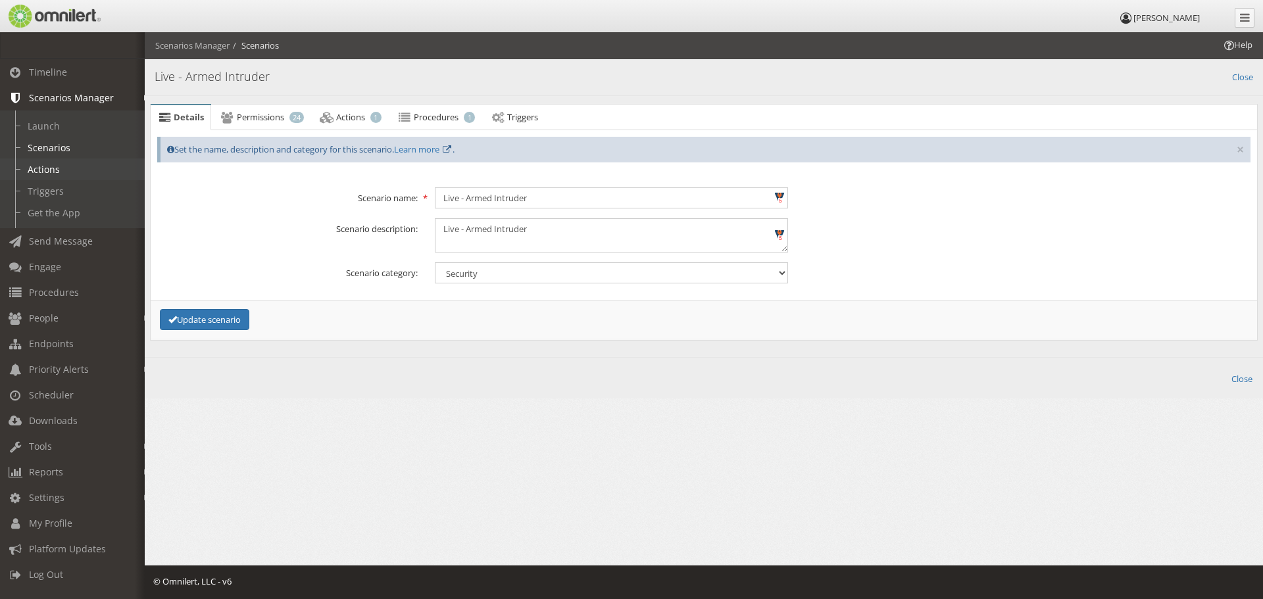
click at [56, 169] on link "Actions" at bounding box center [78, 170] width 157 height 22
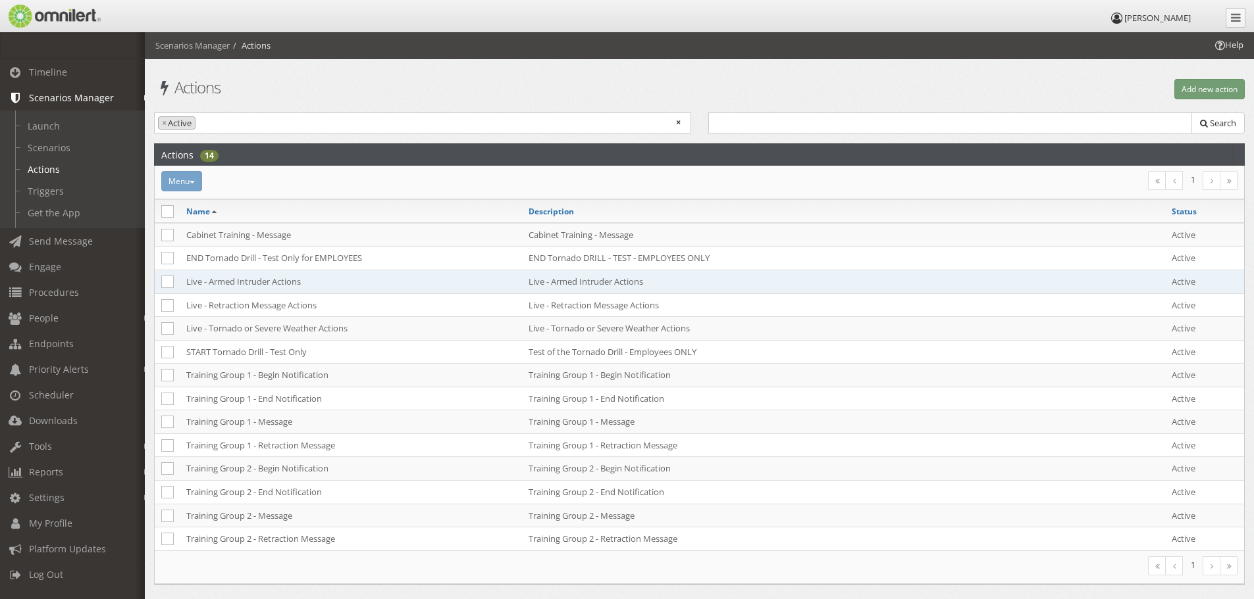
click at [285, 283] on td "Live - Armed Intruder Actions" at bounding box center [351, 282] width 342 height 24
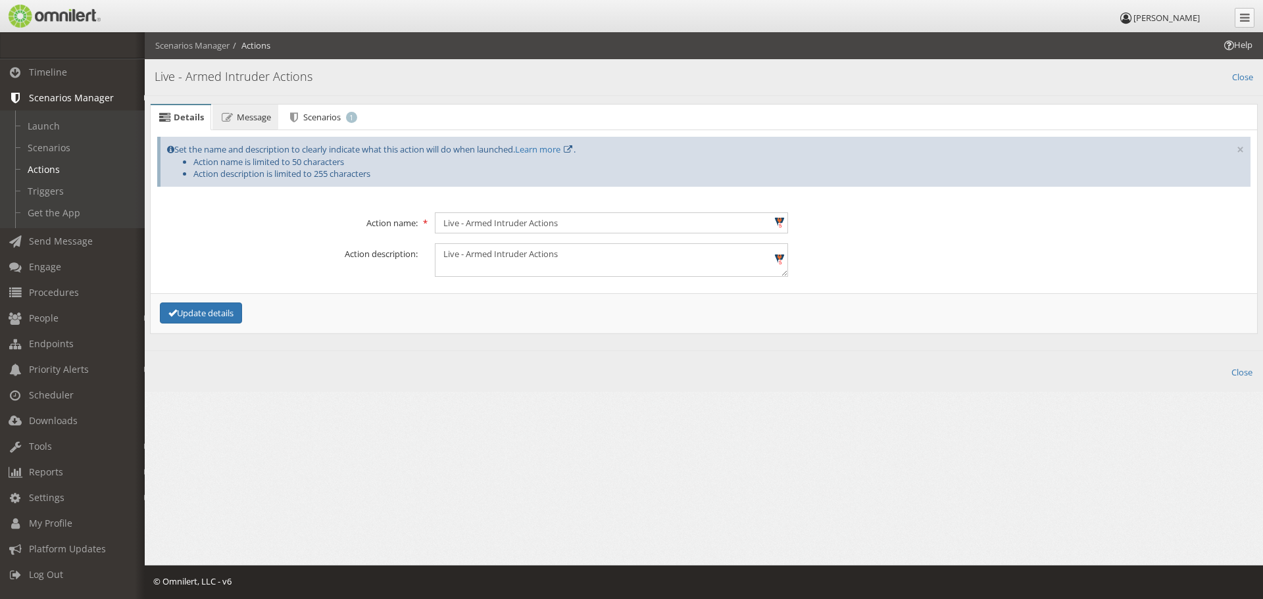
click at [258, 120] on span "Message" at bounding box center [254, 117] width 34 height 12
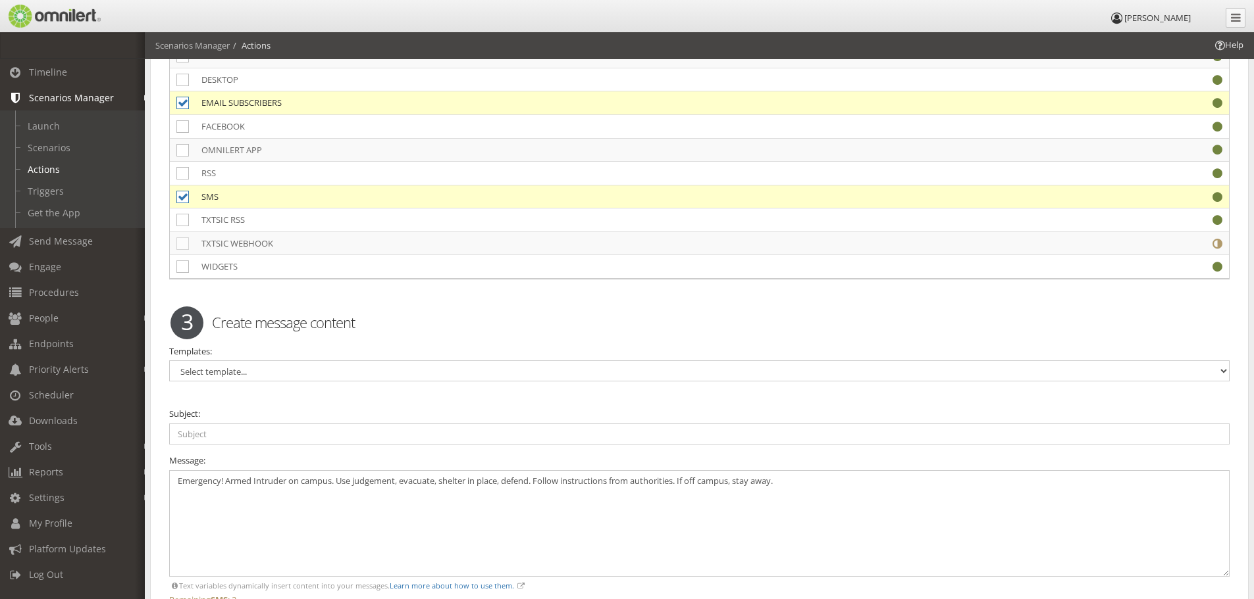
scroll to position [2532, 0]
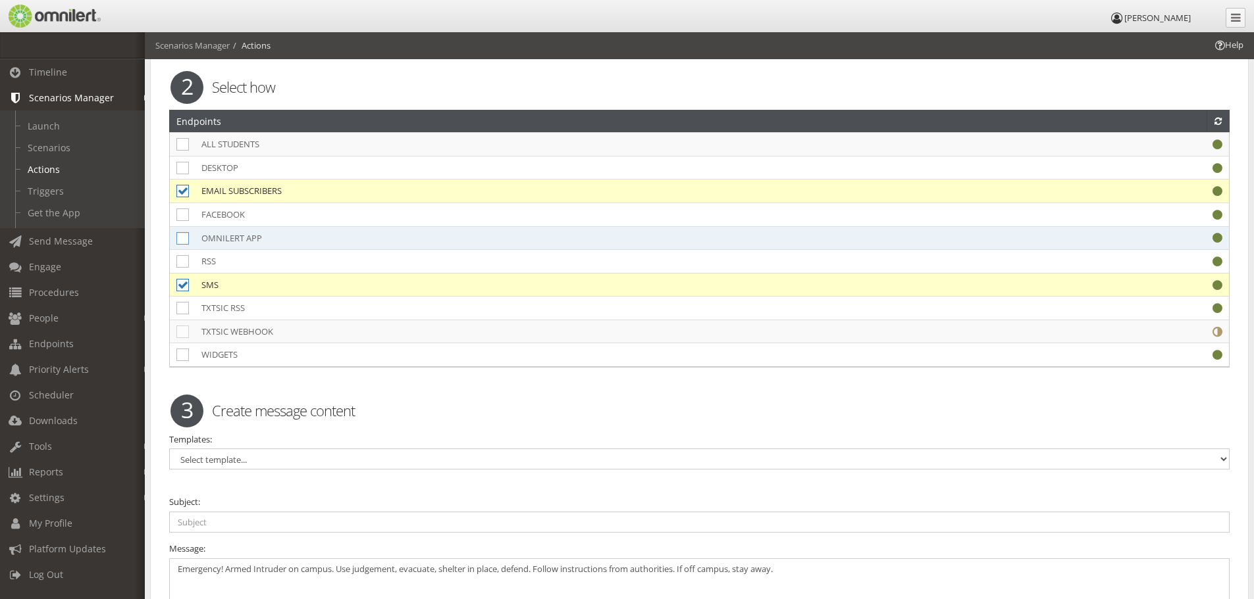
click at [178, 238] on icon at bounding box center [182, 238] width 13 height 13
checkbox input "true"
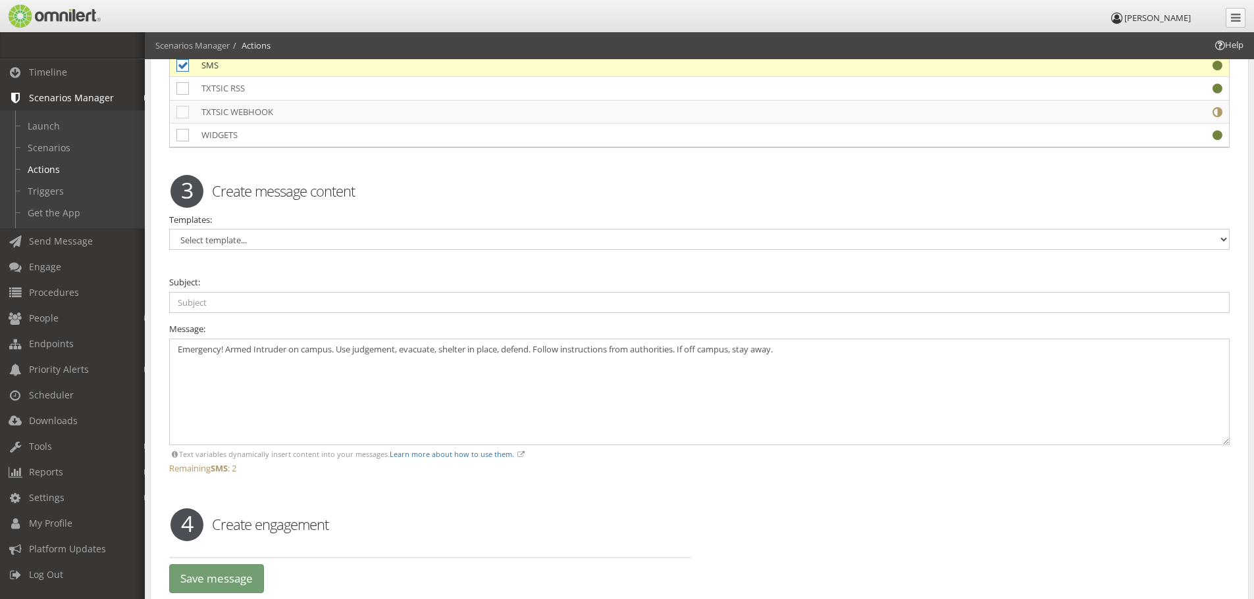
scroll to position [2861, 0]
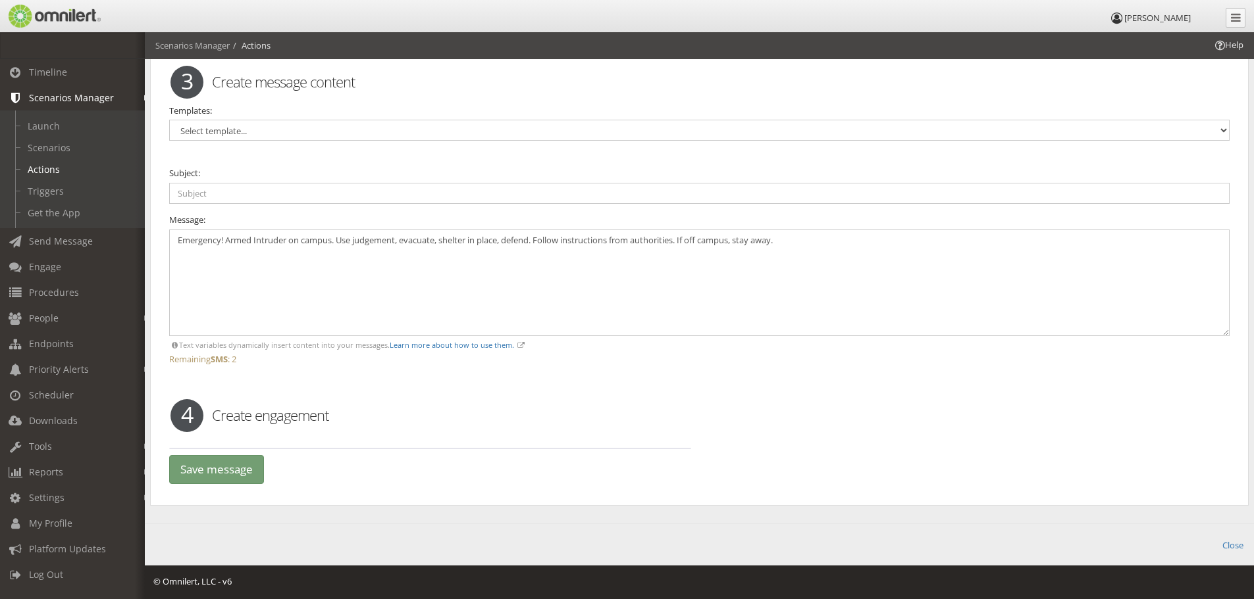
click at [243, 416] on h2 "Create engagement" at bounding box center [699, 415] width 1077 height 20
click at [224, 413] on h2 "Create engagement" at bounding box center [699, 415] width 1077 height 20
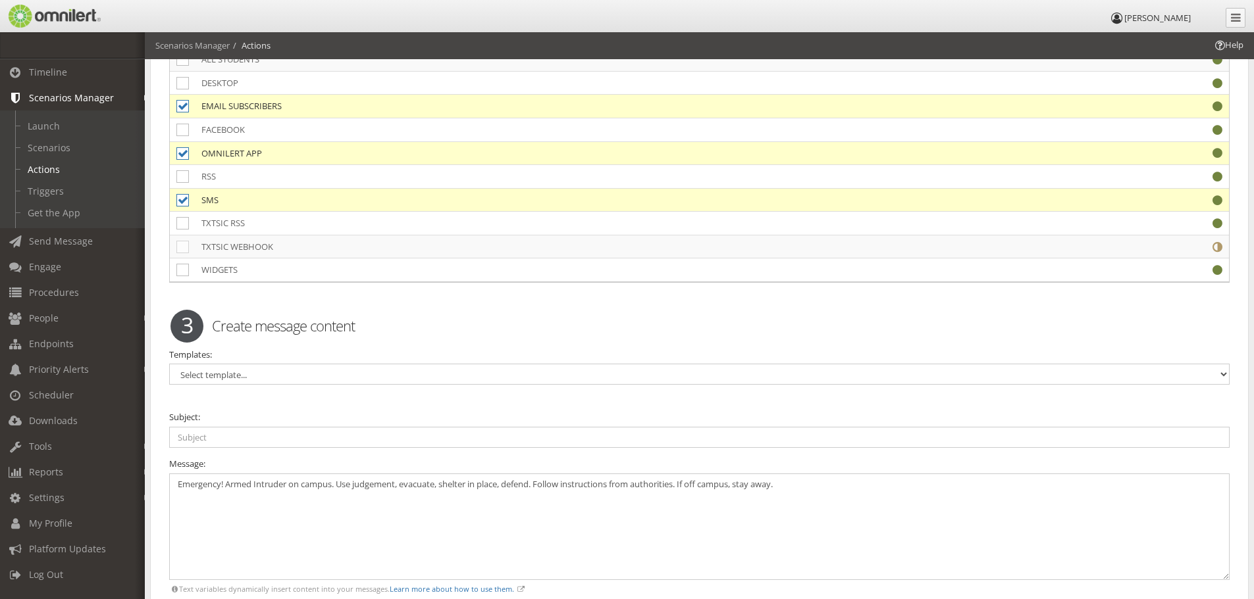
scroll to position [2597, 0]
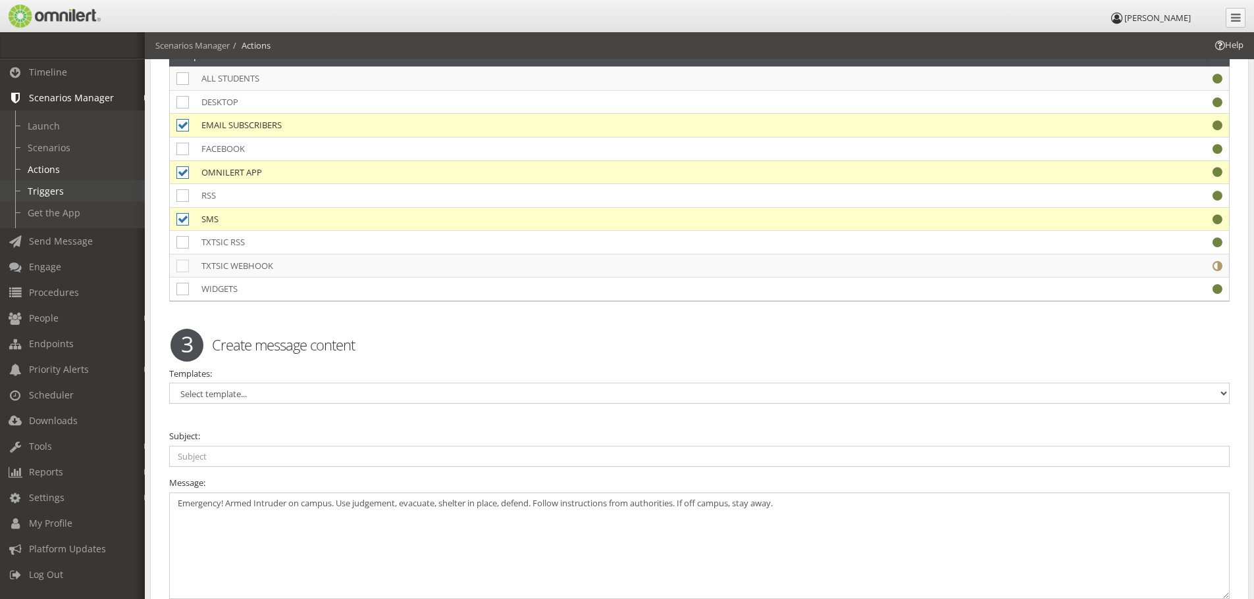
click at [86, 195] on link "Triggers" at bounding box center [78, 191] width 157 height 22
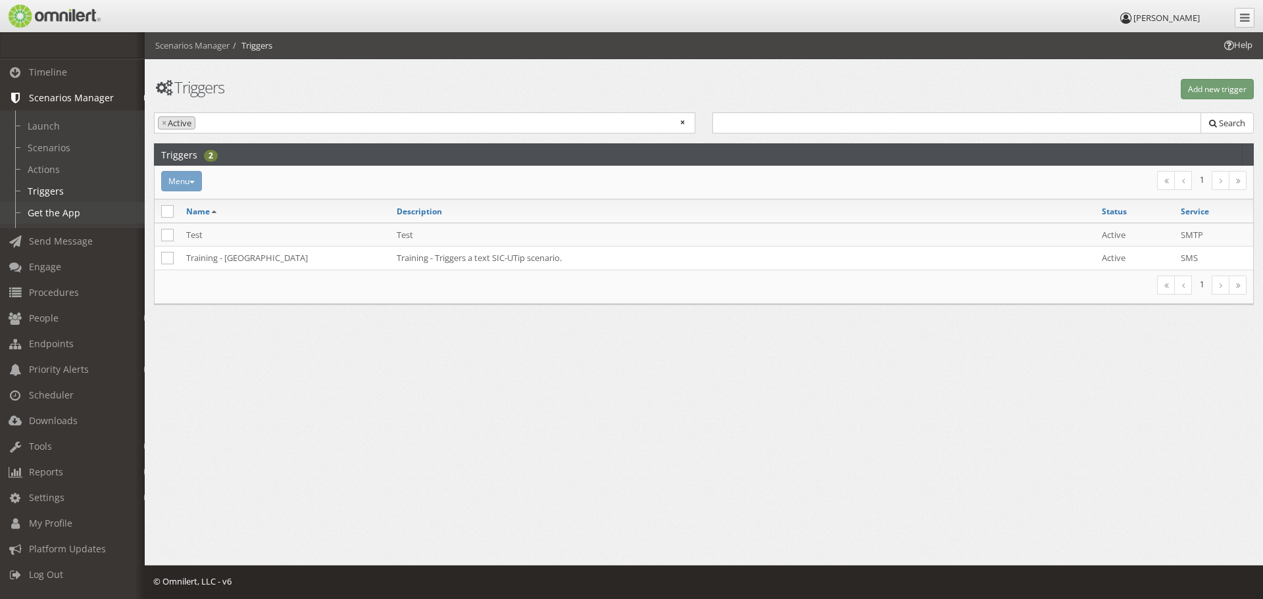
click at [51, 216] on link "Get the App" at bounding box center [78, 213] width 157 height 22
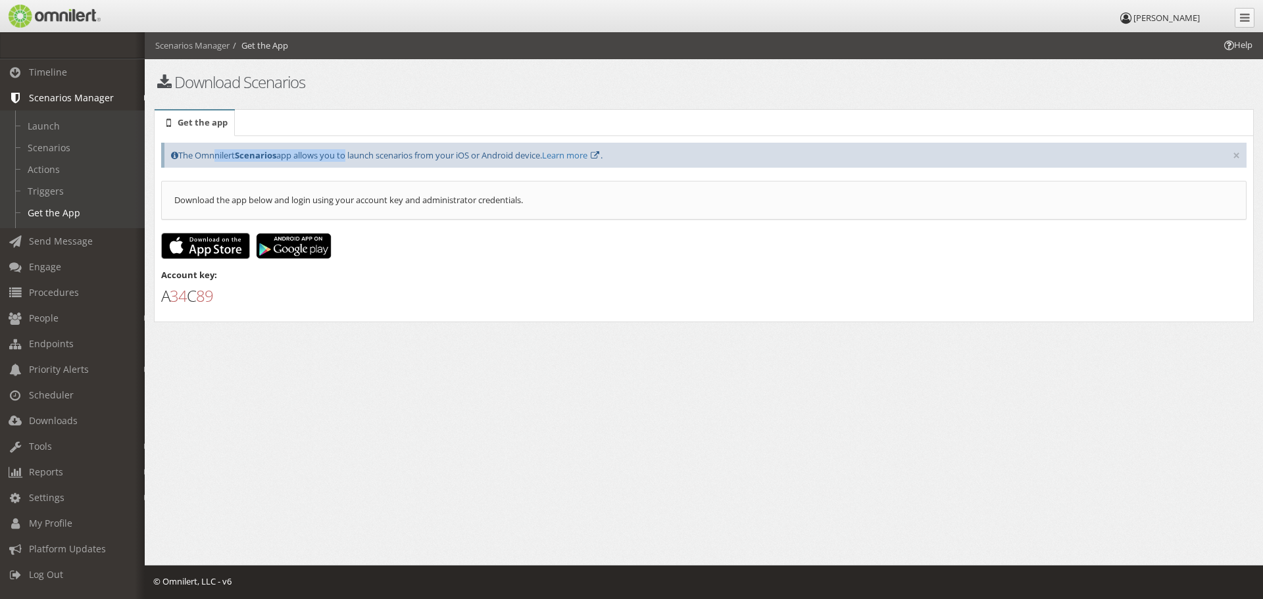
drag, startPoint x: 213, startPoint y: 155, endPoint x: 349, endPoint y: 156, distance: 136.9
click at [349, 156] on div "× The Omnnilert Scenarios app allows you to launch scenarios from your iOS or A…" at bounding box center [704, 156] width 1086 height 26
click at [199, 247] on img at bounding box center [205, 246] width 89 height 26
click at [574, 153] on link "Learn more" at bounding box center [564, 155] width 45 height 12
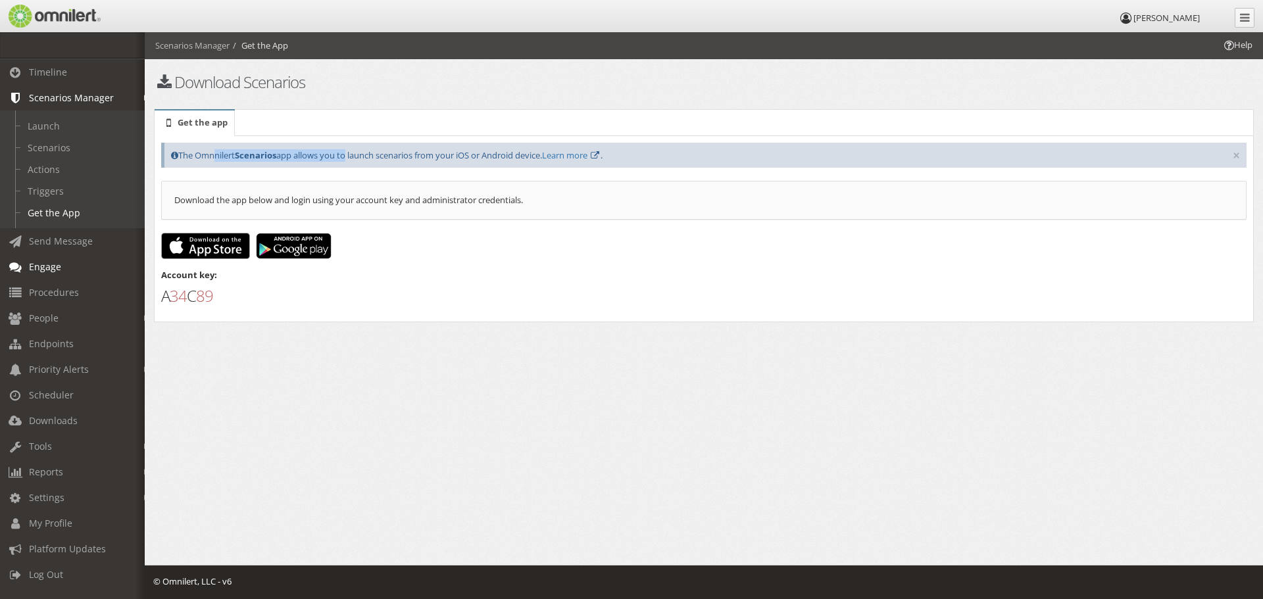
click at [45, 270] on link "Engage" at bounding box center [78, 267] width 157 height 26
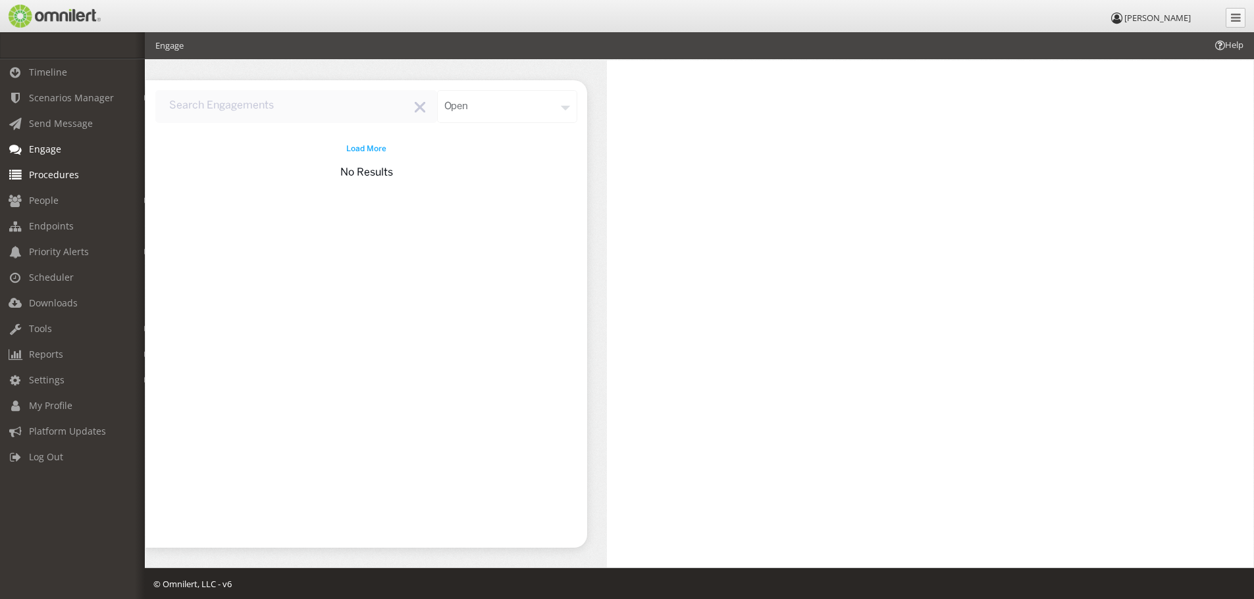
click at [63, 178] on span "Procedures" at bounding box center [54, 174] width 50 height 13
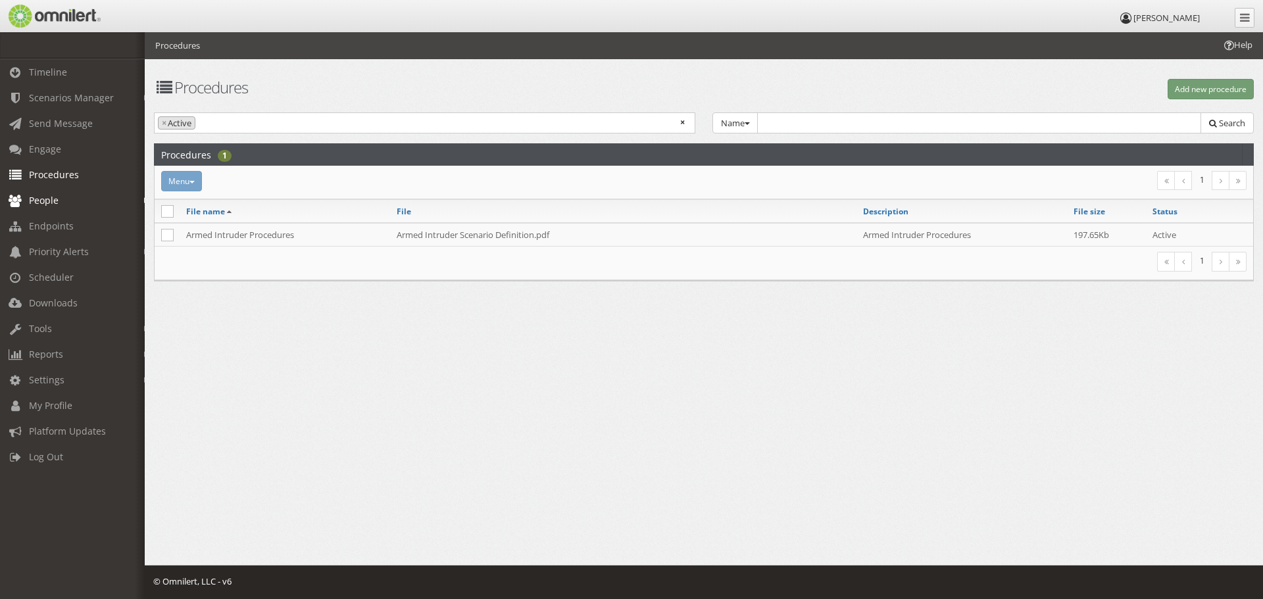
click at [64, 201] on link "People" at bounding box center [78, 201] width 157 height 26
click at [63, 220] on link "Subscribers" at bounding box center [78, 229] width 157 height 22
select select
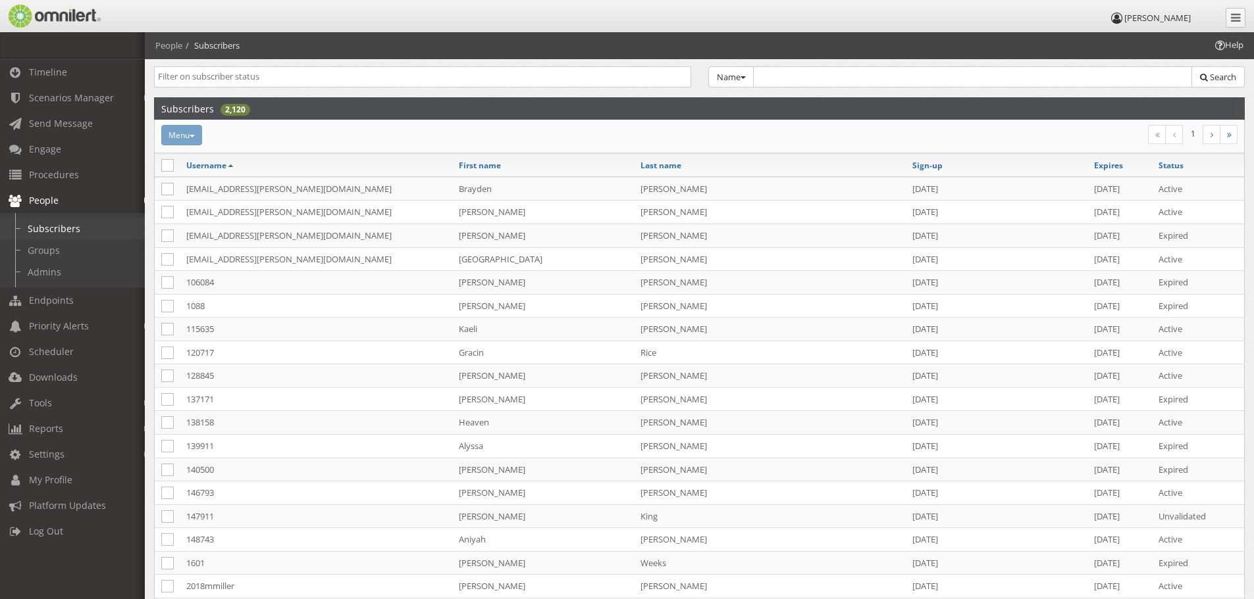
scroll to position [66, 0]
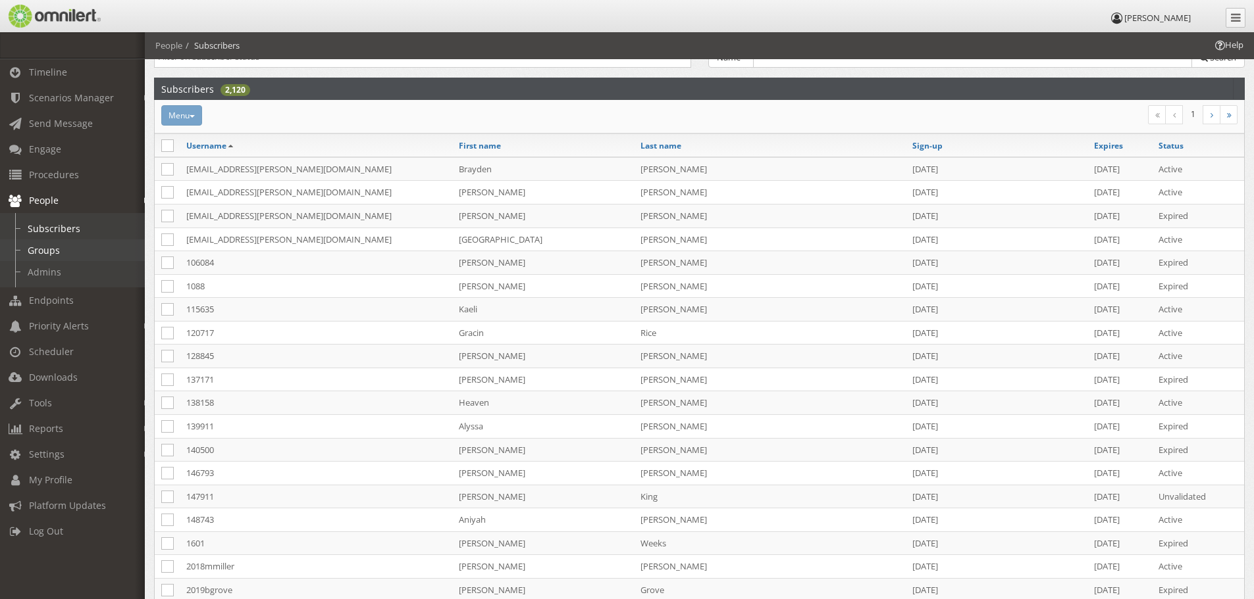
click at [58, 257] on link "Groups" at bounding box center [78, 251] width 157 height 22
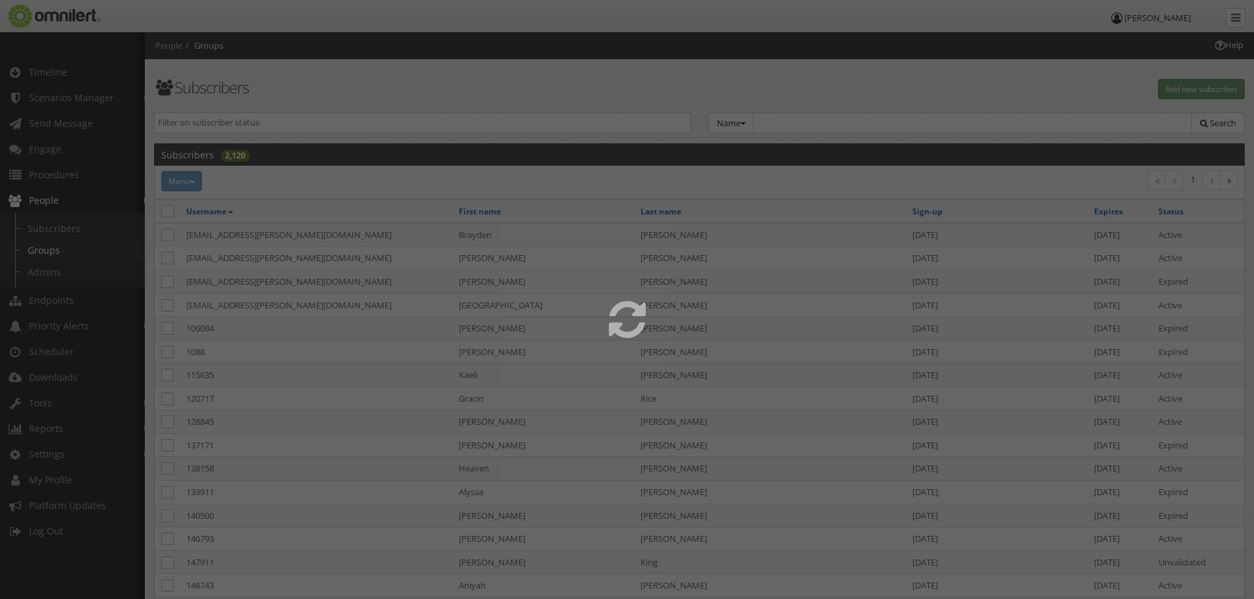
select select
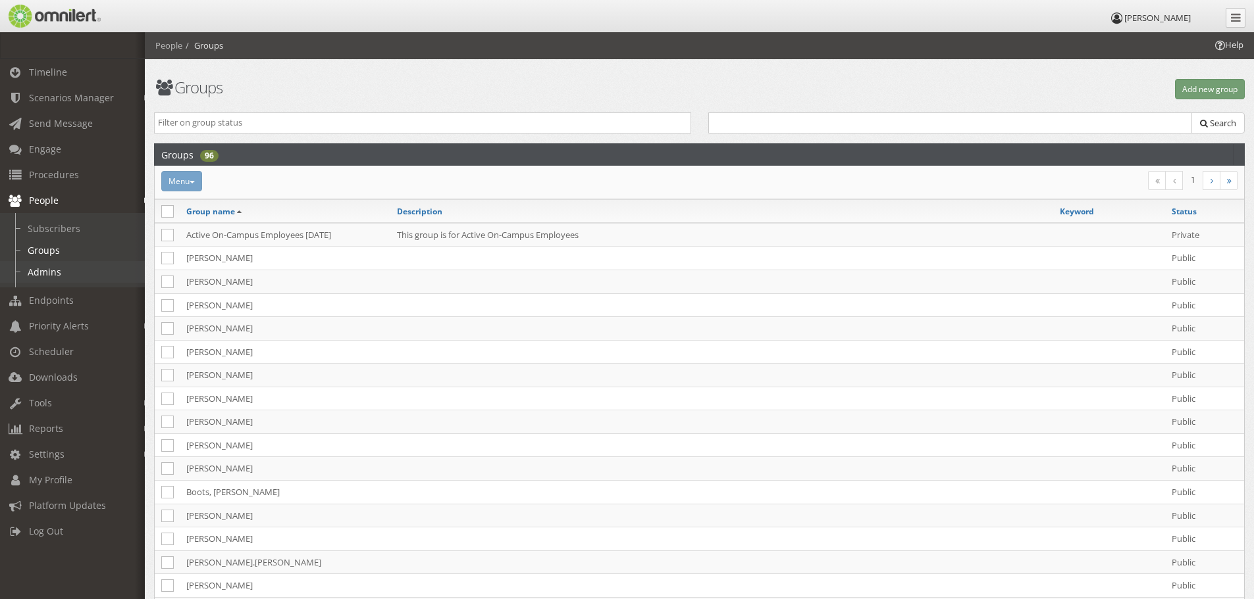
click at [58, 273] on link "Admins" at bounding box center [78, 272] width 157 height 22
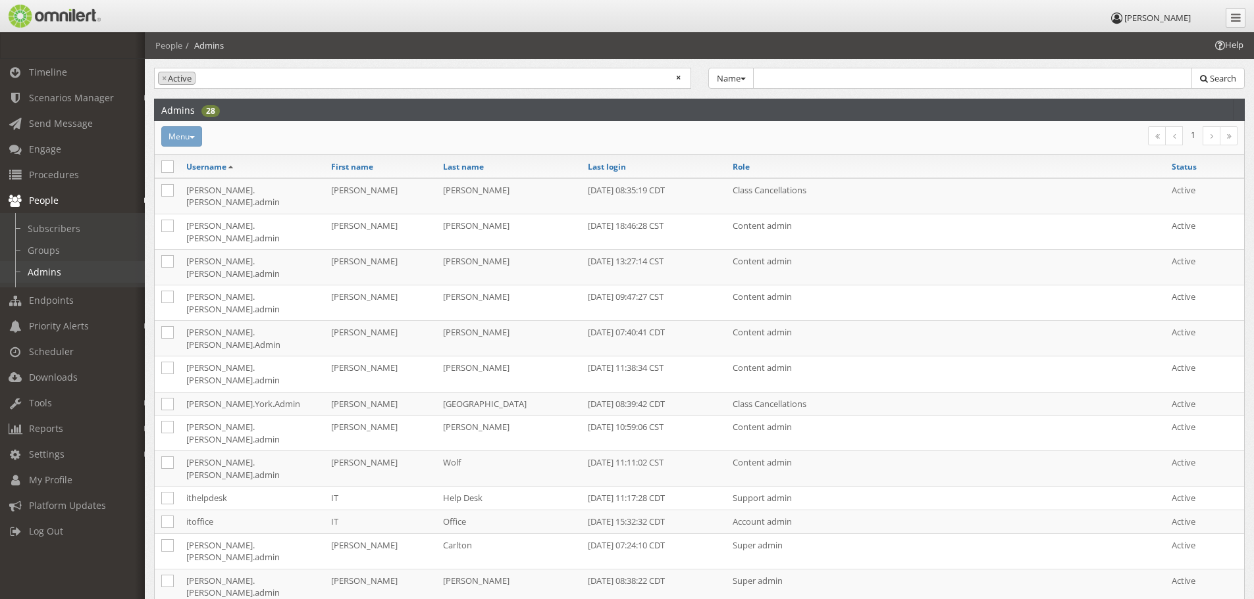
scroll to position [66, 0]
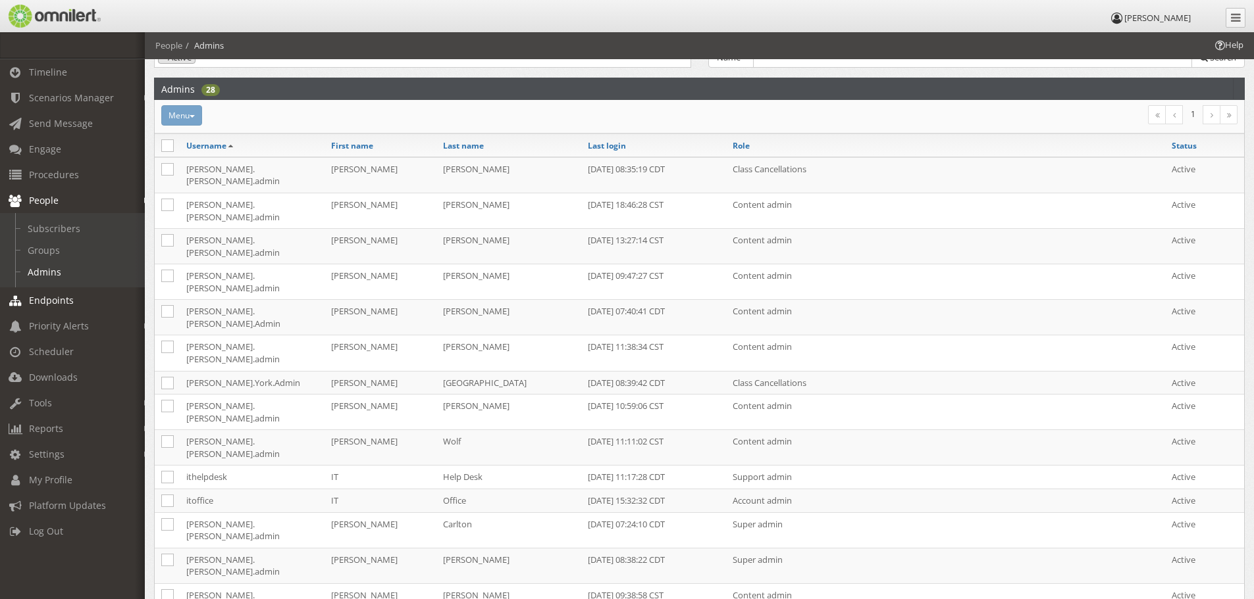
click at [50, 293] on link "Endpoints" at bounding box center [78, 301] width 157 height 26
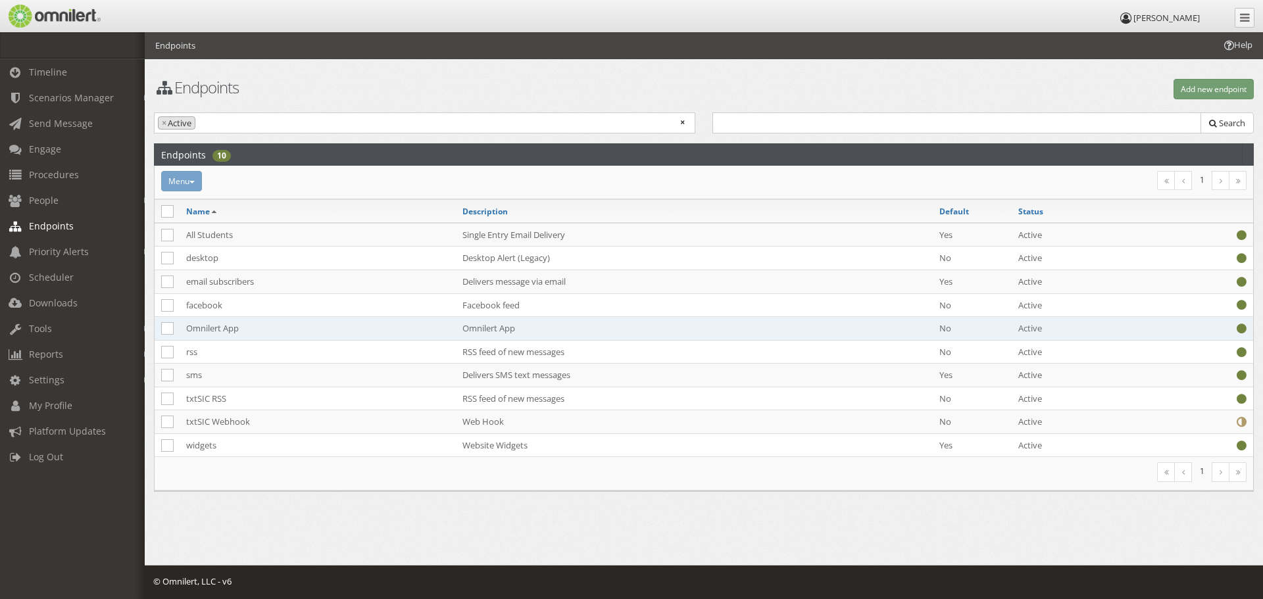
click at [479, 329] on td "Omnilert App" at bounding box center [694, 329] width 477 height 24
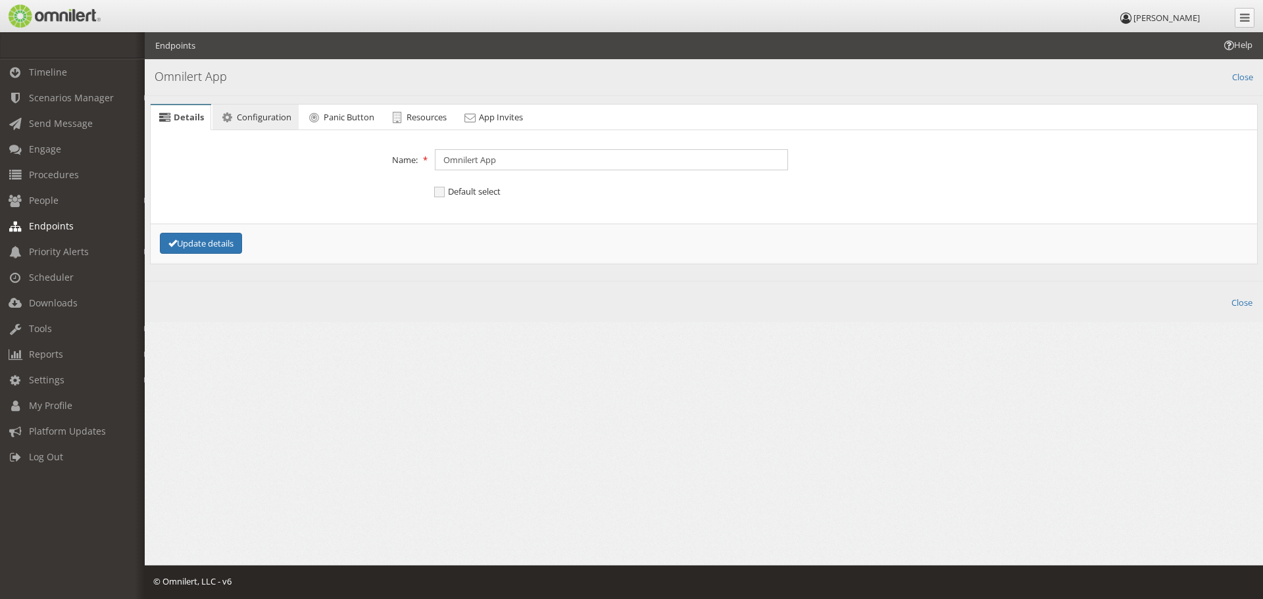
click at [259, 115] on span "Configuration" at bounding box center [264, 117] width 55 height 12
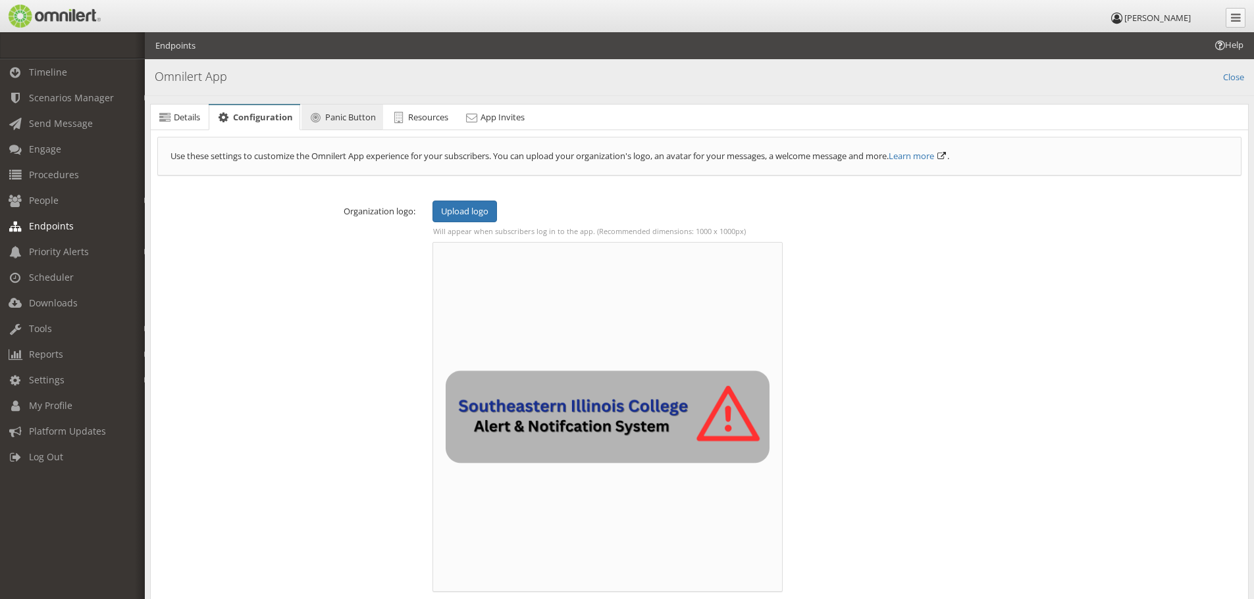
click at [344, 122] on span "Panic Button" at bounding box center [350, 117] width 51 height 12
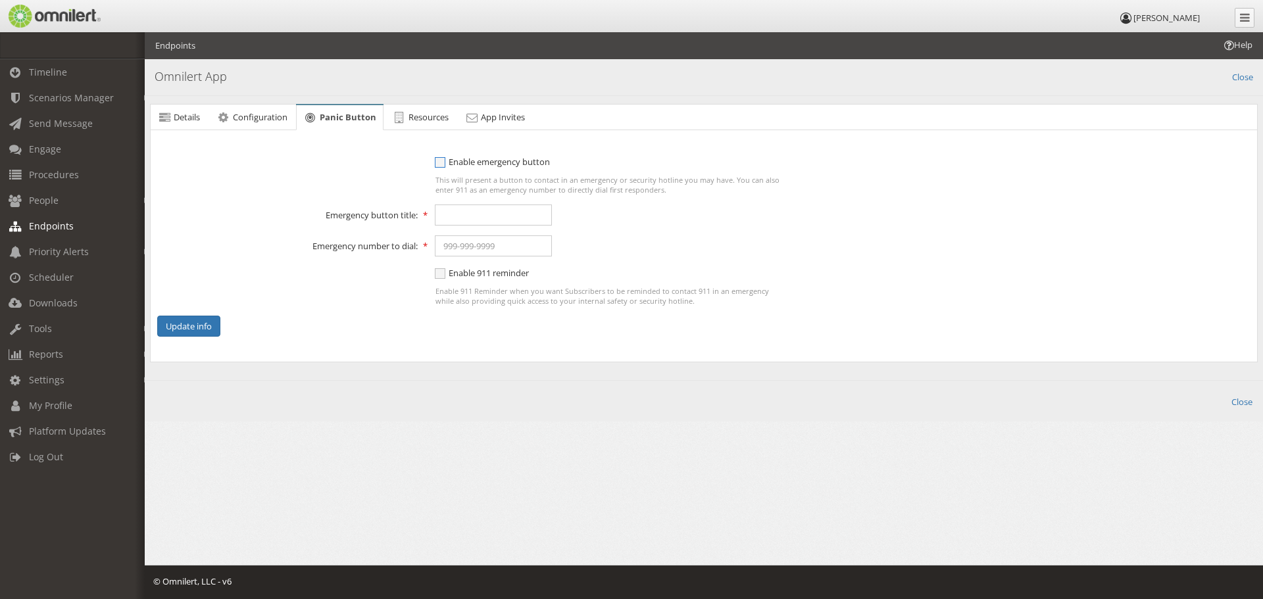
click at [438, 164] on span "Enable emergency button" at bounding box center [492, 162] width 115 height 12
click at [438, 164] on input "Enable emergency button" at bounding box center [441, 163] width 12 height 16
checkbox input "true"
click at [469, 217] on input "text" at bounding box center [493, 215] width 117 height 21
type input "Campus Security"
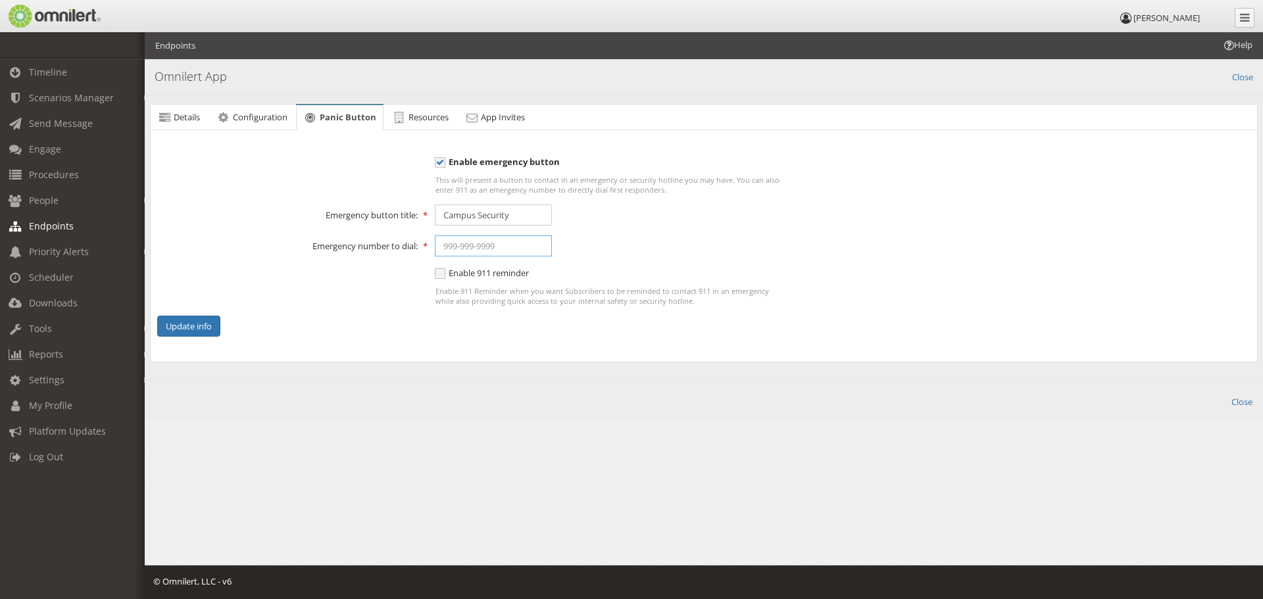
click at [496, 245] on input "text" at bounding box center [493, 246] width 117 height 21
type input "[PHONE_NUMBER], 2911"
click at [442, 276] on span "Enable 911 reminder" at bounding box center [482, 273] width 94 height 12
click at [442, 276] on input "Enable 911 reminder" at bounding box center [441, 275] width 12 height 16
checkbox input "true"
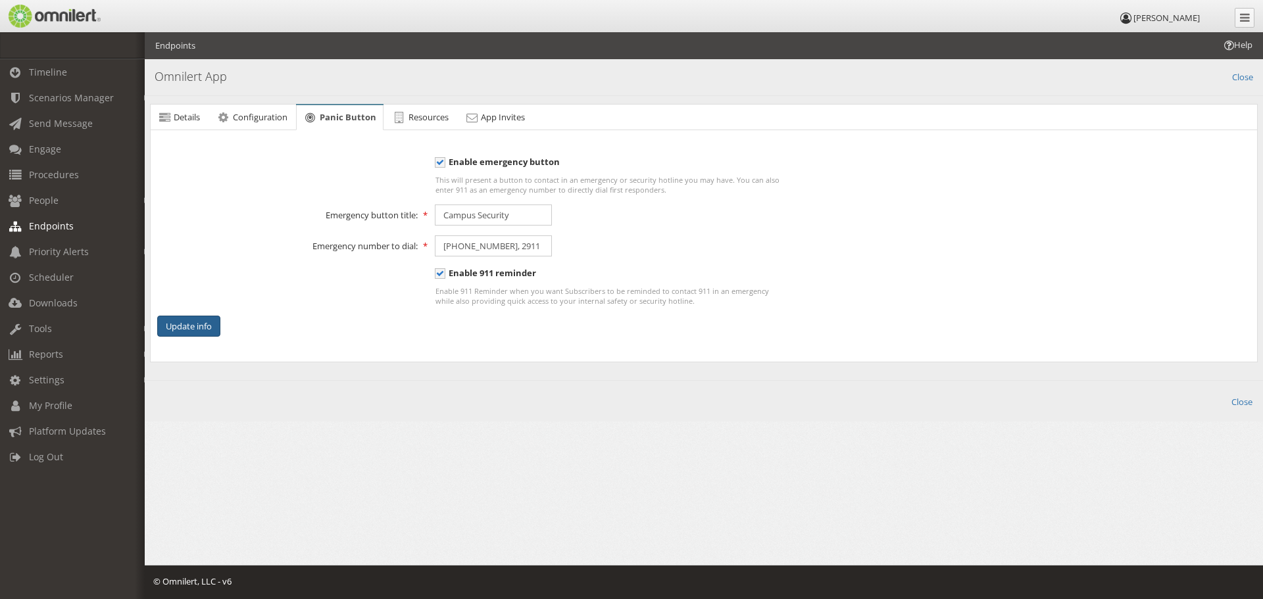
click at [180, 326] on button "Update info" at bounding box center [188, 327] width 63 height 22
click at [402, 122] on icon at bounding box center [399, 117] width 14 height 9
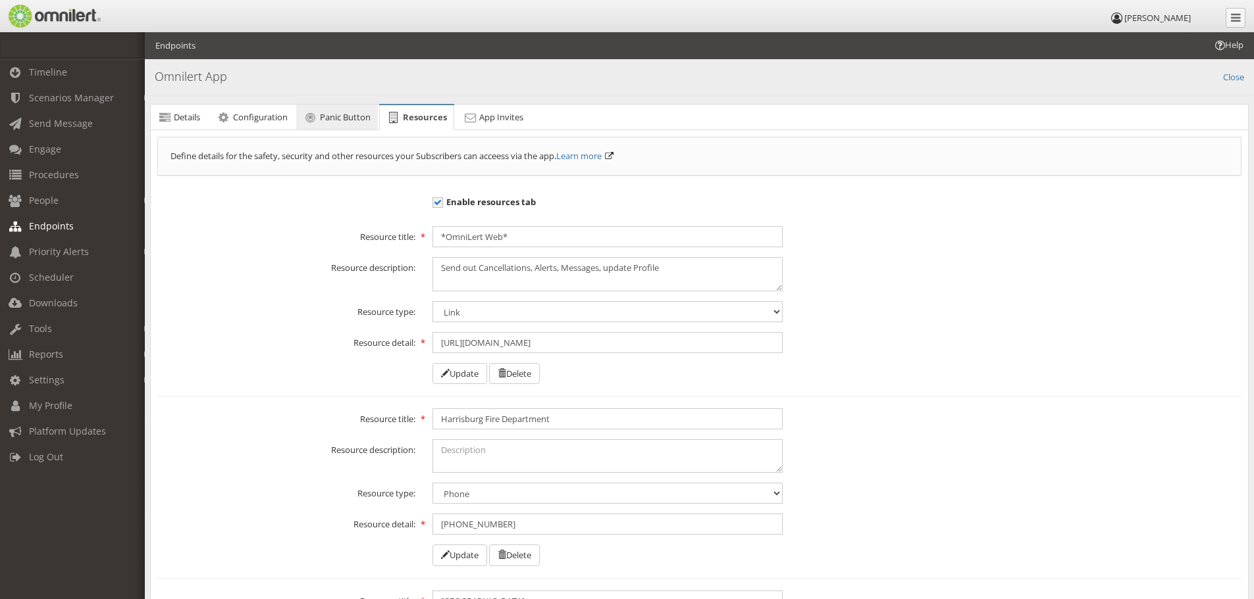
click at [339, 113] on span "Panic Button" at bounding box center [345, 117] width 51 height 12
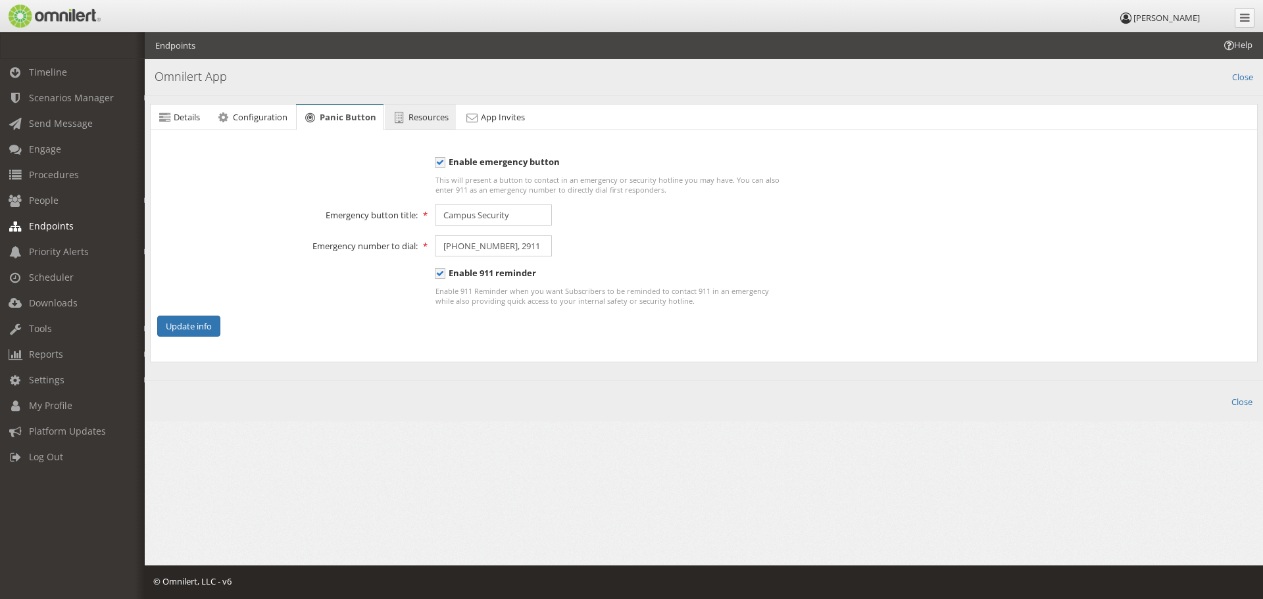
click at [434, 113] on span "Resources" at bounding box center [429, 117] width 40 height 12
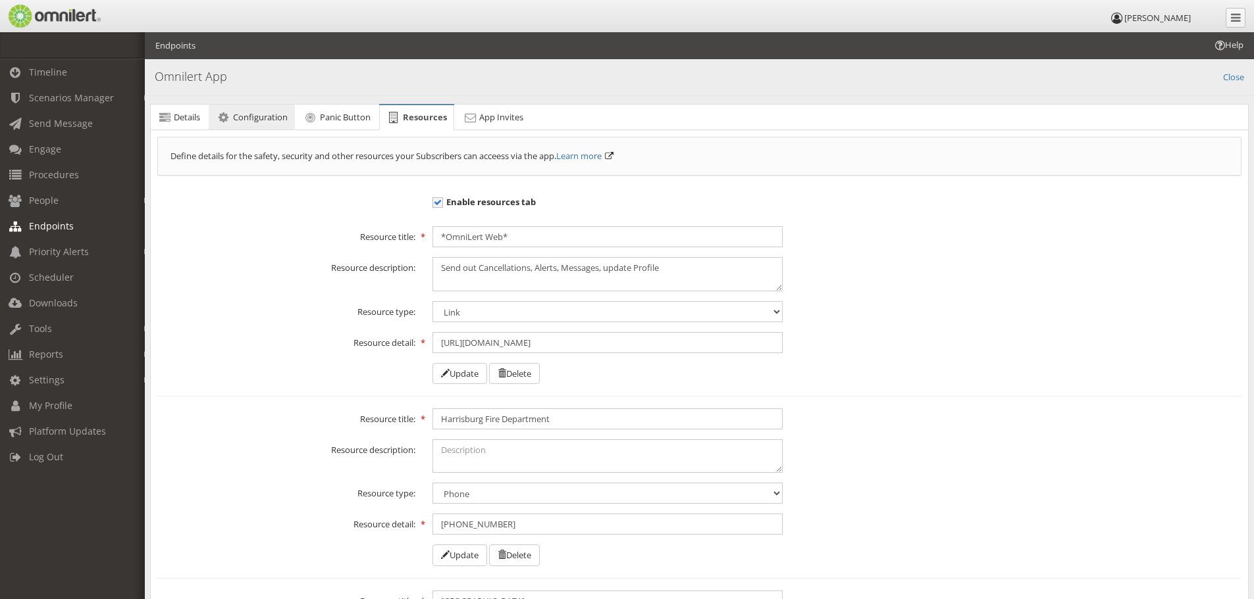
click at [253, 119] on span "Configuration" at bounding box center [260, 117] width 55 height 12
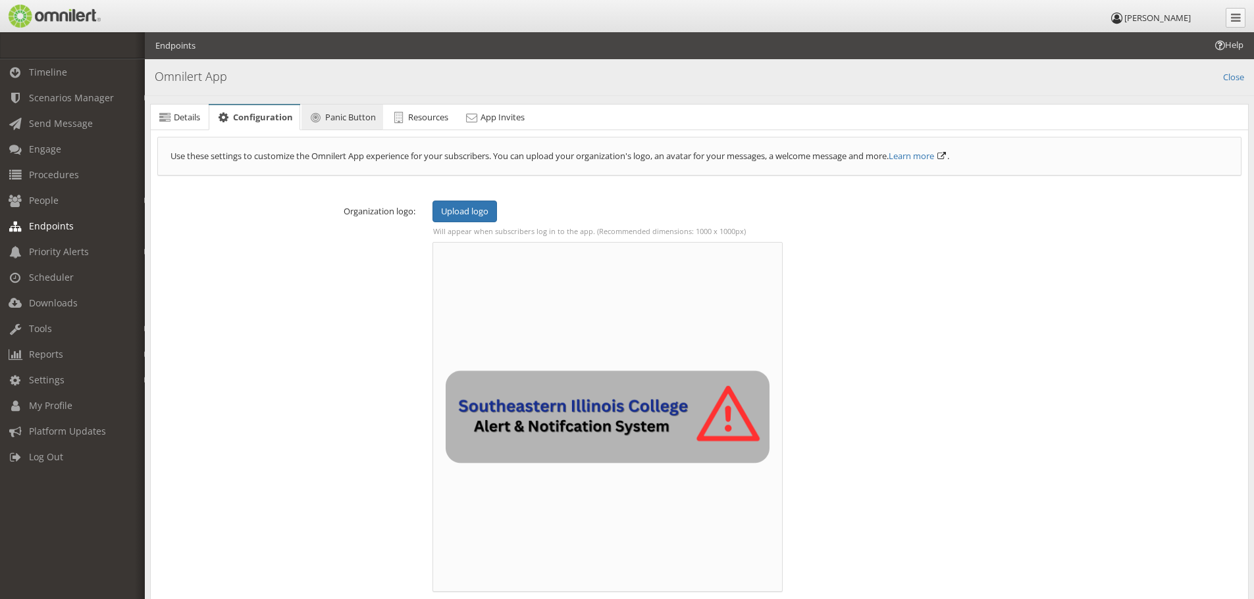
click at [353, 126] on link "Panic Button" at bounding box center [342, 118] width 82 height 26
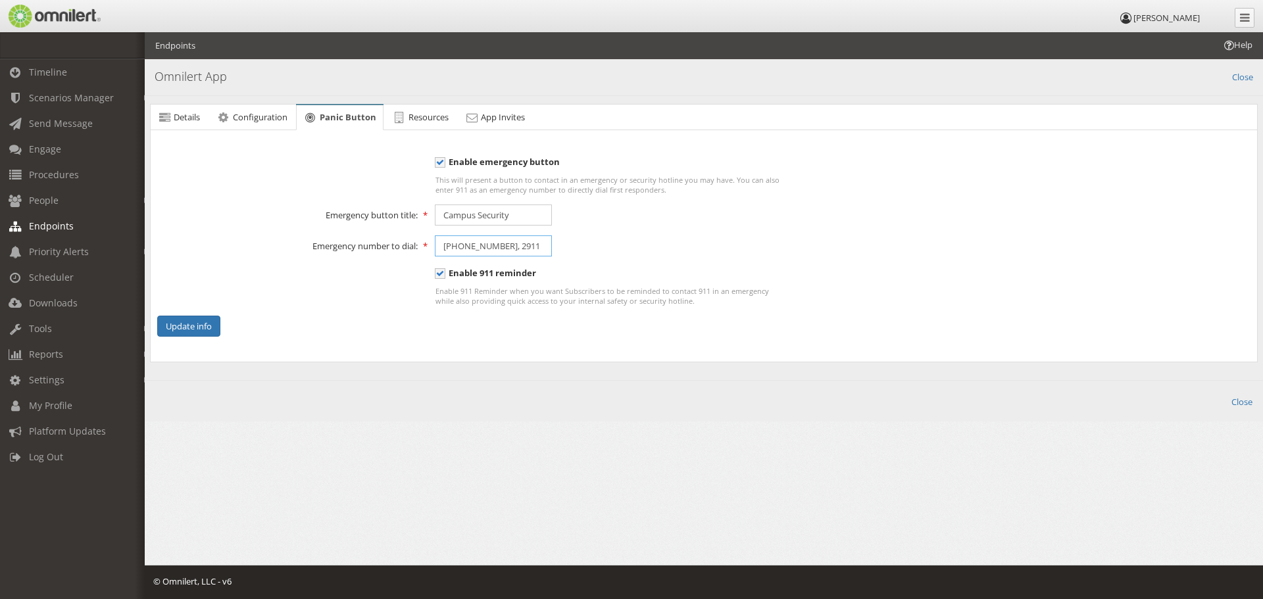
click at [442, 249] on input "[PHONE_NUMBER], 2911" at bounding box center [493, 246] width 117 height 21
click at [459, 244] on input "(618-252-5400, 2911" at bounding box center [493, 246] width 117 height 21
type input "(618)-252-5400, 2911"
click at [199, 324] on button "Update info" at bounding box center [188, 327] width 63 height 22
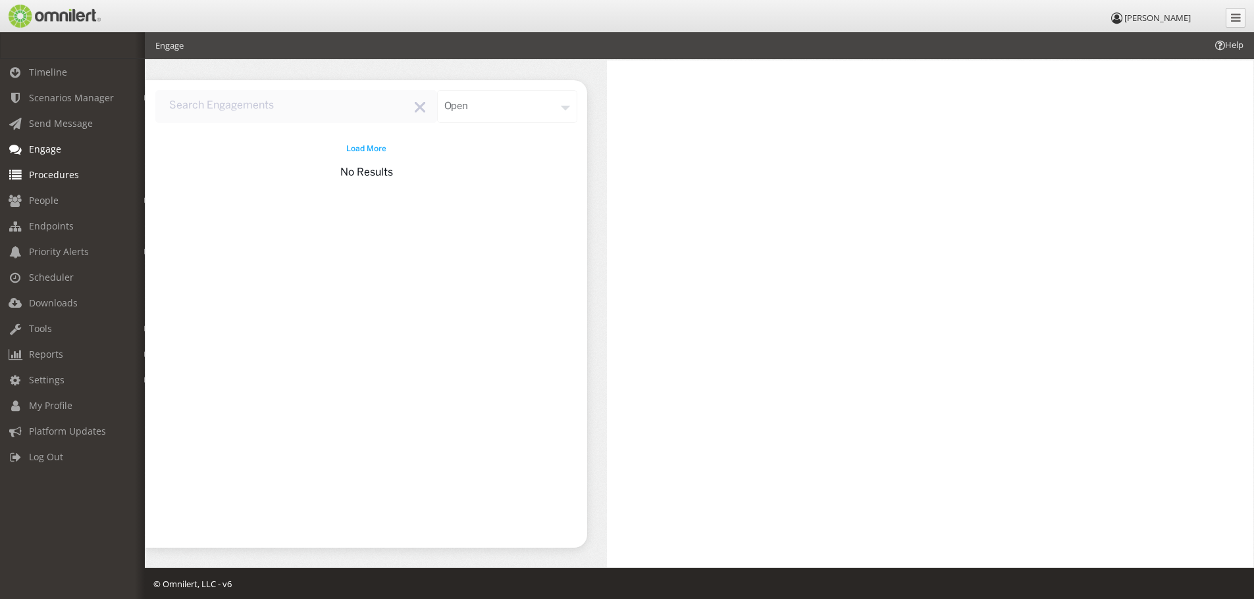
click at [51, 163] on link "Procedures" at bounding box center [78, 175] width 157 height 26
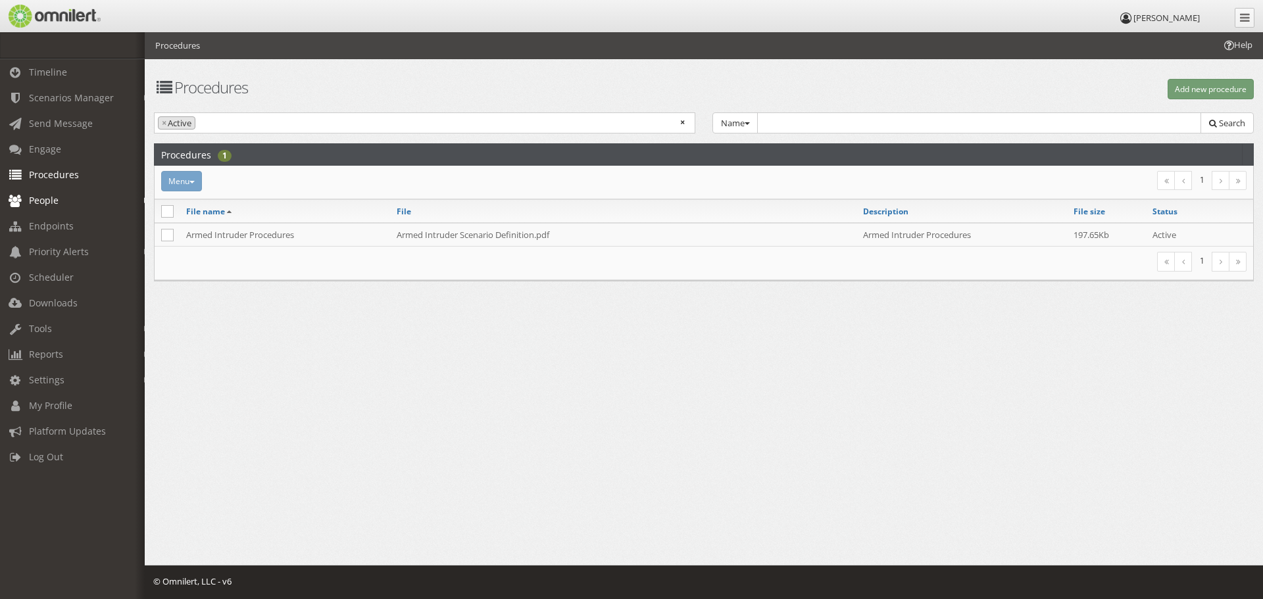
click at [42, 204] on span "People" at bounding box center [44, 200] width 30 height 13
click at [49, 296] on span "Endpoints" at bounding box center [51, 300] width 45 height 13
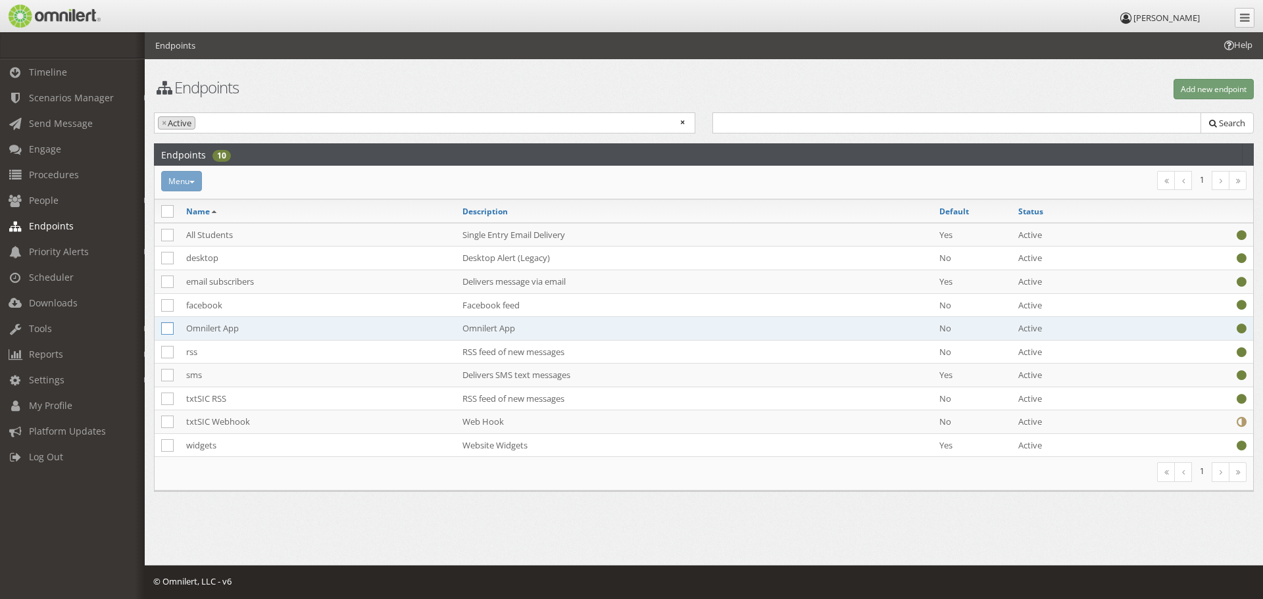
click at [166, 328] on icon at bounding box center [167, 328] width 13 height 13
checkbox input "true"
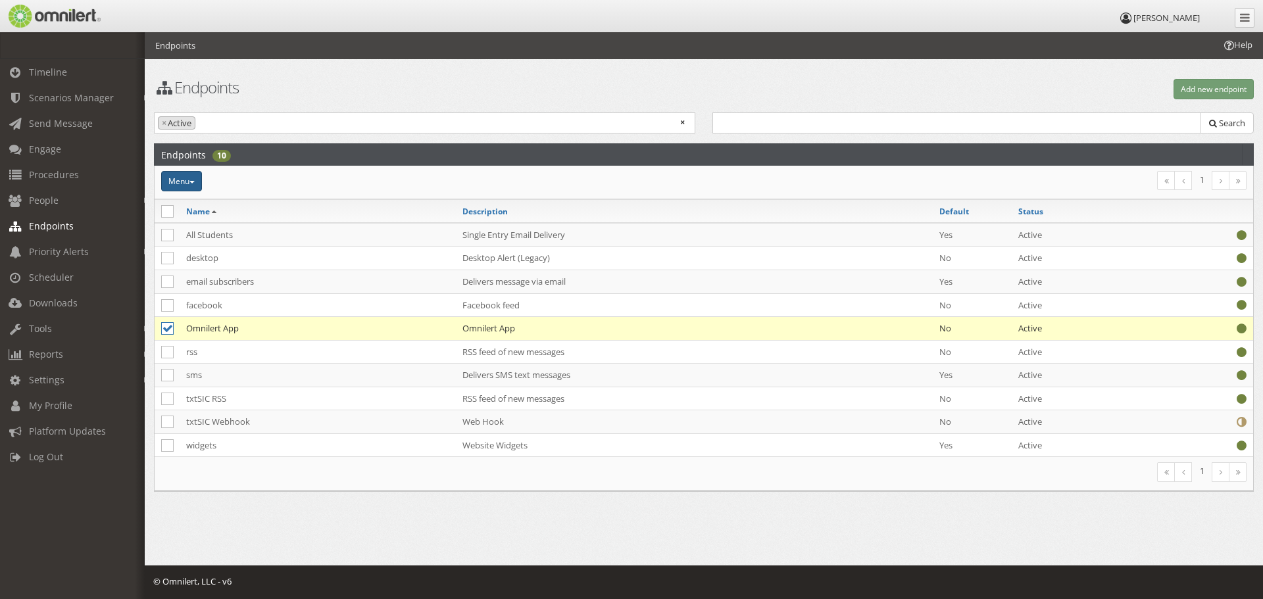
click at [202, 182] on button "Menu" at bounding box center [181, 181] width 41 height 20
click at [197, 182] on button "Menu" at bounding box center [181, 181] width 41 height 20
click at [475, 330] on td "Omnilert App" at bounding box center [694, 329] width 477 height 24
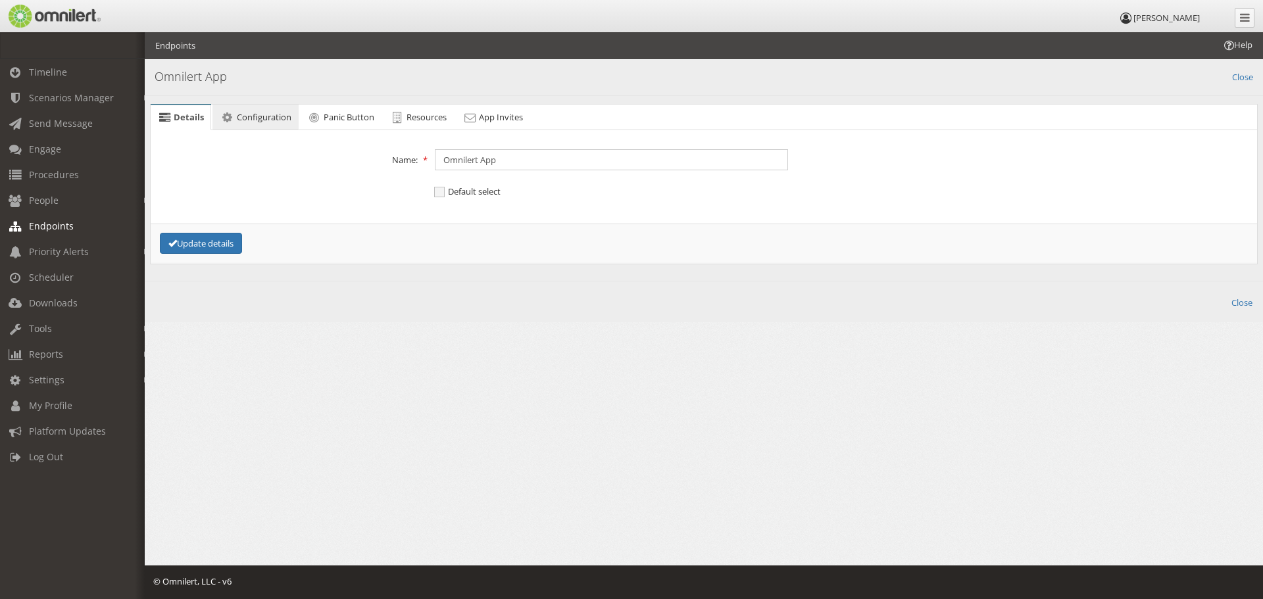
click at [252, 110] on link "Configuration" at bounding box center [256, 118] width 86 height 26
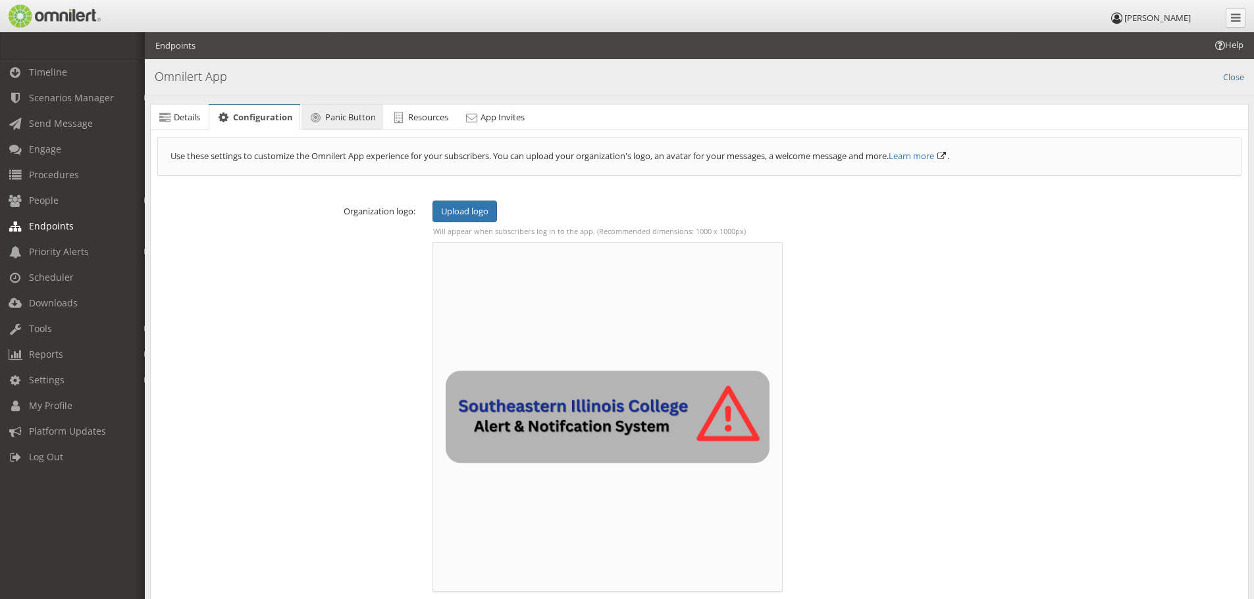
click at [329, 113] on span "Panic Button" at bounding box center [350, 117] width 51 height 12
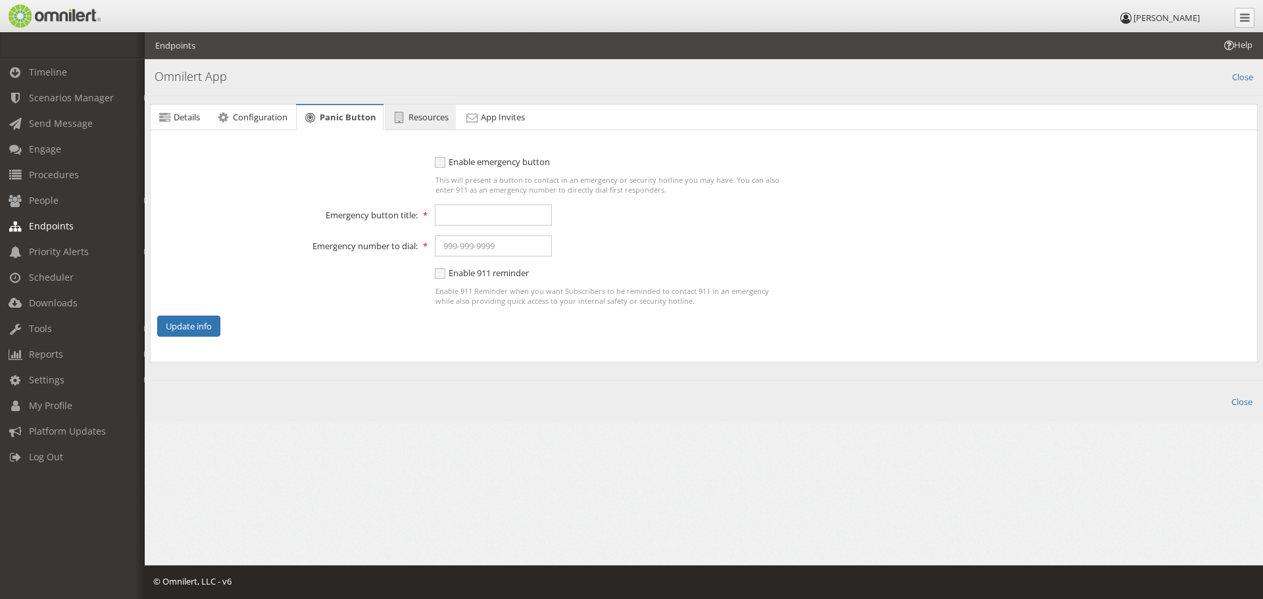
click at [423, 115] on span "Resources" at bounding box center [429, 117] width 40 height 12
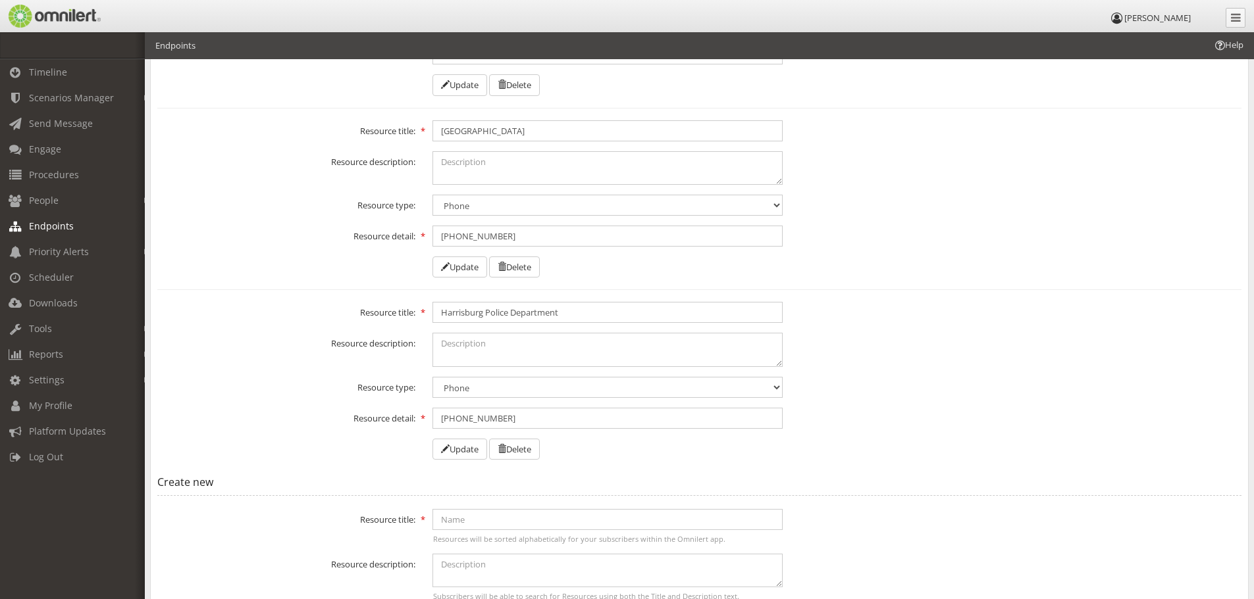
scroll to position [676, 0]
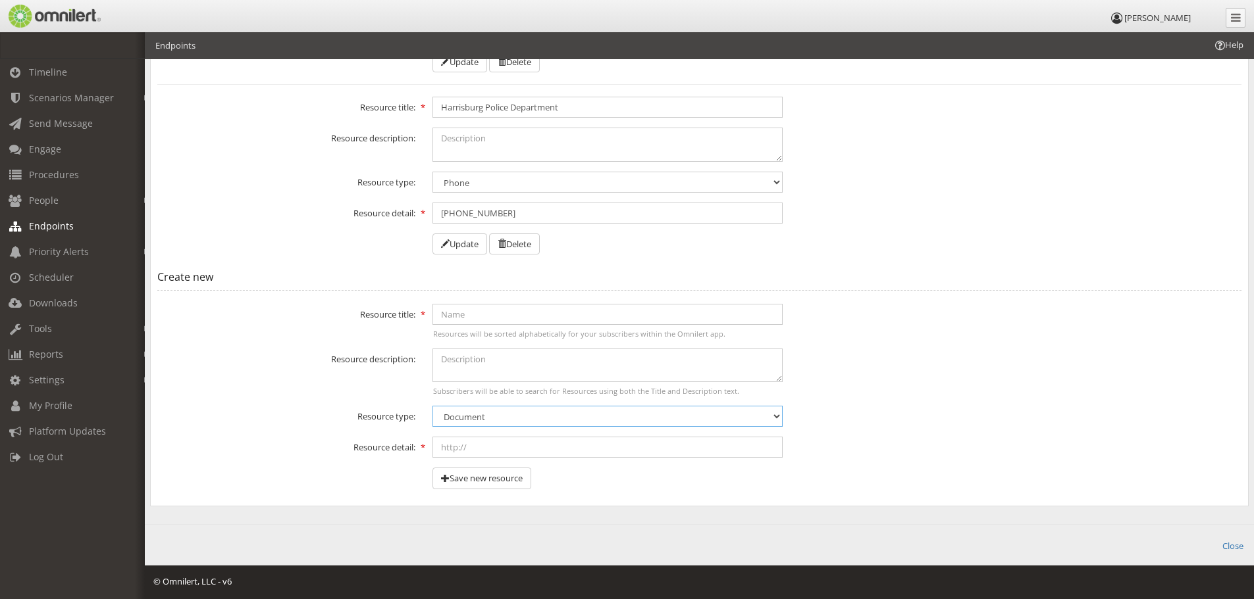
click at [469, 424] on select "Document PDF Image Video Link Phone" at bounding box center [607, 416] width 350 height 21
select select "link"
click at [432, 406] on select "Document PDF Image Video Link Phone" at bounding box center [607, 416] width 350 height 21
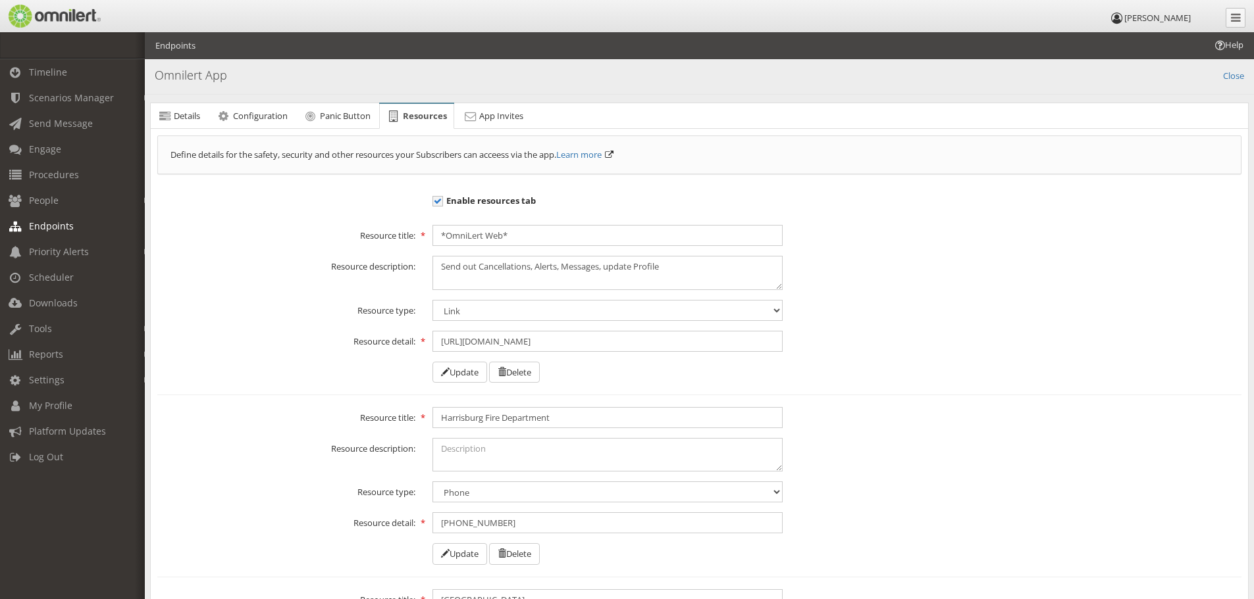
scroll to position [0, 0]
click at [492, 114] on span "App Invites" at bounding box center [501, 117] width 44 height 12
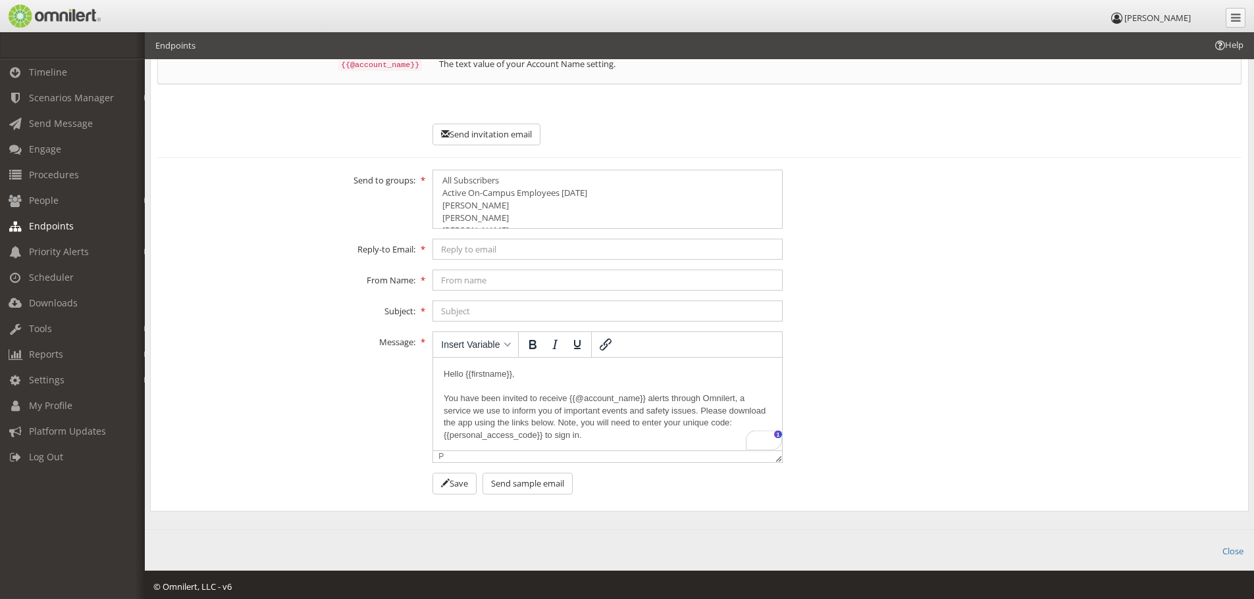
drag, startPoint x: 777, startPoint y: 388, endPoint x: 1248, endPoint y: 700, distance: 565.4
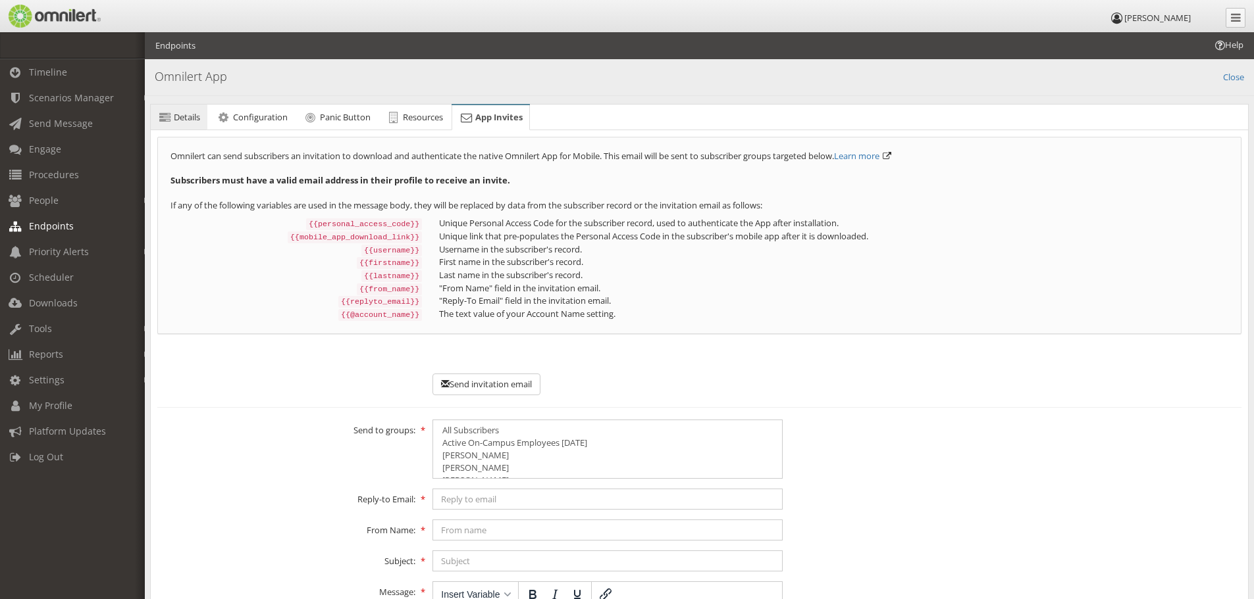
click at [174, 116] on span "Details" at bounding box center [187, 117] width 26 height 12
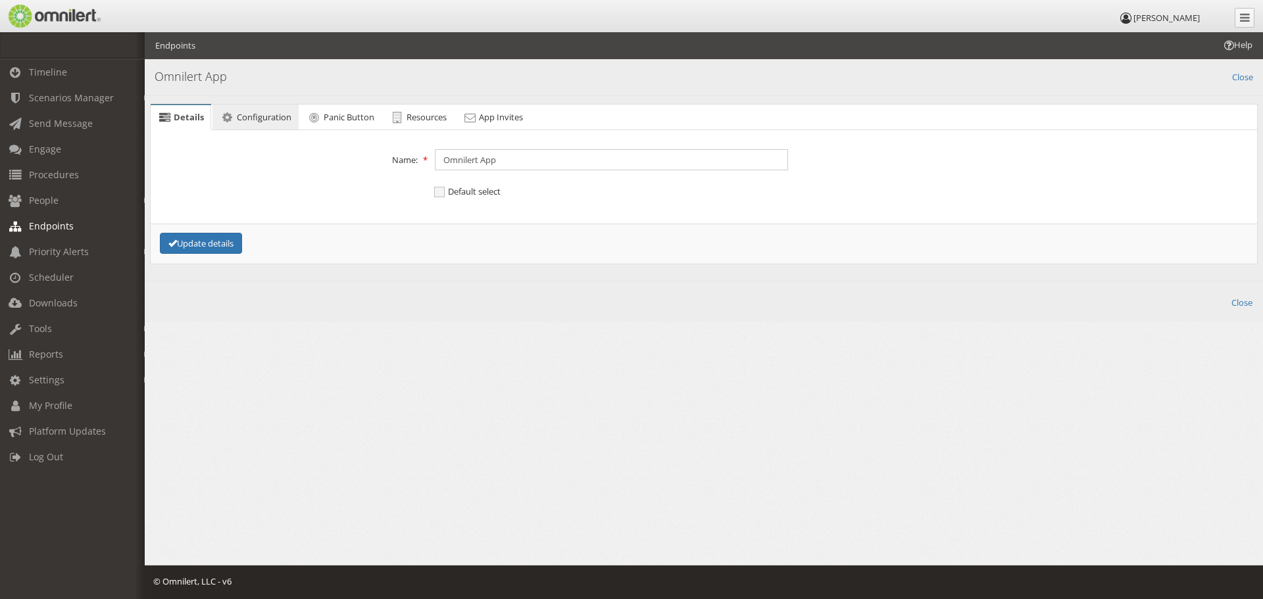
click at [266, 113] on span "Configuration" at bounding box center [264, 117] width 55 height 12
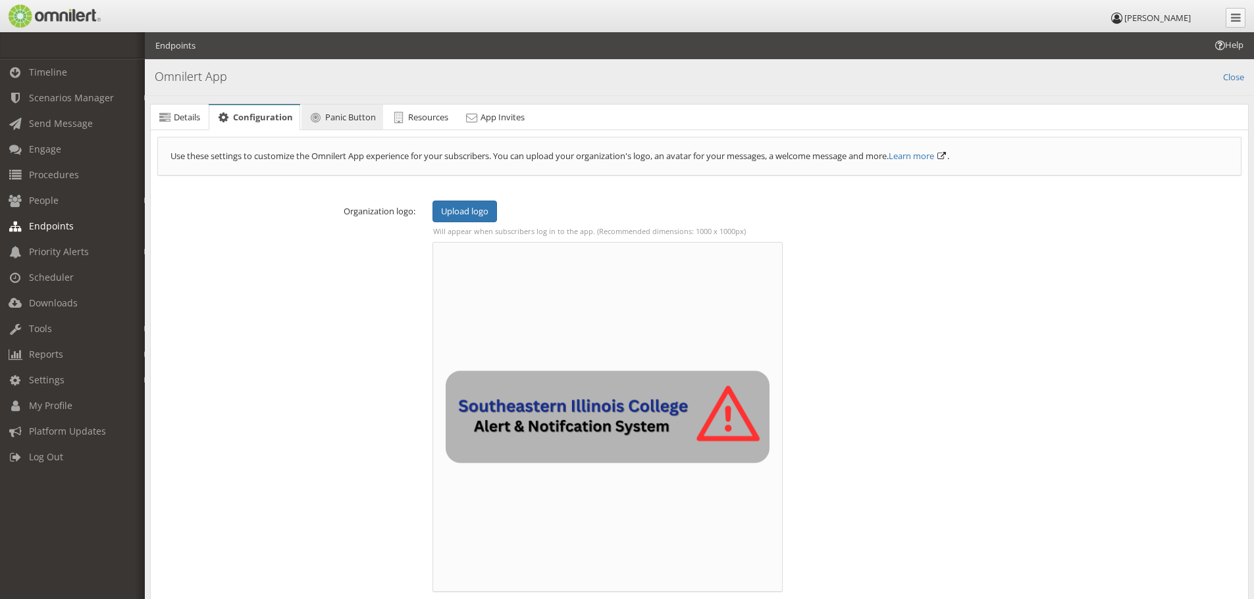
click at [330, 112] on span "Panic Button" at bounding box center [350, 117] width 51 height 12
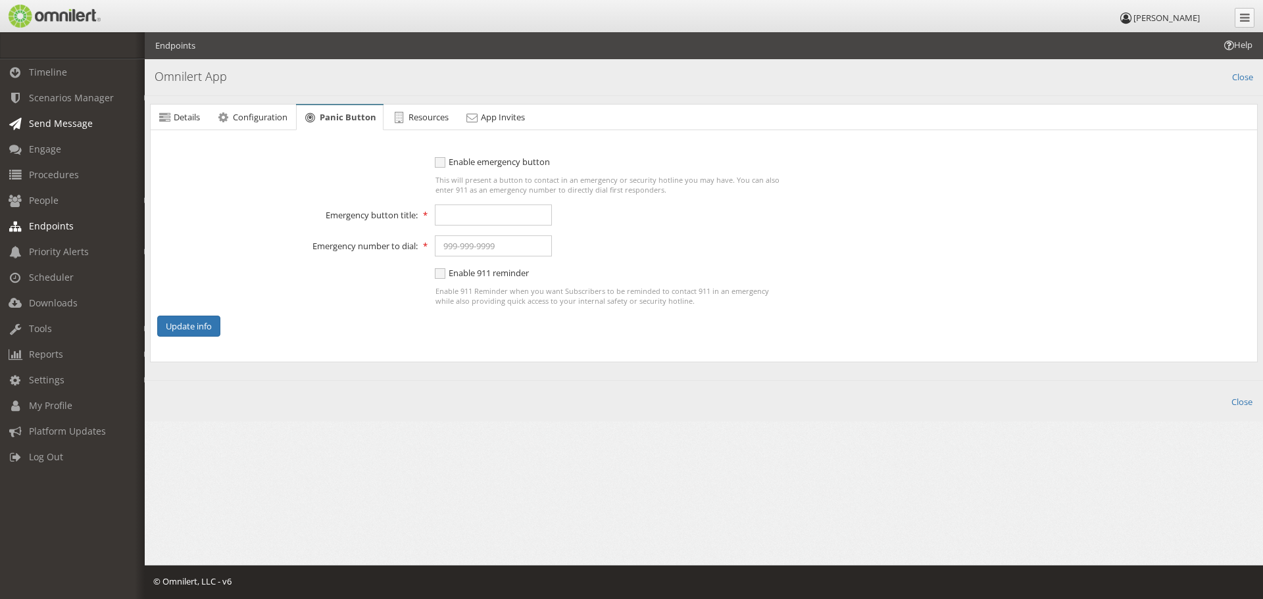
click at [61, 124] on span "Send Message" at bounding box center [61, 123] width 64 height 13
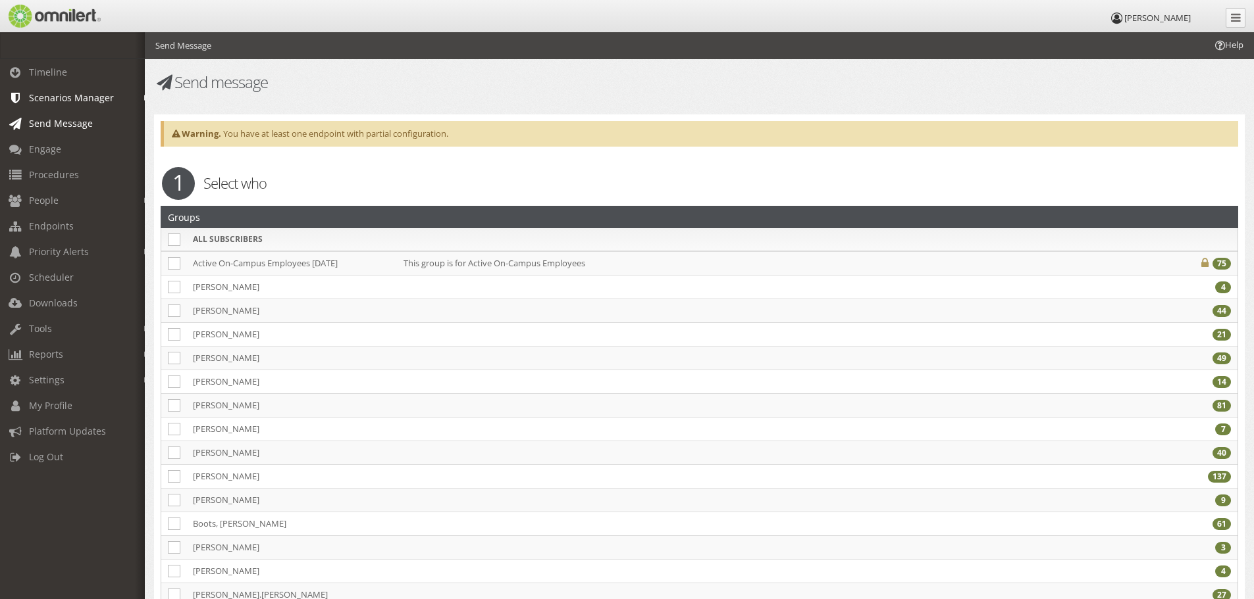
click at [47, 99] on span "Scenarios Manager" at bounding box center [71, 97] width 85 height 13
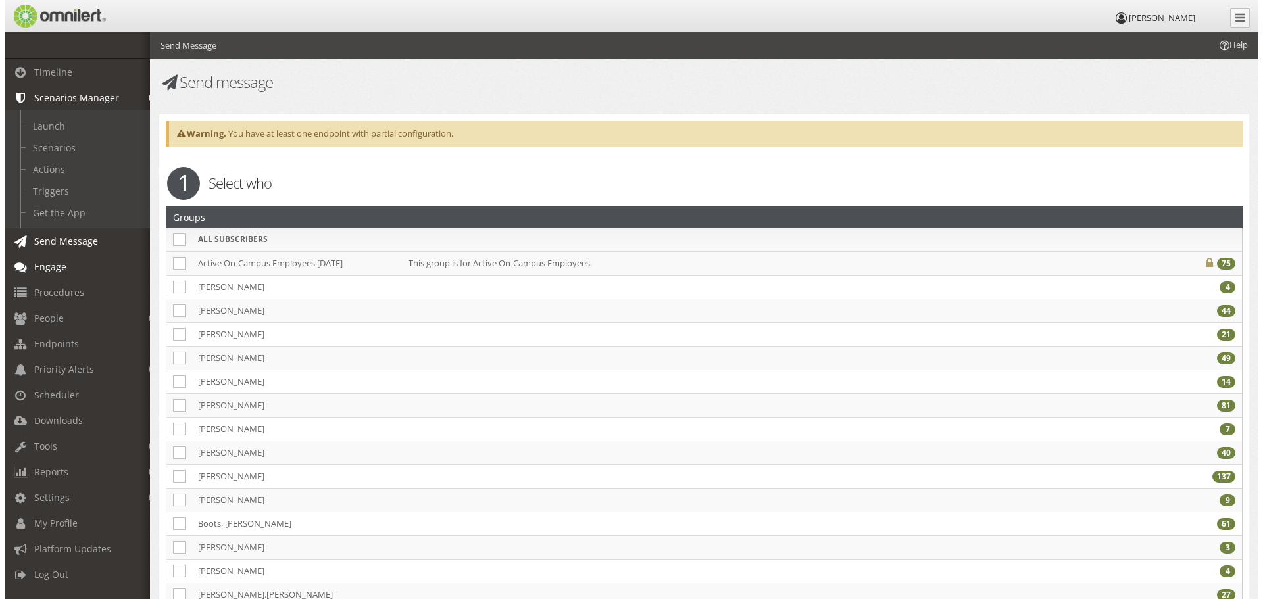
scroll to position [3, 0]
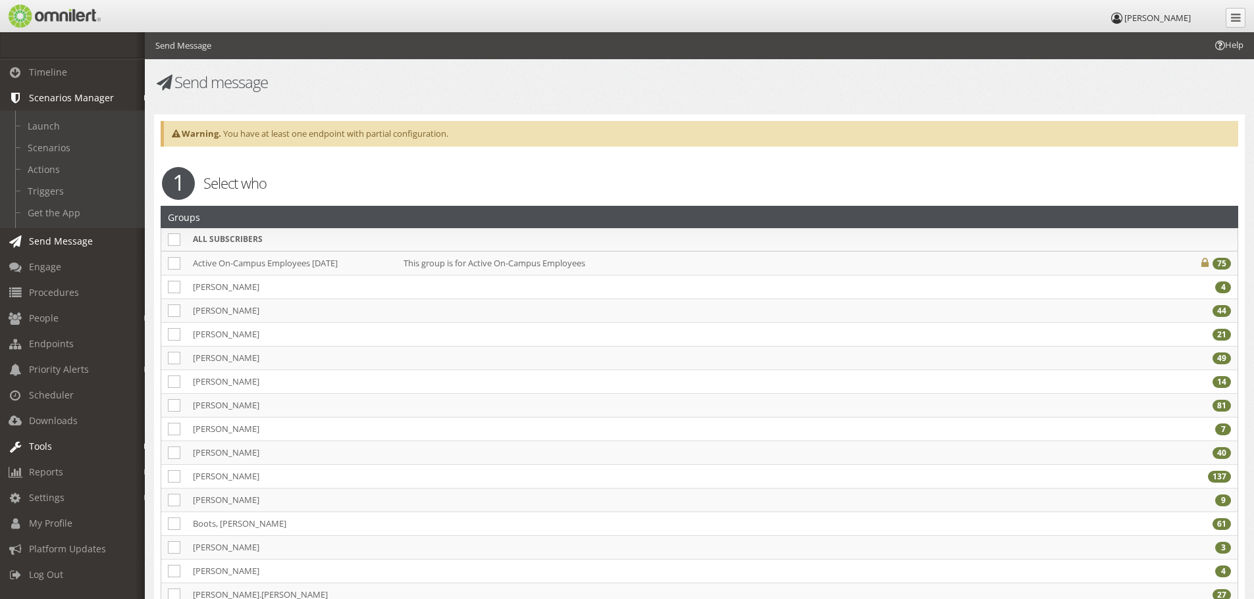
click at [78, 442] on link "Tools" at bounding box center [78, 447] width 157 height 26
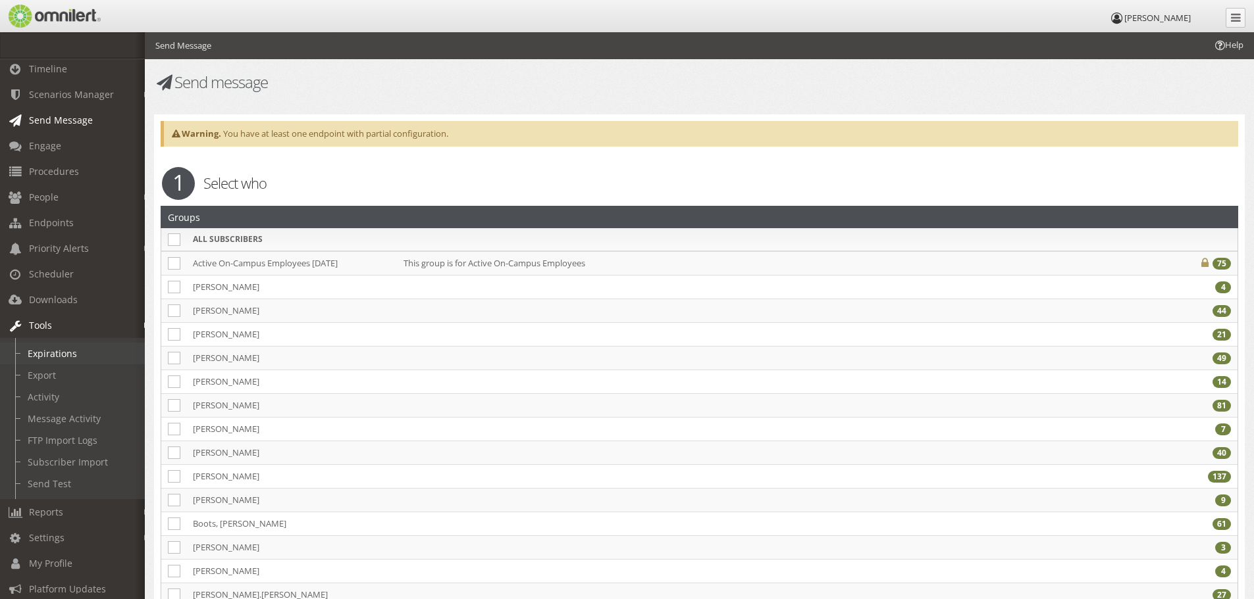
click at [66, 350] on link "Expirations" at bounding box center [78, 354] width 157 height 22
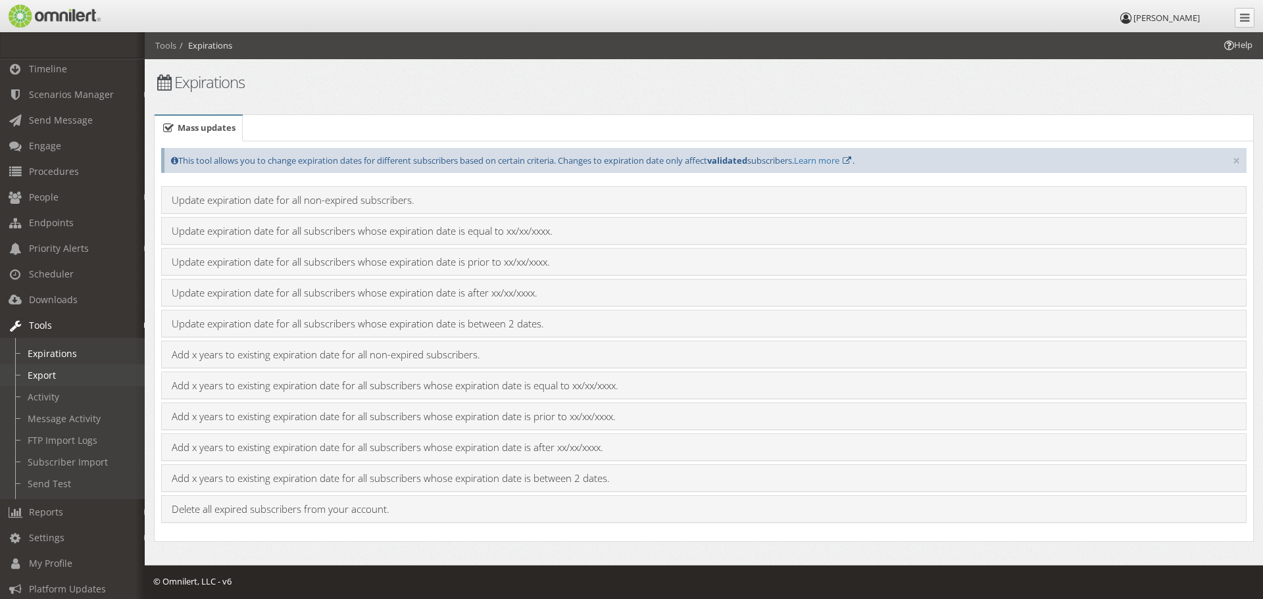
click at [55, 370] on link "Export" at bounding box center [78, 376] width 157 height 22
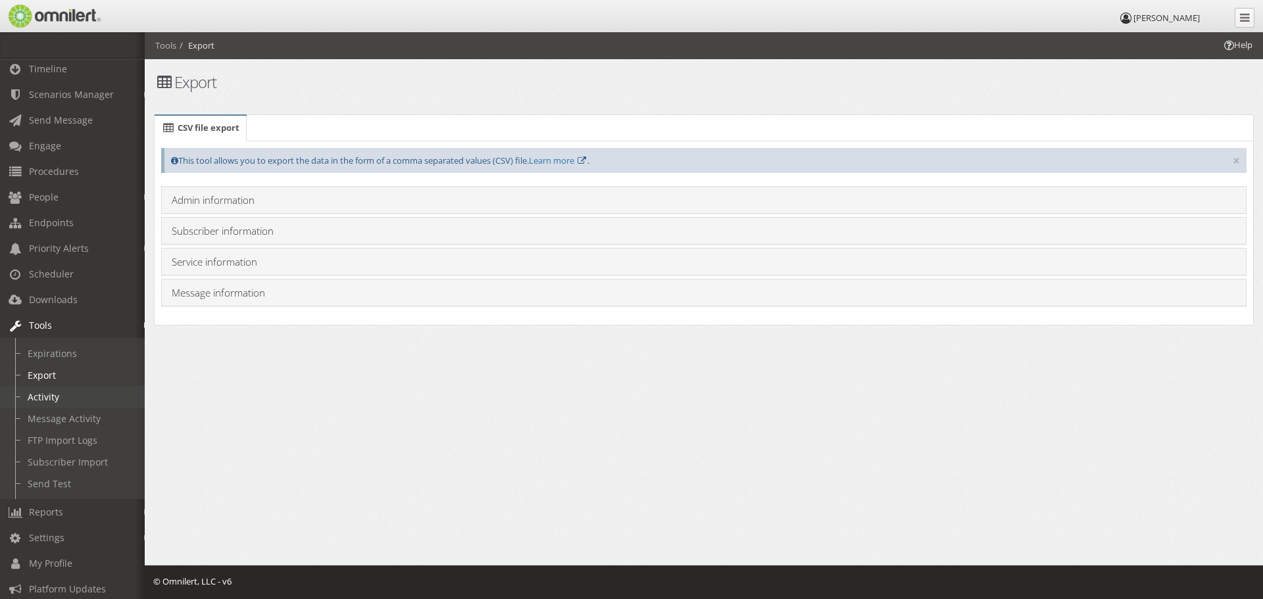
click at [52, 397] on link "Activity" at bounding box center [78, 397] width 157 height 22
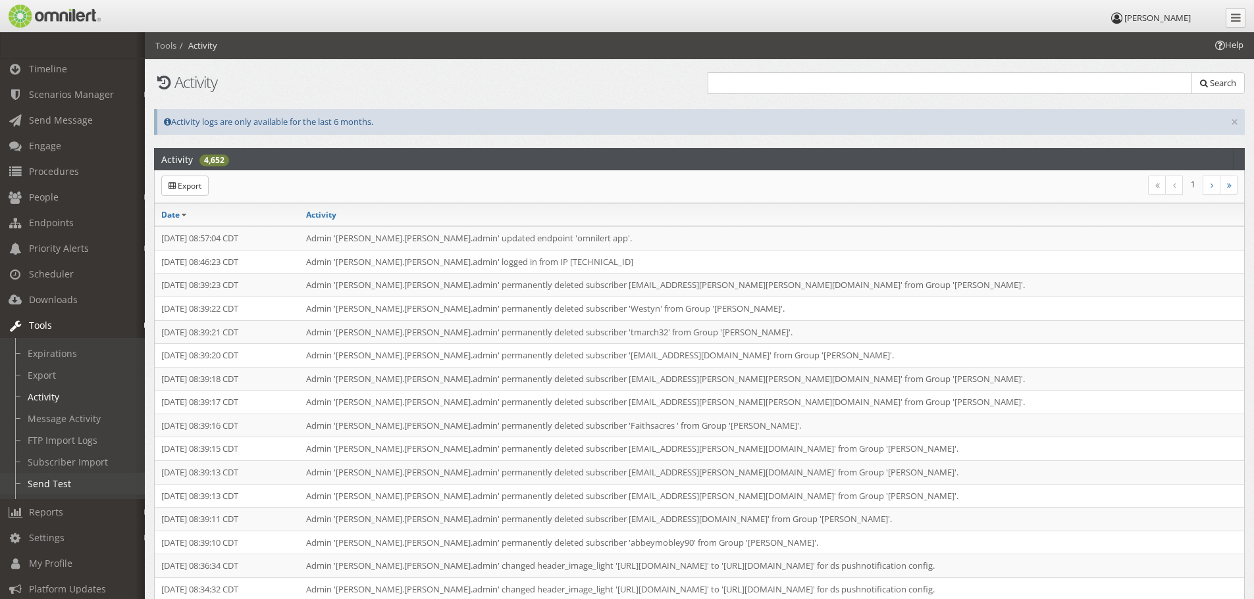
click at [57, 486] on link "Send Test" at bounding box center [78, 484] width 157 height 22
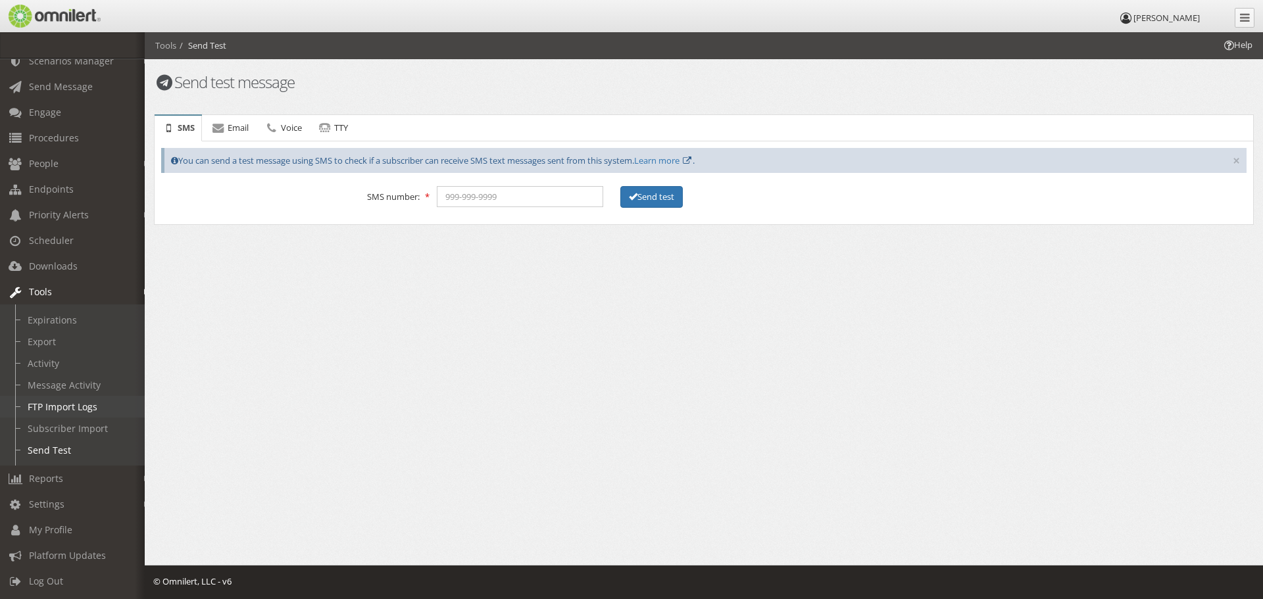
scroll to position [47, 0]
click at [58, 472] on span "Reports" at bounding box center [46, 478] width 34 height 13
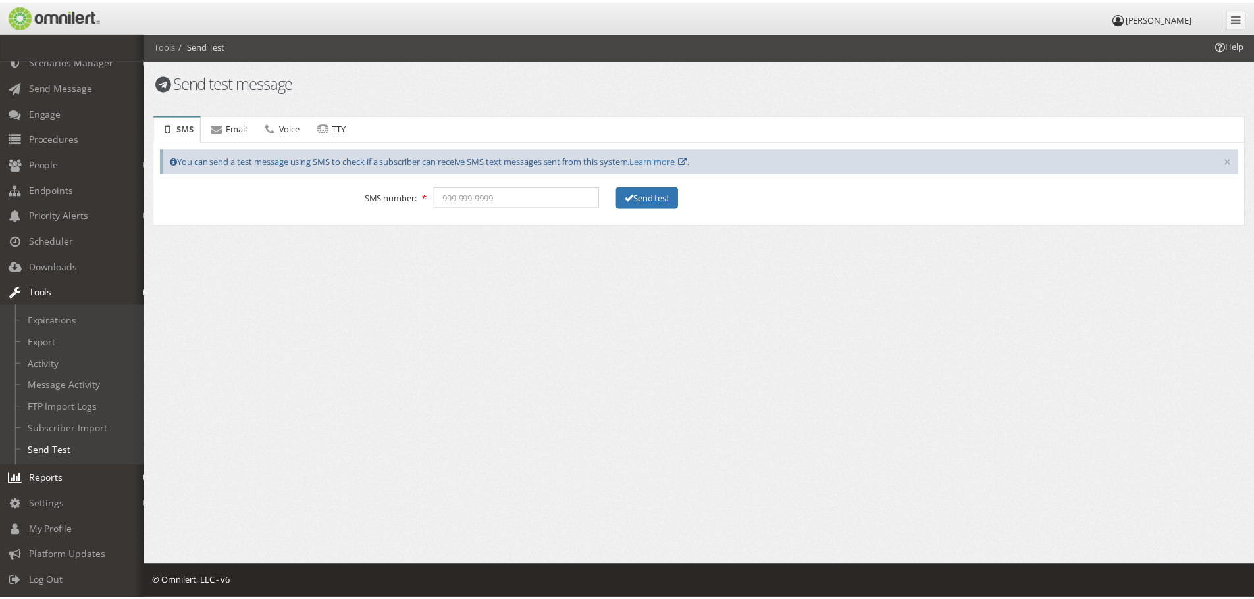
scroll to position [0, 0]
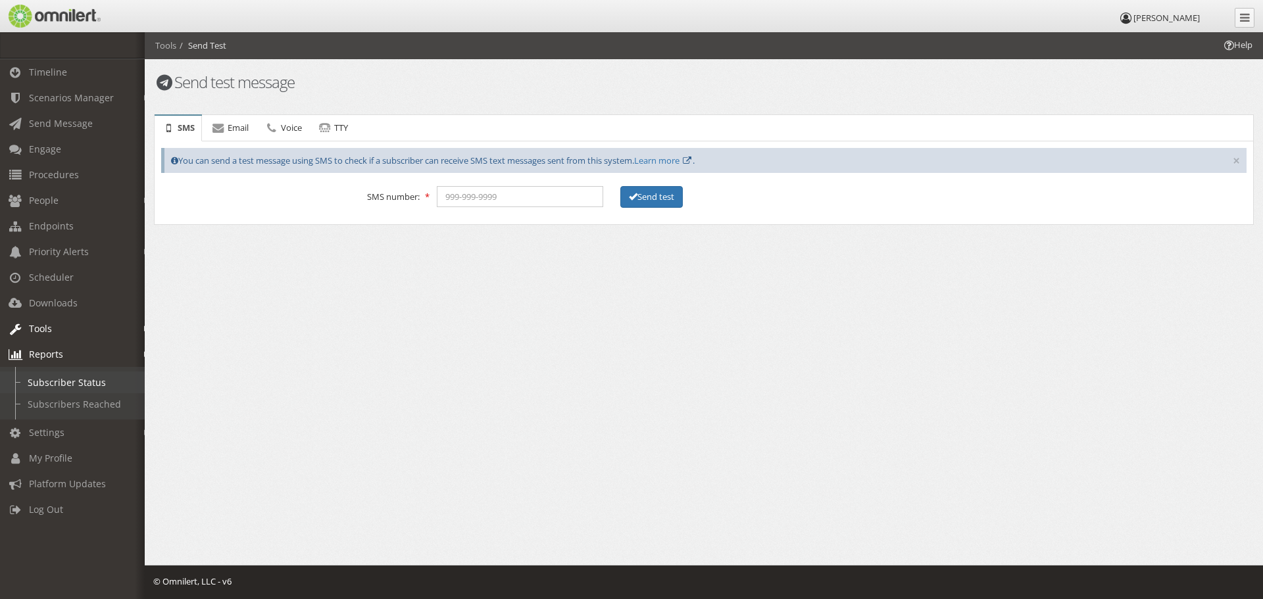
click at [55, 384] on link "Subscriber Status" at bounding box center [78, 383] width 157 height 22
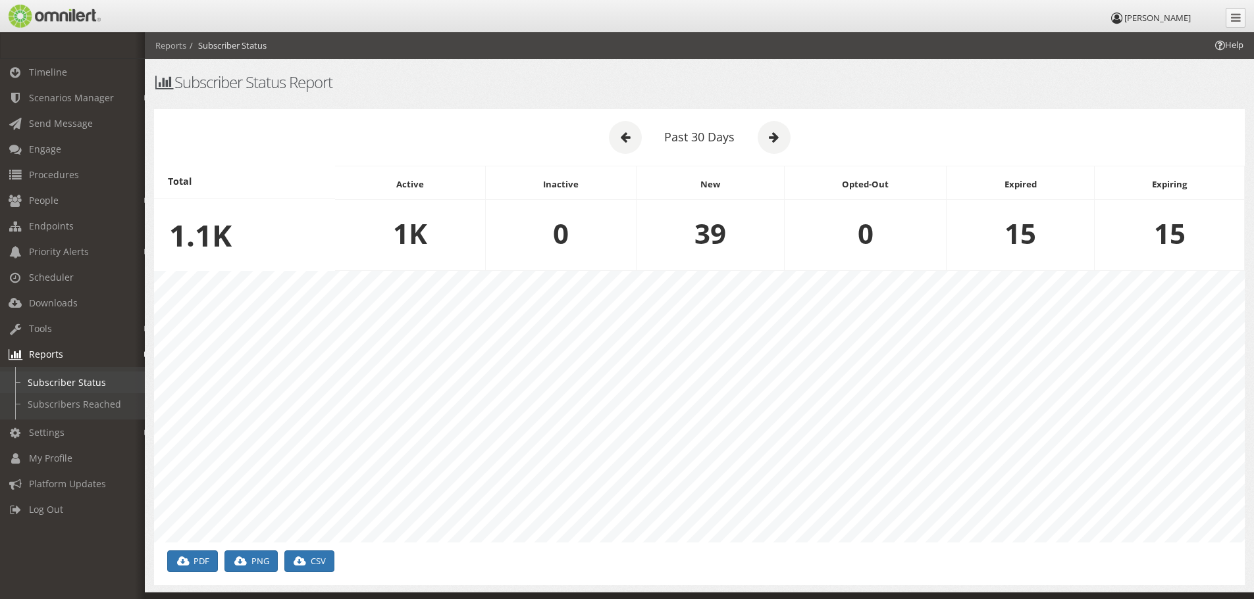
scroll to position [27, 0]
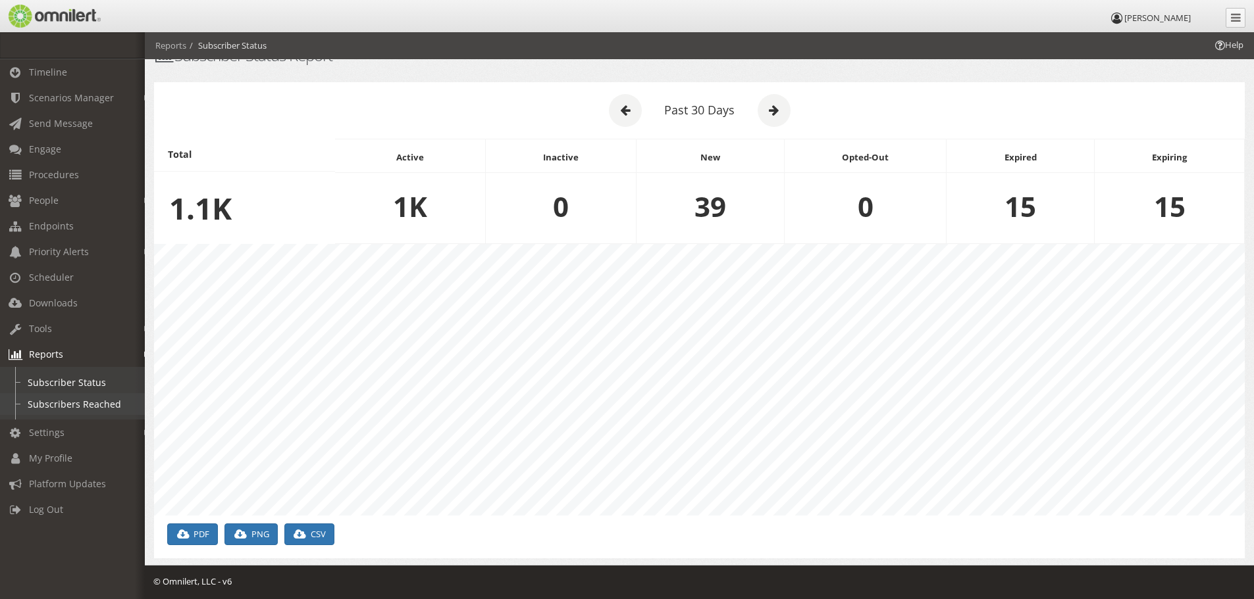
click at [65, 399] on link "Subscribers Reached" at bounding box center [78, 405] width 157 height 22
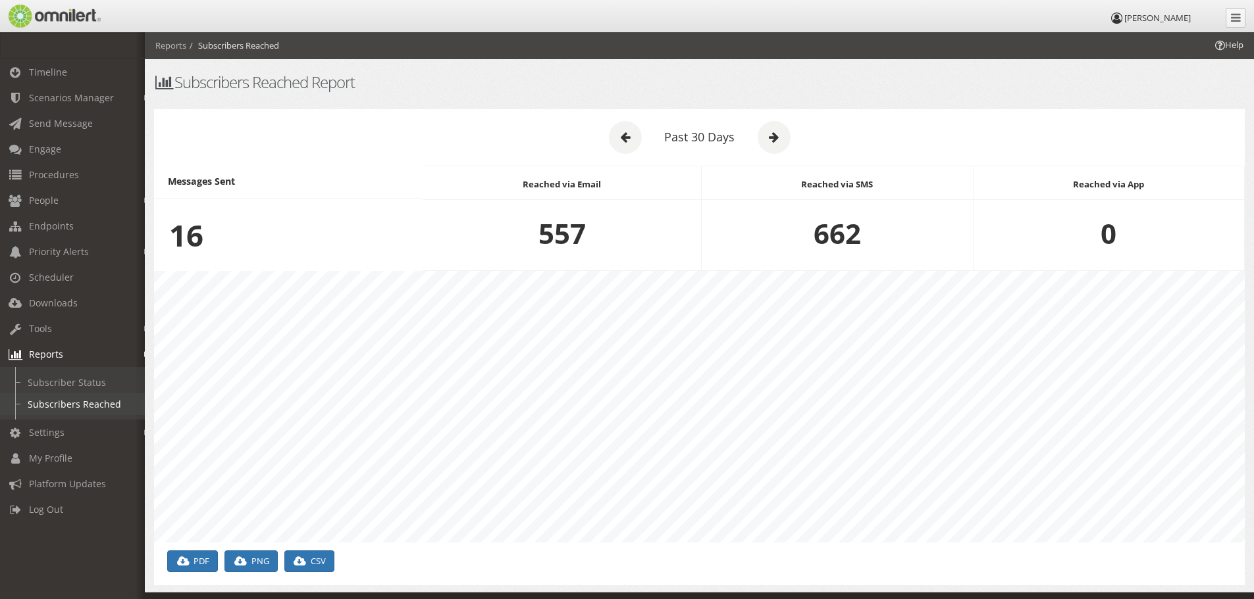
scroll to position [272, 1090]
click at [34, 424] on link "Settings" at bounding box center [78, 433] width 157 height 26
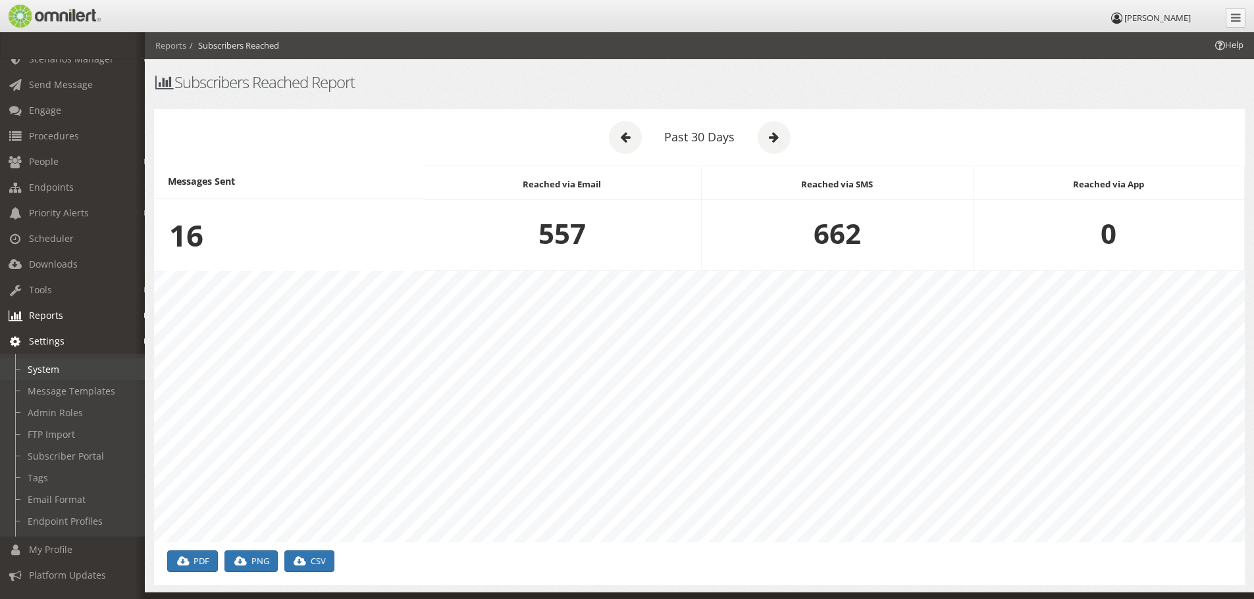
scroll to position [68, 0]
click at [61, 497] on link "Endpoint Profiles" at bounding box center [78, 502] width 157 height 22
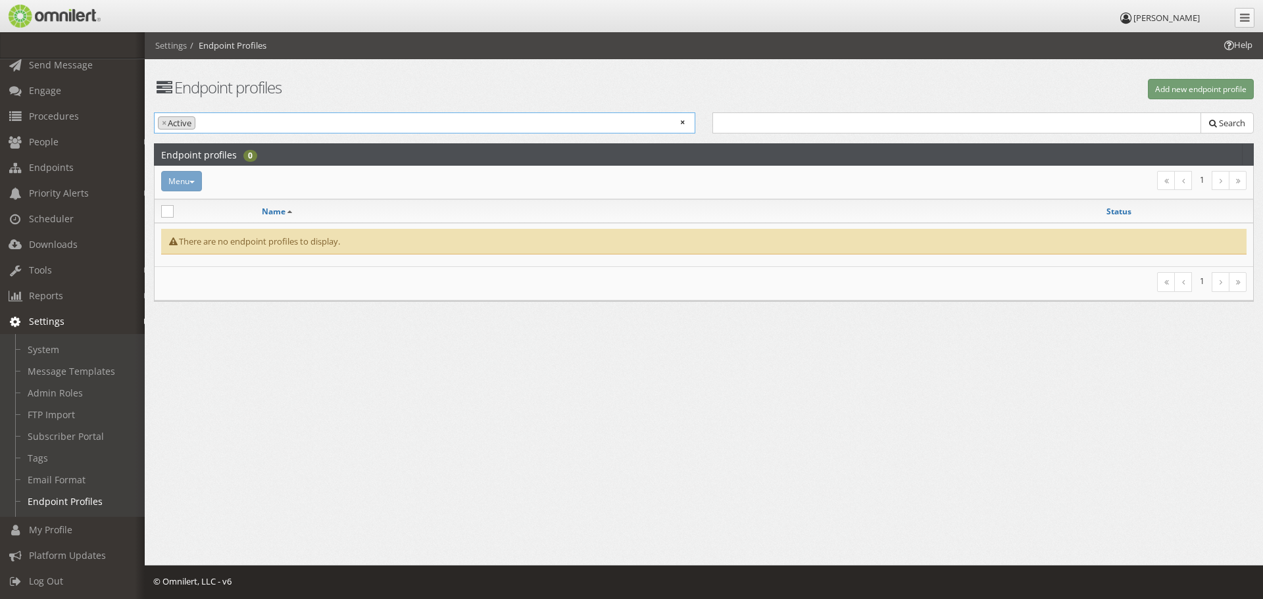
click at [268, 119] on input "search" at bounding box center [249, 122] width 100 height 13
click at [195, 184] on div "Menu Activate Inactivate Delete" at bounding box center [520, 181] width 735 height 20
click at [1160, 90] on button "Add new endpoint profile" at bounding box center [1201, 89] width 106 height 20
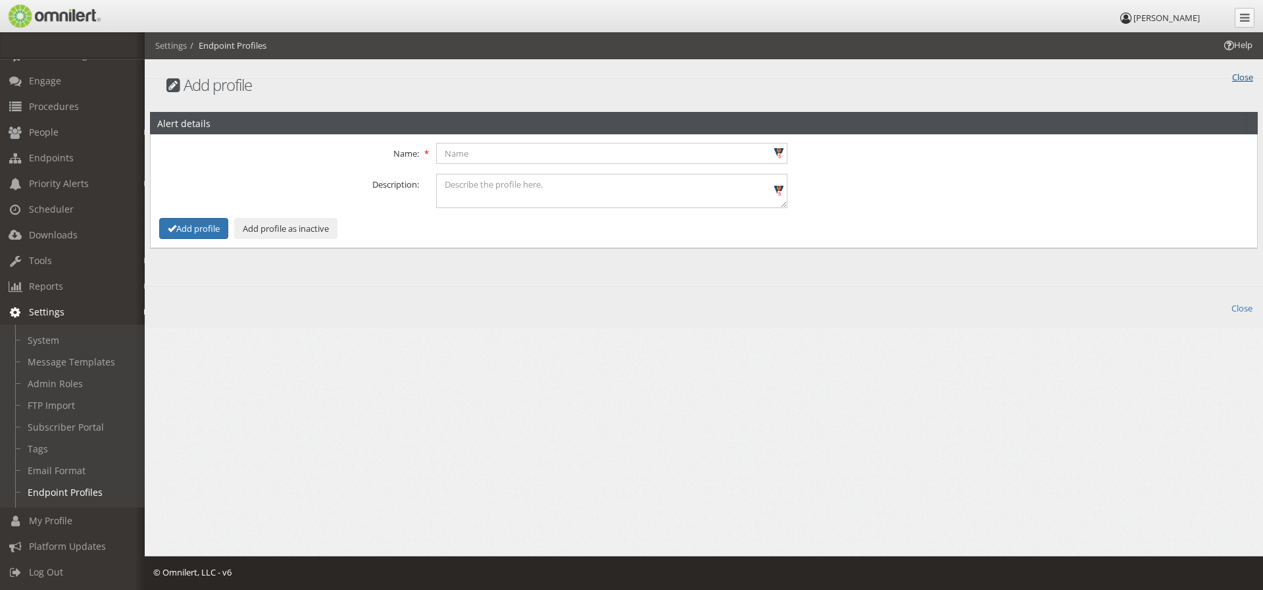
click at [1248, 72] on link "Close" at bounding box center [1243, 75] width 21 height 15
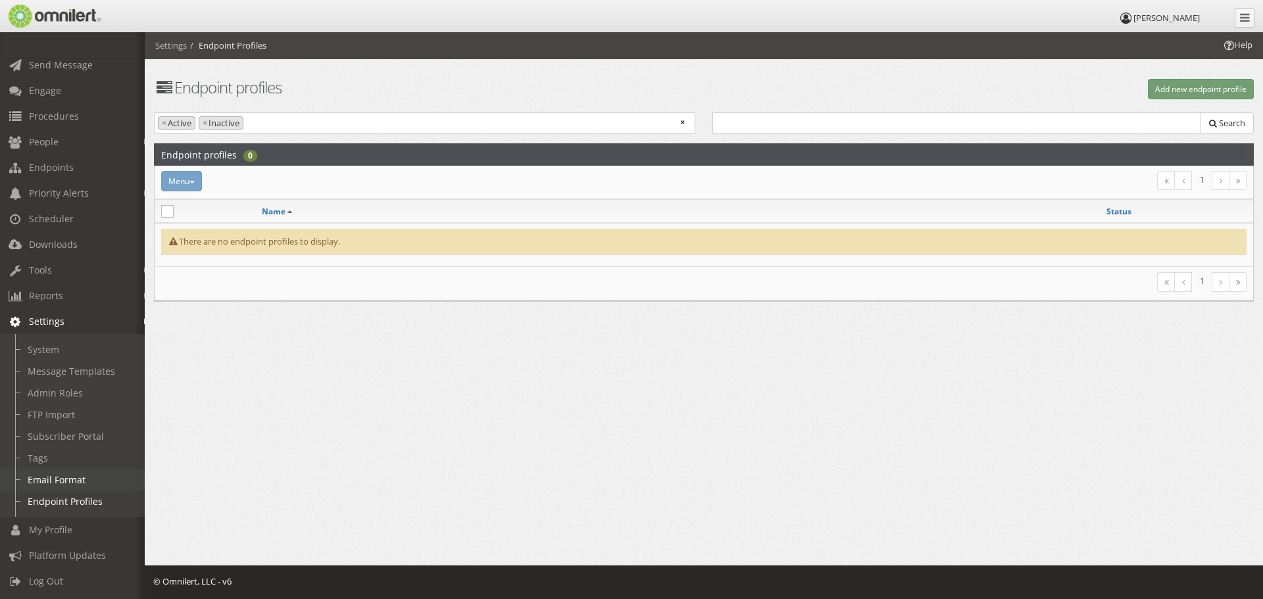
click at [68, 469] on link "Email Format" at bounding box center [78, 480] width 157 height 22
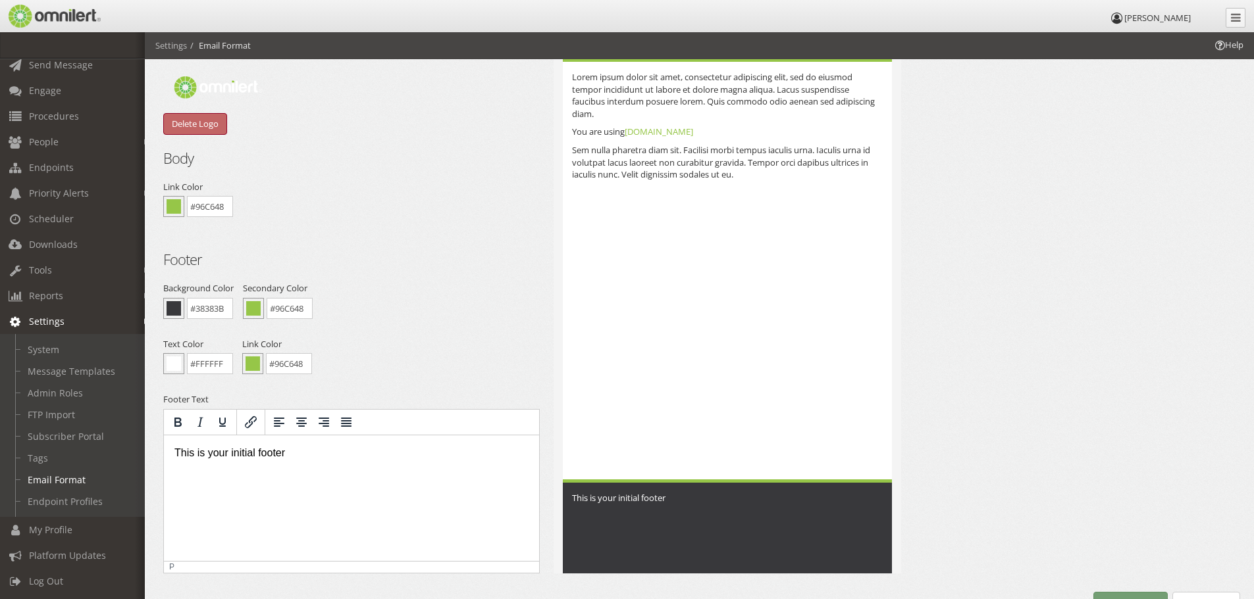
scroll to position [88, 0]
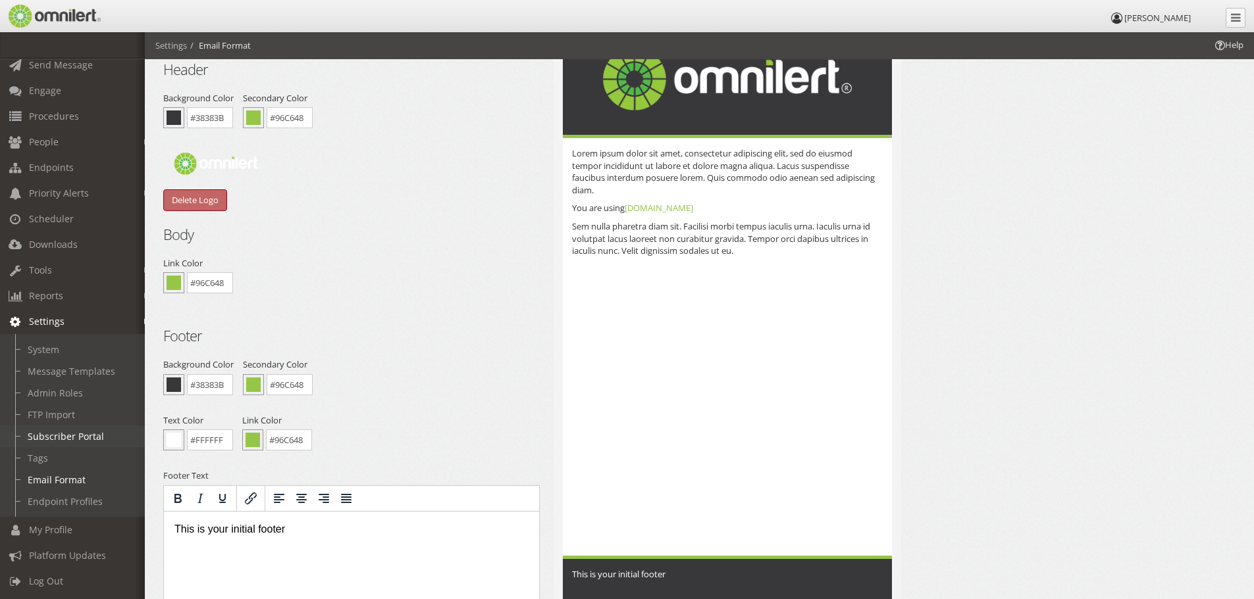
click at [55, 431] on link "Subscriber Portal" at bounding box center [78, 437] width 157 height 22
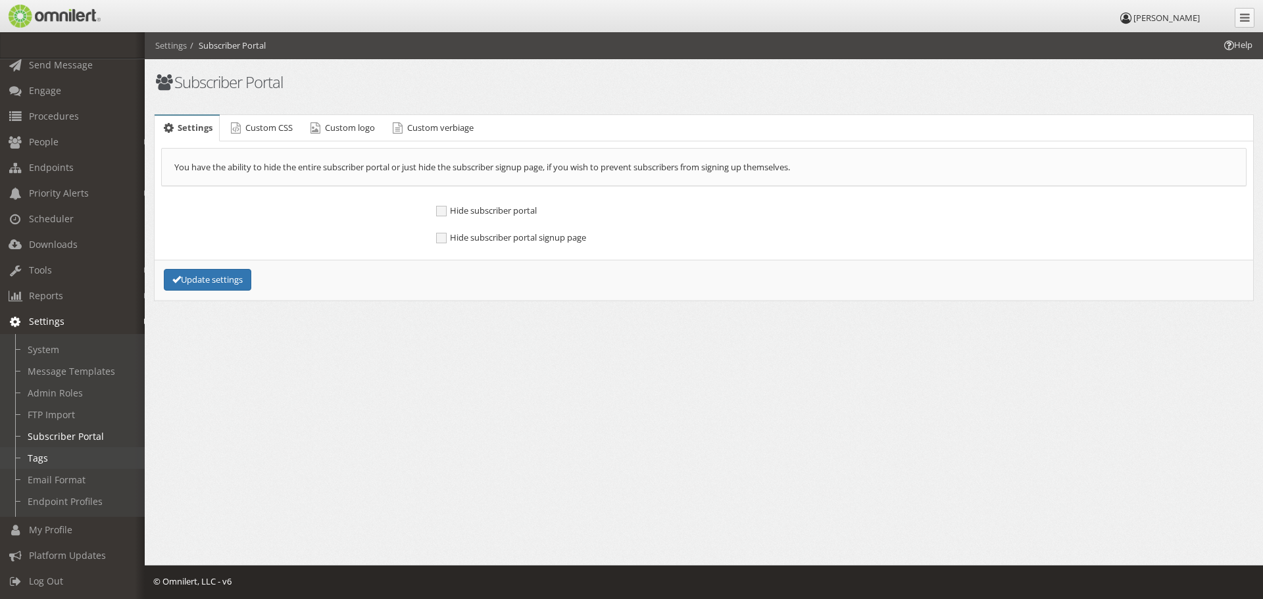
click at [37, 447] on link "Tags" at bounding box center [78, 458] width 157 height 22
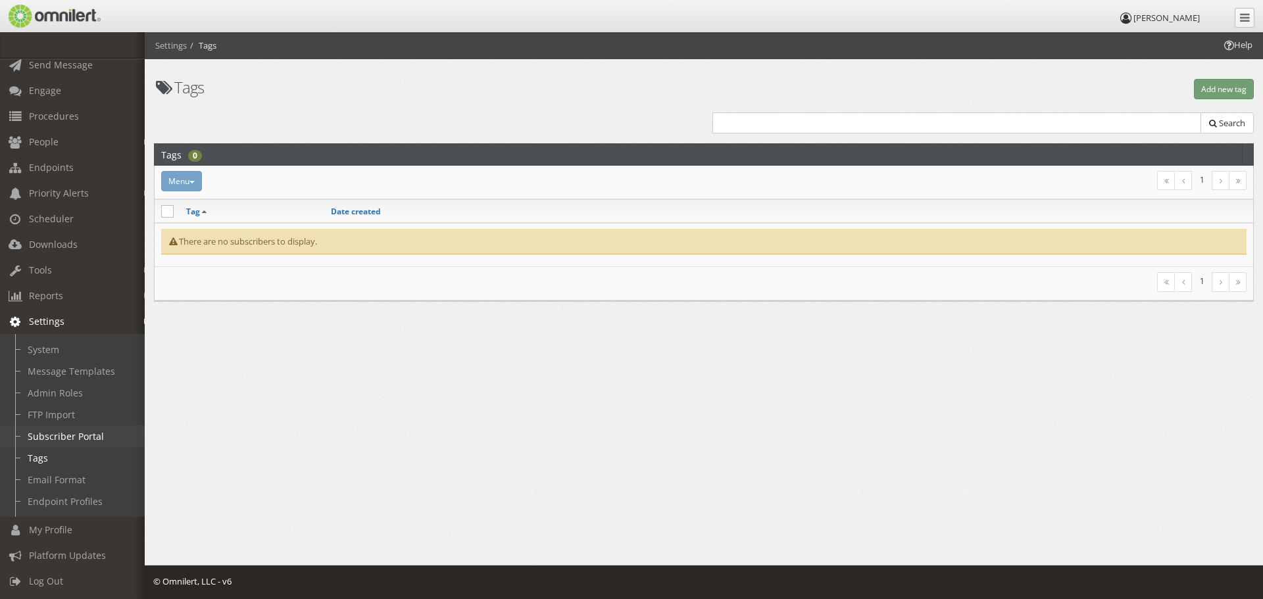
click at [35, 430] on link "Subscriber Portal" at bounding box center [78, 437] width 157 height 22
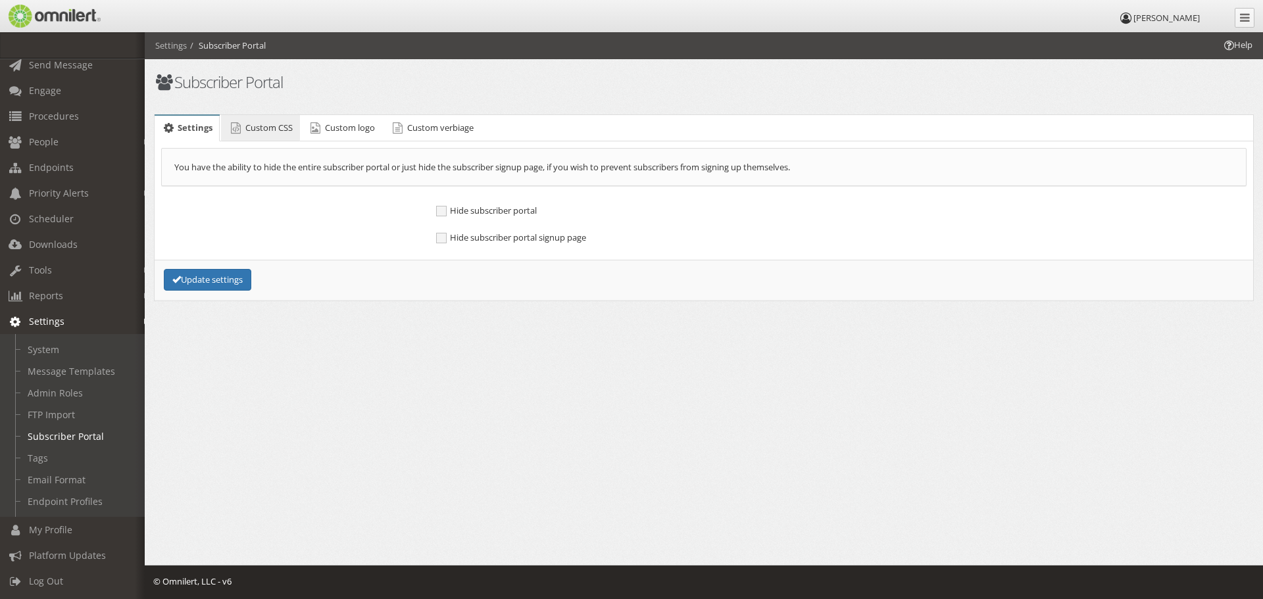
click at [253, 132] on span "Custom CSS" at bounding box center [268, 128] width 47 height 12
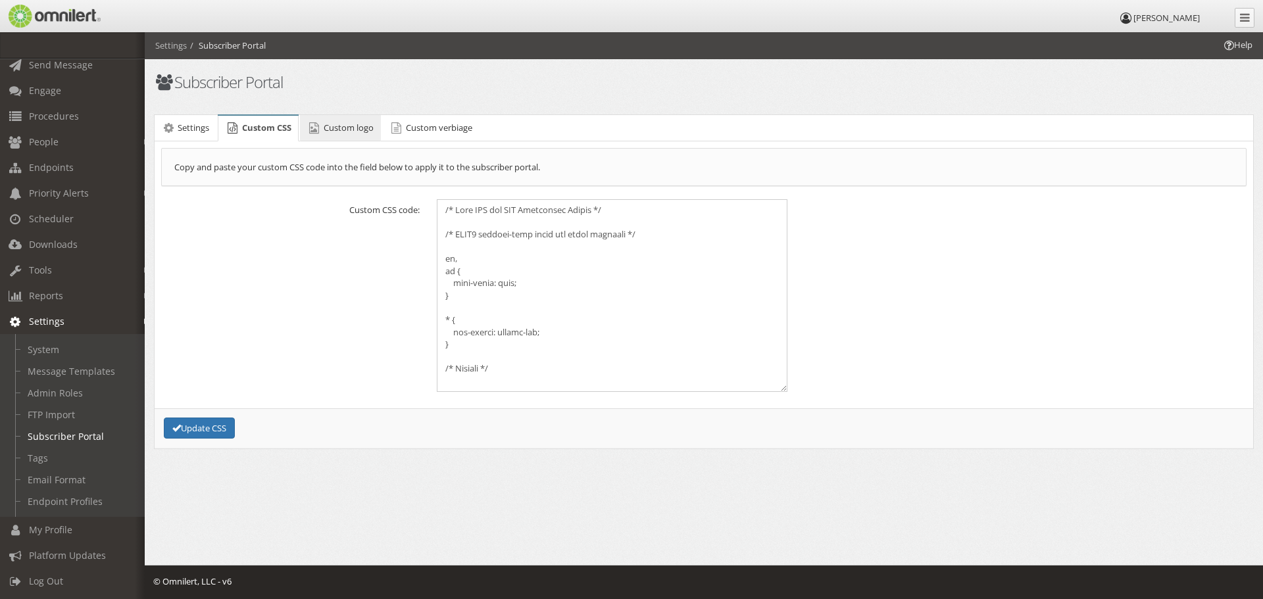
click at [353, 124] on span "Custom logo" at bounding box center [349, 128] width 50 height 12
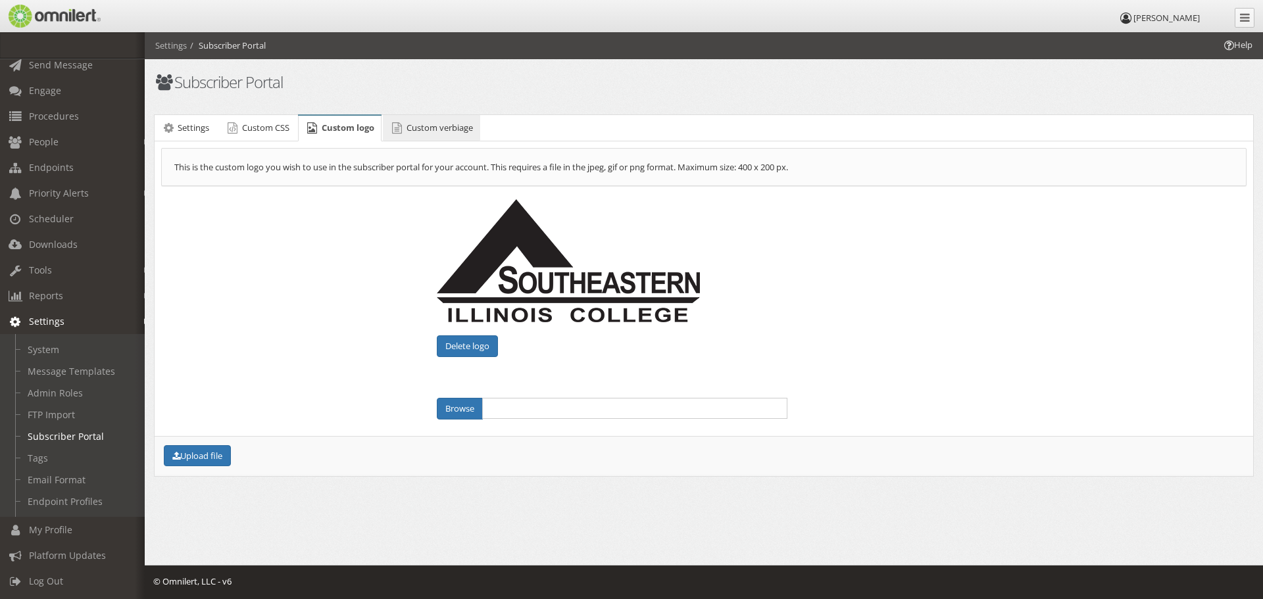
click at [412, 128] on span "Custom verbiage" at bounding box center [440, 128] width 66 height 12
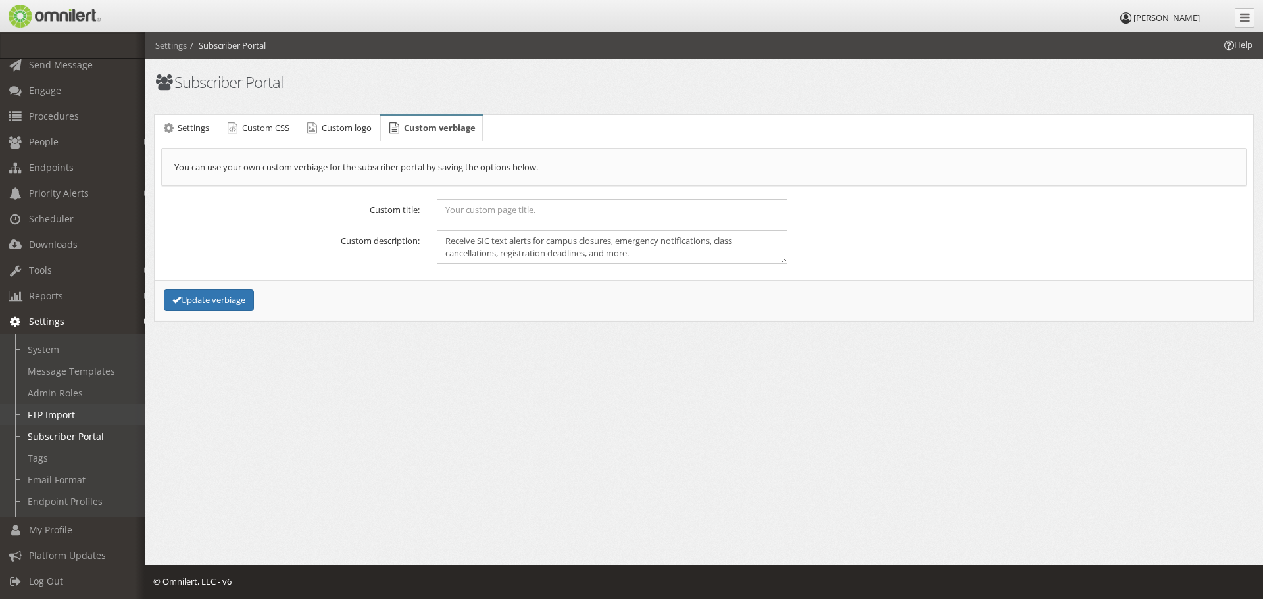
click at [68, 409] on link "FTP Import" at bounding box center [78, 415] width 157 height 22
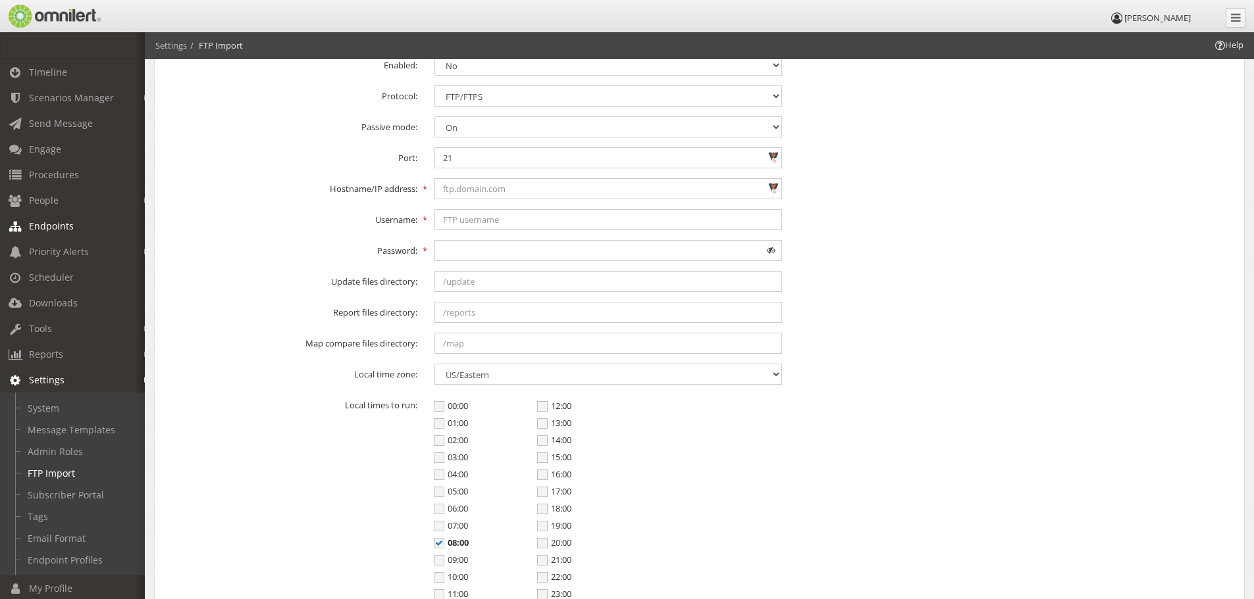
click at [77, 231] on link "Endpoints" at bounding box center [78, 226] width 157 height 26
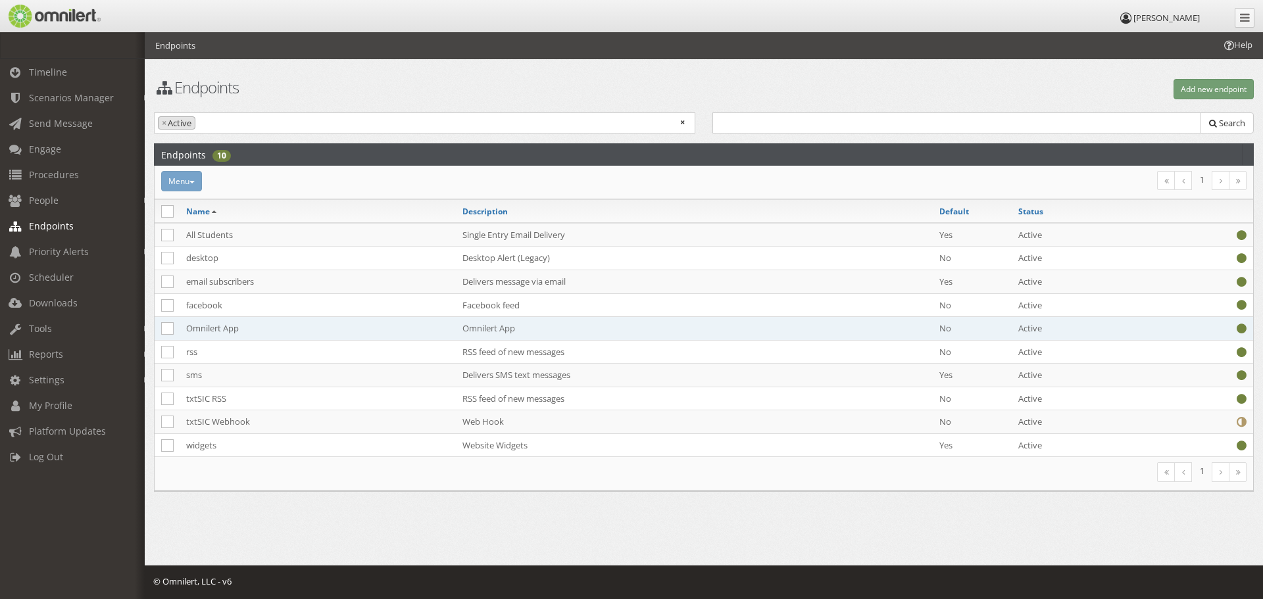
click at [209, 328] on td "Omnilert App" at bounding box center [318, 329] width 276 height 24
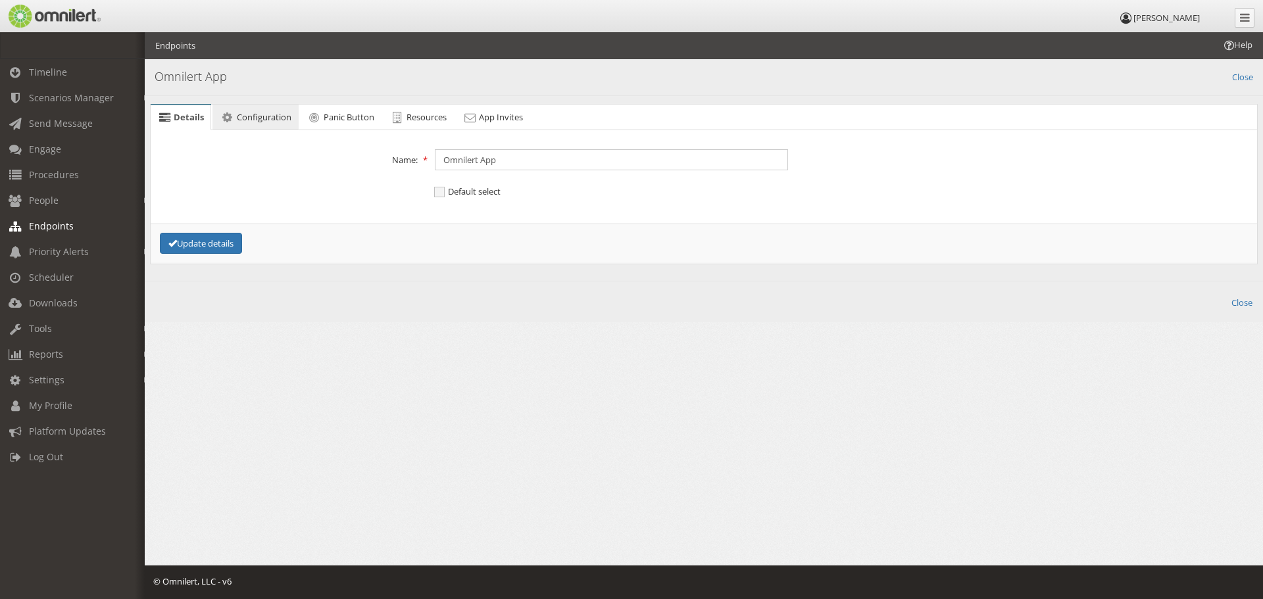
click at [243, 127] on link "Configuration" at bounding box center [256, 118] width 86 height 26
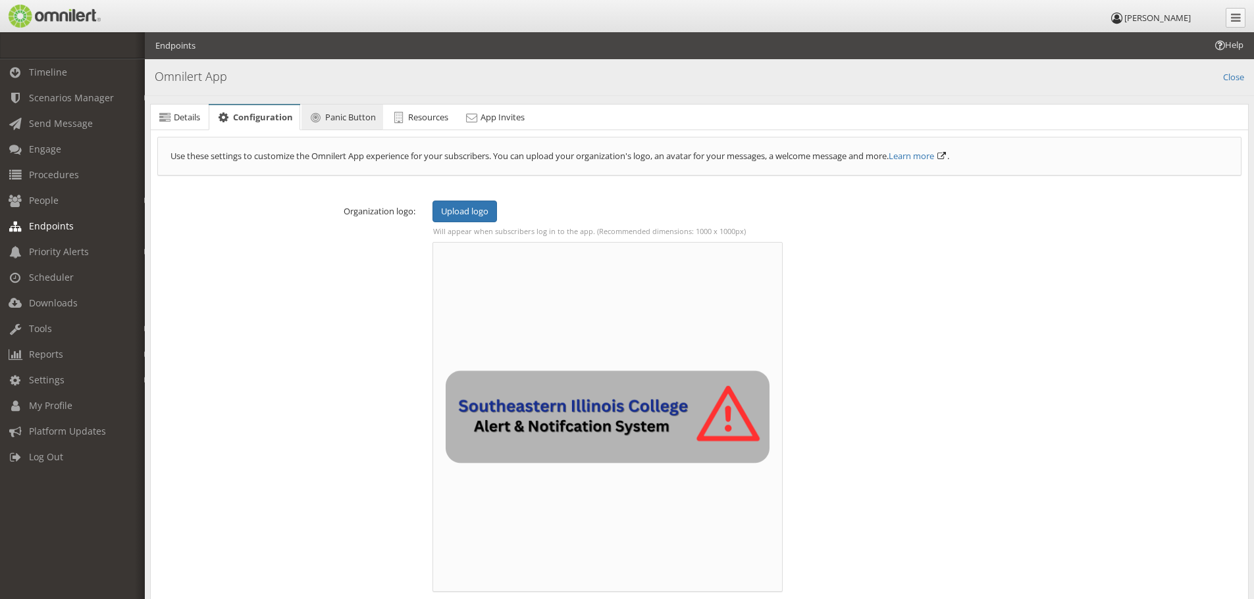
click at [342, 119] on span "Panic Button" at bounding box center [350, 117] width 51 height 12
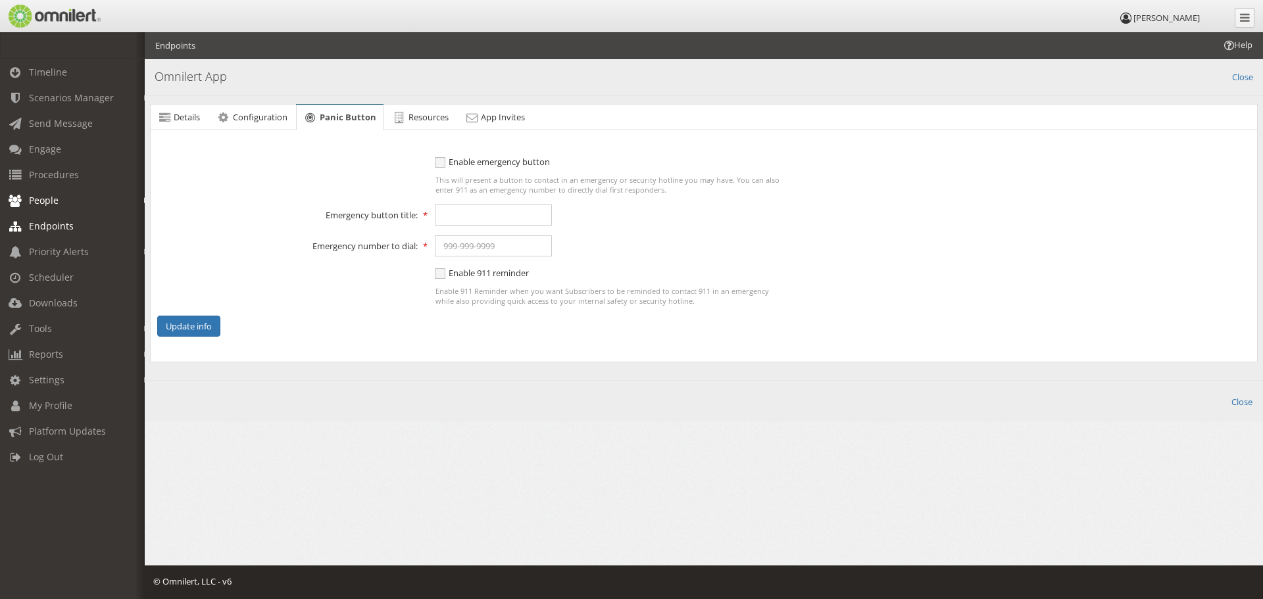
click at [74, 203] on link "People" at bounding box center [78, 201] width 157 height 26
click at [63, 303] on span "Endpoints" at bounding box center [51, 300] width 45 height 13
click at [45, 226] on span "Endpoints" at bounding box center [51, 226] width 45 height 13
click at [414, 116] on span "Resources" at bounding box center [429, 117] width 40 height 12
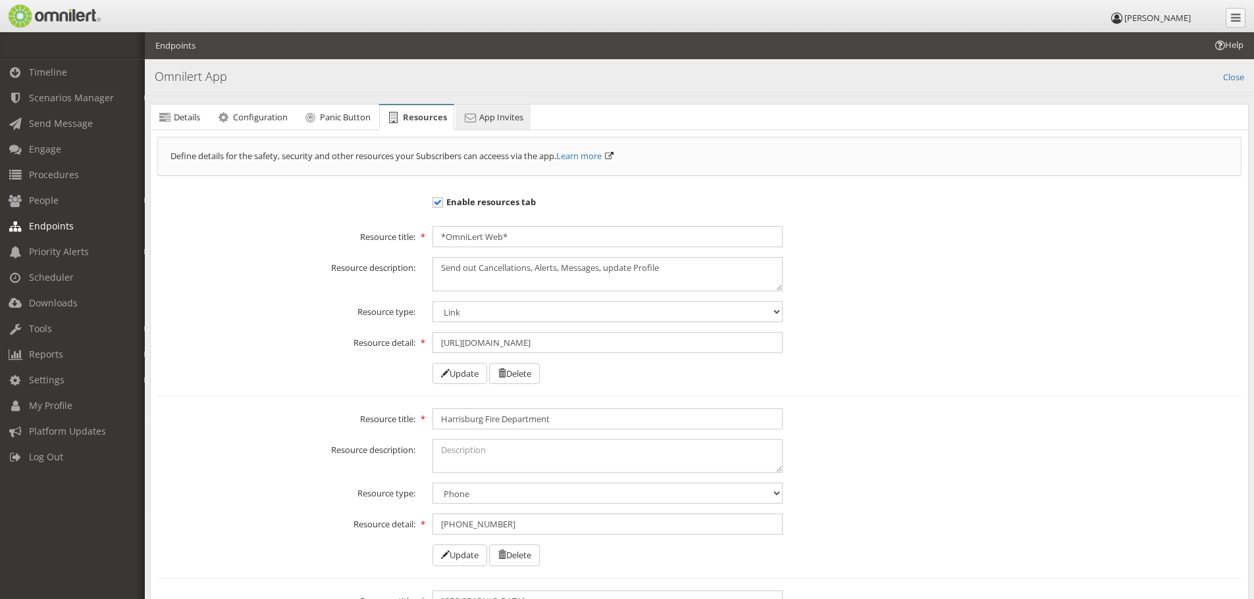
click at [511, 121] on span "App Invites" at bounding box center [501, 117] width 44 height 12
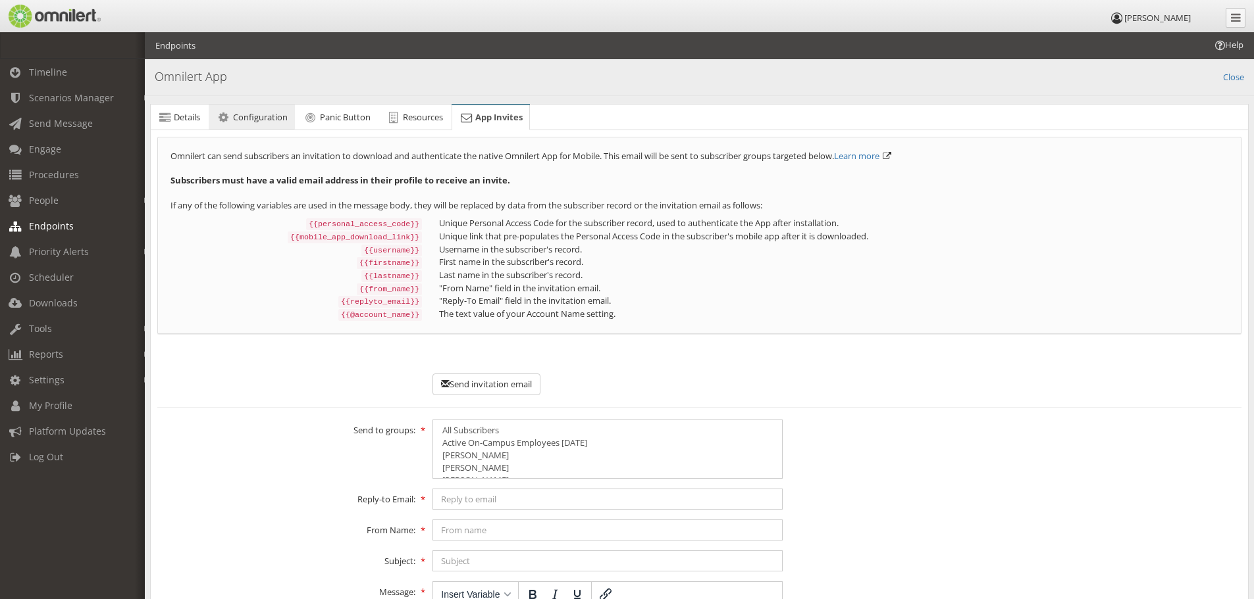
click at [253, 111] on span "Configuration" at bounding box center [260, 117] width 55 height 12
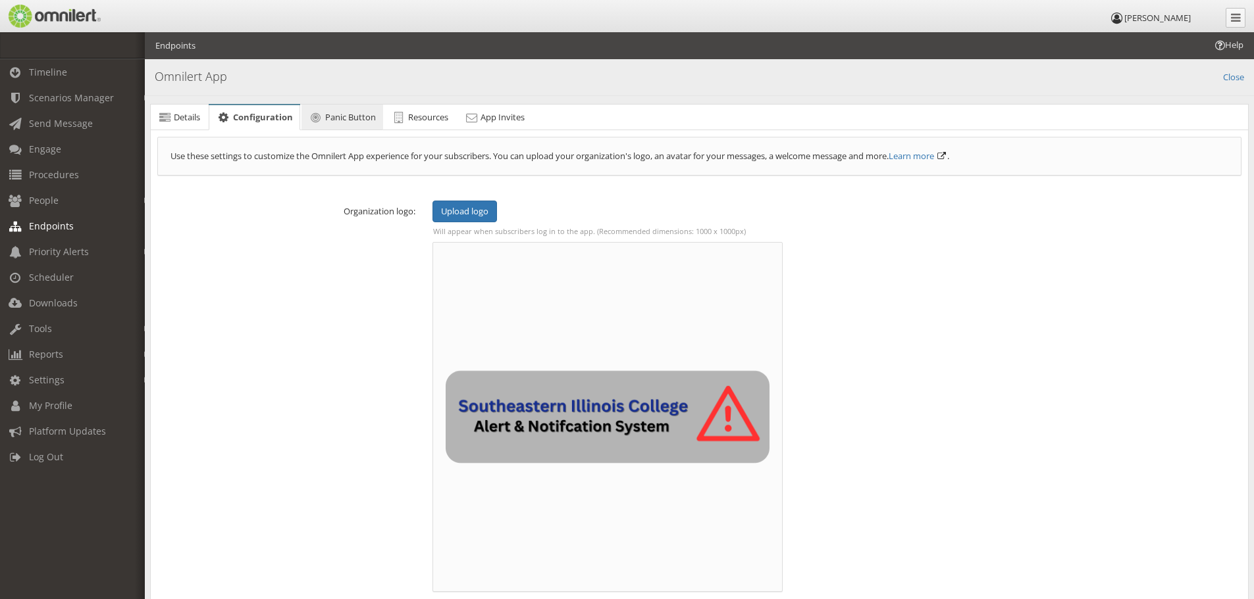
click at [329, 111] on span "Panic Button" at bounding box center [350, 117] width 51 height 12
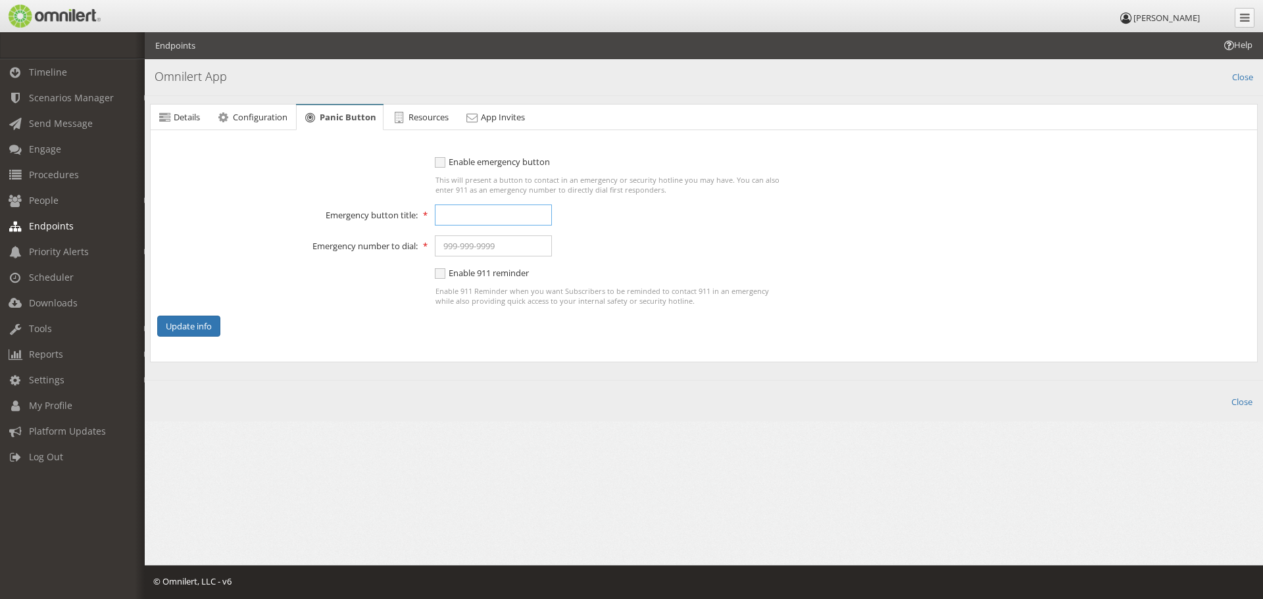
click at [475, 211] on input "text" at bounding box center [493, 215] width 117 height 21
type input "Campus Security"
click at [499, 245] on input "text" at bounding box center [493, 246] width 117 height 21
type input "[PHONE_NUMBER], 2911"
click at [449, 161] on span "Enable emergency button" at bounding box center [492, 162] width 115 height 12
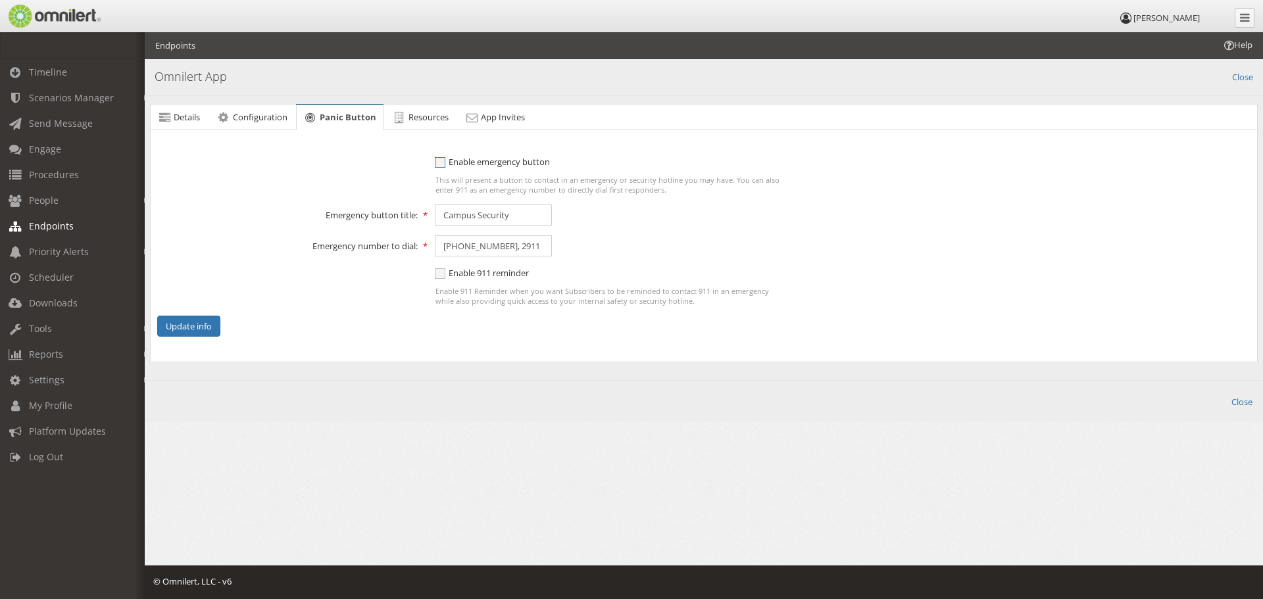
click at [447, 161] on input "Enable emergency button" at bounding box center [441, 163] width 12 height 16
checkbox input "true"
click at [444, 275] on span "Enable 911 reminder" at bounding box center [482, 273] width 94 height 12
click at [444, 275] on input "Enable 911 reminder" at bounding box center [441, 275] width 12 height 16
checkbox input "true"
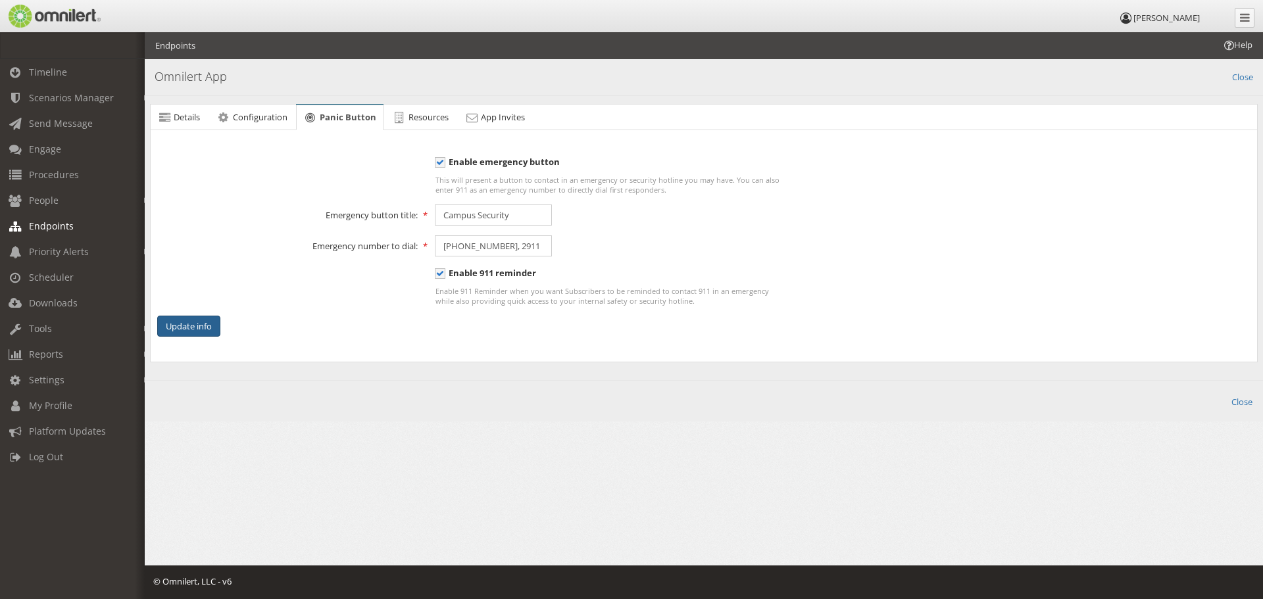
click at [211, 325] on button "Update info" at bounding box center [188, 327] width 63 height 22
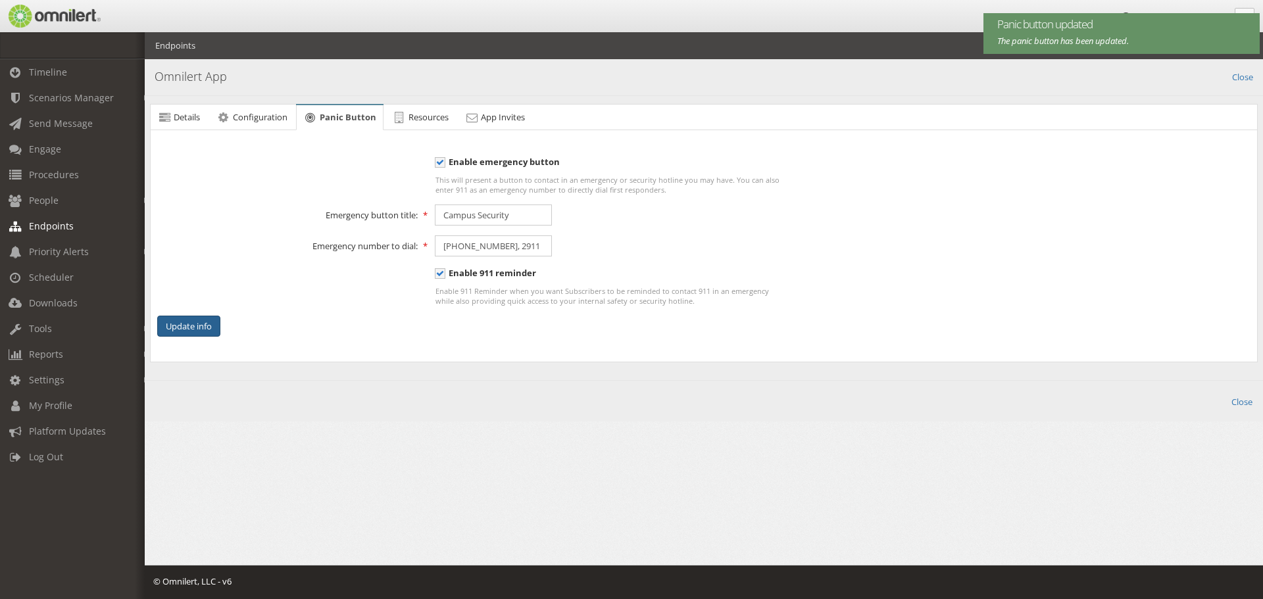
click at [211, 325] on button "Update info" at bounding box center [188, 327] width 63 height 22
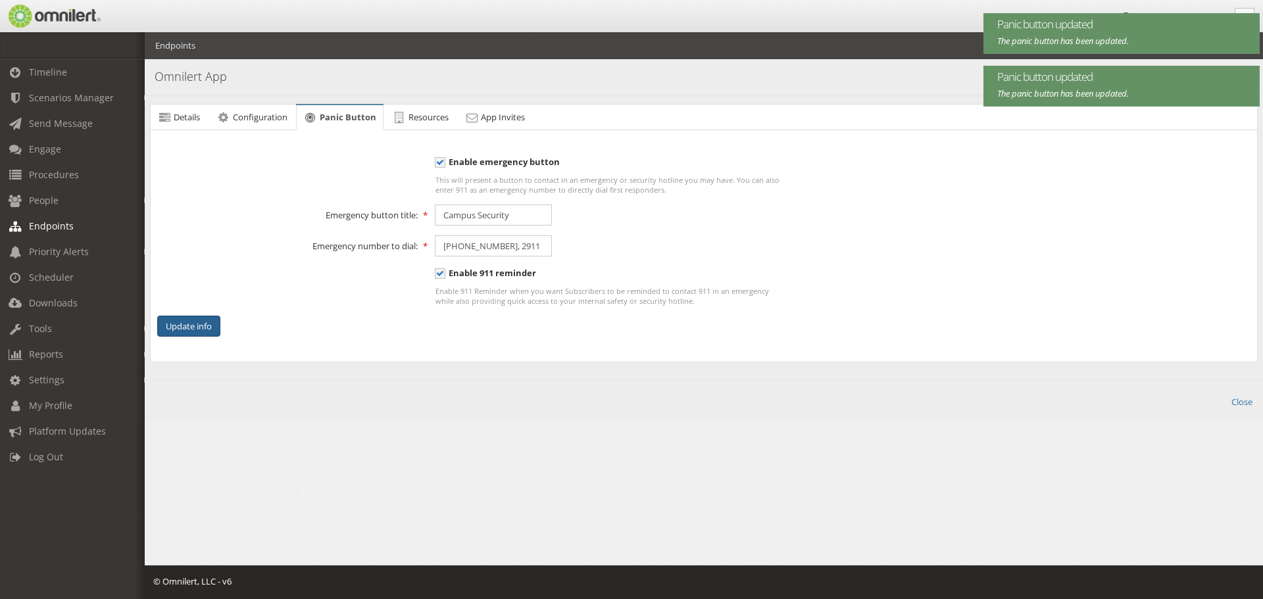
click at [211, 325] on button "Update info" at bounding box center [188, 327] width 63 height 22
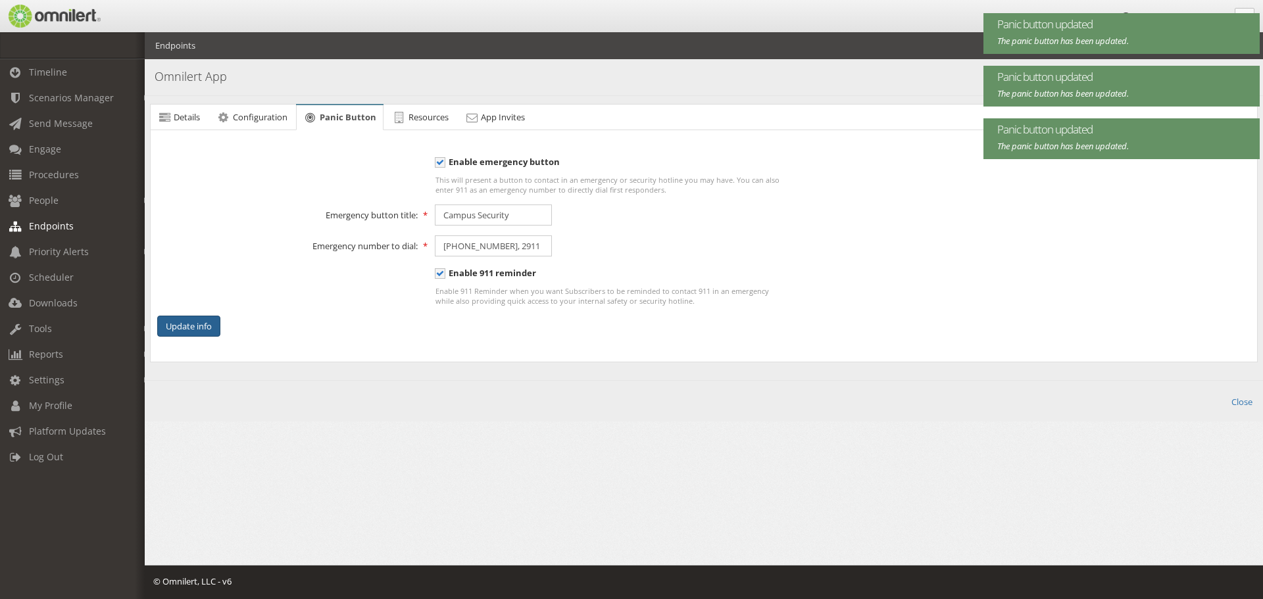
click at [211, 325] on button "Update info" at bounding box center [188, 327] width 63 height 22
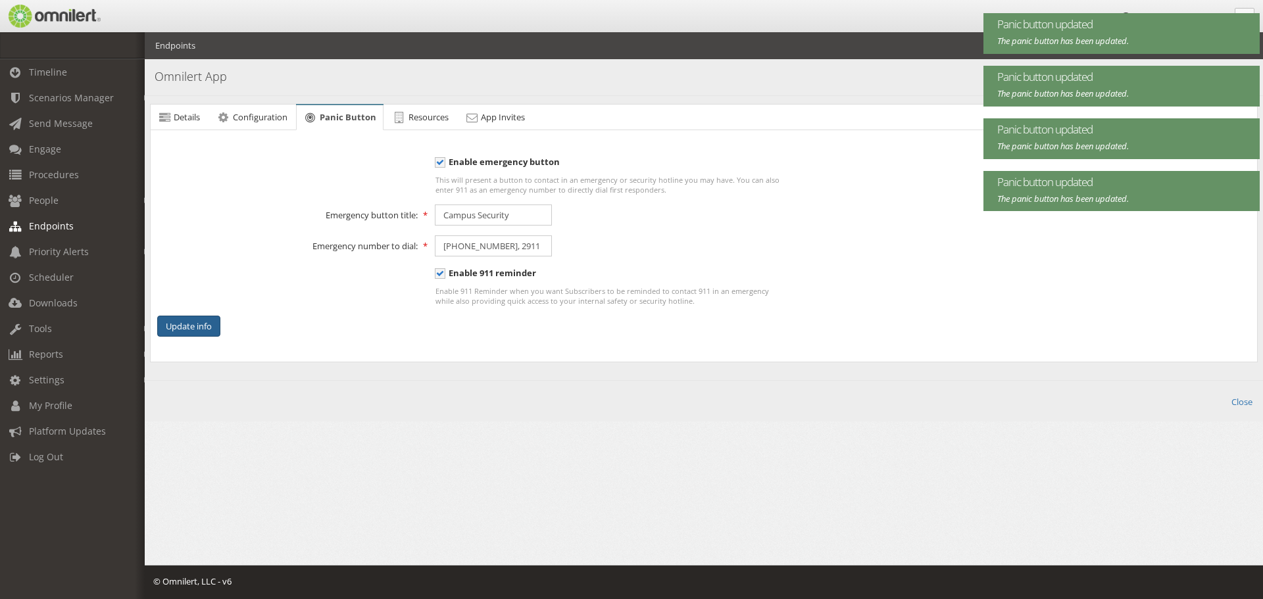
click at [211, 325] on button "Update info" at bounding box center [188, 327] width 63 height 22
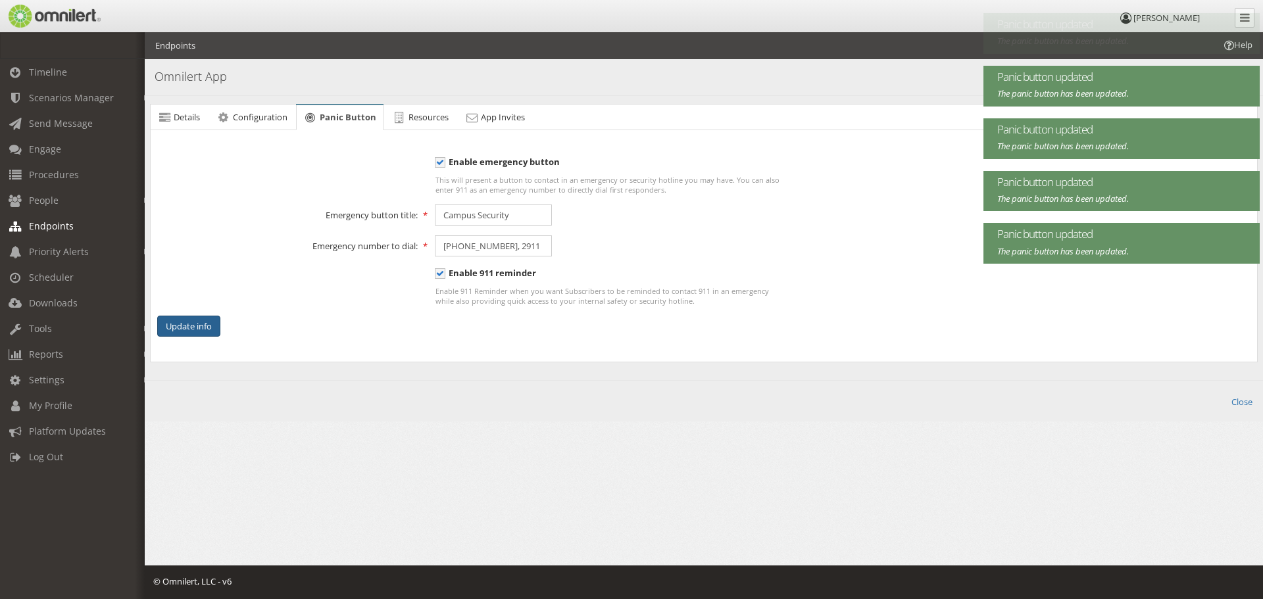
click at [211, 325] on button "Update info" at bounding box center [188, 327] width 63 height 22
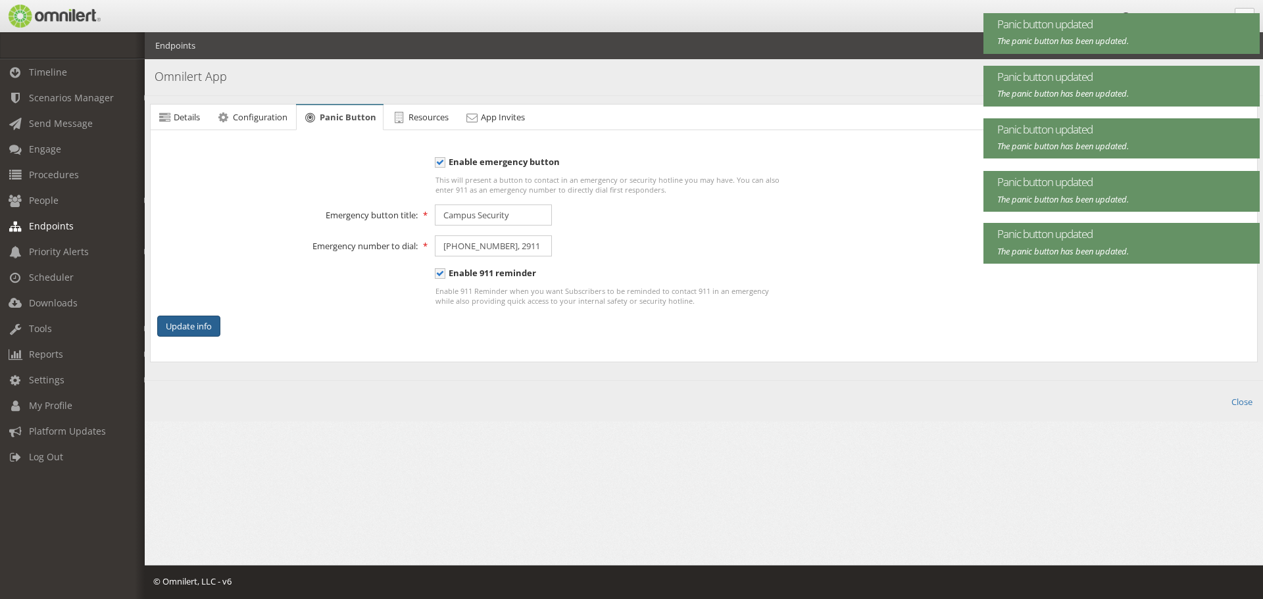
click at [211, 325] on button "Update info" at bounding box center [188, 327] width 63 height 22
click at [211, 325] on button "Updating" at bounding box center [187, 327] width 61 height 22
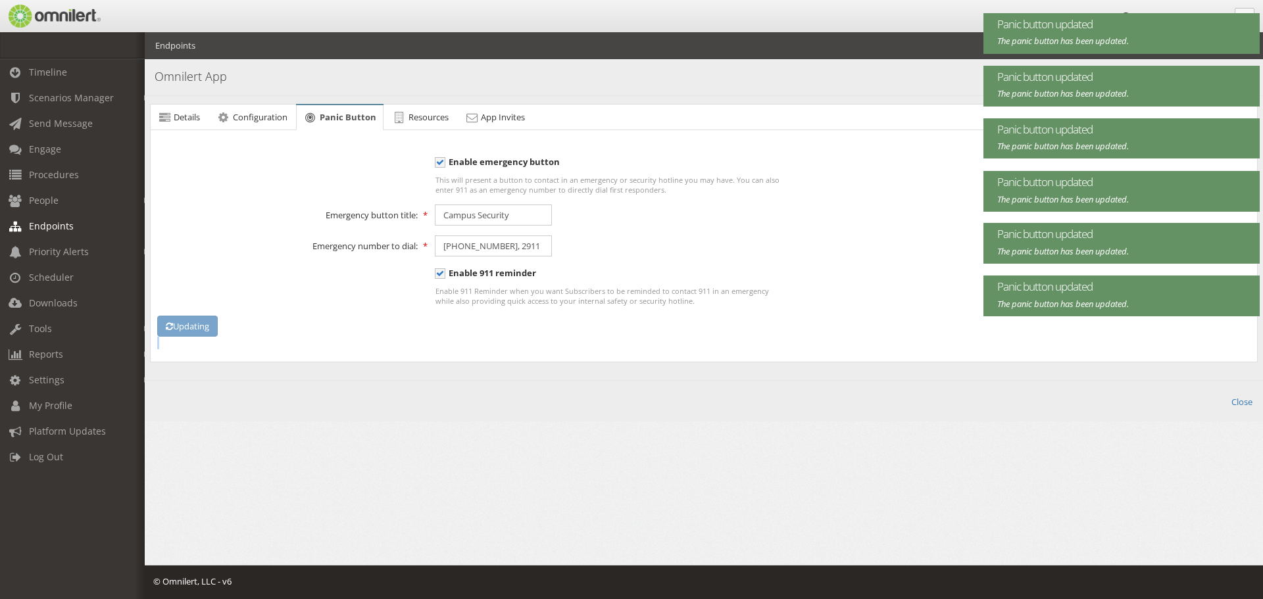
click at [211, 325] on div "Updating" at bounding box center [334, 327] width 370 height 22
click at [211, 325] on button "Updating" at bounding box center [187, 327] width 61 height 22
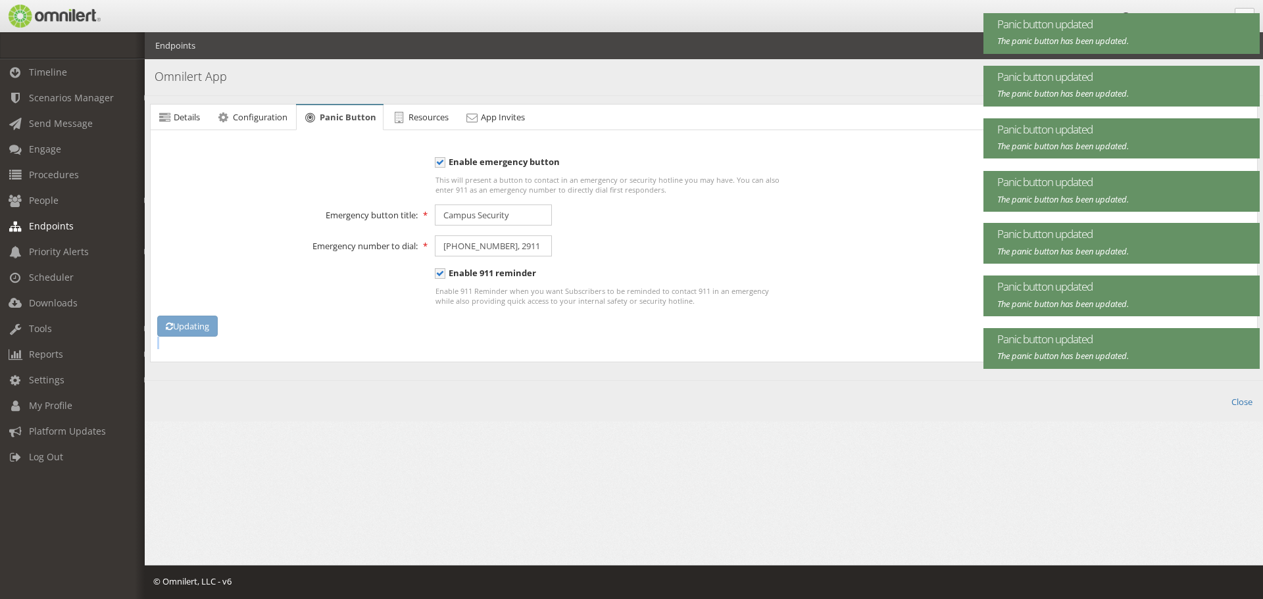
click at [211, 325] on div "Updating" at bounding box center [334, 327] width 370 height 22
click at [211, 325] on button "Updating" at bounding box center [187, 327] width 61 height 22
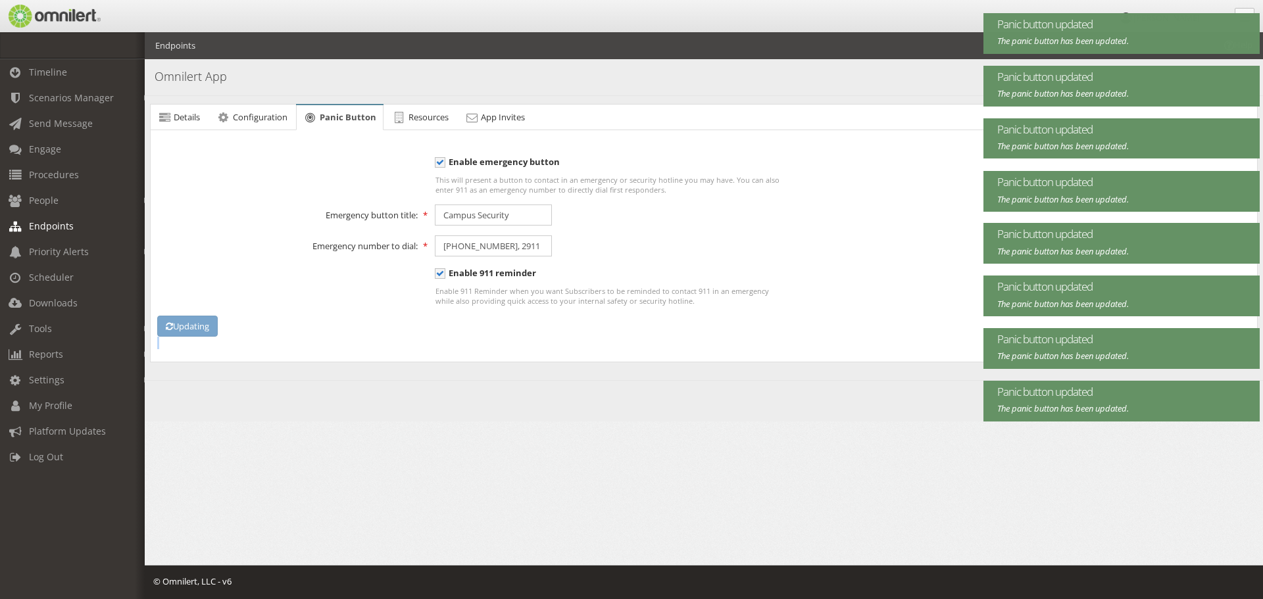
click at [211, 325] on div "Updating" at bounding box center [334, 327] width 370 height 22
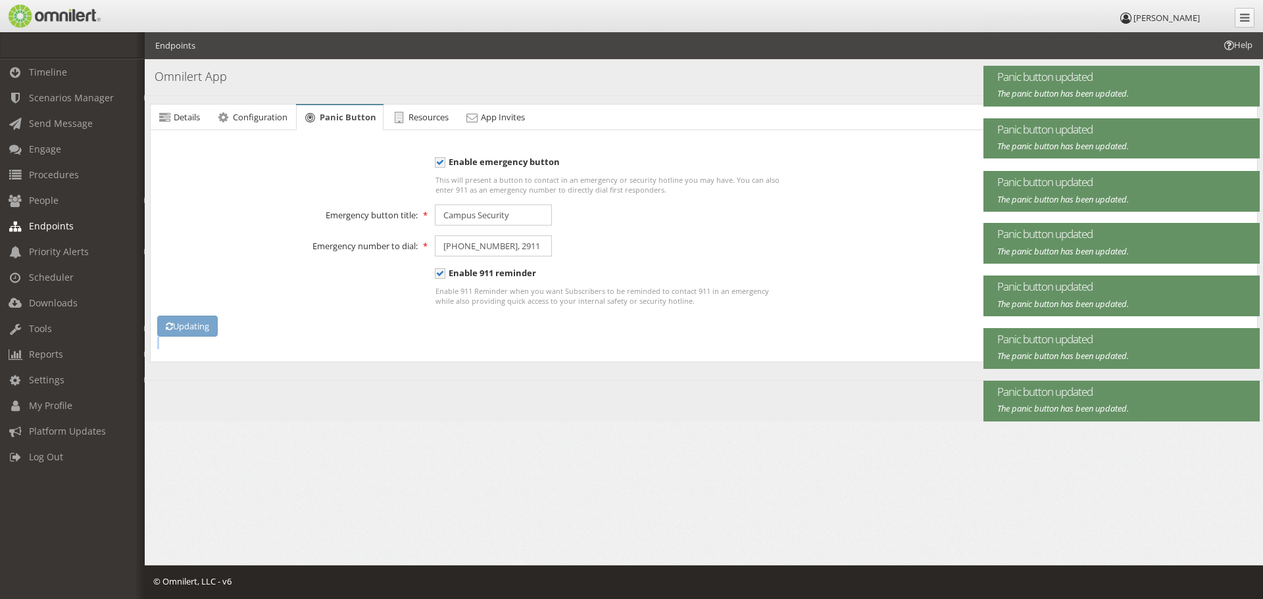
click at [211, 325] on div "Updating" at bounding box center [334, 327] width 370 height 22
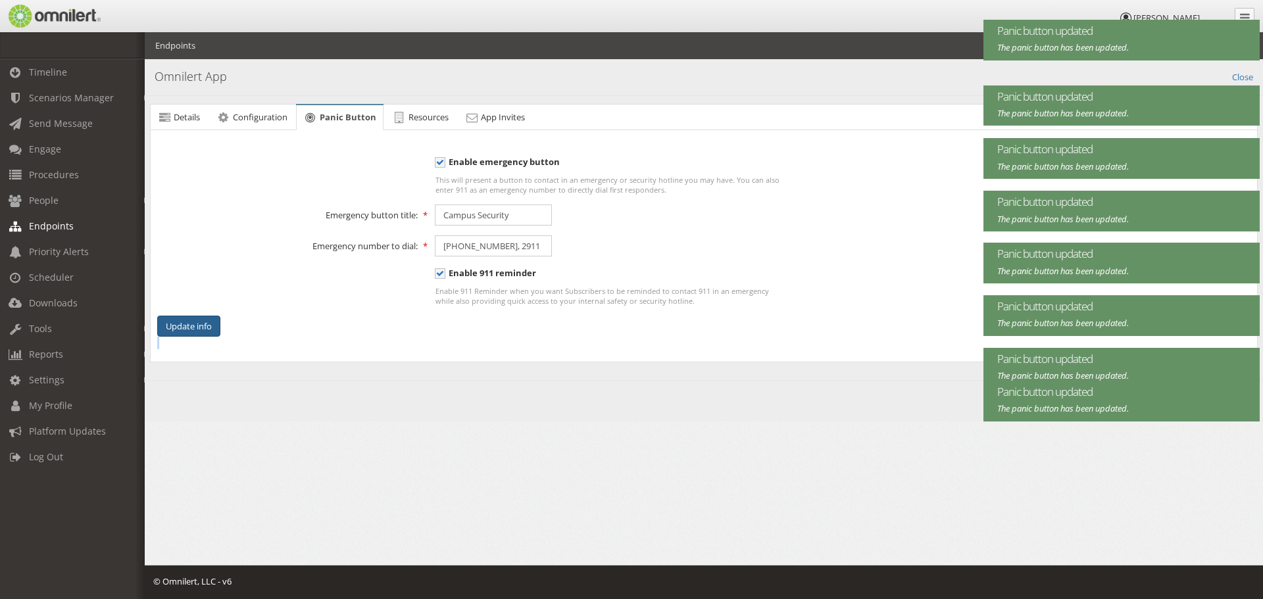
click at [211, 325] on button "Update info" at bounding box center [188, 327] width 63 height 22
click at [211, 325] on div "Update info" at bounding box center [334, 327] width 370 height 22
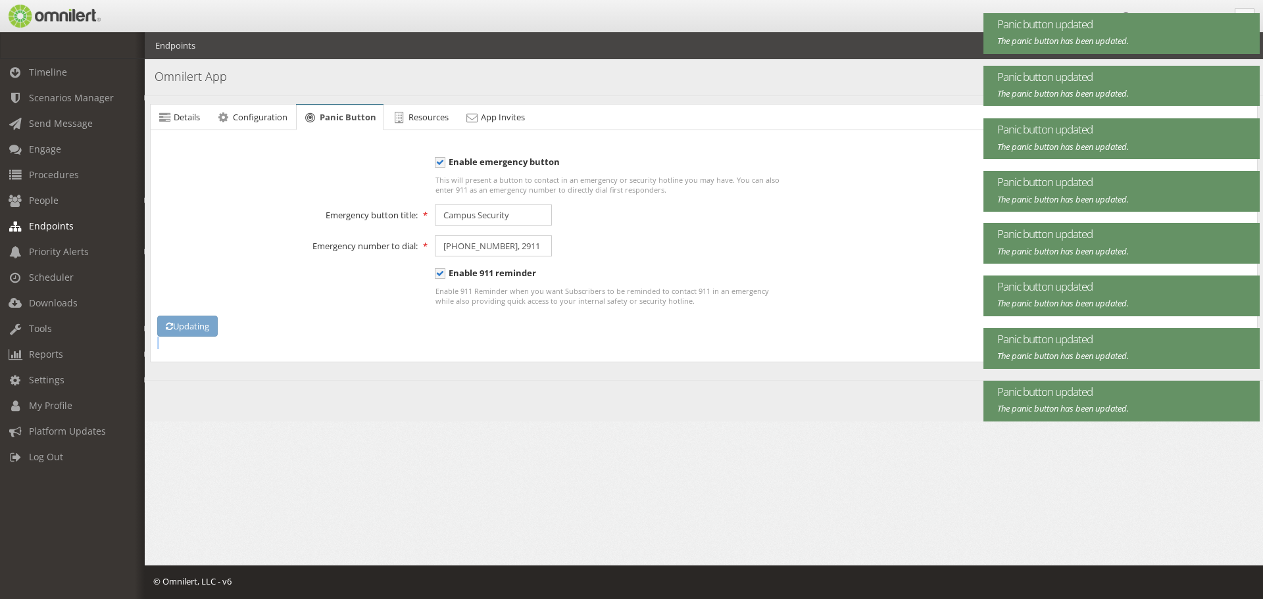
click at [211, 325] on div "Updating" at bounding box center [334, 327] width 370 height 22
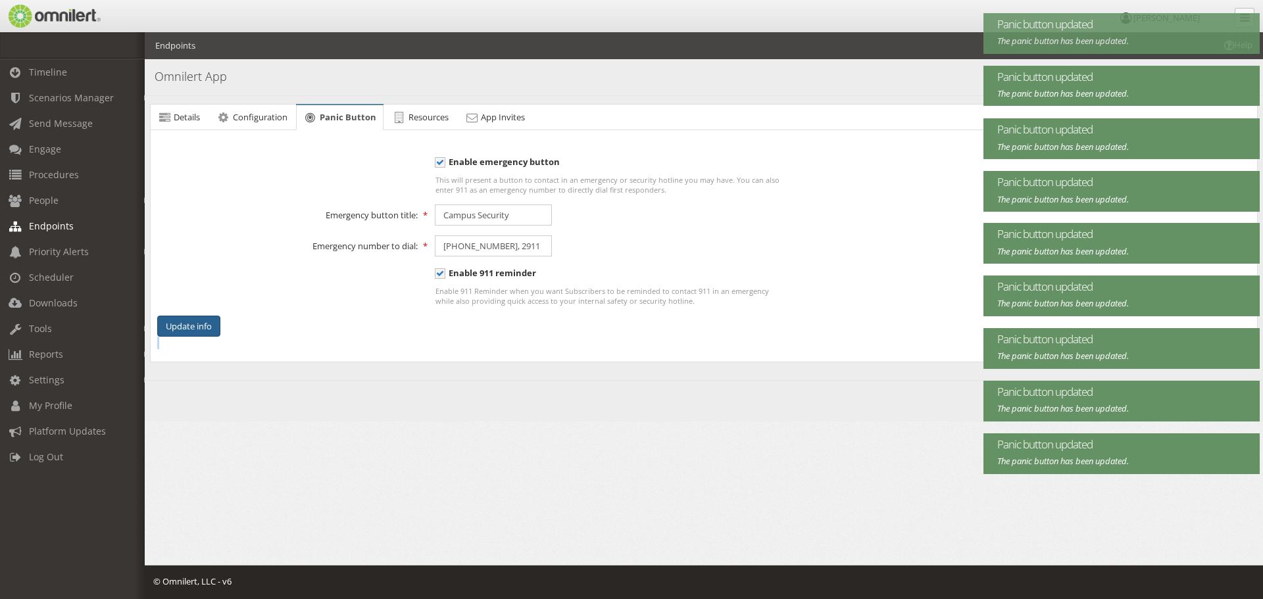
click at [211, 325] on button "Update info" at bounding box center [188, 327] width 63 height 22
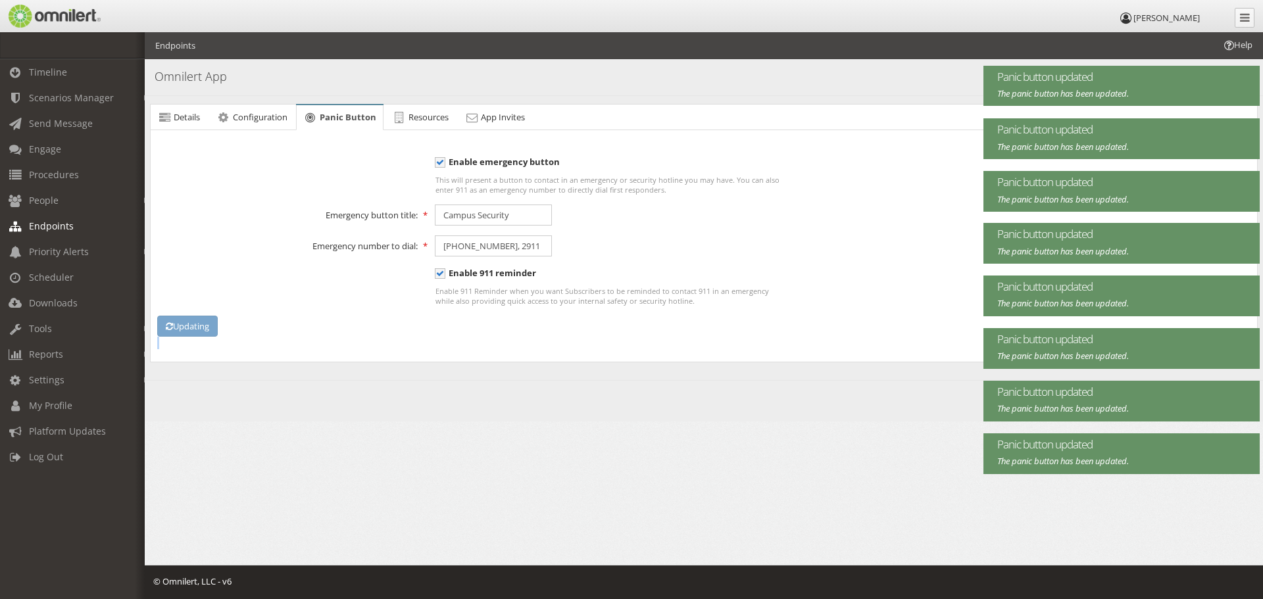
click at [211, 325] on div "Updating" at bounding box center [334, 327] width 370 height 22
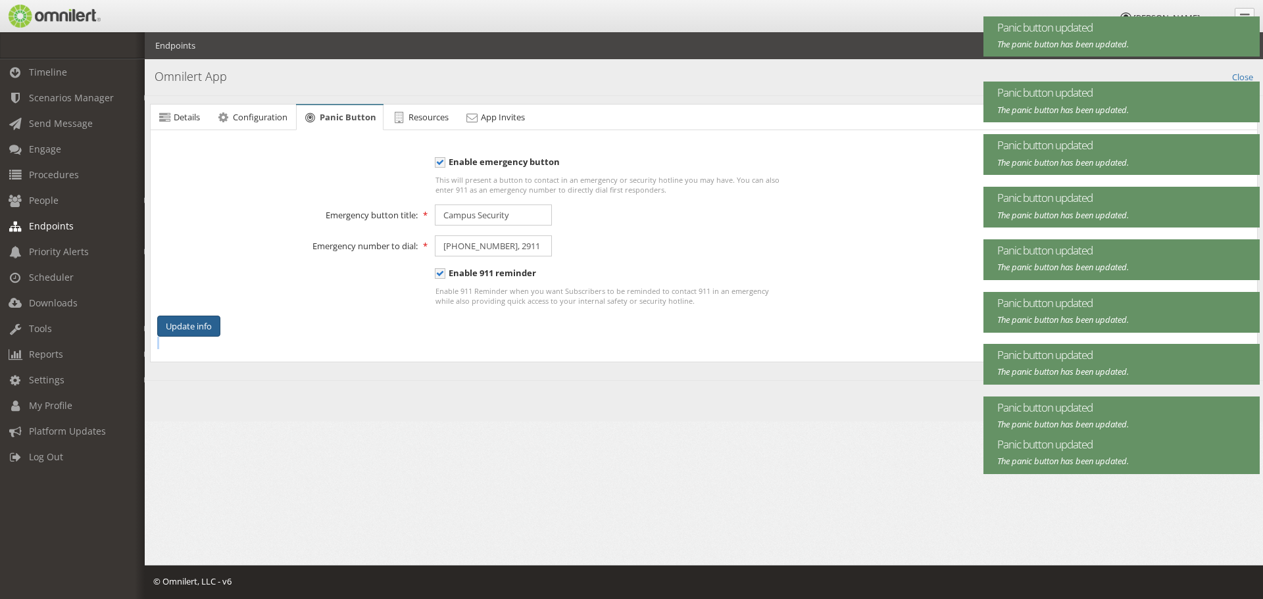
click at [211, 325] on div "Update info" at bounding box center [334, 327] width 370 height 22
click at [211, 325] on button "Update info" at bounding box center [188, 327] width 63 height 22
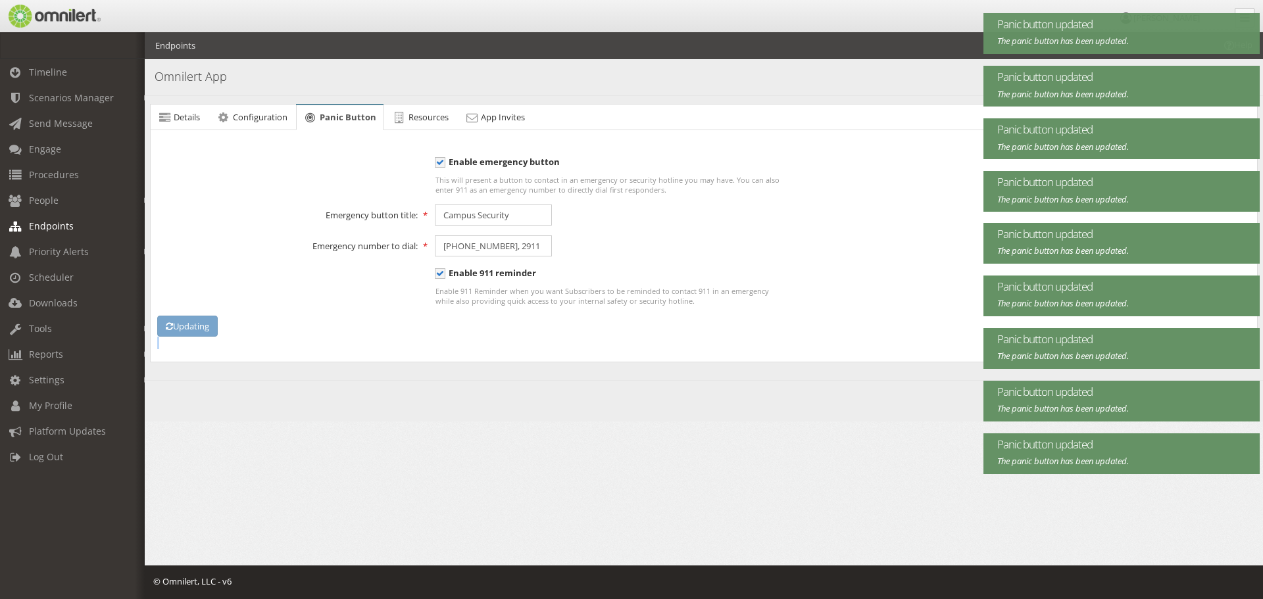
click at [211, 325] on div "Updating" at bounding box center [334, 327] width 370 height 22
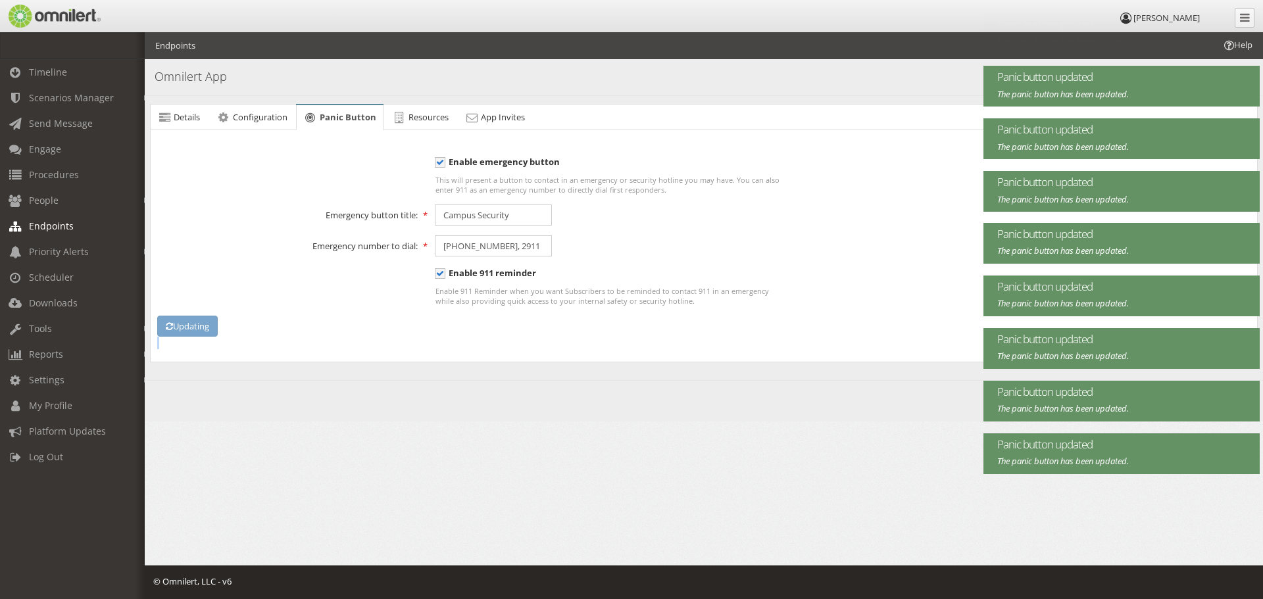
click at [211, 325] on div "Updating" at bounding box center [334, 327] width 370 height 22
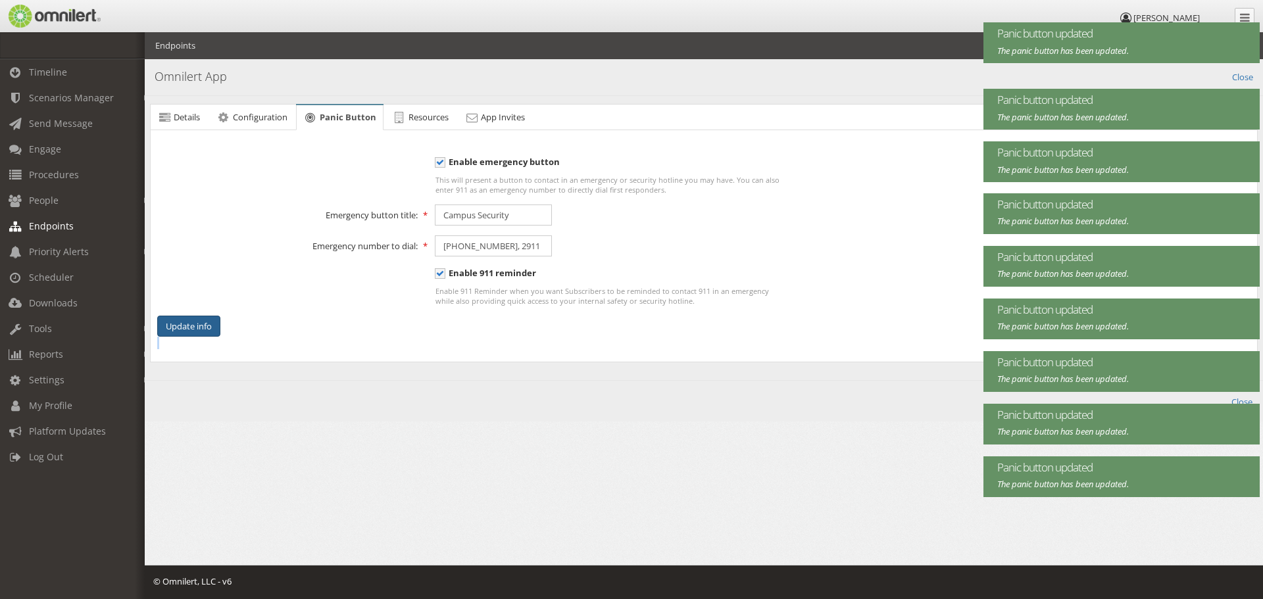
click at [211, 325] on button "Update info" at bounding box center [188, 327] width 63 height 22
click at [211, 325] on div "Update info" at bounding box center [334, 327] width 370 height 22
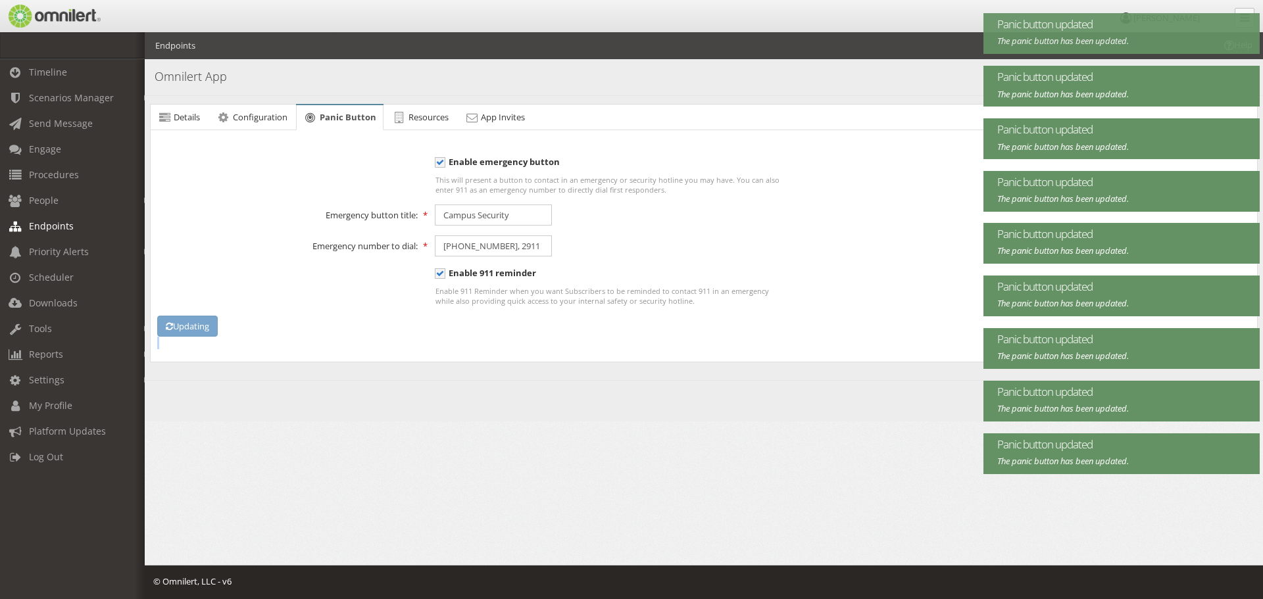
click at [211, 325] on div "Updating" at bounding box center [334, 327] width 370 height 22
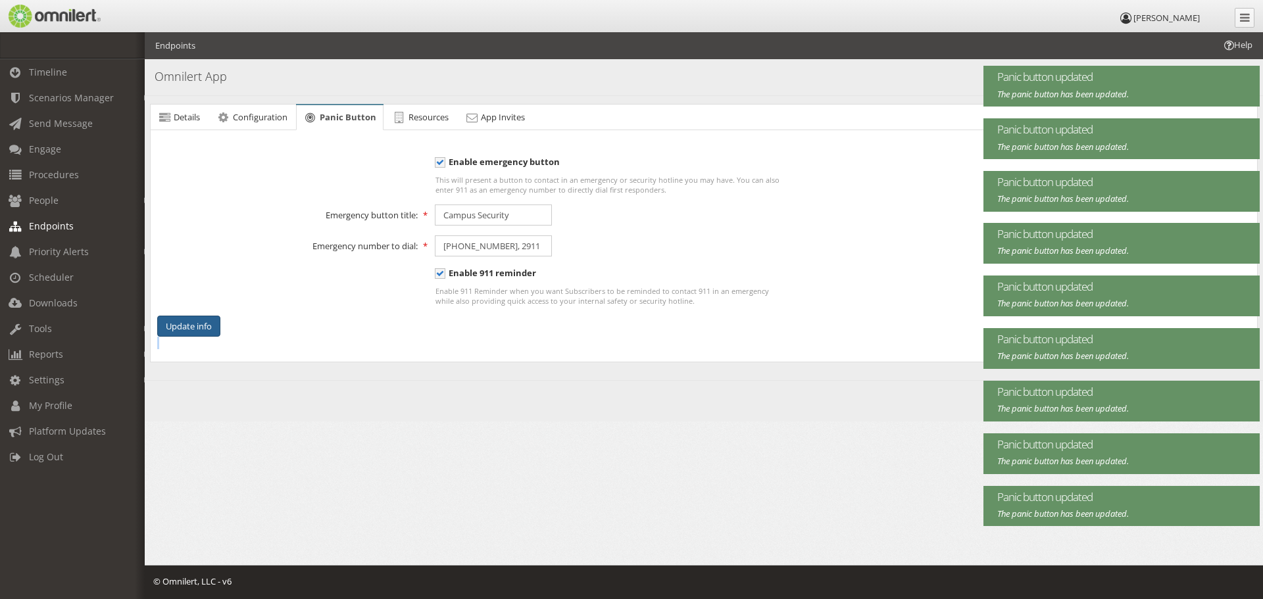
click at [211, 325] on button "Update info" at bounding box center [188, 327] width 63 height 22
click at [211, 325] on div "Update info" at bounding box center [334, 327] width 370 height 22
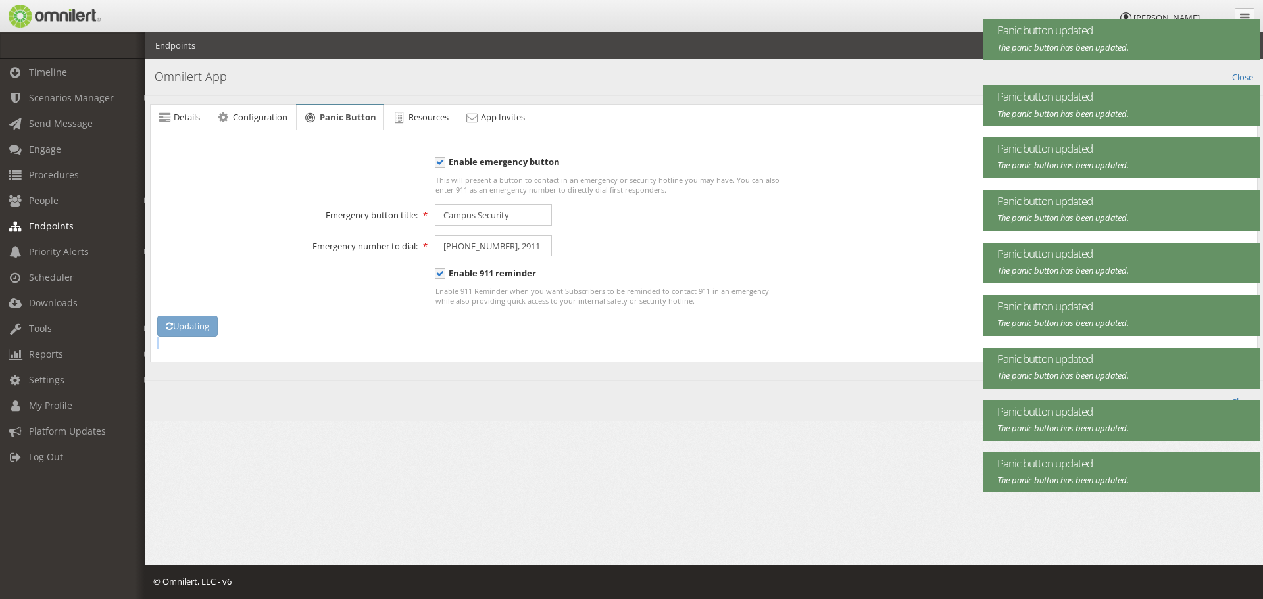
click at [211, 325] on div "Updating" at bounding box center [334, 327] width 370 height 22
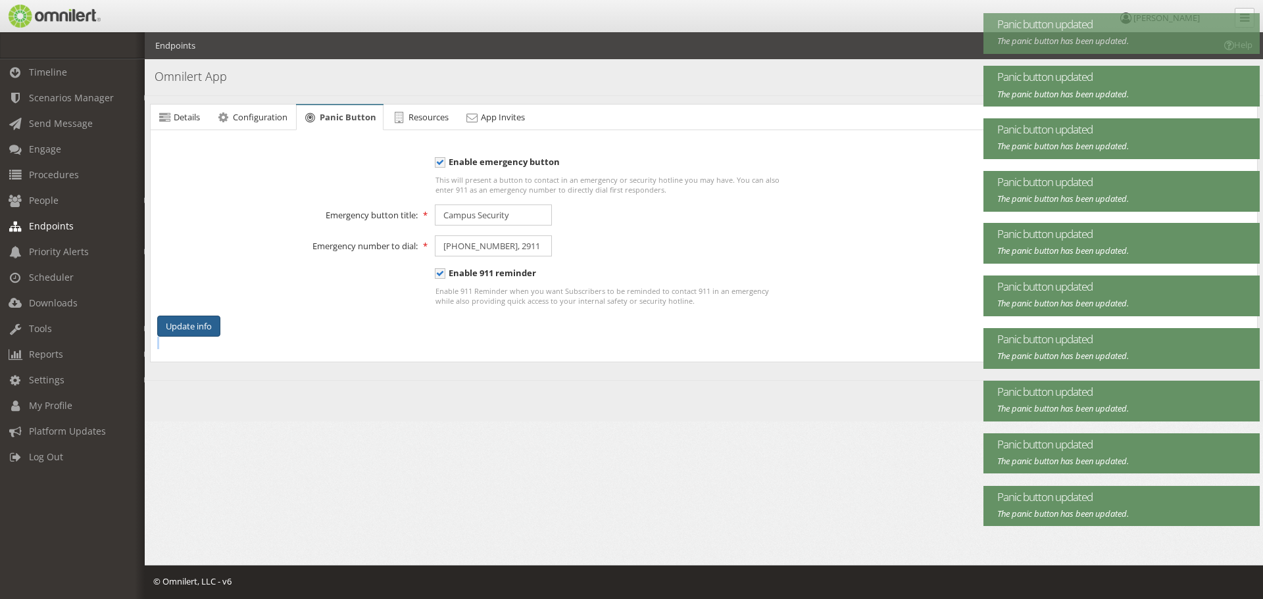
click at [211, 325] on button "Update info" at bounding box center [188, 327] width 63 height 22
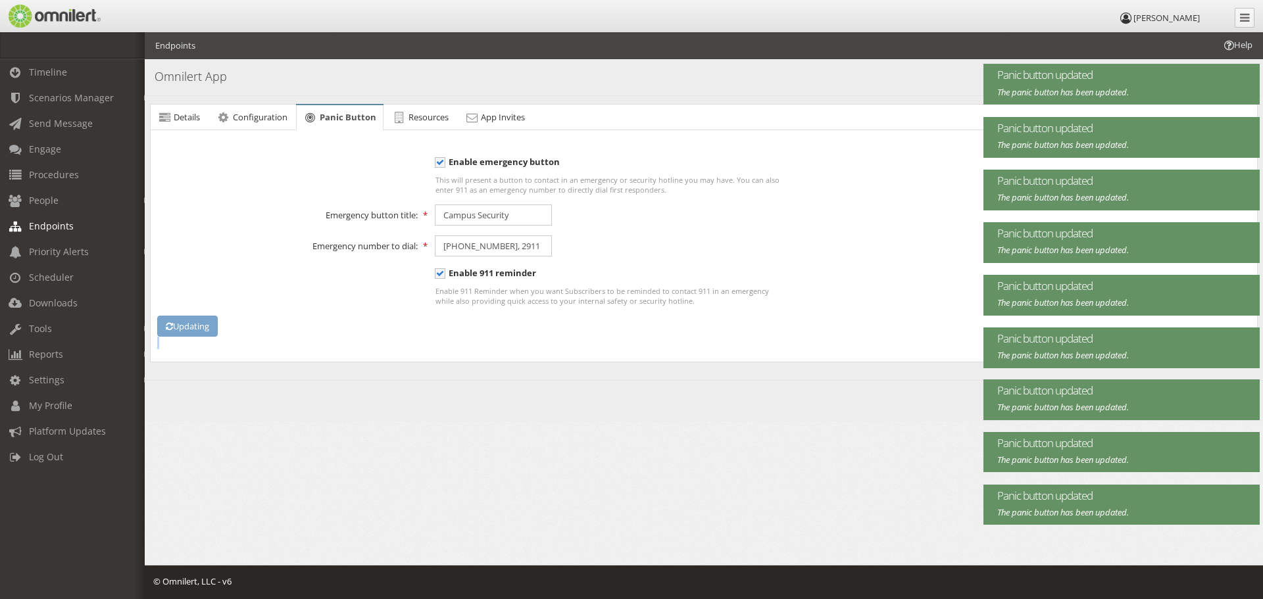
click at [211, 325] on div "Updating" at bounding box center [334, 327] width 370 height 22
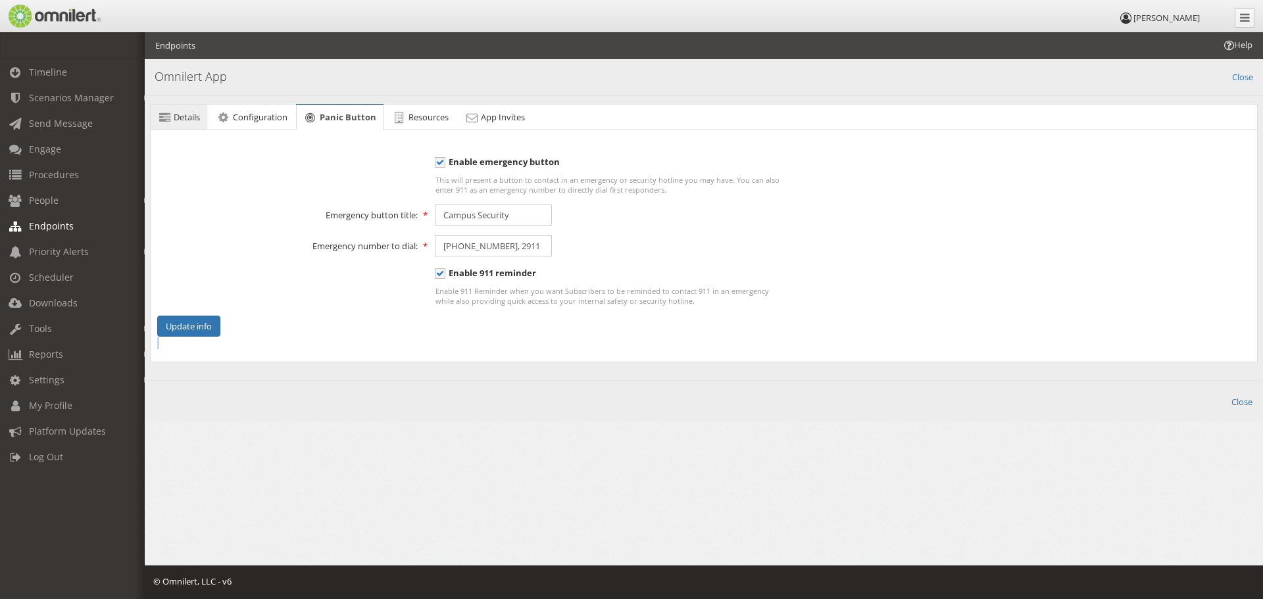
click at [190, 118] on span "Details" at bounding box center [187, 117] width 26 height 12
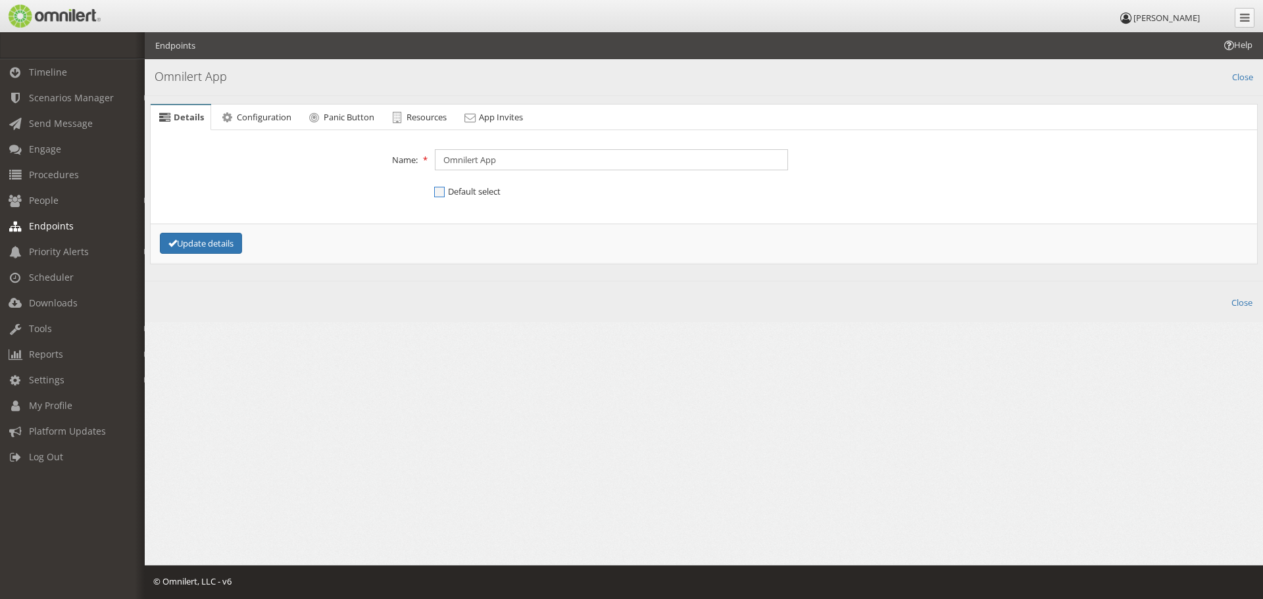
click at [444, 194] on span "Default select" at bounding box center [467, 192] width 66 height 12
click at [444, 194] on input "Default select" at bounding box center [441, 193] width 12 height 16
checkbox input "true"
click at [191, 247] on button "Update details" at bounding box center [201, 244] width 82 height 22
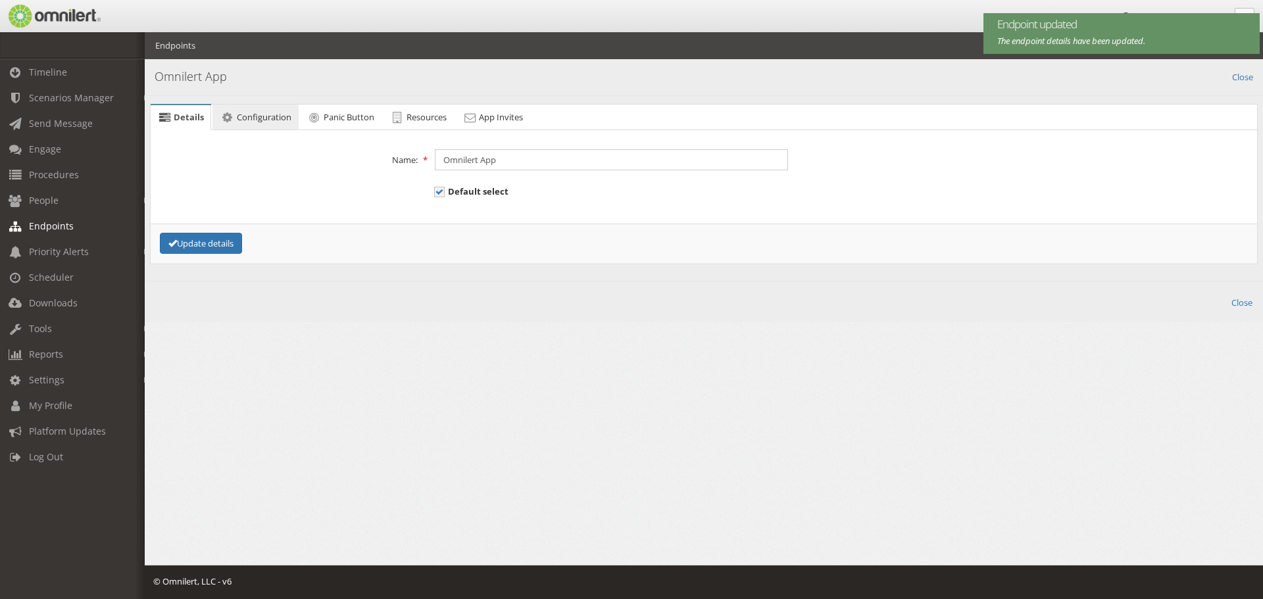
click at [270, 118] on span "Configuration" at bounding box center [264, 117] width 55 height 12
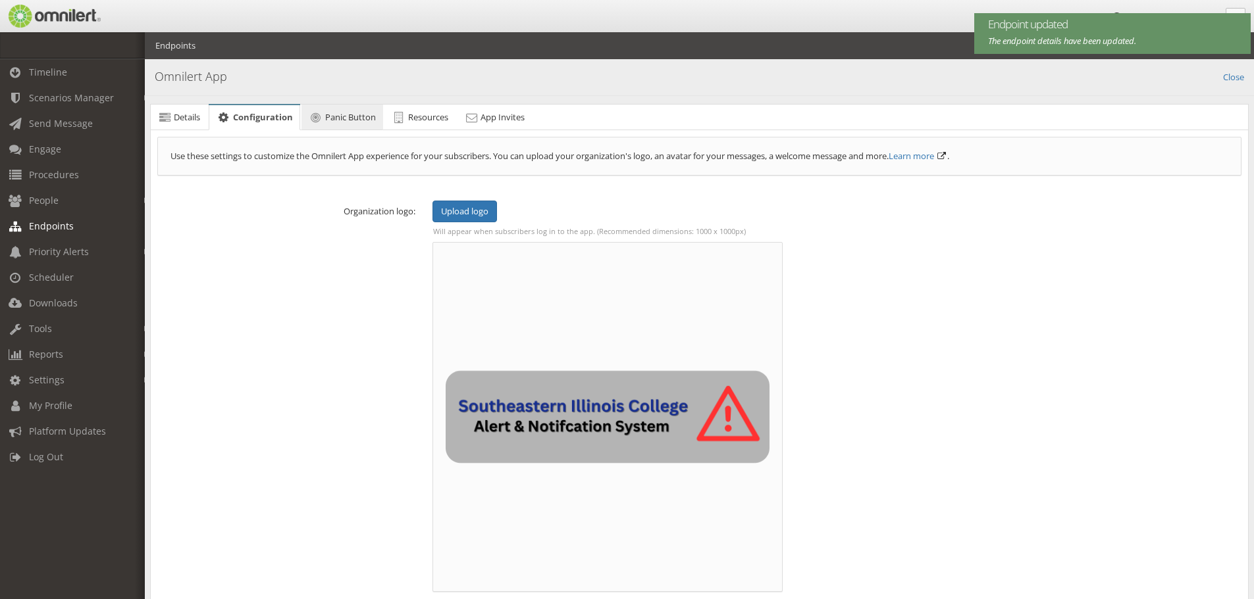
click at [333, 119] on span "Panic Button" at bounding box center [350, 117] width 51 height 12
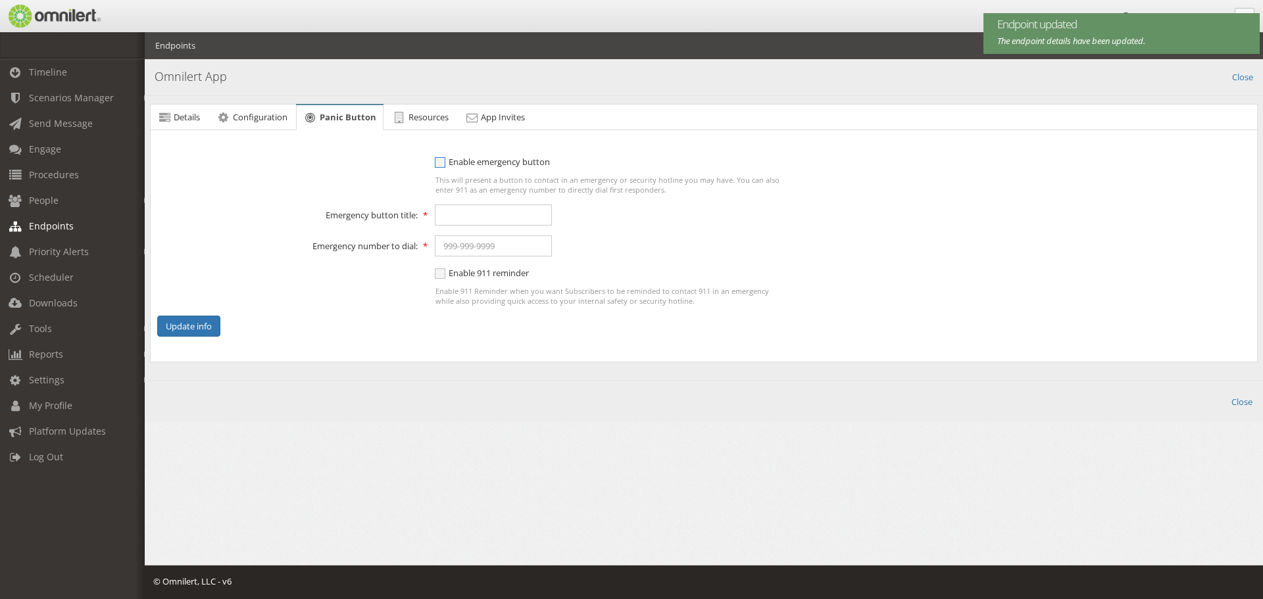
click at [440, 160] on span "Enable emergency button" at bounding box center [492, 162] width 115 height 12
click at [440, 160] on input "Enable emergency button" at bounding box center [441, 163] width 12 height 16
checkbox input "true"
click at [466, 212] on input "text" at bounding box center [493, 215] width 117 height 21
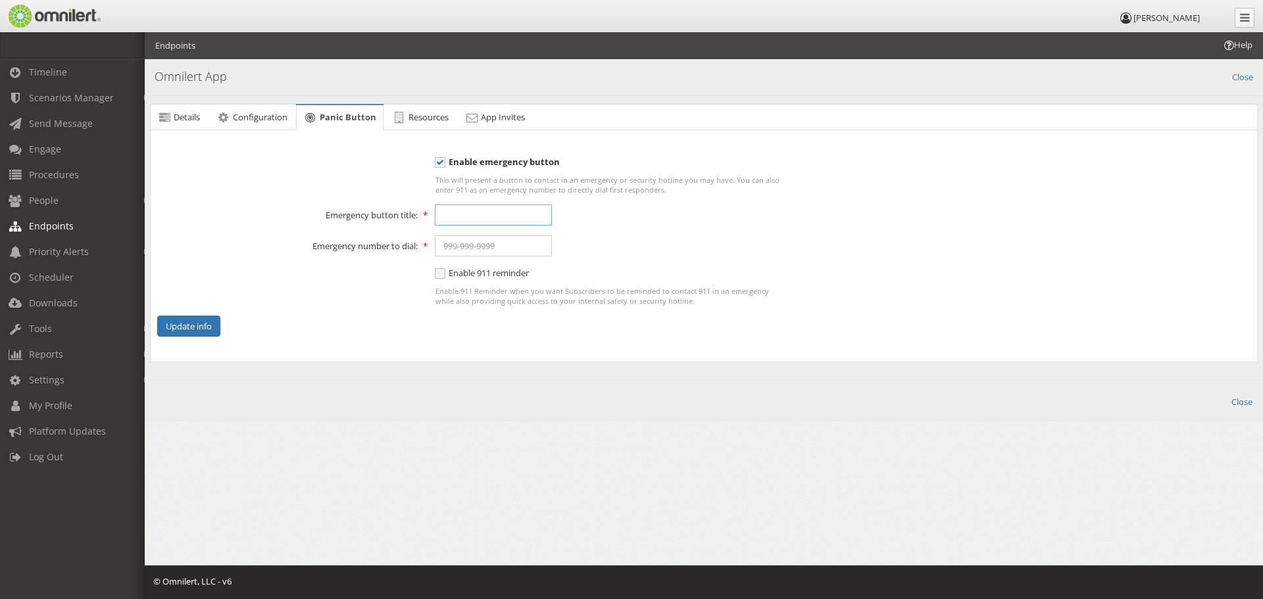
type input "Campus Security"
click at [496, 245] on input "text" at bounding box center [493, 246] width 117 height 21
click at [505, 245] on input "text" at bounding box center [493, 246] width 117 height 21
drag, startPoint x: 530, startPoint y: 251, endPoint x: 505, endPoint y: 251, distance: 25.7
click at [505, 251] on input "[PHONE_NUMBER], 2911" at bounding box center [493, 246] width 117 height 21
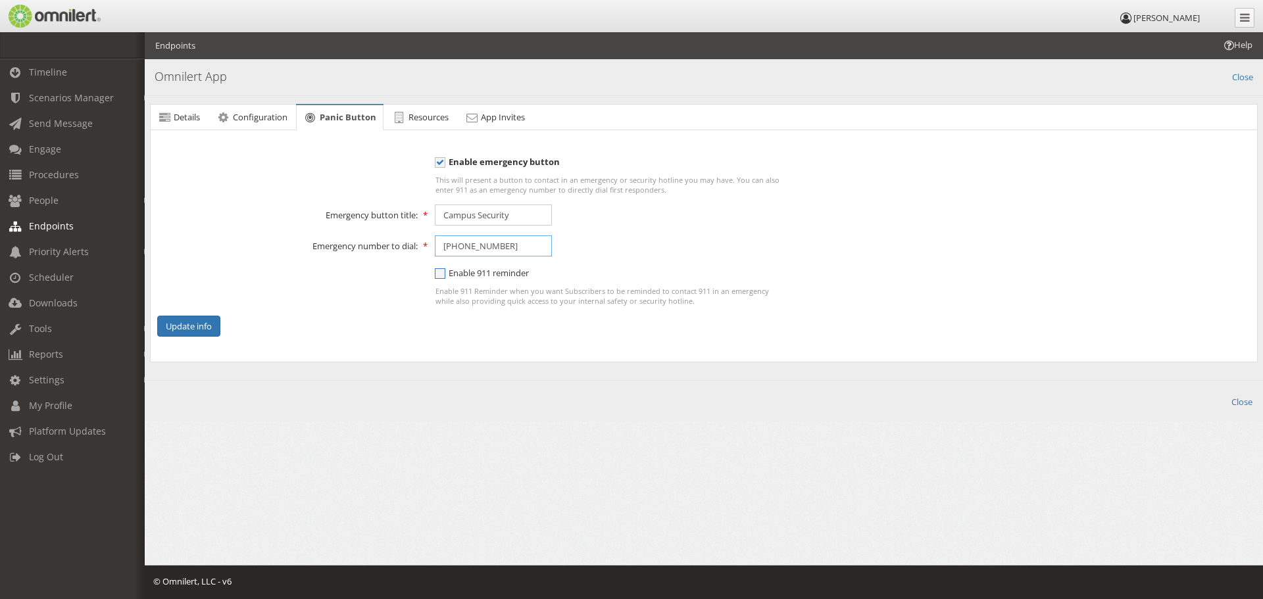
type input "618-252-5400"
click at [443, 273] on span "Enable 911 reminder" at bounding box center [482, 273] width 94 height 12
click at [443, 273] on input "Enable 911 reminder" at bounding box center [441, 275] width 12 height 16
checkbox input "true"
click at [190, 332] on button "Update info" at bounding box center [188, 327] width 63 height 22
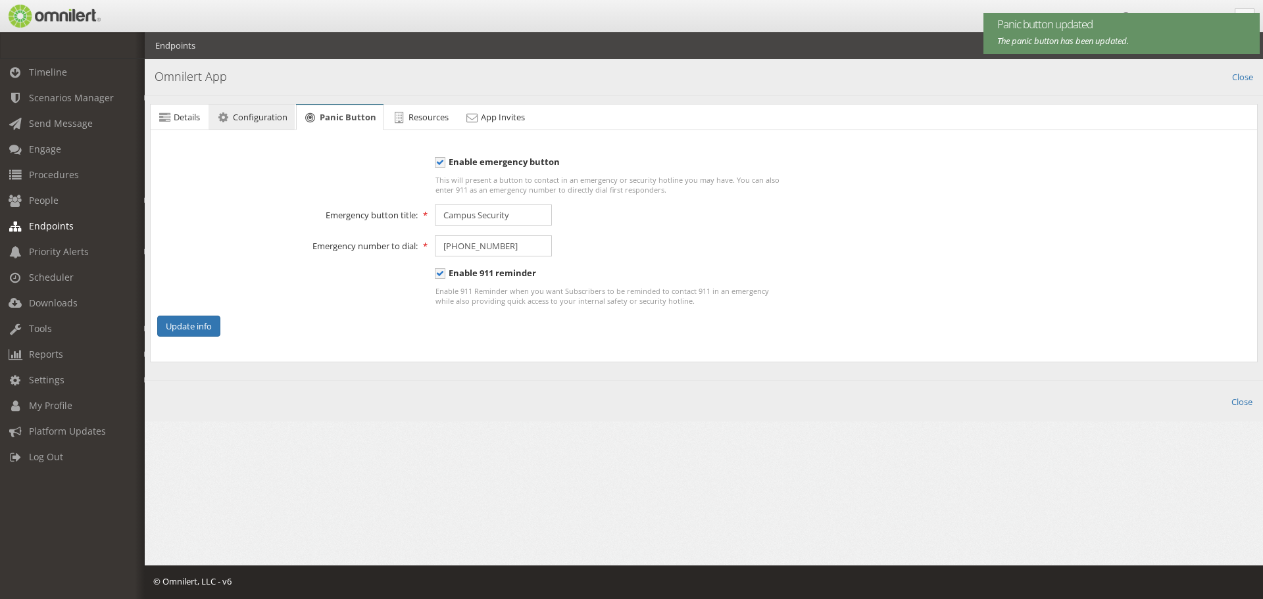
click at [279, 113] on span "Configuration" at bounding box center [260, 117] width 55 height 12
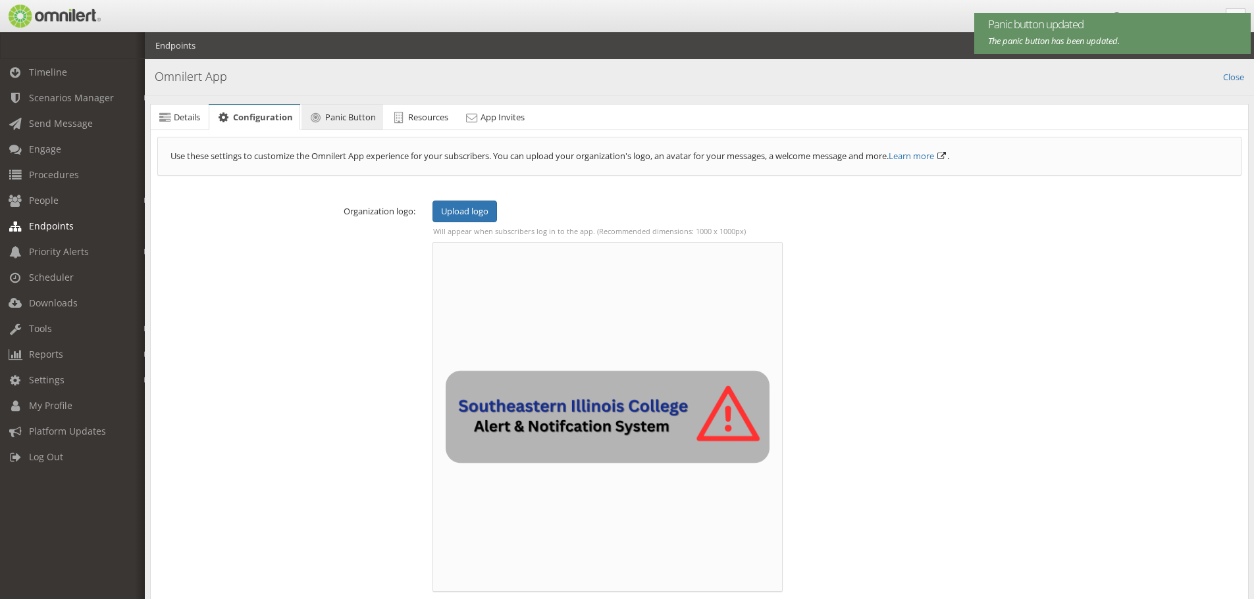
click at [332, 119] on span "Panic Button" at bounding box center [350, 117] width 51 height 12
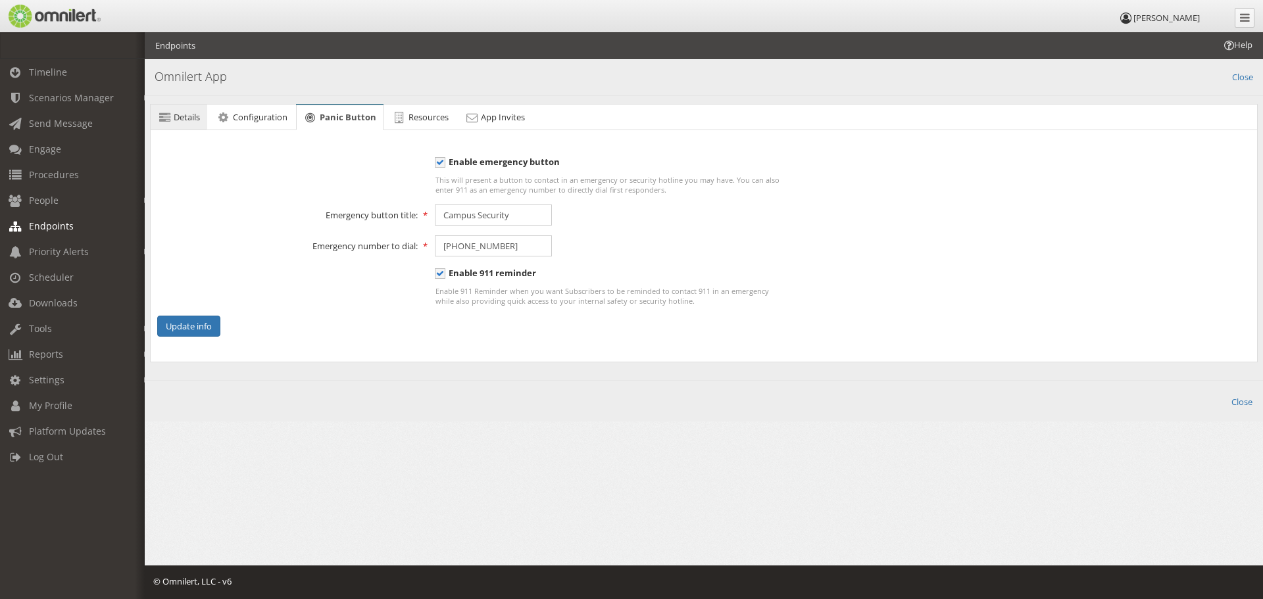
click at [165, 121] on icon at bounding box center [164, 117] width 14 height 9
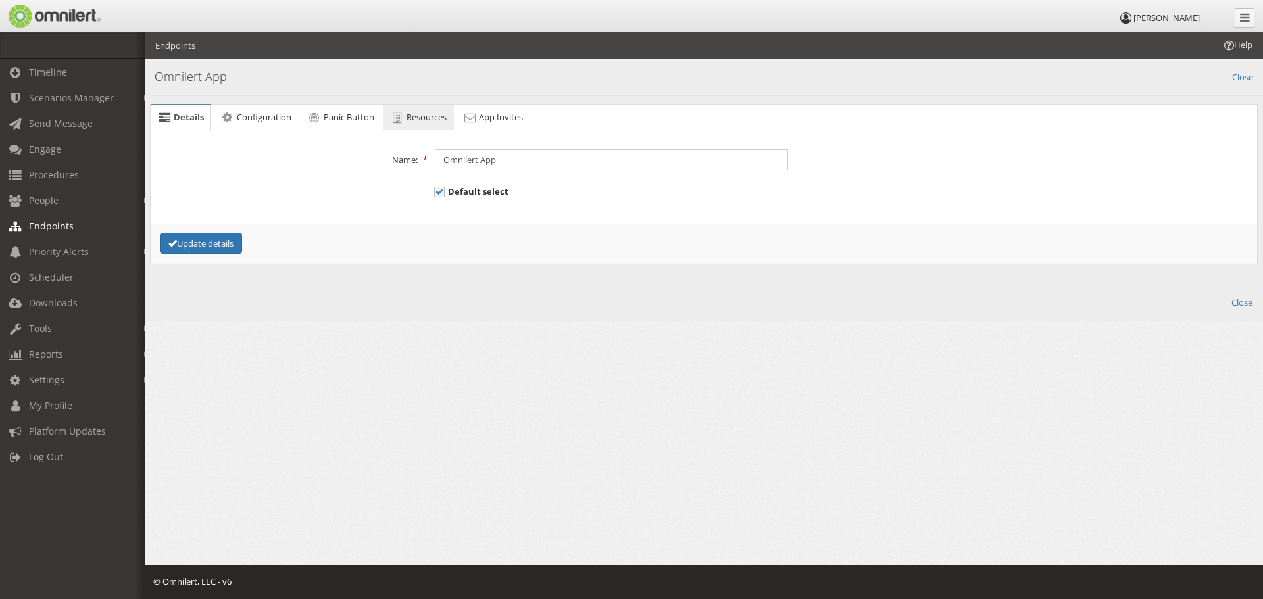
click at [434, 121] on span "Resources" at bounding box center [427, 117] width 40 height 12
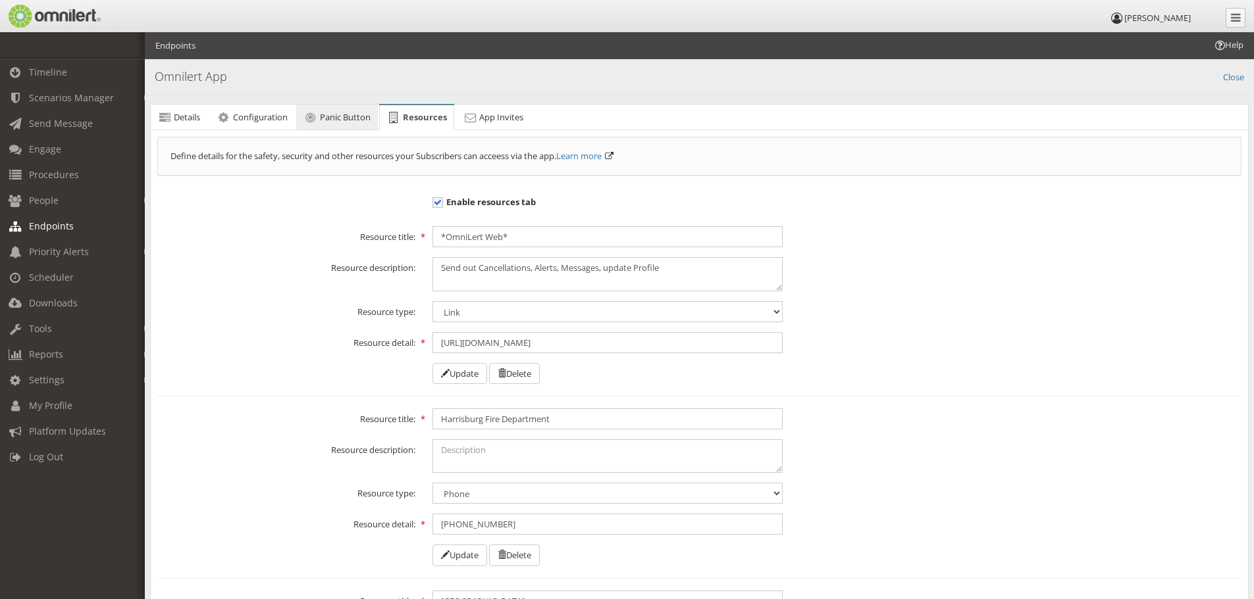
click at [353, 120] on span "Panic Button" at bounding box center [345, 117] width 51 height 12
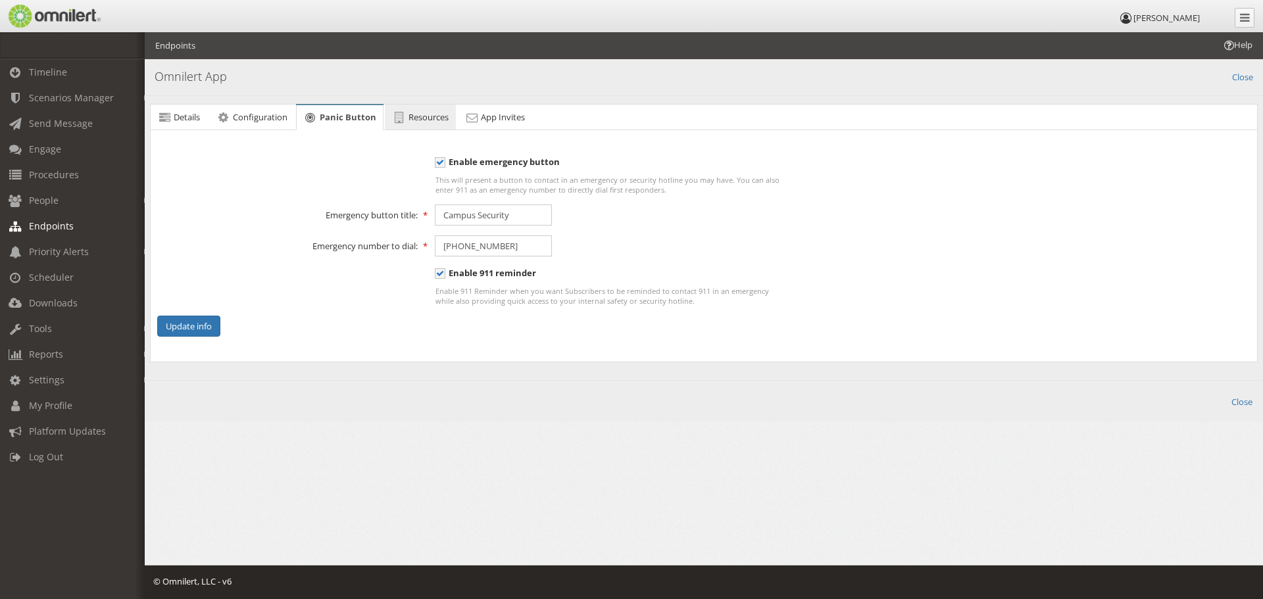
click at [434, 121] on span "Resources" at bounding box center [429, 117] width 40 height 12
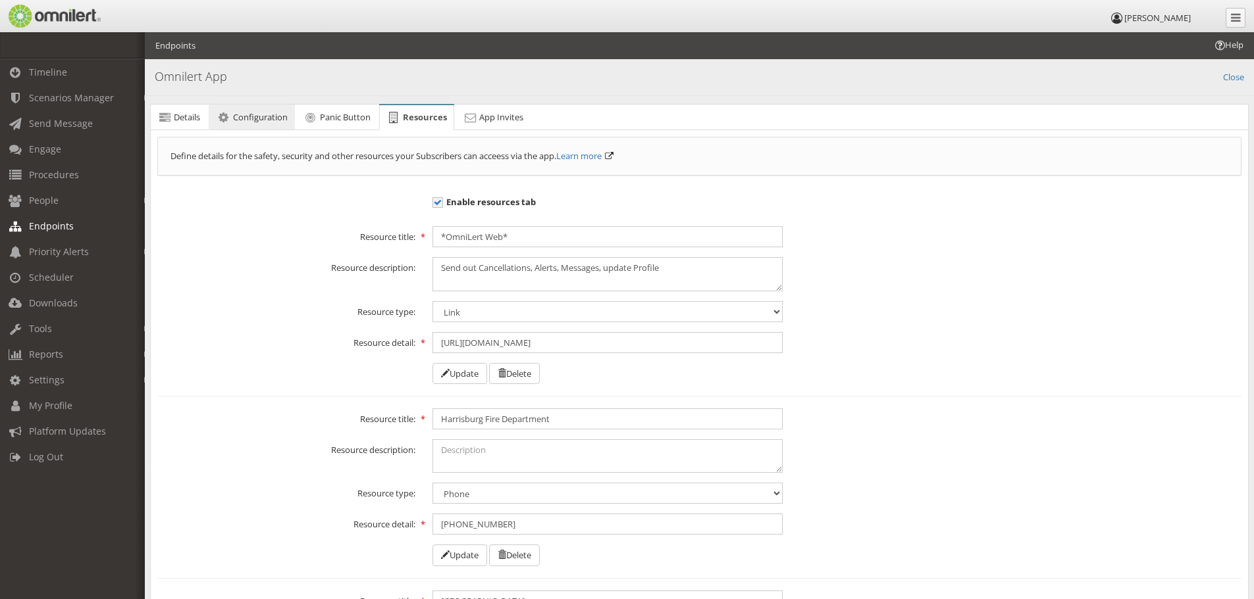
click at [240, 118] on span "Configuration" at bounding box center [260, 117] width 55 height 12
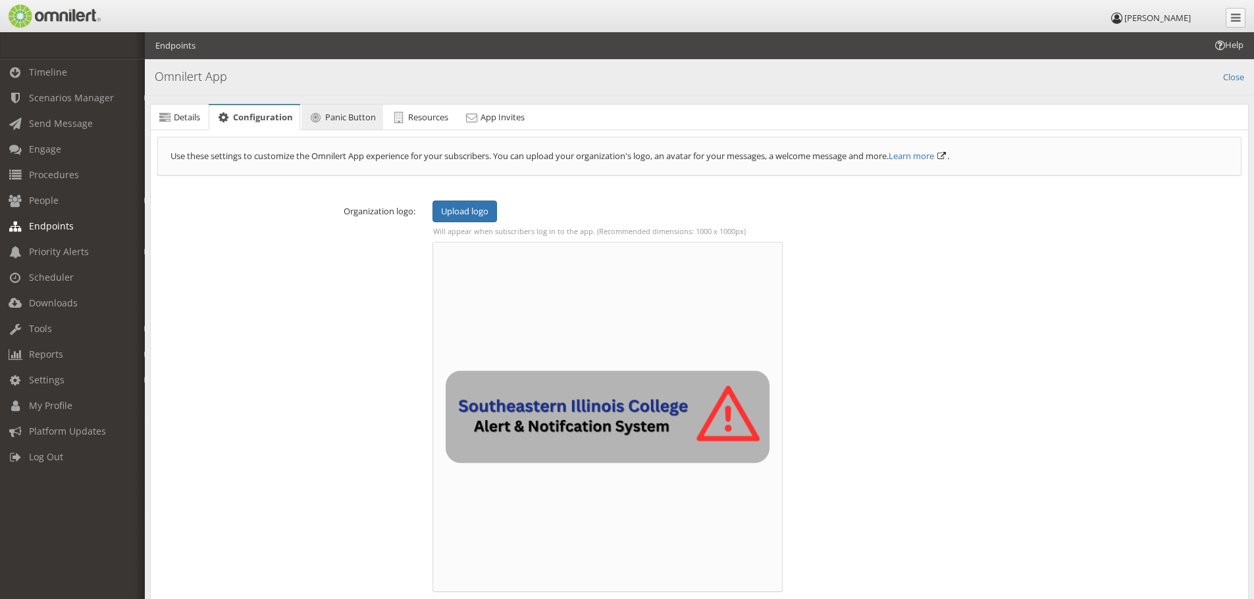
click at [311, 115] on icon at bounding box center [316, 117] width 14 height 9
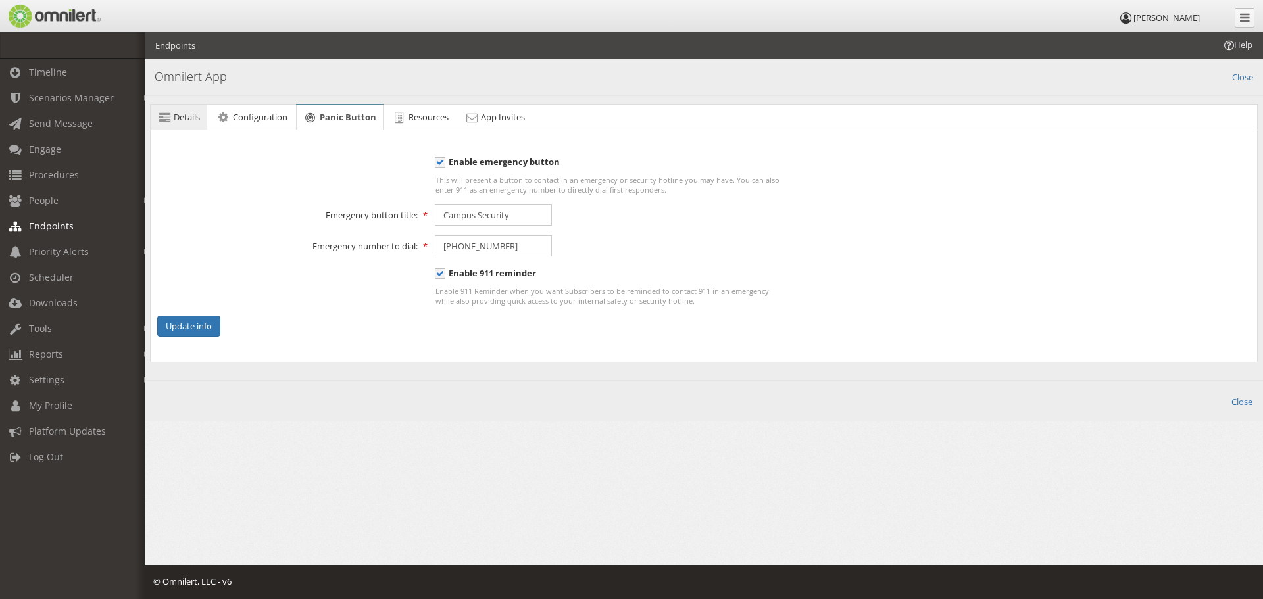
click at [186, 113] on span "Details" at bounding box center [187, 117] width 26 height 12
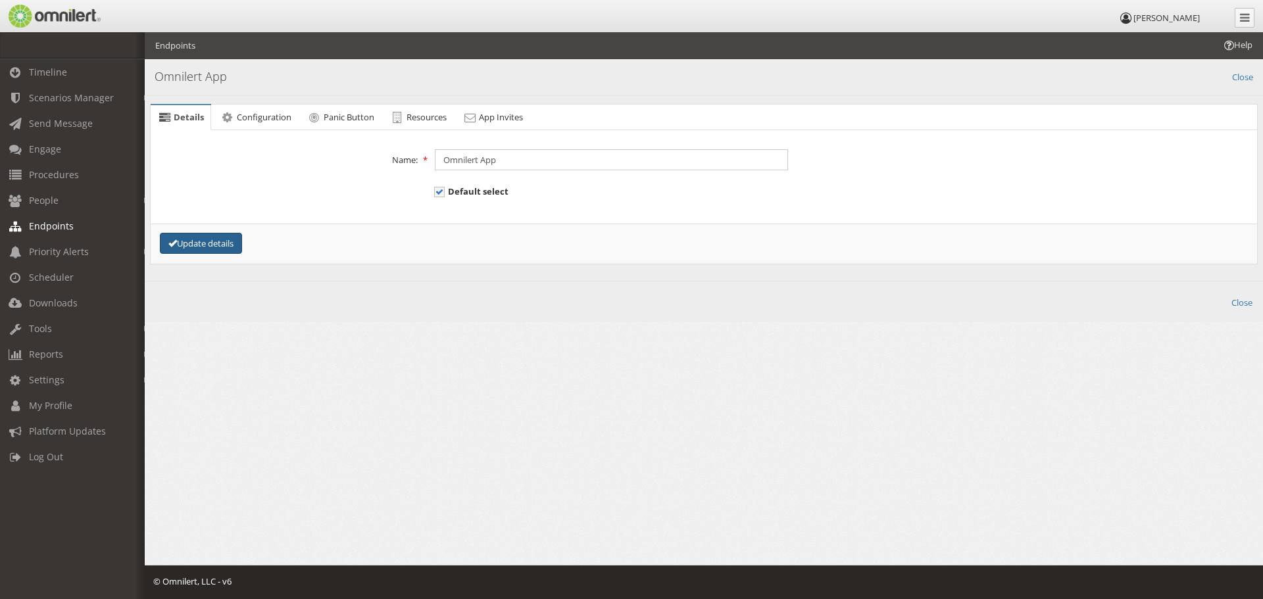
click at [203, 238] on button "Update details" at bounding box center [201, 244] width 82 height 22
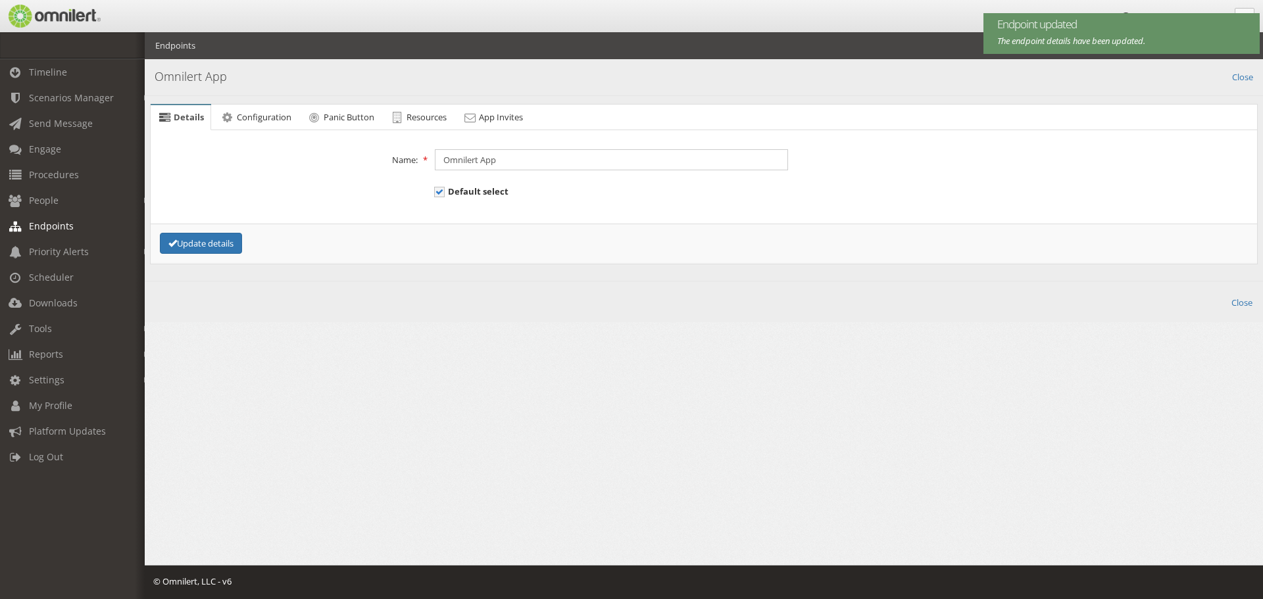
click at [58, 227] on span "Endpoints" at bounding box center [51, 226] width 45 height 13
click at [56, 225] on span "Endpoints" at bounding box center [51, 226] width 45 height 13
click at [55, 225] on span "Endpoints" at bounding box center [51, 226] width 45 height 13
click at [63, 248] on span "Priority Alerts" at bounding box center [59, 251] width 60 height 13
click at [50, 274] on link "Tip Report" at bounding box center [78, 280] width 157 height 22
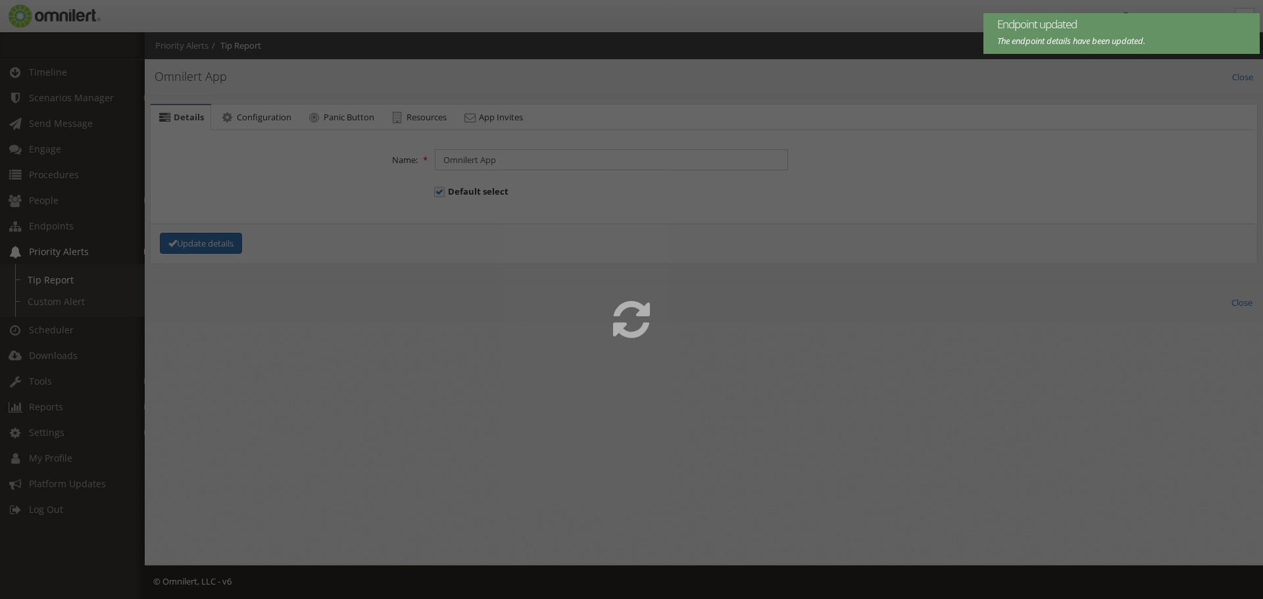
select select
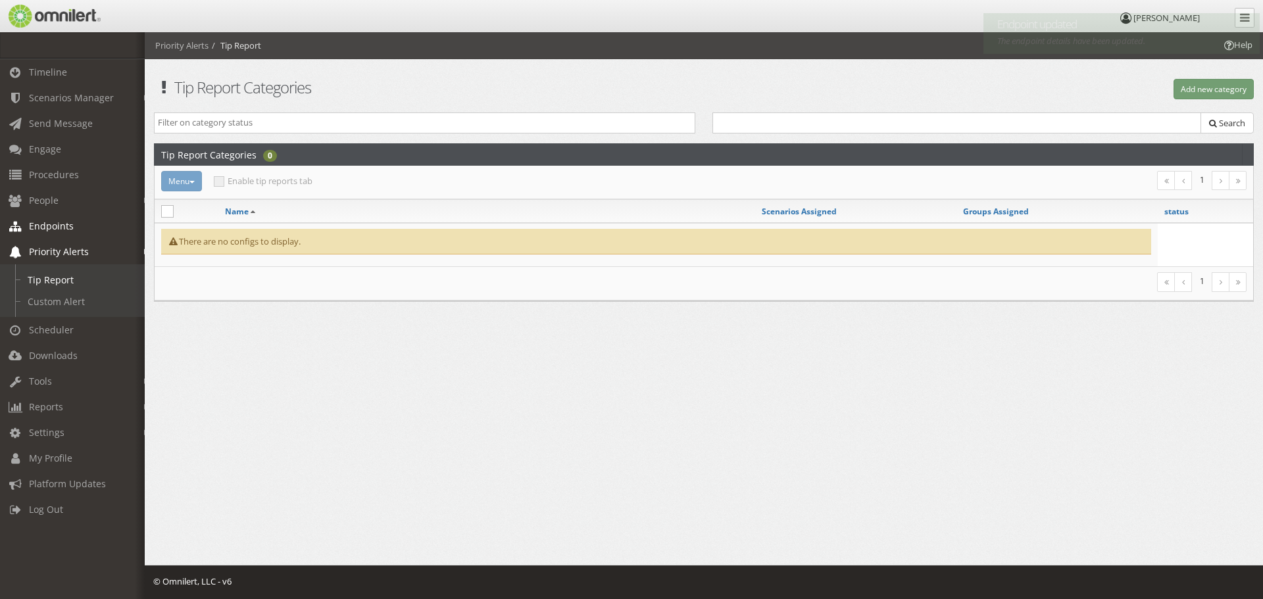
click at [51, 222] on span "Endpoints" at bounding box center [51, 226] width 45 height 13
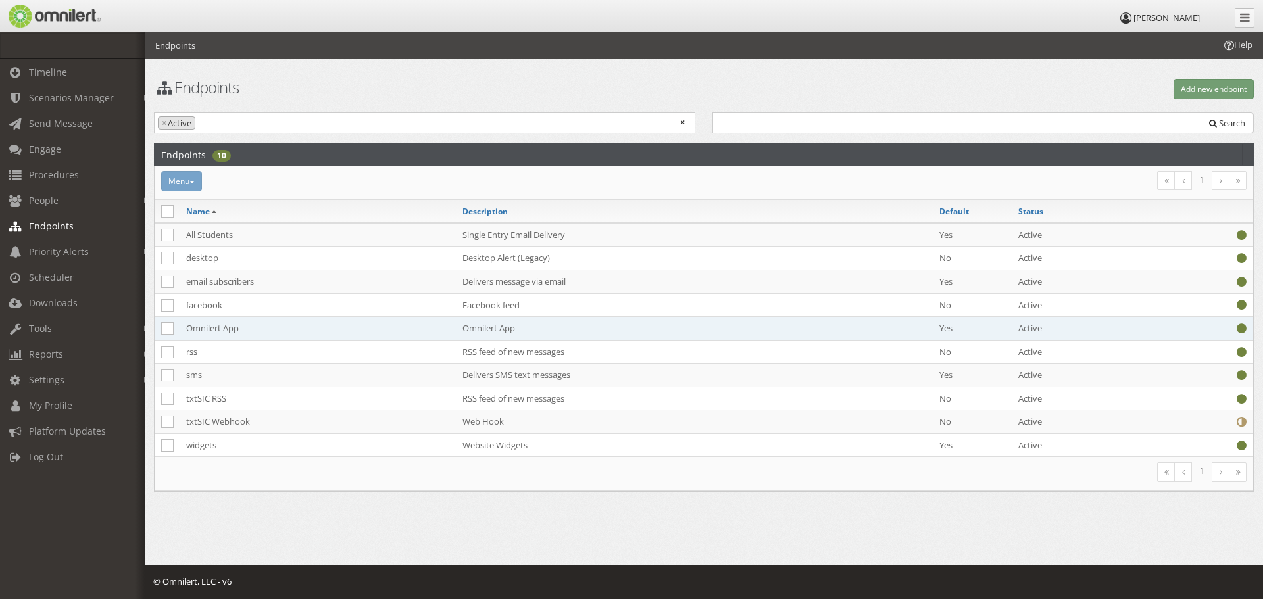
click at [200, 328] on td "Omnilert App" at bounding box center [318, 329] width 276 height 24
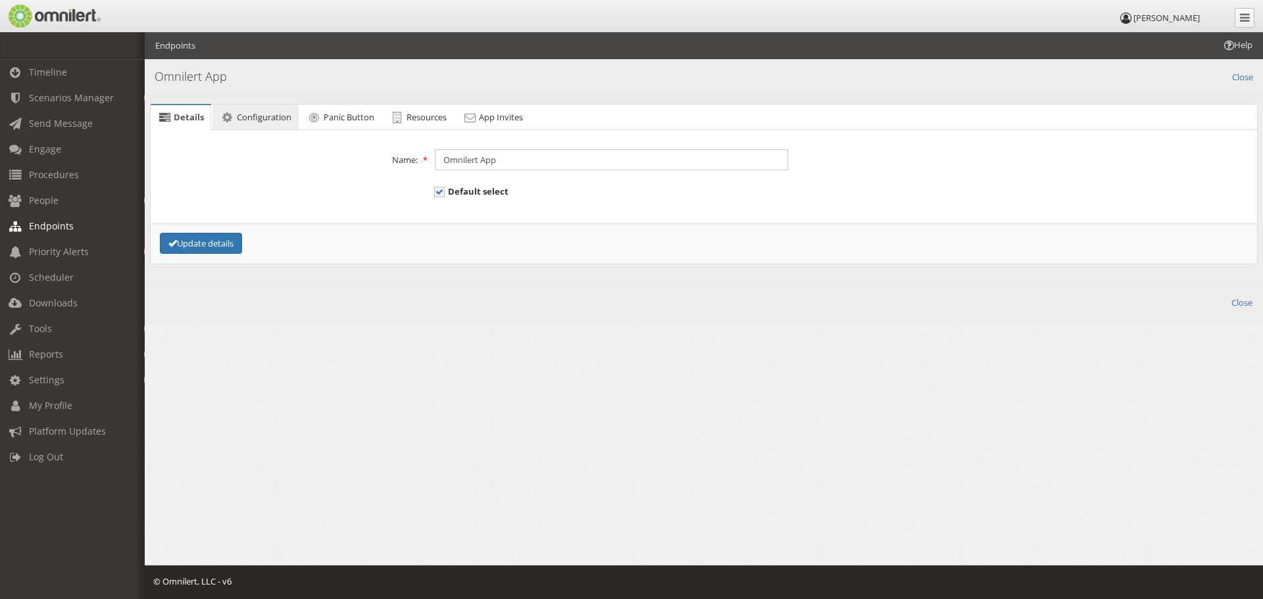
click at [243, 114] on span "Configuration" at bounding box center [264, 117] width 55 height 12
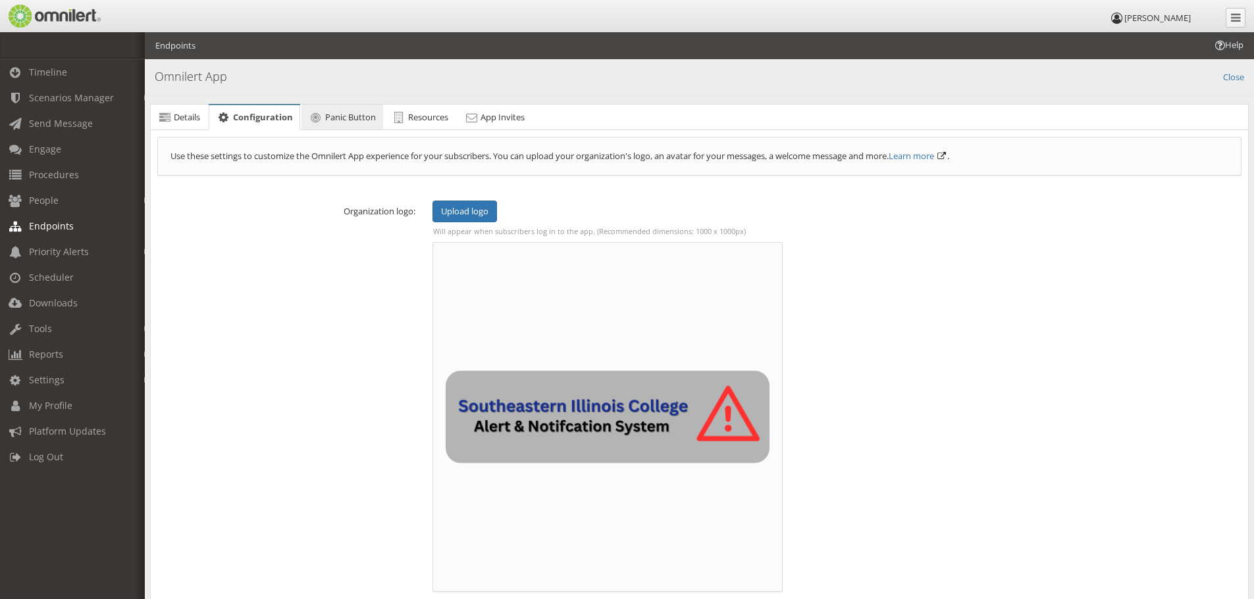
click at [329, 121] on span "Panic Button" at bounding box center [350, 117] width 51 height 12
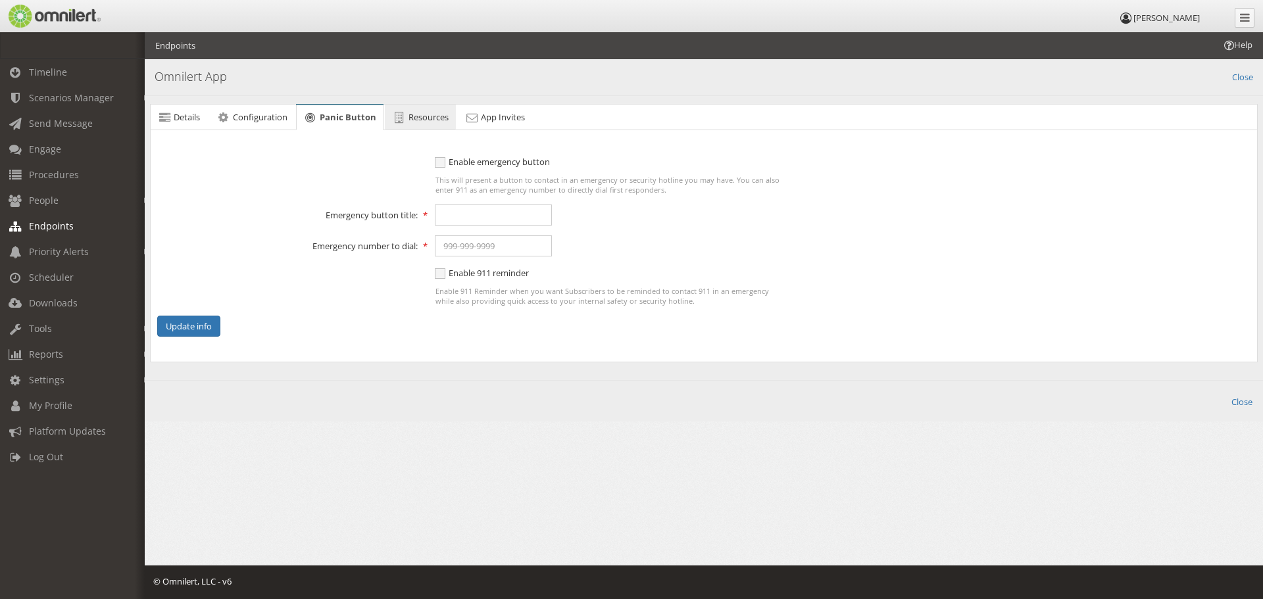
click at [403, 117] on icon at bounding box center [399, 117] width 14 height 9
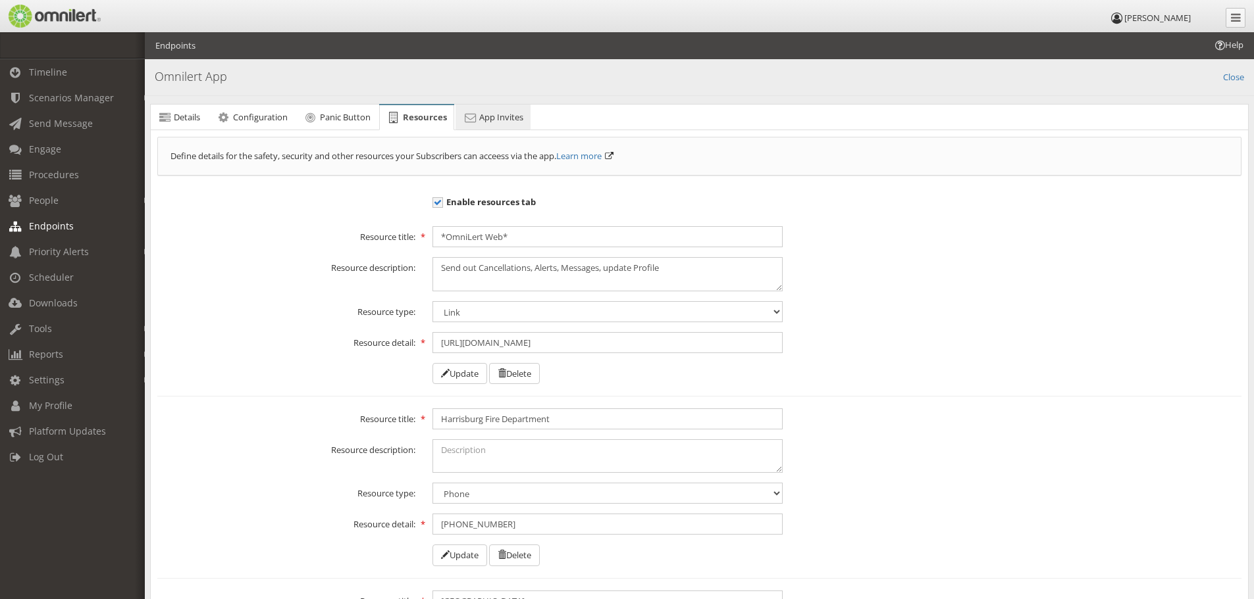
click at [498, 117] on span "App Invites" at bounding box center [501, 117] width 44 height 12
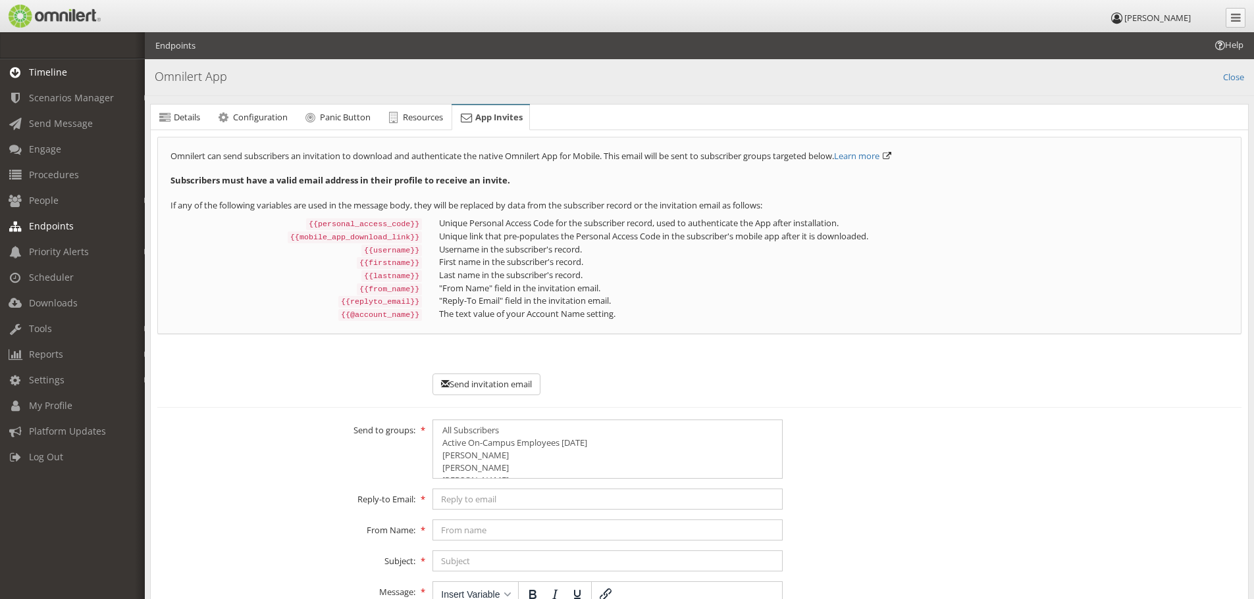
click at [32, 73] on span "Timeline" at bounding box center [48, 72] width 38 height 13
